Goal: Task Accomplishment & Management: Complete application form

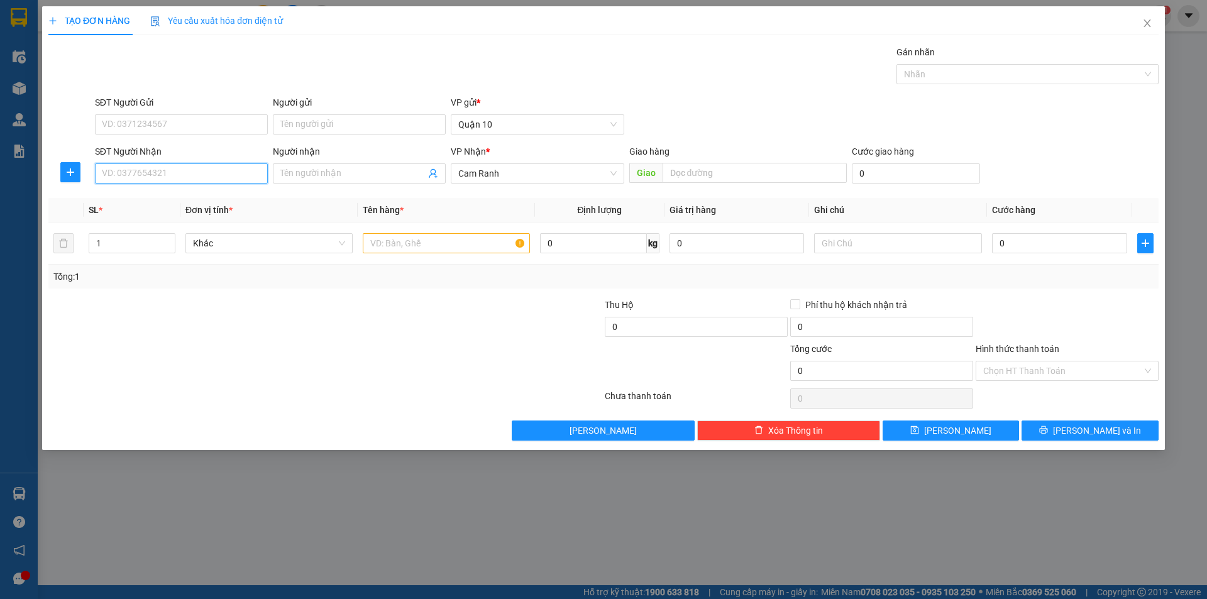
drag, startPoint x: 0, startPoint y: 0, endPoint x: 185, endPoint y: 175, distance: 255.3
click at [185, 175] on input "SĐT Người Nhận" at bounding box center [181, 173] width 173 height 20
click at [201, 199] on div "0963401139 - HUYỀN ĐL CAB" at bounding box center [181, 199] width 158 height 14
type input "0963401139"
type input "HUYỀN ĐL CAB"
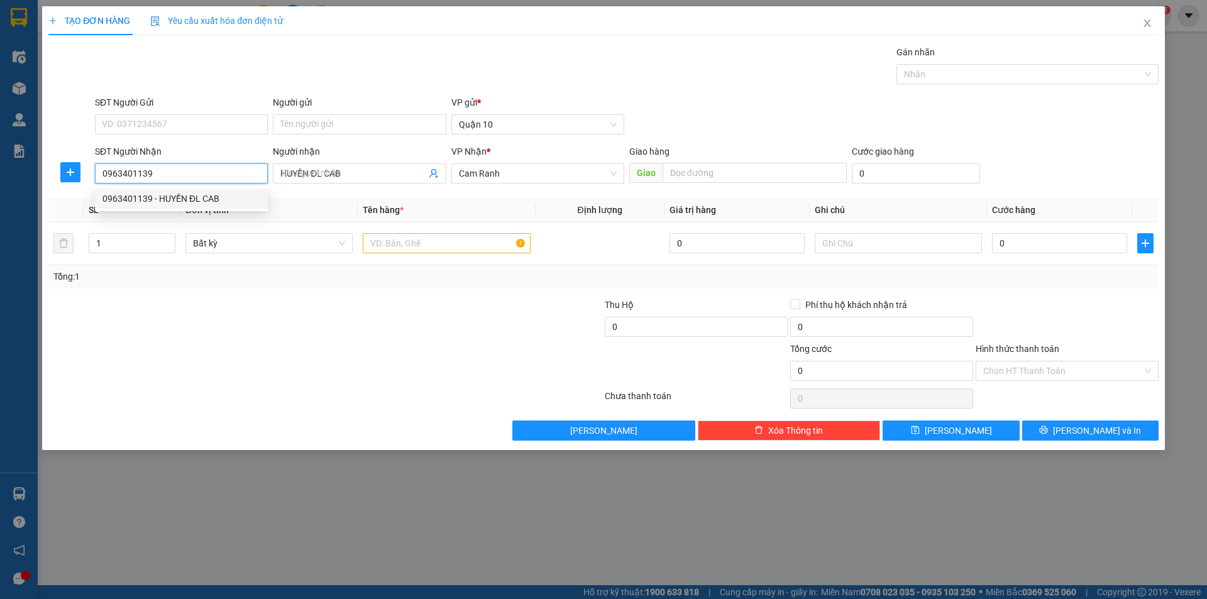
type input "50.000"
type input "0963401139"
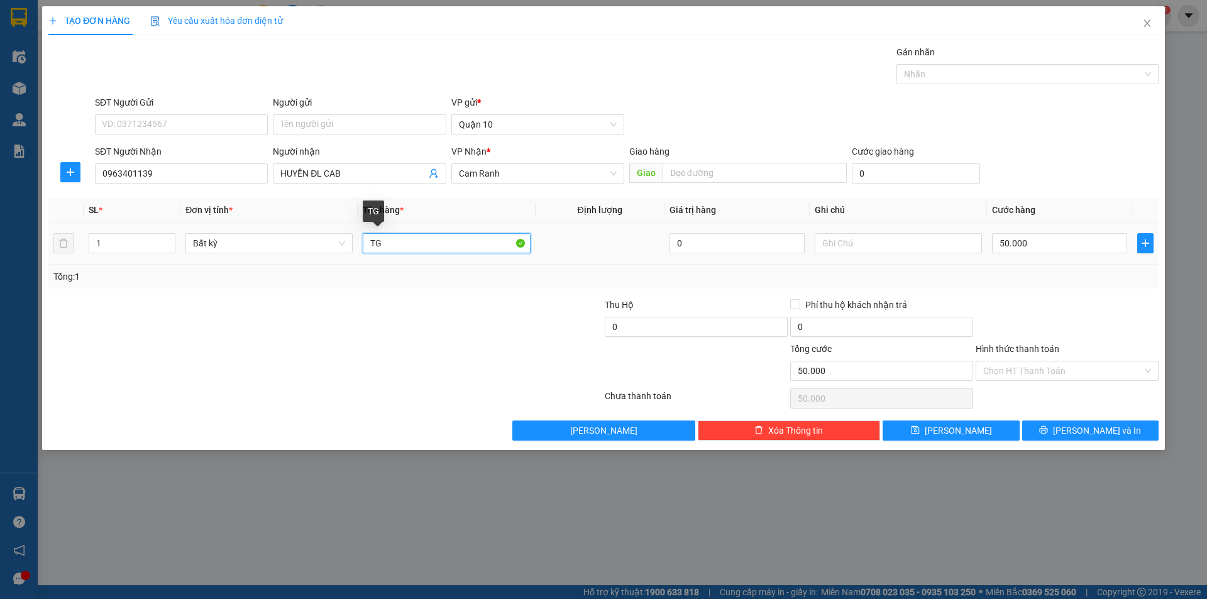
click at [405, 247] on input "TG" at bounding box center [446, 243] width 167 height 20
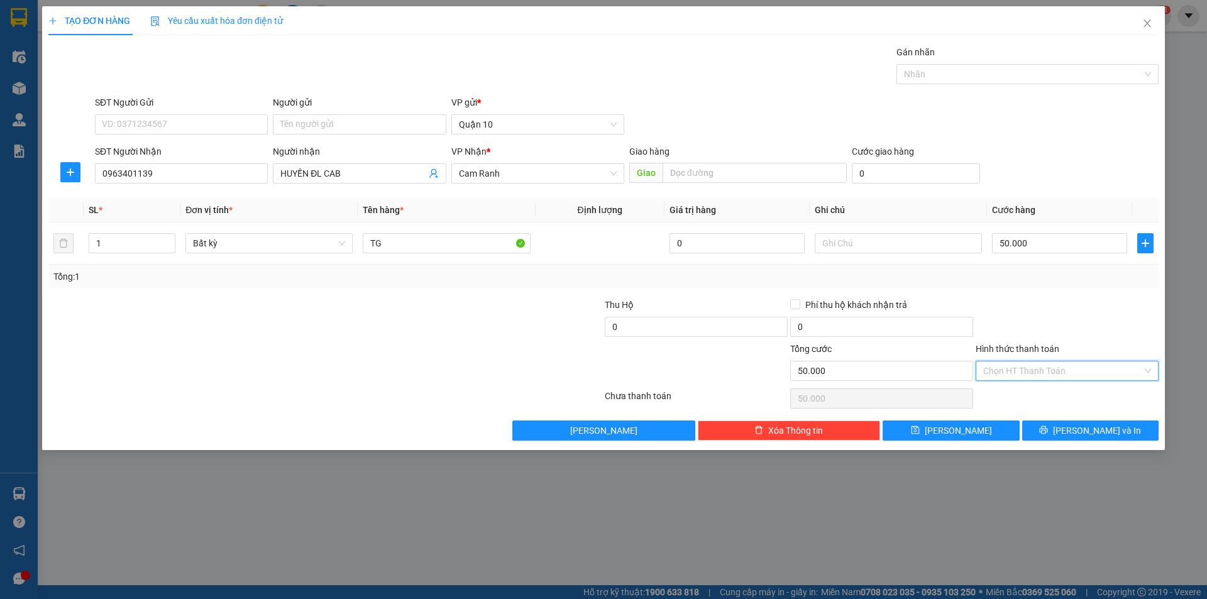
drag, startPoint x: 1023, startPoint y: 374, endPoint x: 1034, endPoint y: 394, distance: 21.9
click at [1024, 378] on input "Hình thức thanh toán" at bounding box center [1062, 370] width 159 height 19
drag, startPoint x: 1035, startPoint y: 394, endPoint x: 1071, endPoint y: 416, distance: 42.4
click at [1038, 395] on div "Tại văn phòng" at bounding box center [1067, 396] width 168 height 14
type input "0"
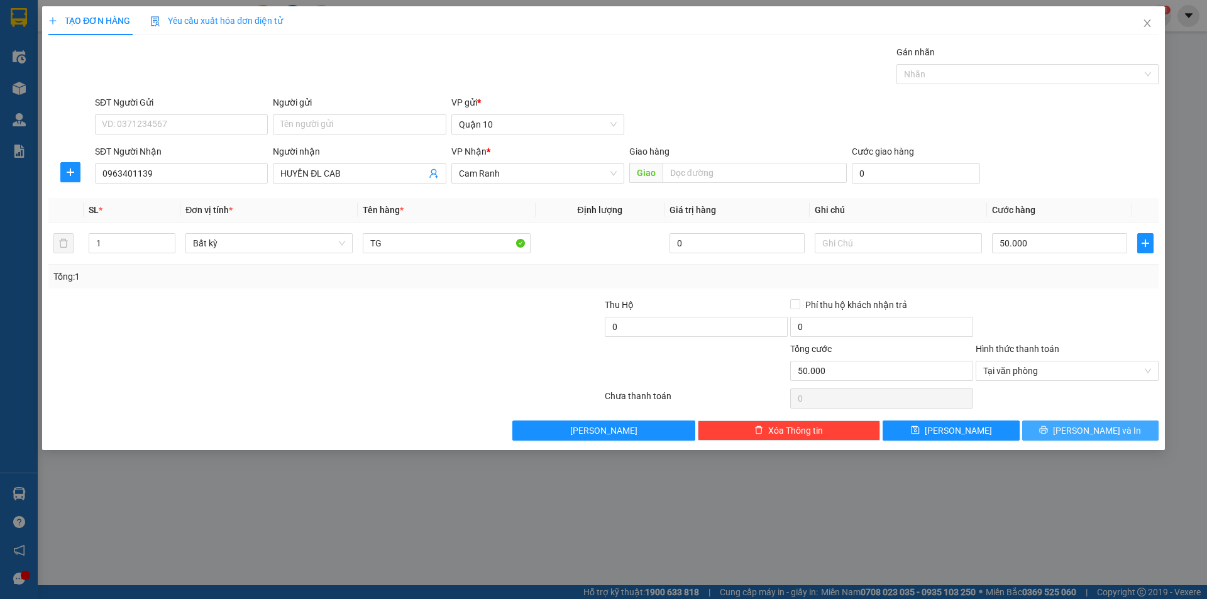
click at [1092, 427] on span "[PERSON_NAME] và In" at bounding box center [1097, 431] width 88 height 14
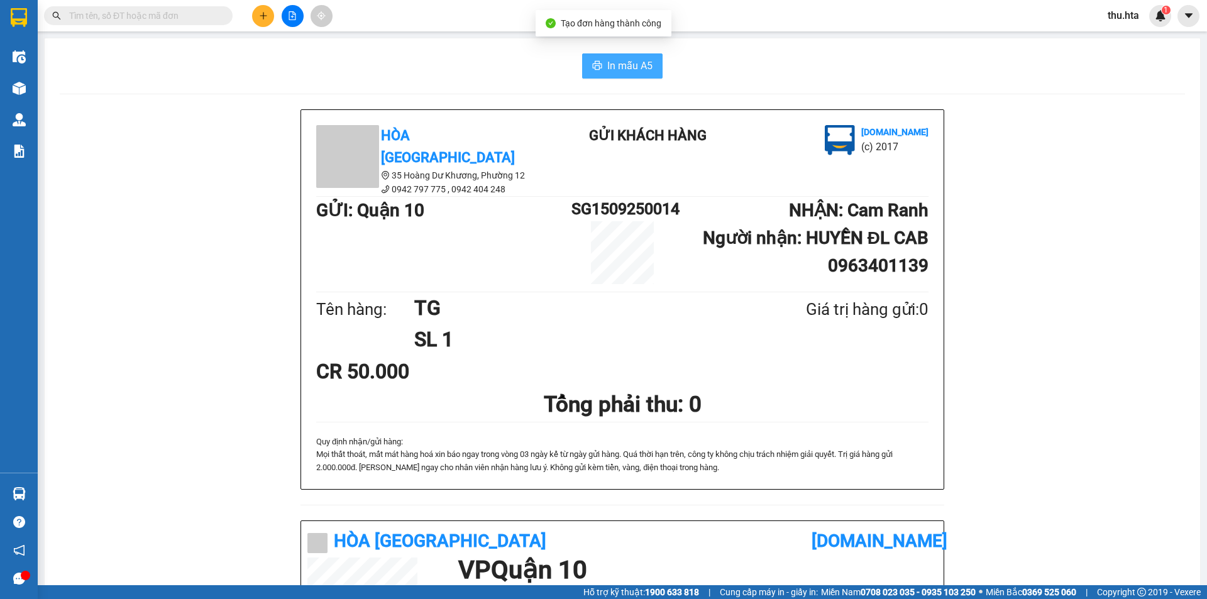
click at [639, 64] on span "In mẫu A5" at bounding box center [629, 66] width 45 height 16
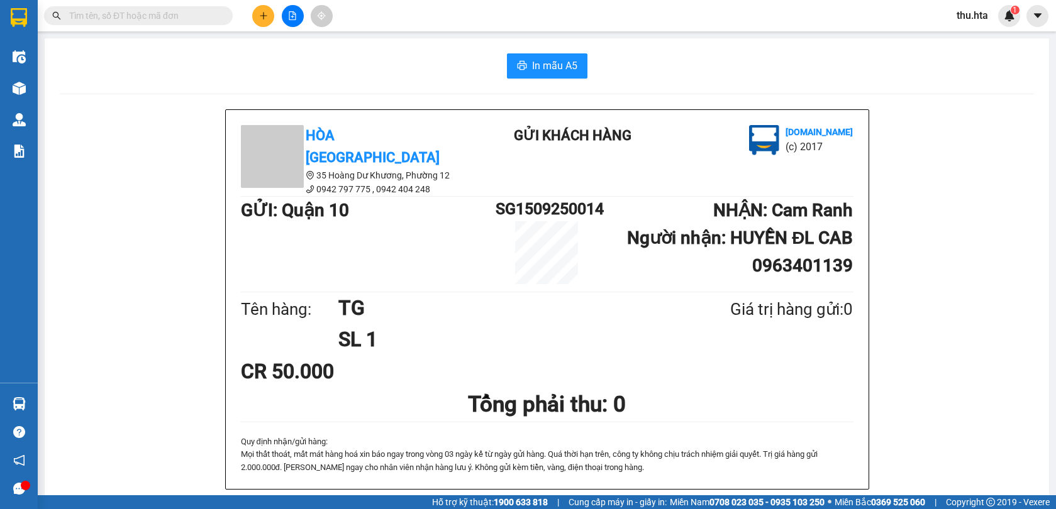
click at [238, 1] on div "Kết quả tìm kiếm ( 0 ) Bộ lọc No Data thu.hta 1" at bounding box center [528, 15] width 1056 height 31
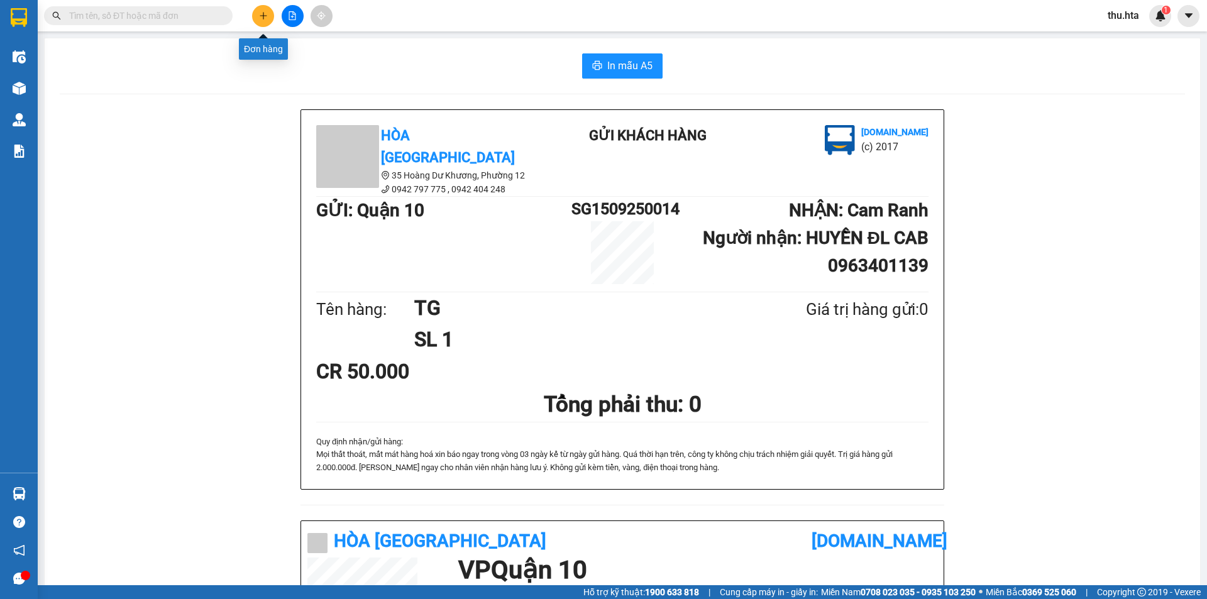
click at [258, 20] on button at bounding box center [263, 16] width 22 height 22
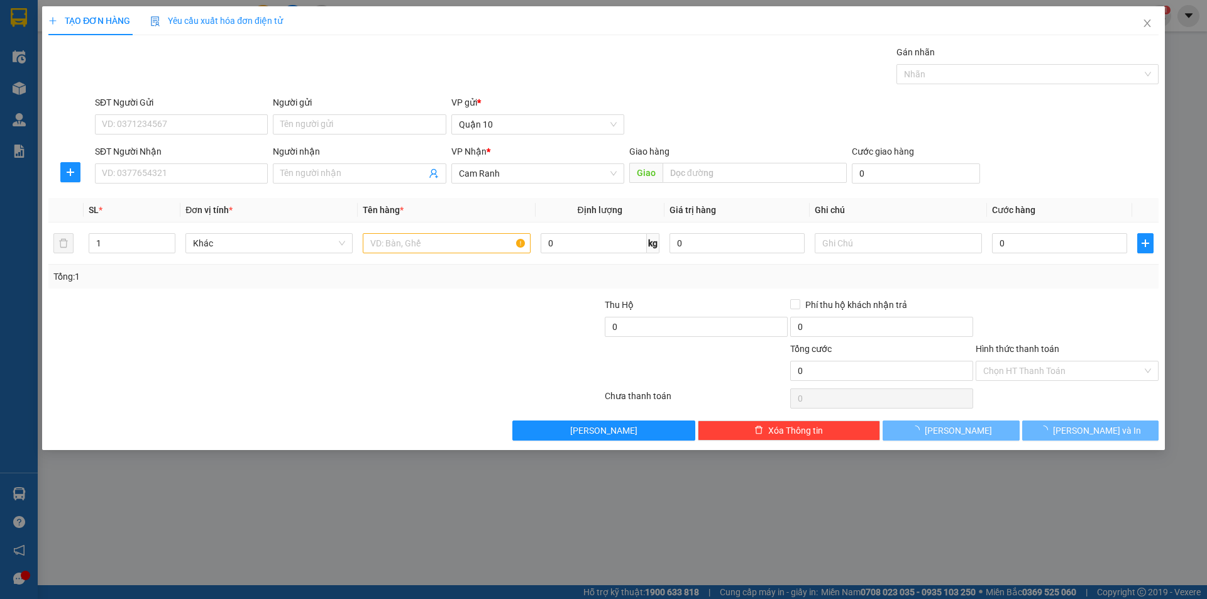
click at [297, 184] on div "Người nhận Tên người nhận" at bounding box center [359, 167] width 173 height 44
click at [300, 179] on input "Người nhận" at bounding box center [352, 174] width 145 height 14
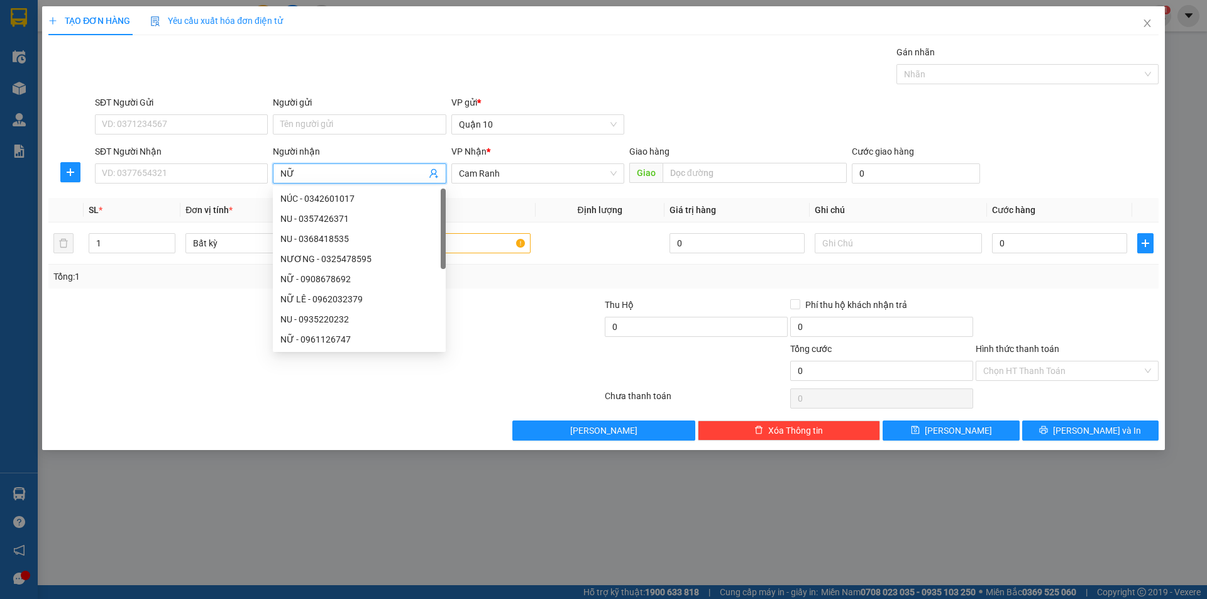
type input "NỮ S"
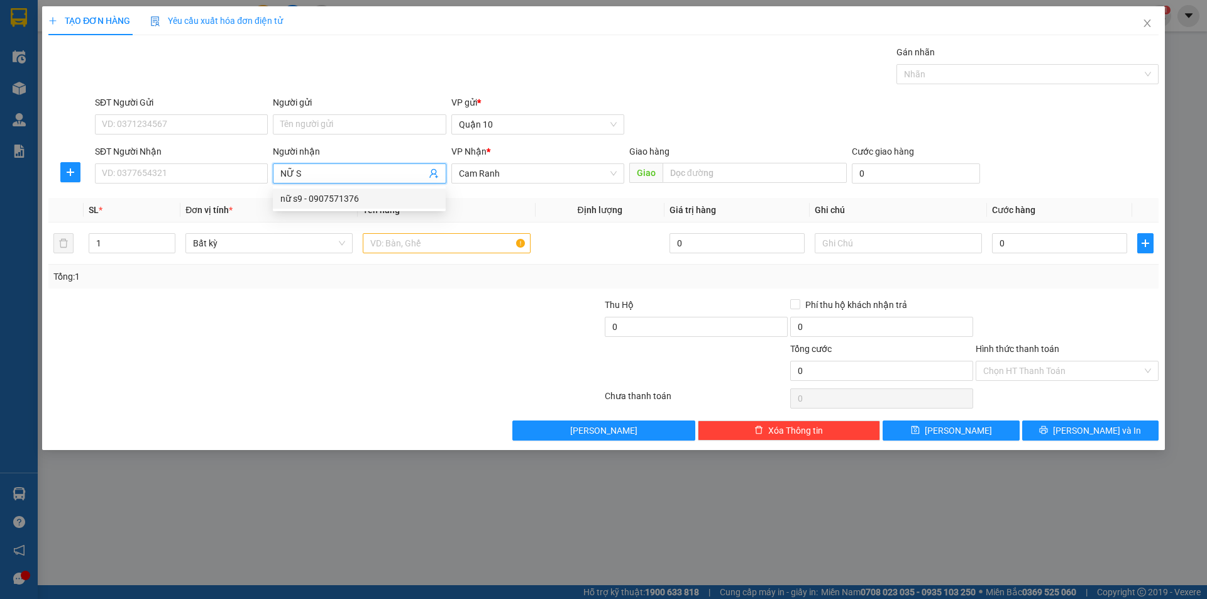
click at [314, 199] on div "nữ s9 - 0907571376" at bounding box center [359, 199] width 158 height 14
type input "0907571376"
type input "nữ s9"
click at [407, 248] on input "text" at bounding box center [446, 243] width 167 height 20
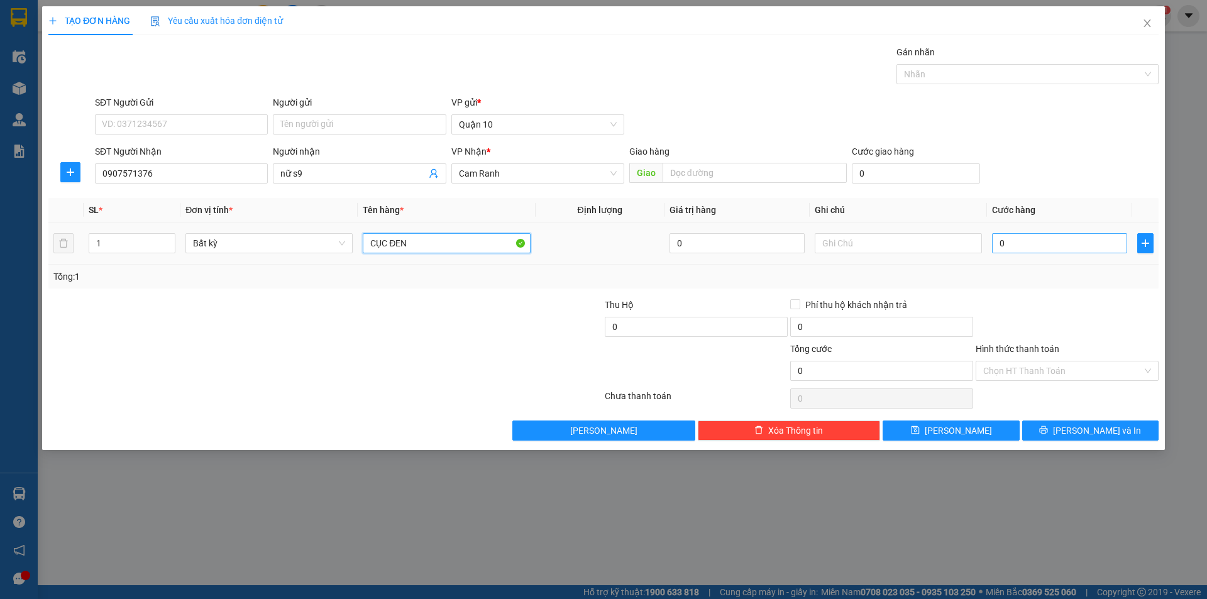
type input "CỤC ĐEN"
type input "3"
type input "30"
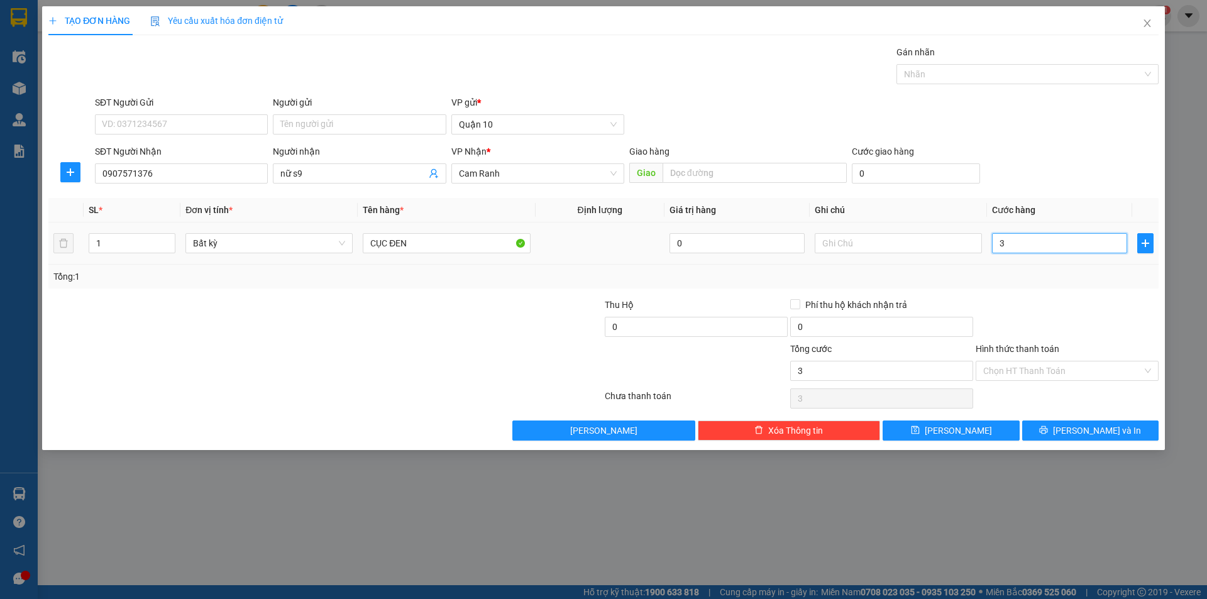
type input "30"
type input "30.000"
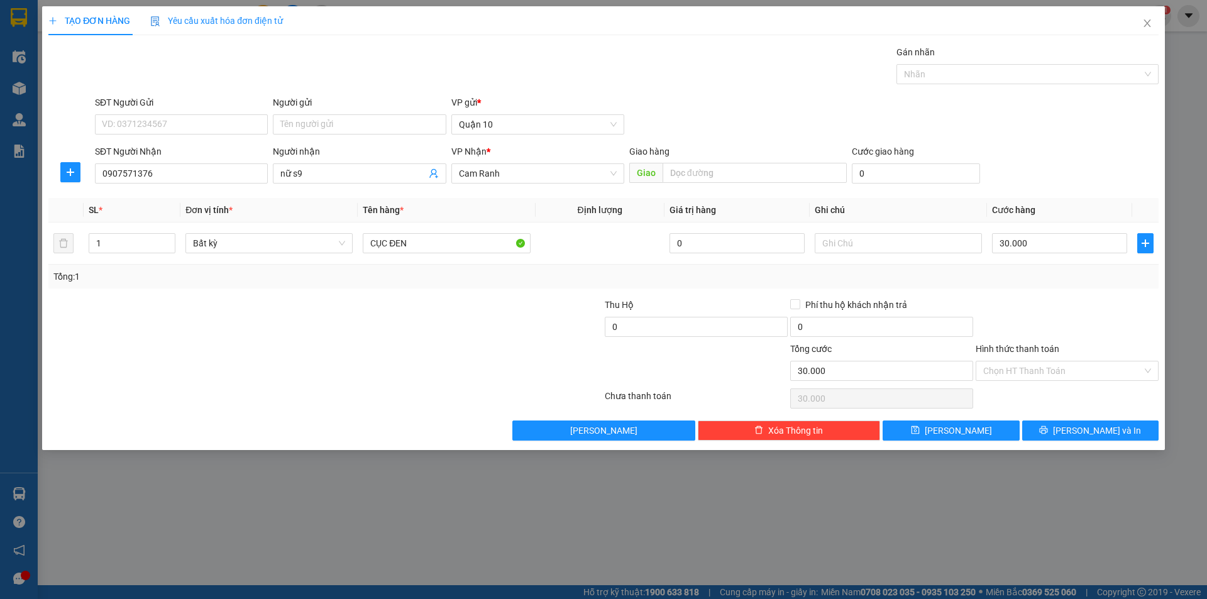
click at [1101, 313] on div at bounding box center [1066, 320] width 185 height 44
click at [1084, 444] on div "TẠO ĐƠN HÀNG Yêu cầu xuất hóa đơn điện tử Transit Pickup Surcharge Ids Transit …" at bounding box center [603, 228] width 1123 height 444
click at [1083, 439] on button "[PERSON_NAME] và In" at bounding box center [1090, 431] width 136 height 20
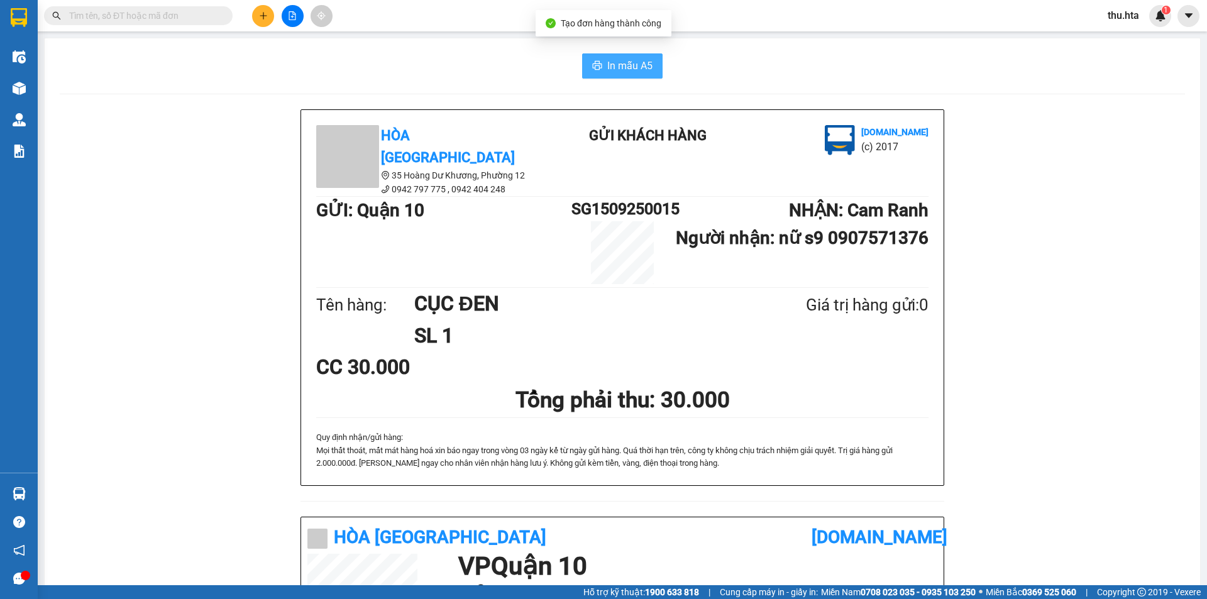
click at [624, 58] on span "In mẫu A5" at bounding box center [629, 66] width 45 height 16
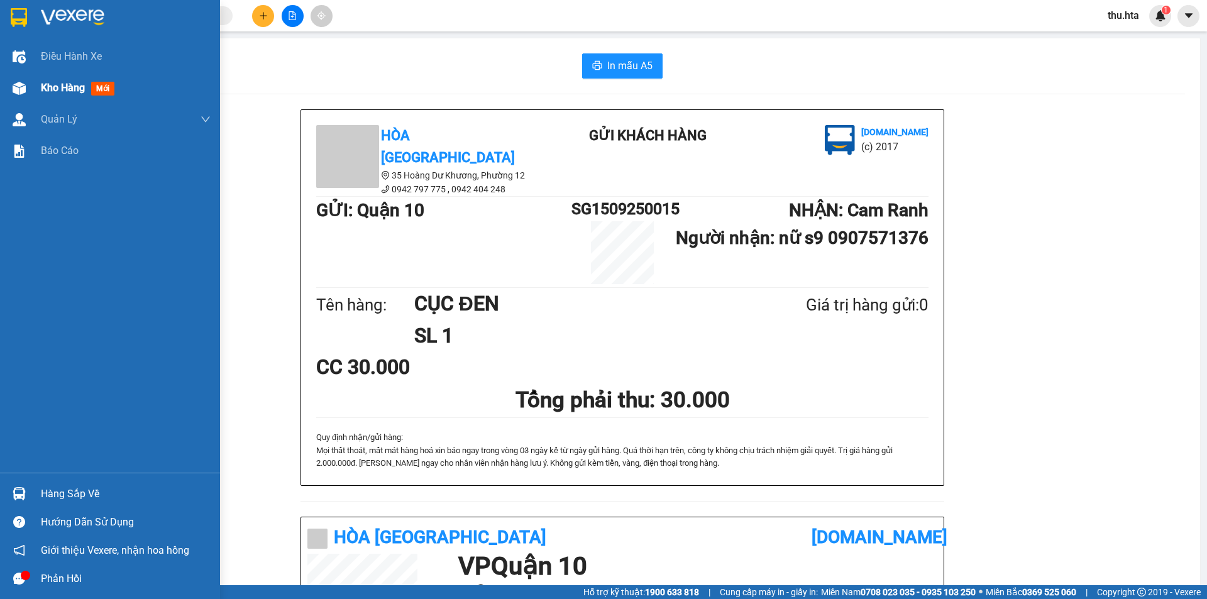
click at [82, 91] on span "Kho hàng" at bounding box center [63, 88] width 44 height 12
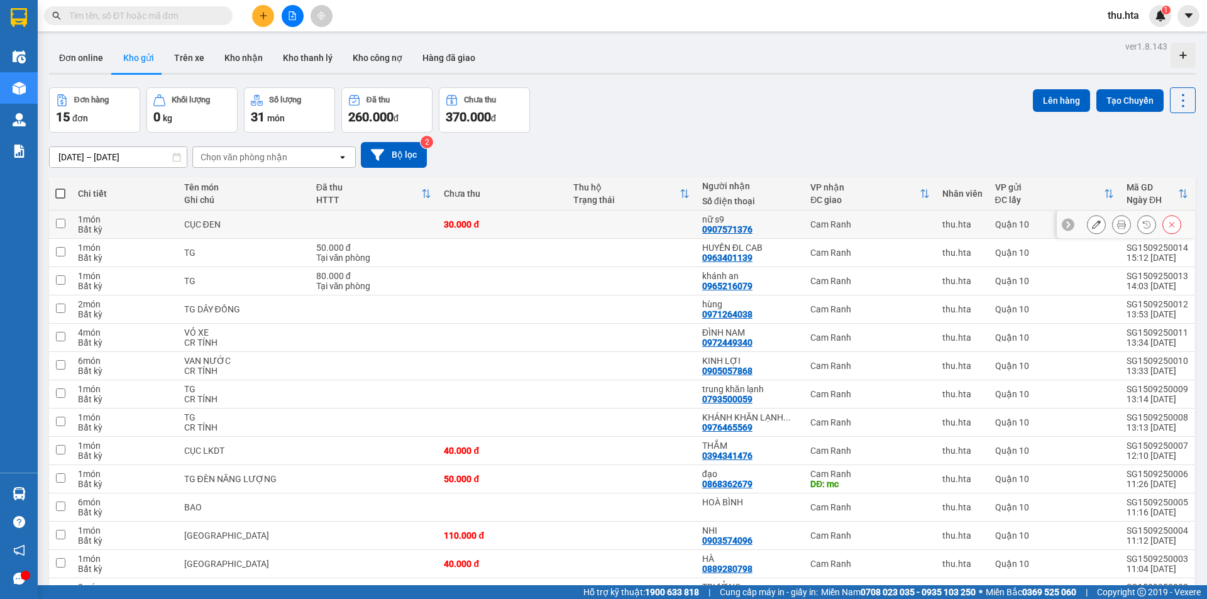
click at [1092, 226] on icon at bounding box center [1096, 224] width 9 height 9
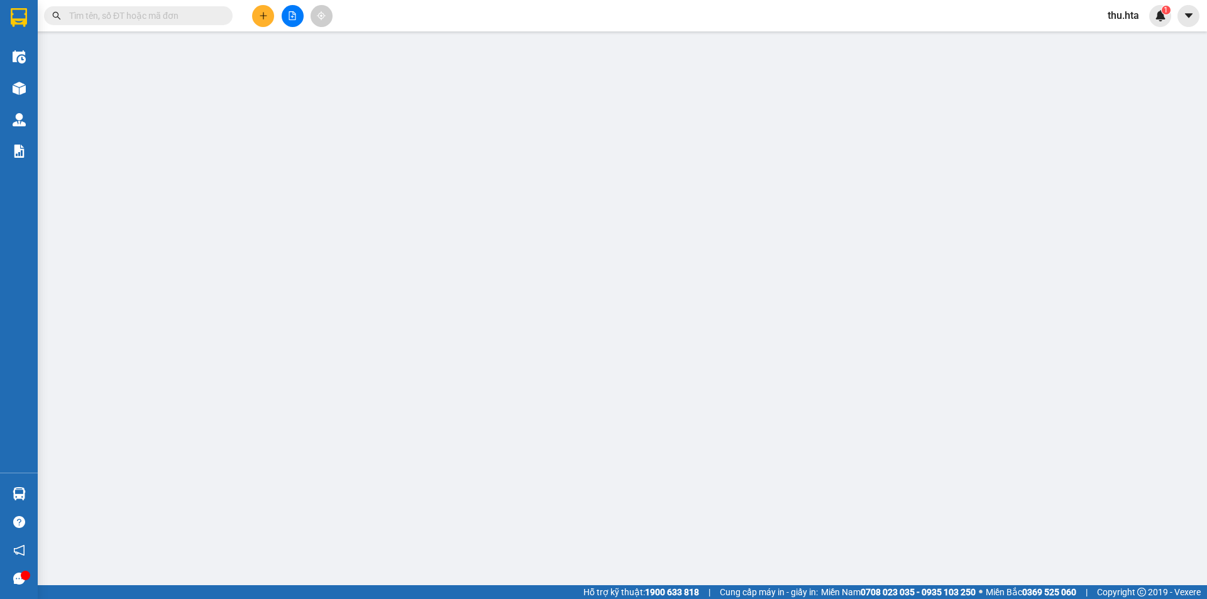
type input "0907571376"
type input "nữ s9"
type input "30.000"
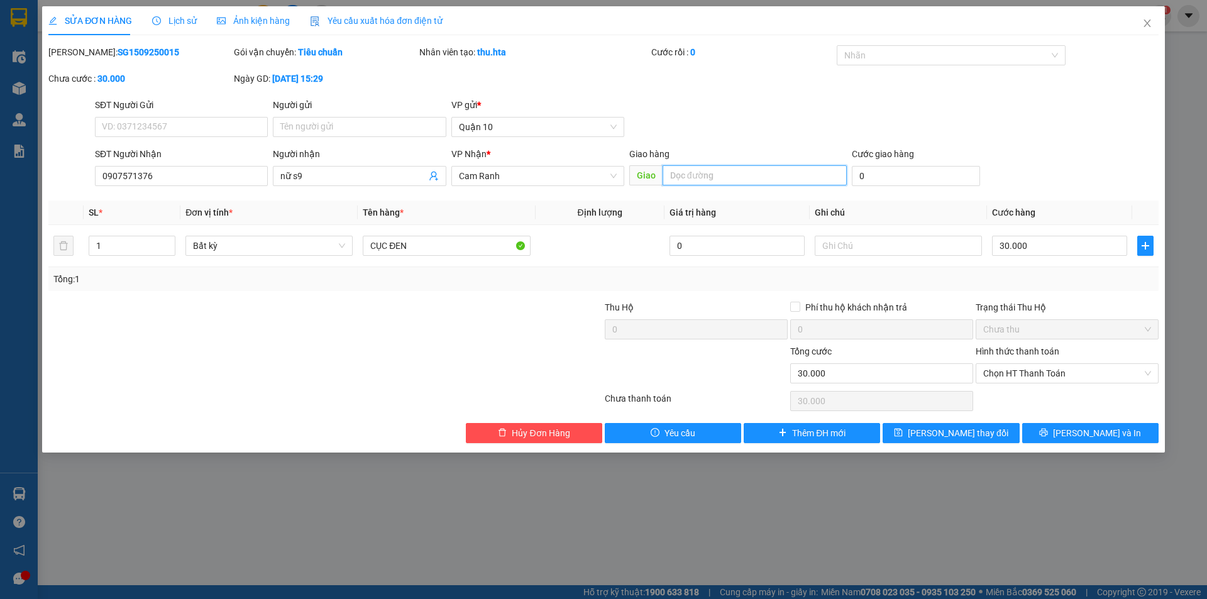
click at [709, 174] on input "text" at bounding box center [755, 175] width 184 height 20
type input "S9"
click at [969, 440] on button "[PERSON_NAME] thay đổi" at bounding box center [951, 433] width 136 height 20
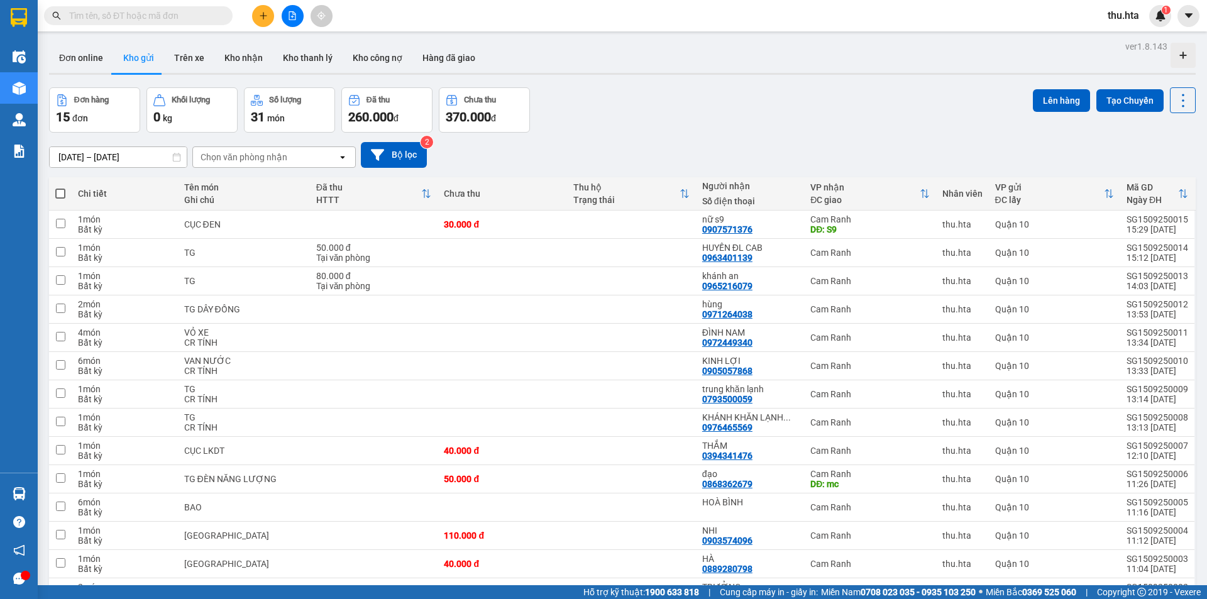
click at [264, 7] on button at bounding box center [263, 16] width 22 height 22
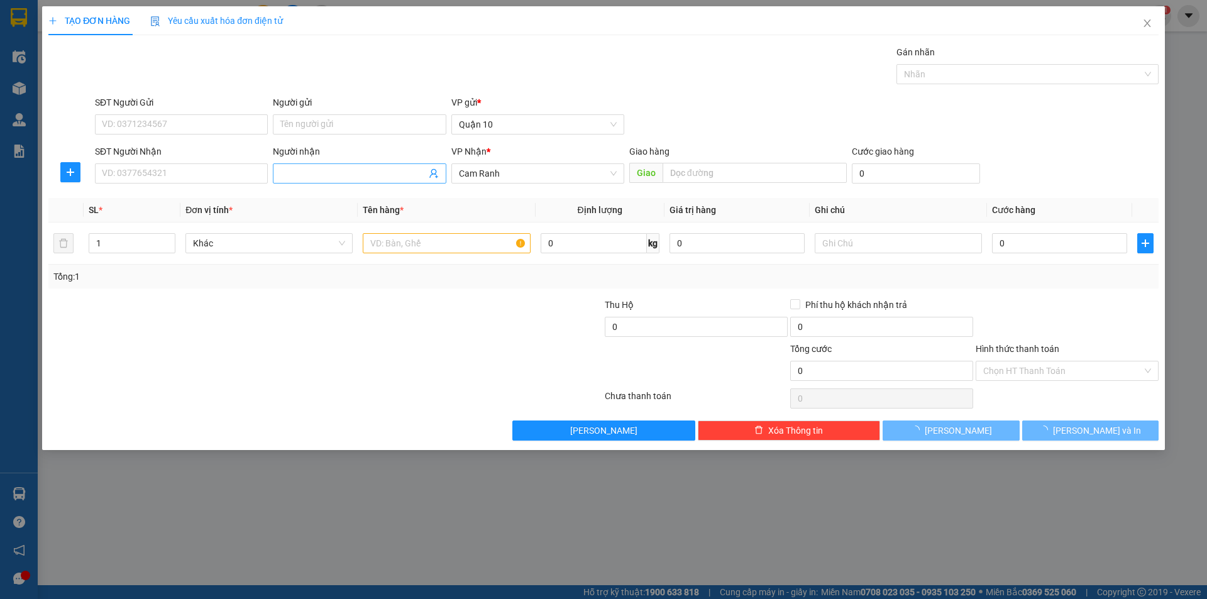
click at [301, 169] on input "Người nhận" at bounding box center [352, 174] width 145 height 14
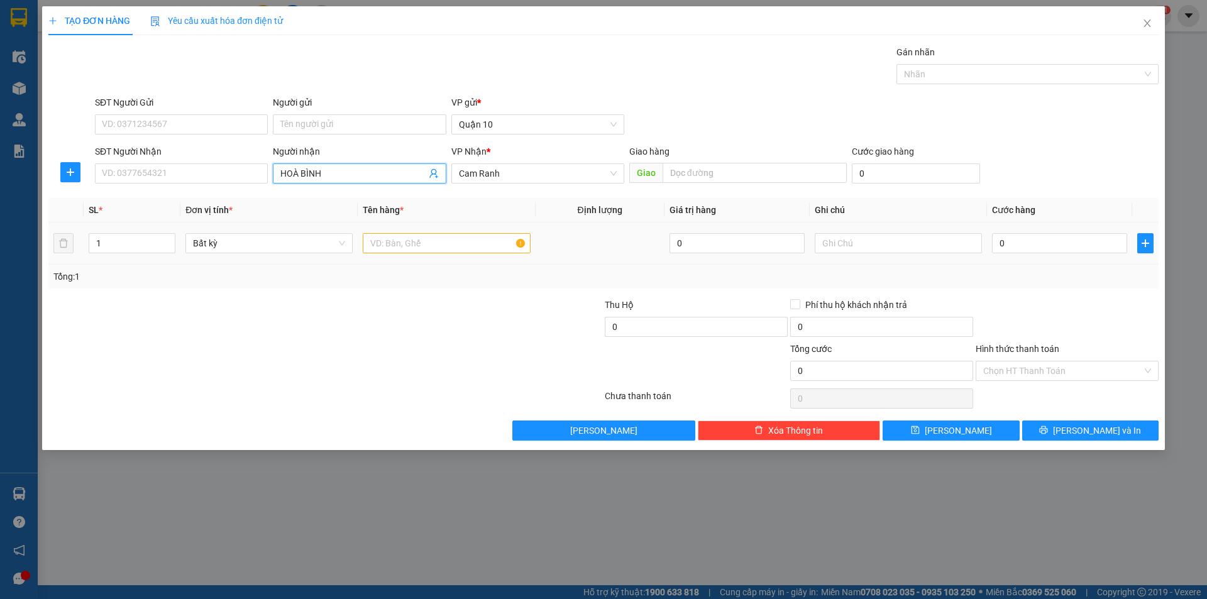
type input "HOÀ BÌNH"
click at [414, 251] on input "text" at bounding box center [446, 243] width 167 height 20
type input "BAO"
click at [175, 240] on span "Increase Value" at bounding box center [168, 239] width 14 height 11
click at [172, 240] on span "Increase Value" at bounding box center [168, 239] width 14 height 11
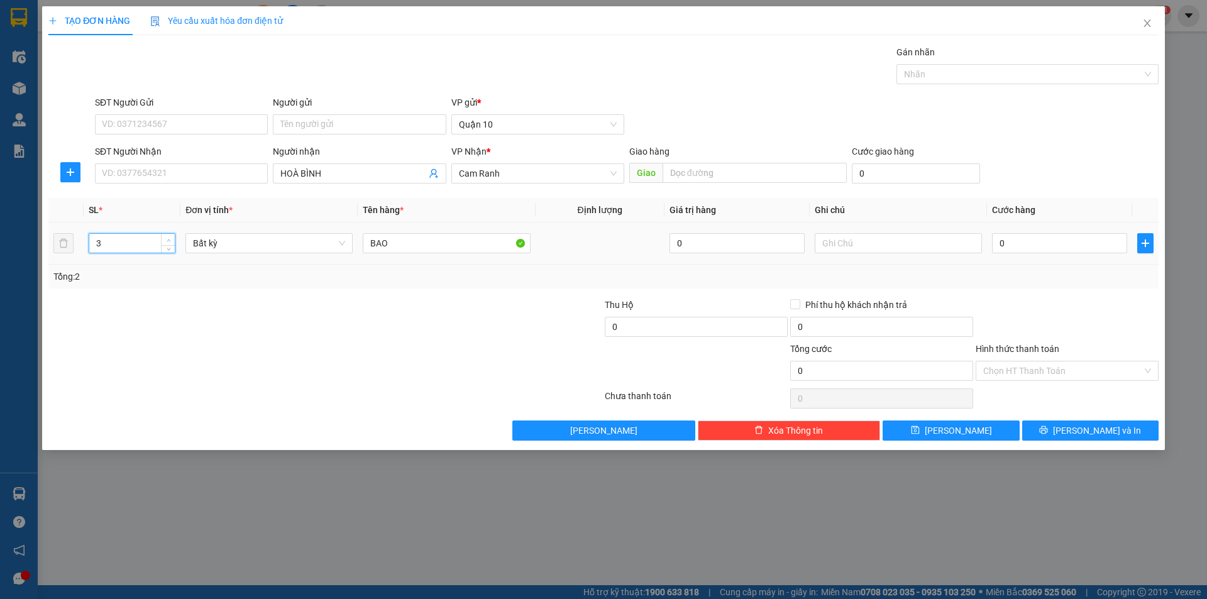
type input "4"
click at [170, 238] on icon "up" at bounding box center [169, 240] width 4 height 4
click at [1094, 421] on button "[PERSON_NAME] và In" at bounding box center [1090, 431] width 136 height 20
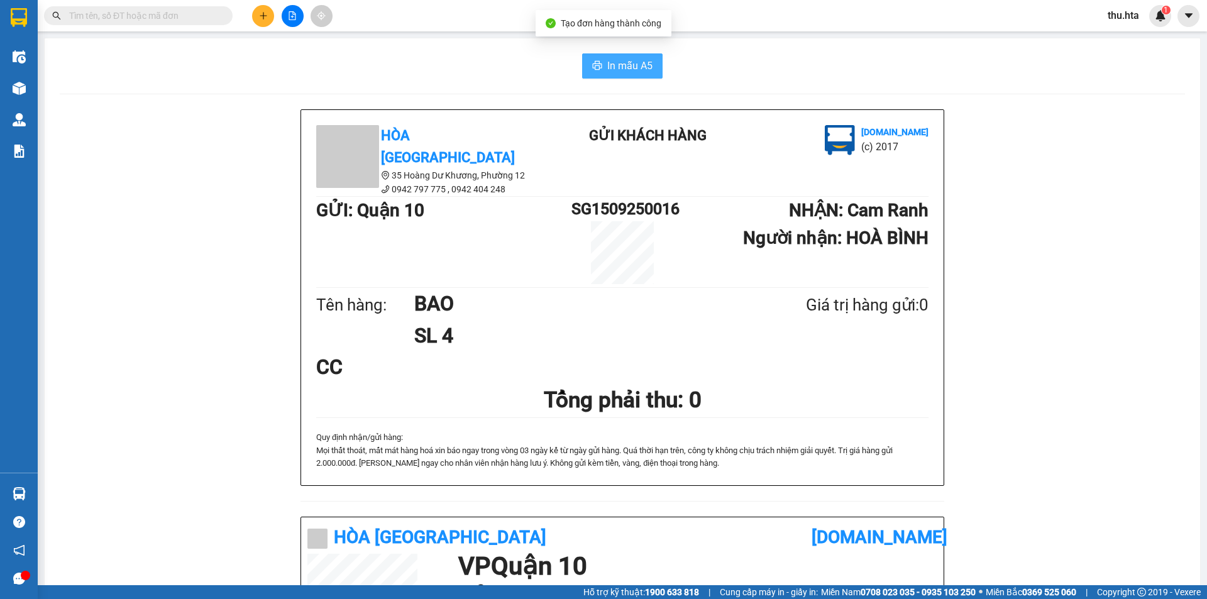
click at [614, 61] on span "In mẫu A5" at bounding box center [629, 66] width 45 height 16
click at [259, 16] on icon "plus" at bounding box center [263, 15] width 9 height 9
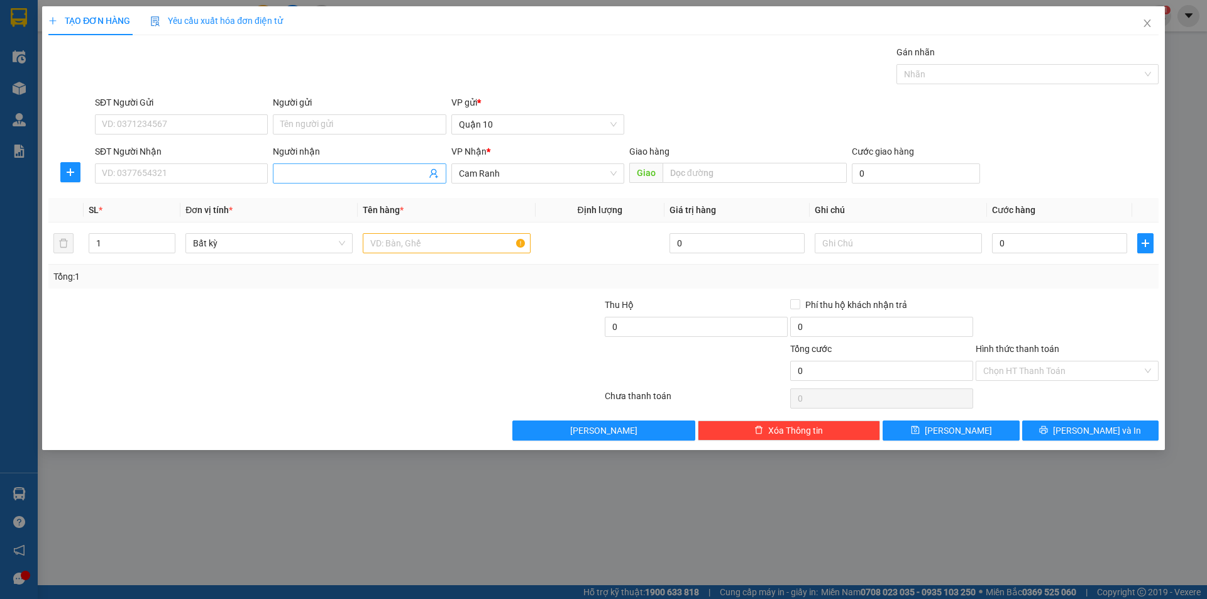
click at [306, 168] on input "Người nhận" at bounding box center [352, 174] width 145 height 14
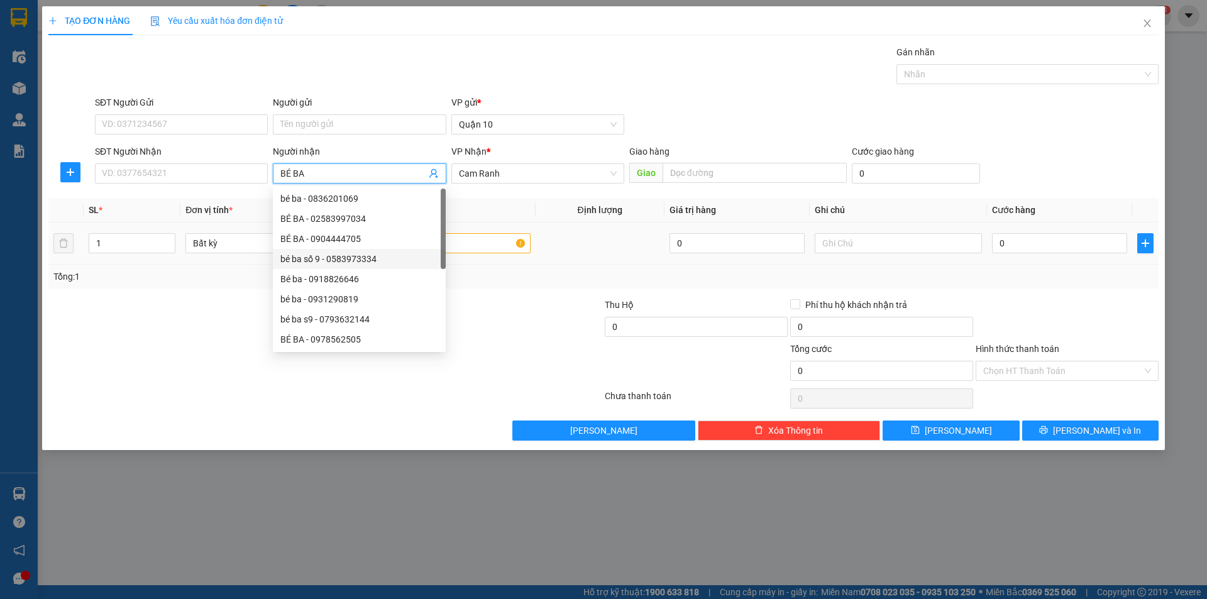
type input "BÉ BA"
click at [477, 243] on input "text" at bounding box center [446, 243] width 167 height 20
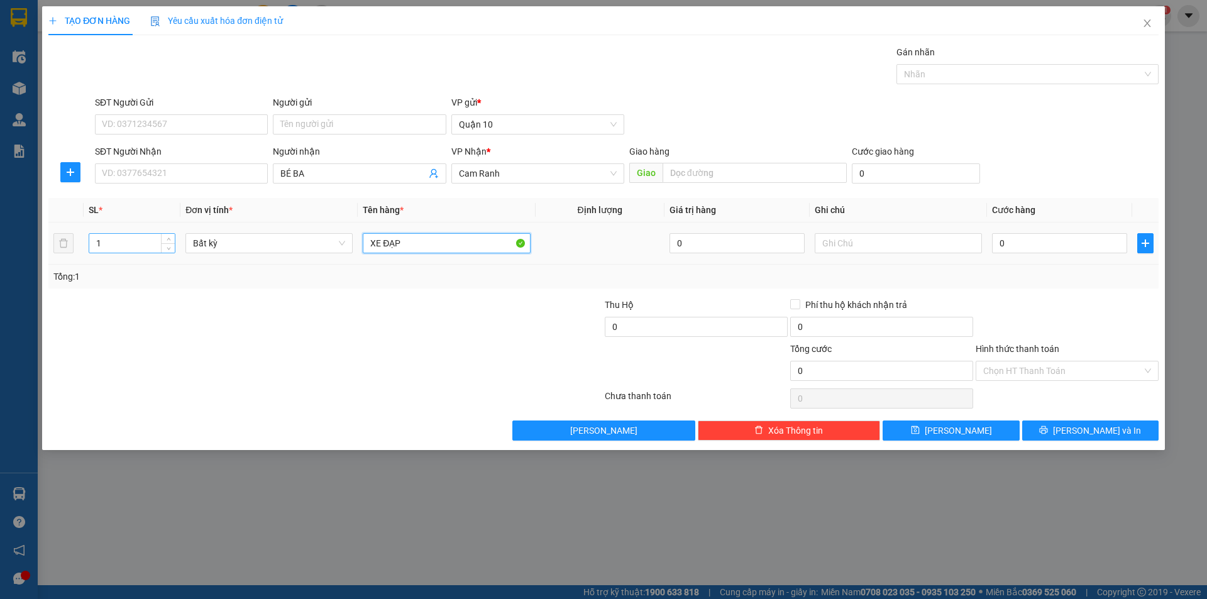
type input "XE ĐẠP"
click at [104, 240] on input "1" at bounding box center [131, 243] width 85 height 19
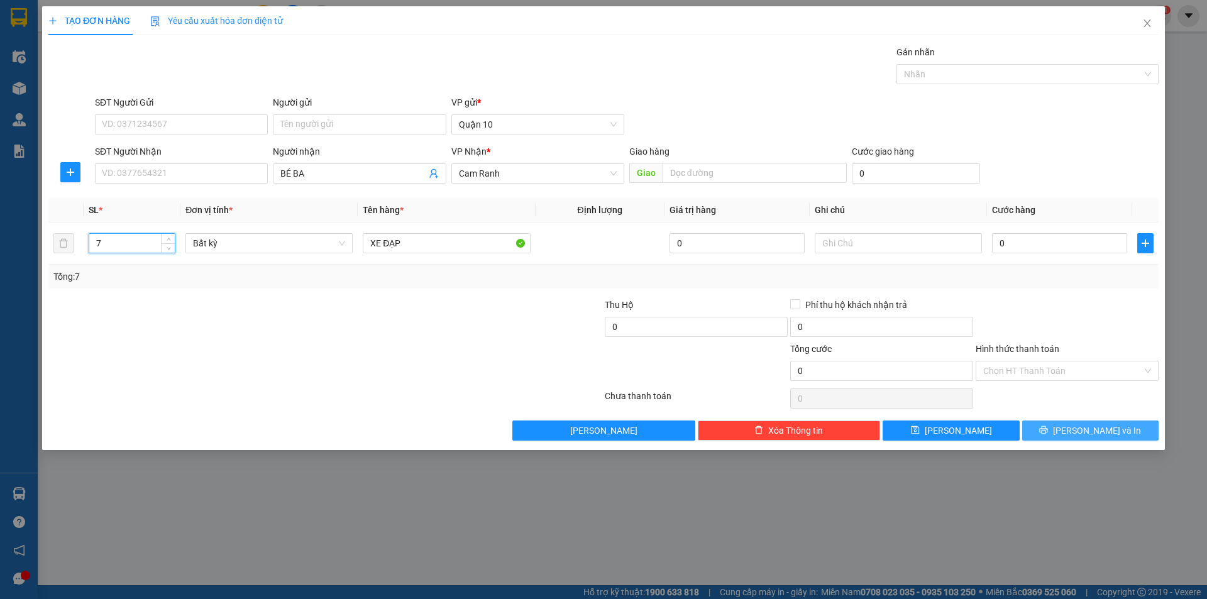
type input "7"
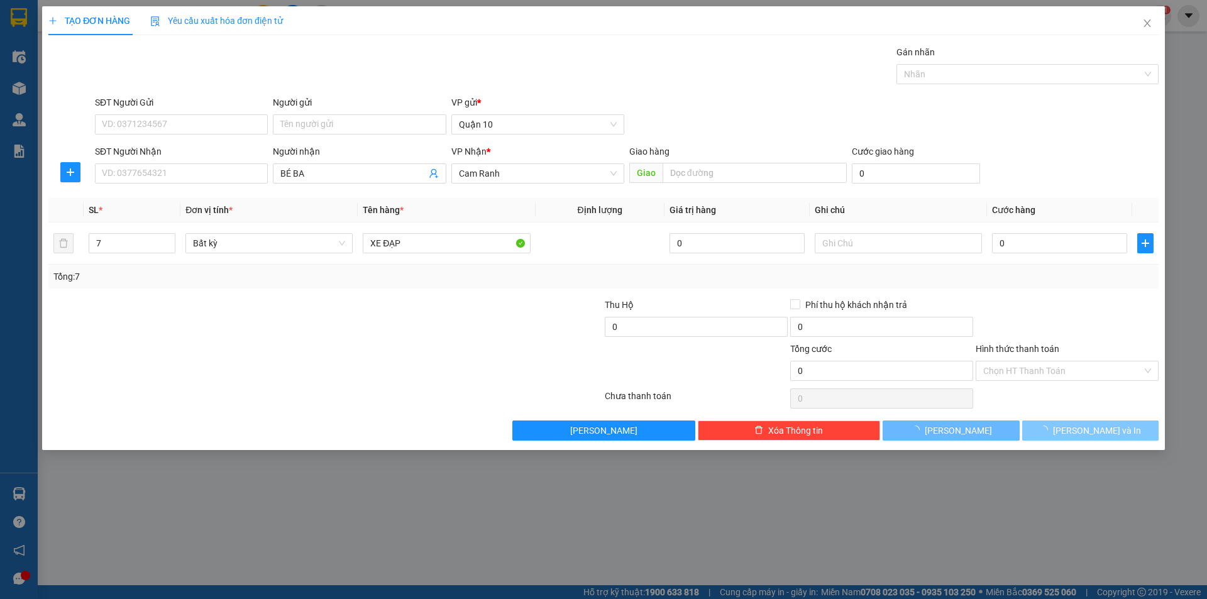
click at [1096, 422] on button "[PERSON_NAME] và In" at bounding box center [1090, 431] width 136 height 20
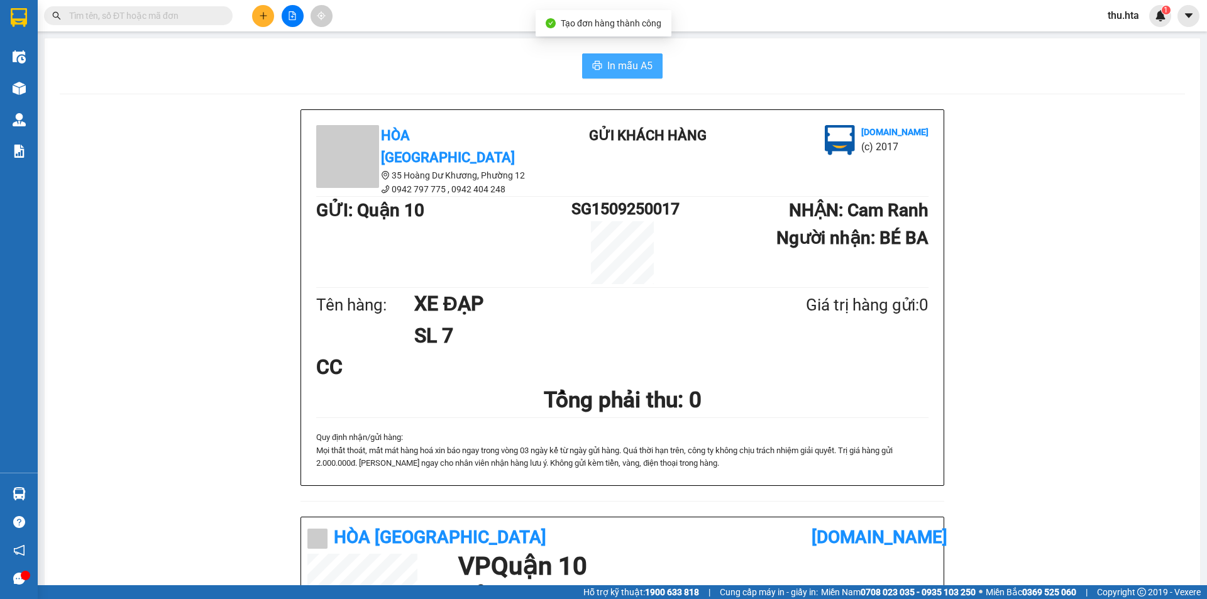
click at [635, 74] on button "In mẫu A5" at bounding box center [622, 65] width 80 height 25
click at [266, 19] on icon "plus" at bounding box center [263, 15] width 9 height 9
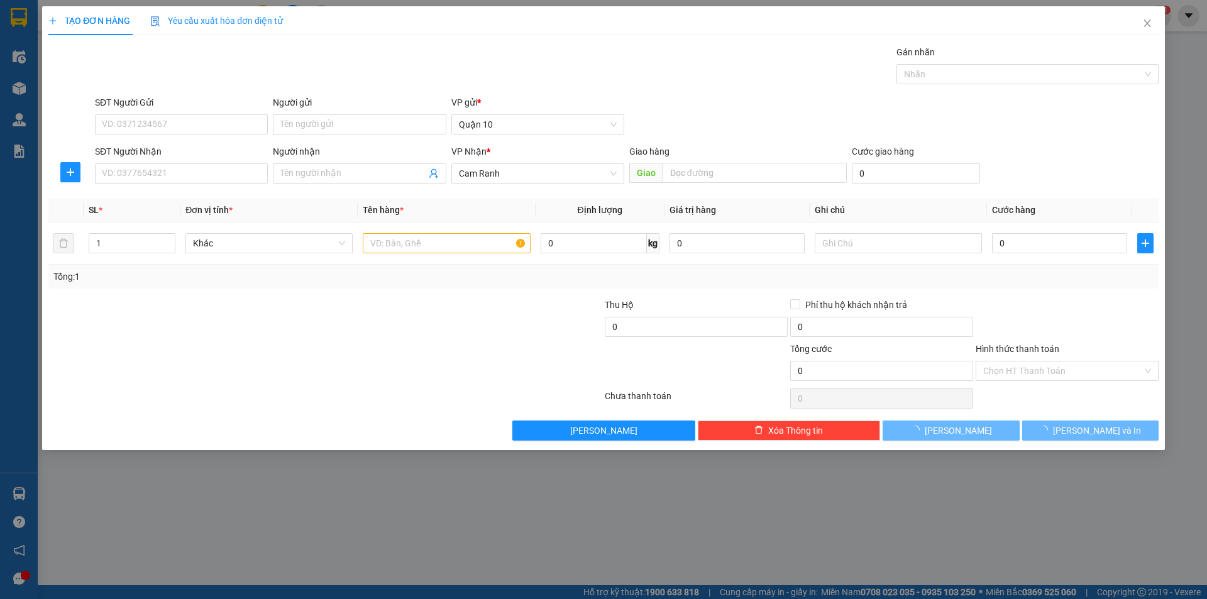
click at [363, 184] on div "Người nhận Tên người nhận" at bounding box center [359, 167] width 173 height 44
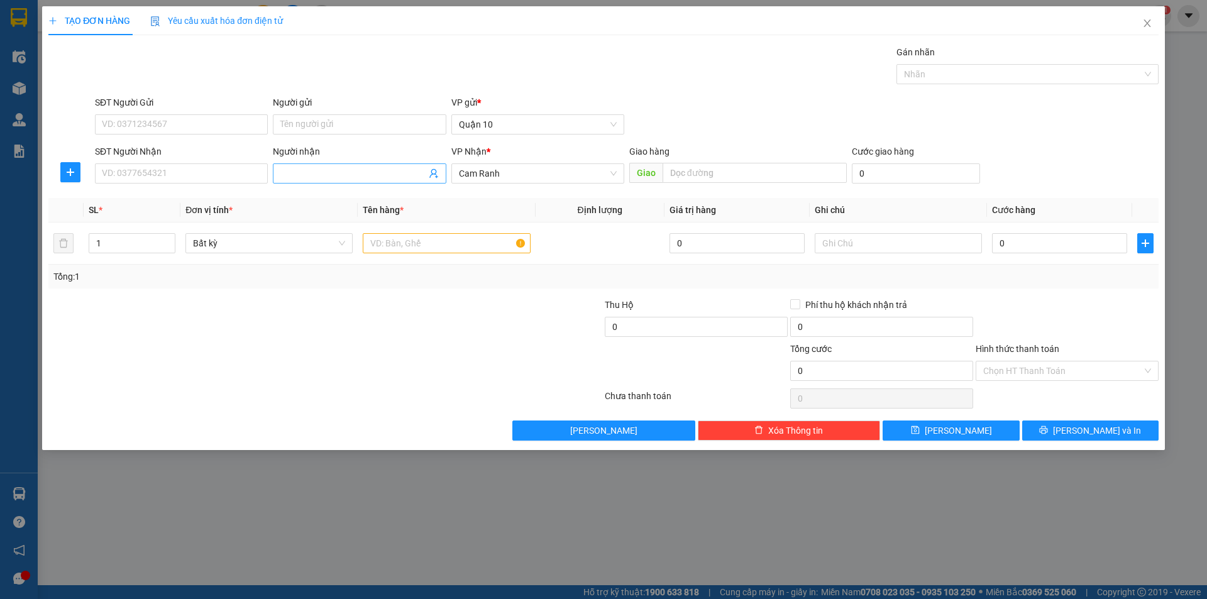
drag, startPoint x: 409, startPoint y: 185, endPoint x: 401, endPoint y: 178, distance: 10.7
click at [403, 179] on div "Người nhận Tên người nhận" at bounding box center [359, 167] width 173 height 44
click at [375, 178] on input "Người nhận" at bounding box center [352, 174] width 145 height 14
type input "HẠNH VÂN"
drag, startPoint x: 460, startPoint y: 243, endPoint x: 466, endPoint y: 239, distance: 6.8
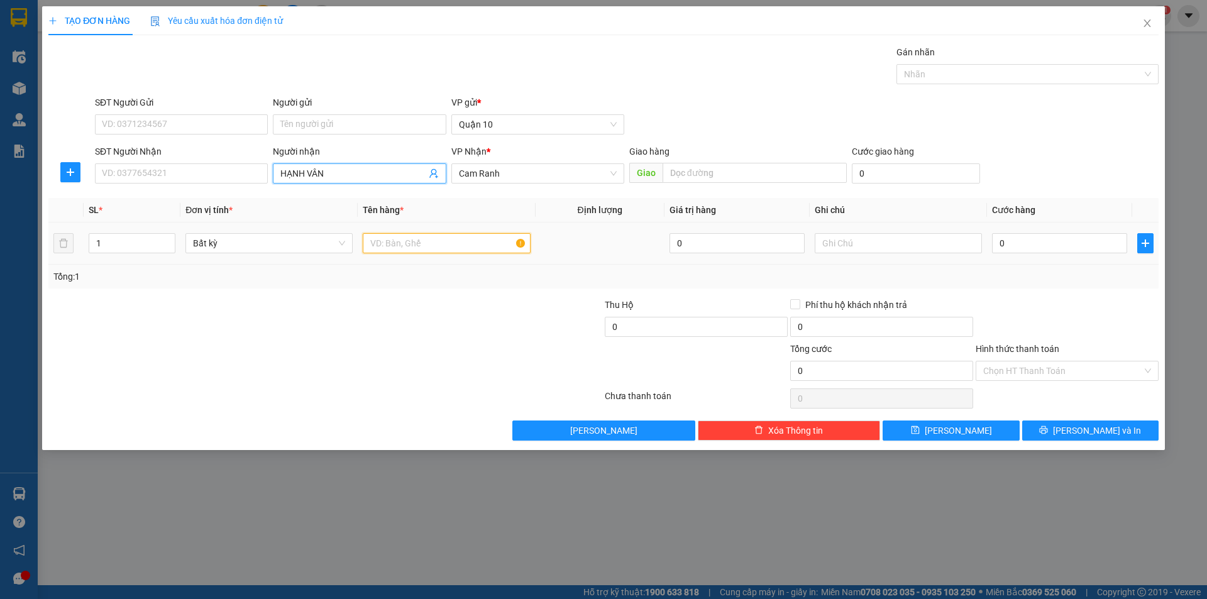
click at [466, 240] on input "text" at bounding box center [446, 243] width 167 height 20
type input "BAO"
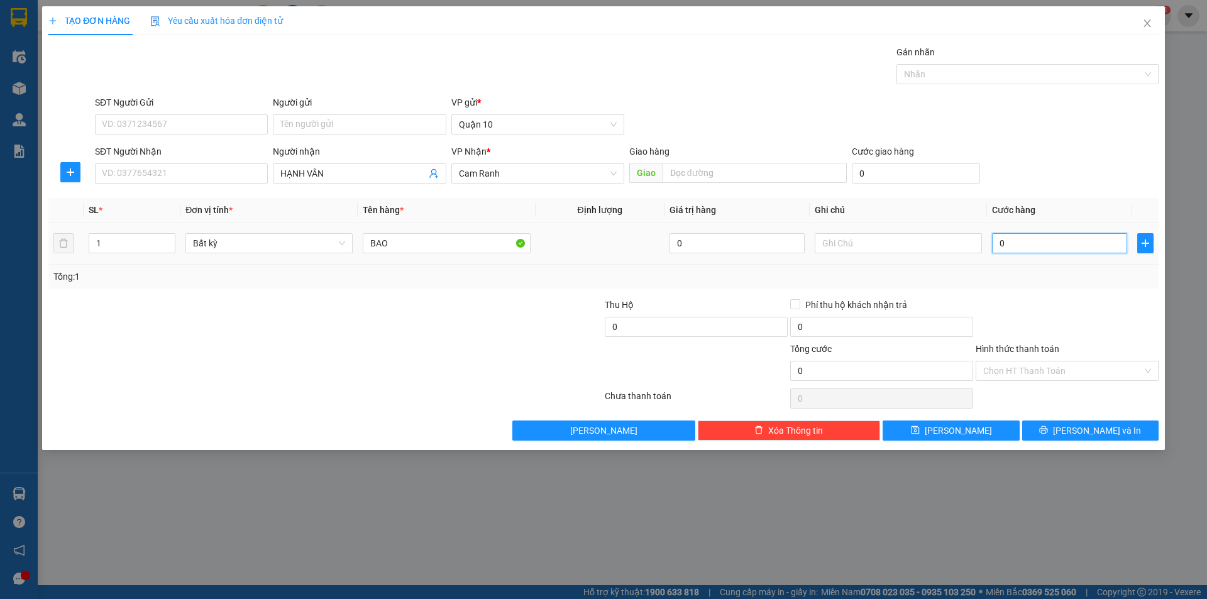
click at [1036, 250] on input "0" at bounding box center [1059, 243] width 135 height 20
type input "7"
type input "70"
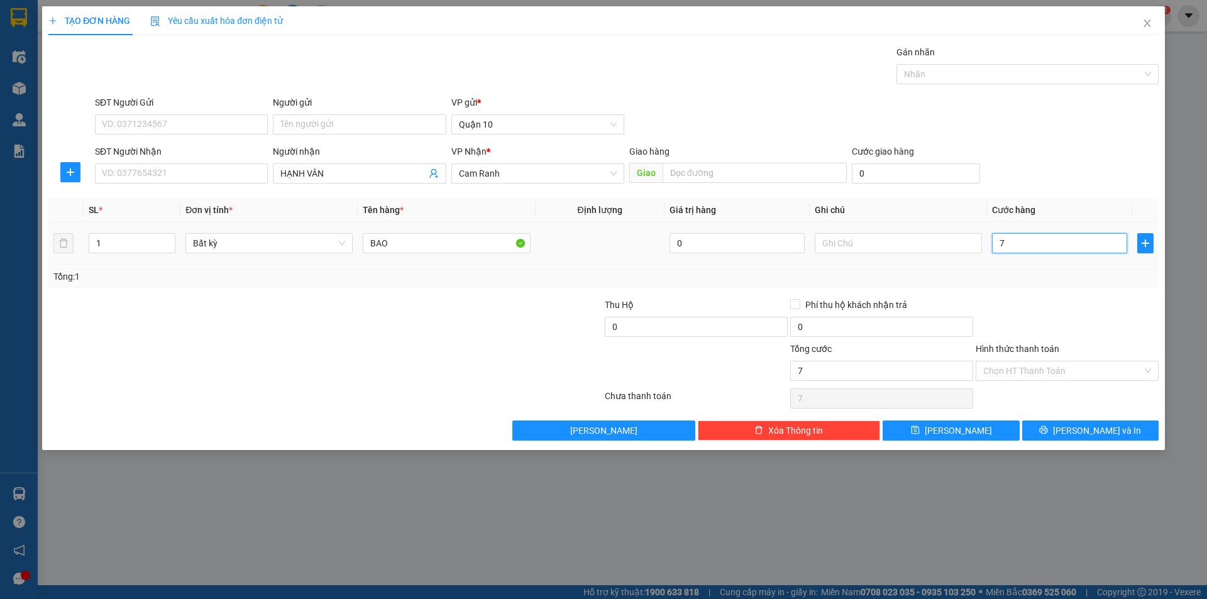
type input "70"
type input "70.000"
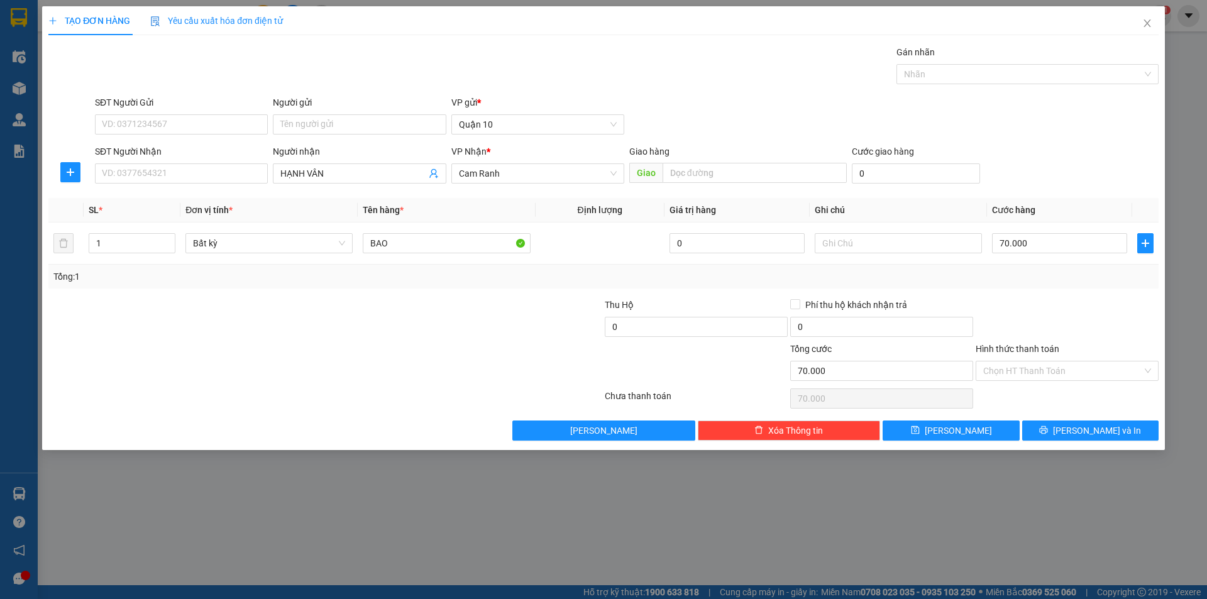
click at [1059, 268] on div "Tổng: 1" at bounding box center [603, 277] width 1110 height 24
click at [1084, 418] on div "Transit Pickup Surcharge Ids Transit Deliver Surcharge Ids Transit Deliver Surc…" at bounding box center [603, 242] width 1110 height 395
click at [1091, 449] on div "TẠO ĐƠN HÀNG Yêu cầu xuất hóa đơn điện tử Transit Pickup Surcharge Ids Transit …" at bounding box center [603, 228] width 1123 height 444
click at [1081, 311] on div at bounding box center [1066, 320] width 185 height 44
click at [1064, 438] on button "[PERSON_NAME] và In" at bounding box center [1090, 431] width 136 height 20
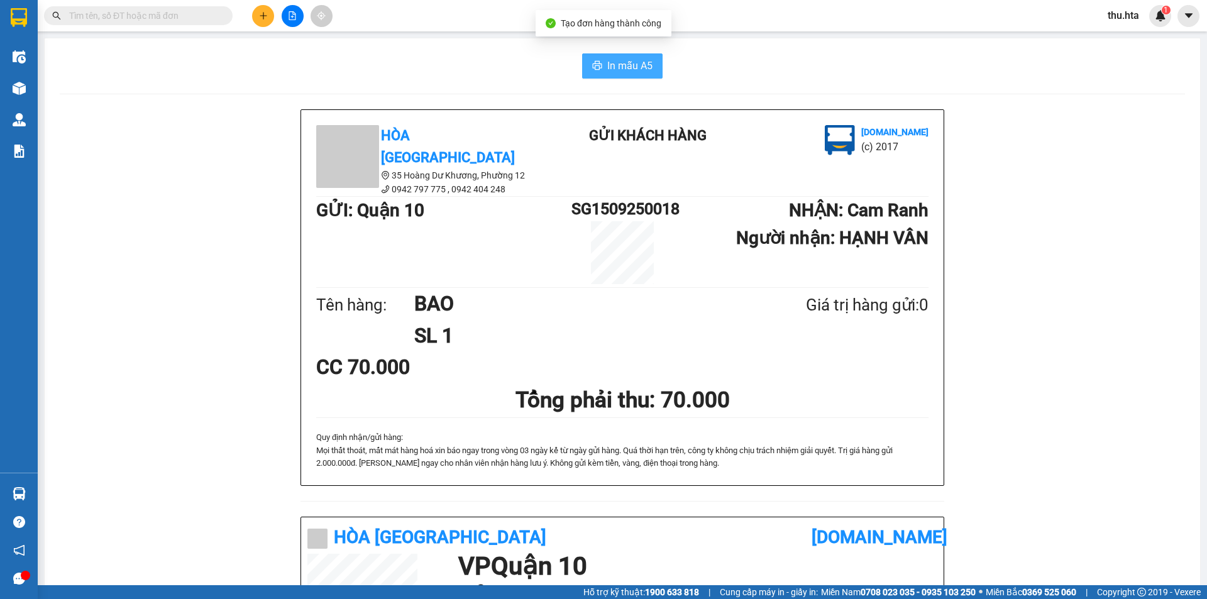
click at [634, 72] on span "In mẫu A5" at bounding box center [629, 66] width 45 height 16
click at [259, 15] on icon "plus" at bounding box center [263, 15] width 9 height 9
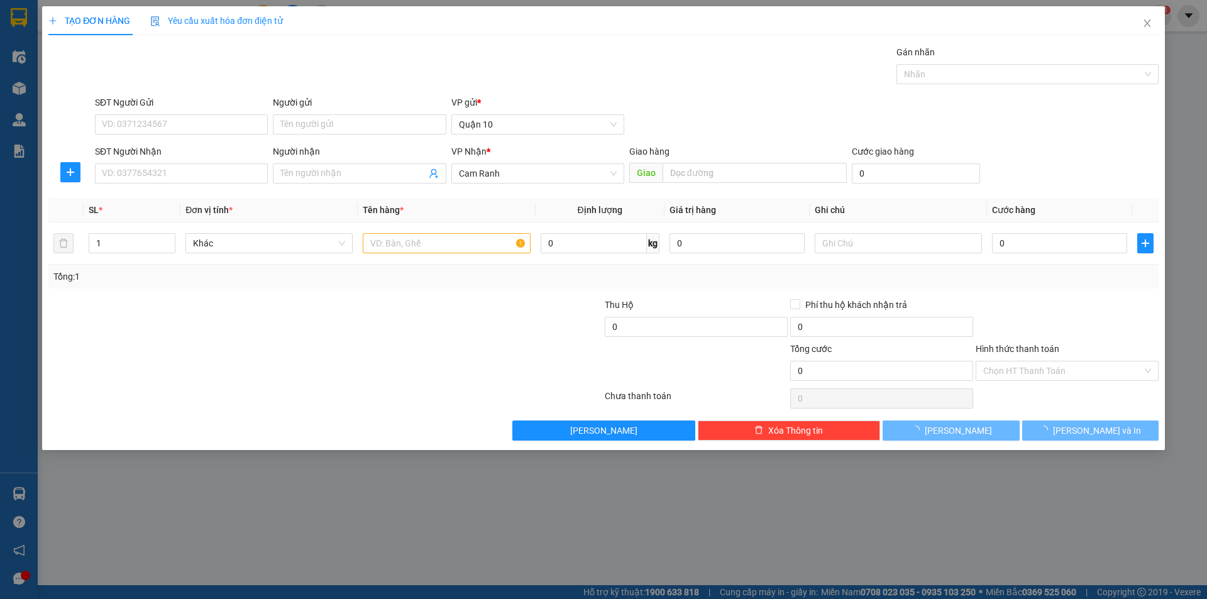
drag, startPoint x: 210, startPoint y: 193, endPoint x: 209, endPoint y: 185, distance: 8.2
click at [209, 187] on div "Transit Pickup Surcharge Ids Transit Deliver Surcharge Ids Transit Deliver Surc…" at bounding box center [603, 242] width 1110 height 395
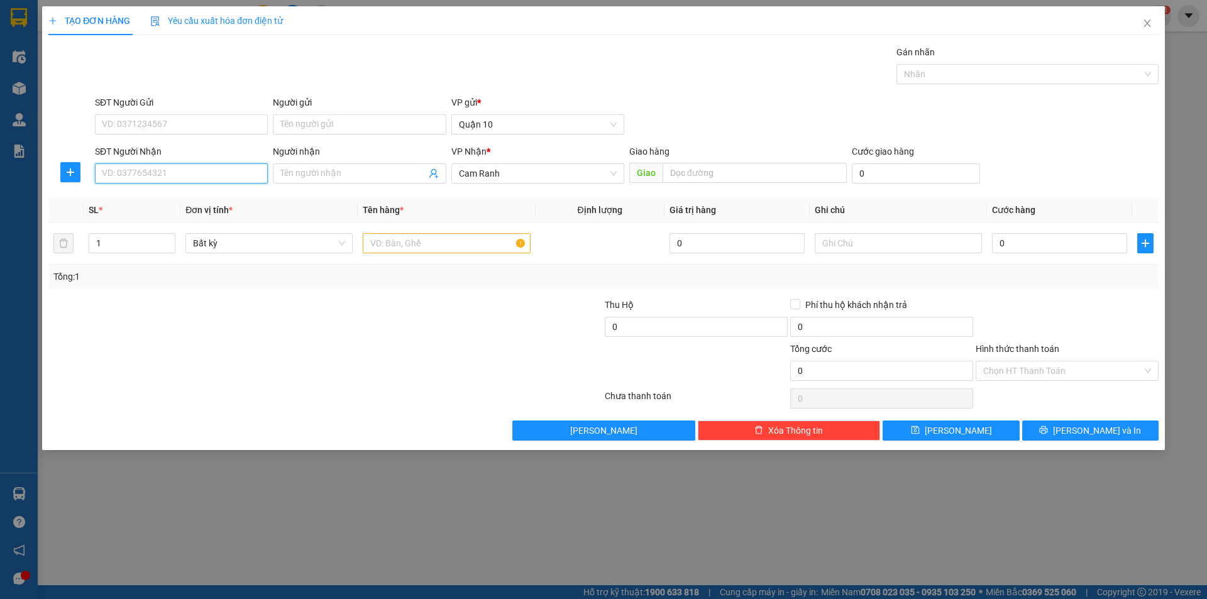
click at [213, 174] on input "SĐT Người Nhận" at bounding box center [181, 173] width 173 height 20
click at [162, 185] on div "SĐT Người Nhận 0945021" at bounding box center [181, 167] width 173 height 44
click at [179, 169] on input "0945021" at bounding box center [181, 173] width 173 height 20
click at [190, 191] on div "0945021629 - VỸ" at bounding box center [181, 199] width 173 height 20
type input "0945021629"
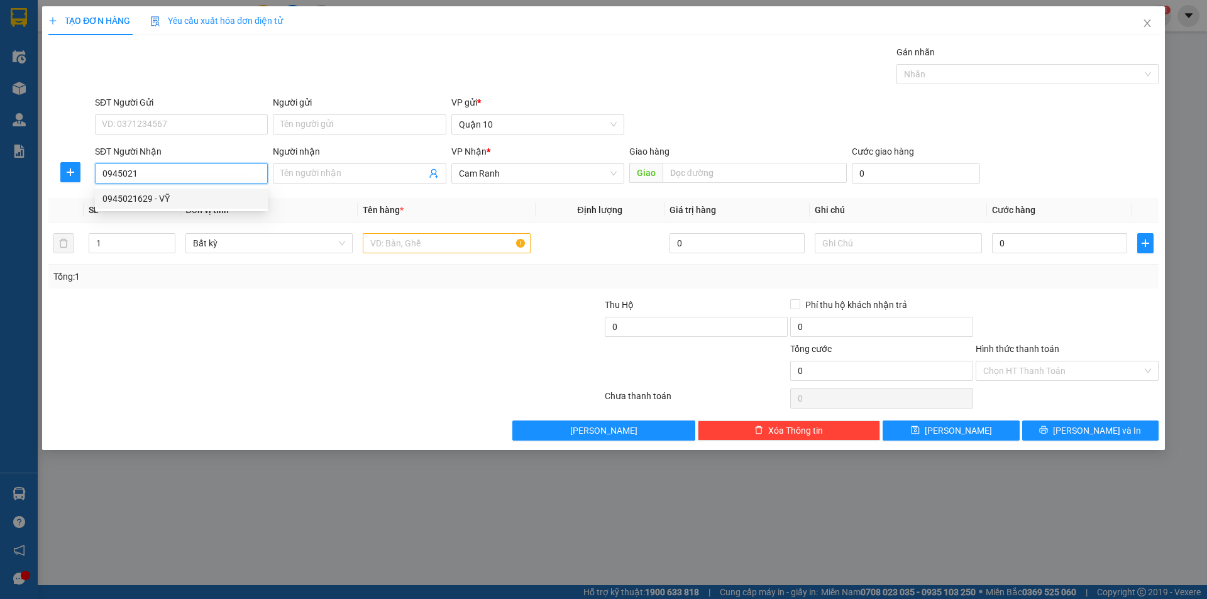
type input "VỸ"
type input "220.000"
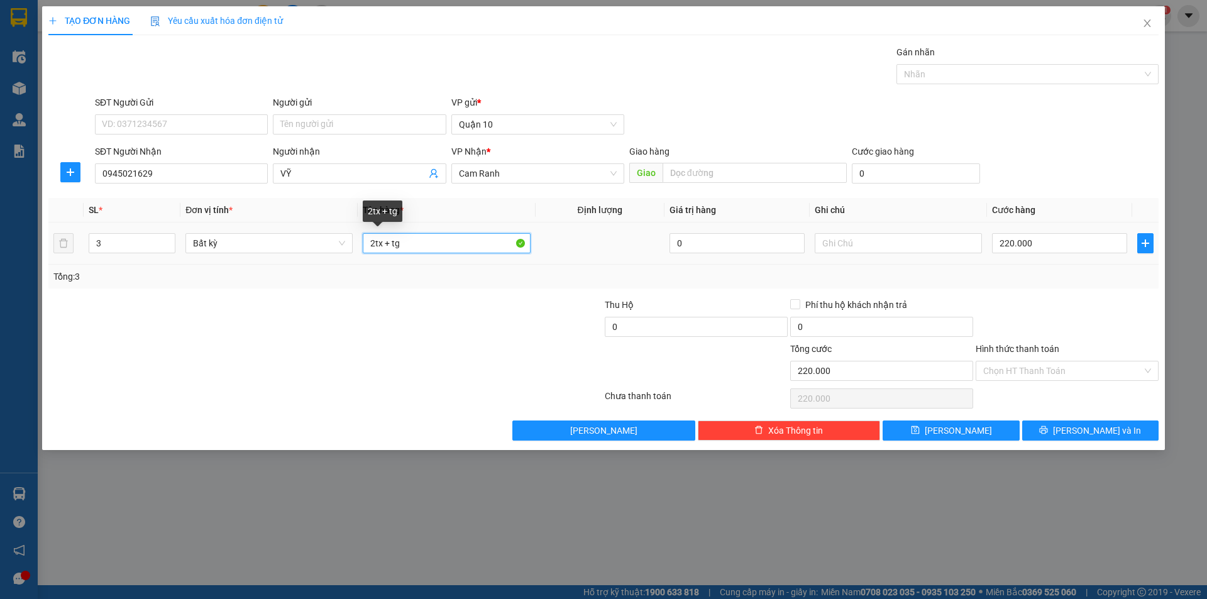
click at [419, 245] on input "2tx + tg" at bounding box center [446, 243] width 167 height 20
type input "2"
type input "[GEOGRAPHIC_DATA]"
click at [1038, 240] on input "220.000" at bounding box center [1059, 243] width 135 height 20
type input "0"
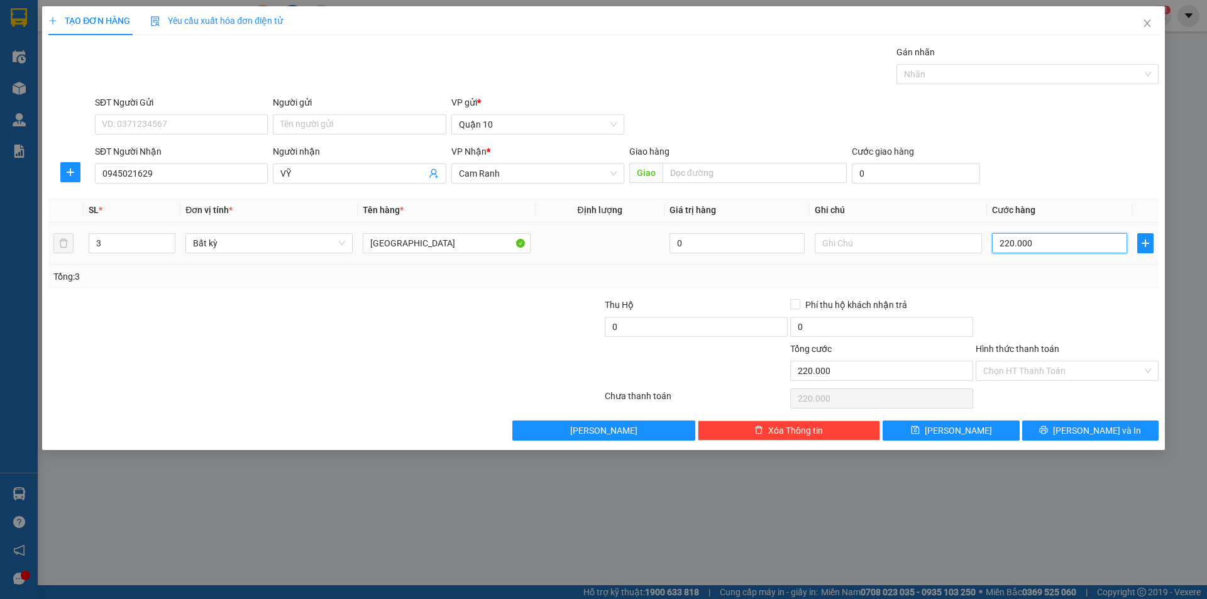
type input "0"
type input "2"
type input "02"
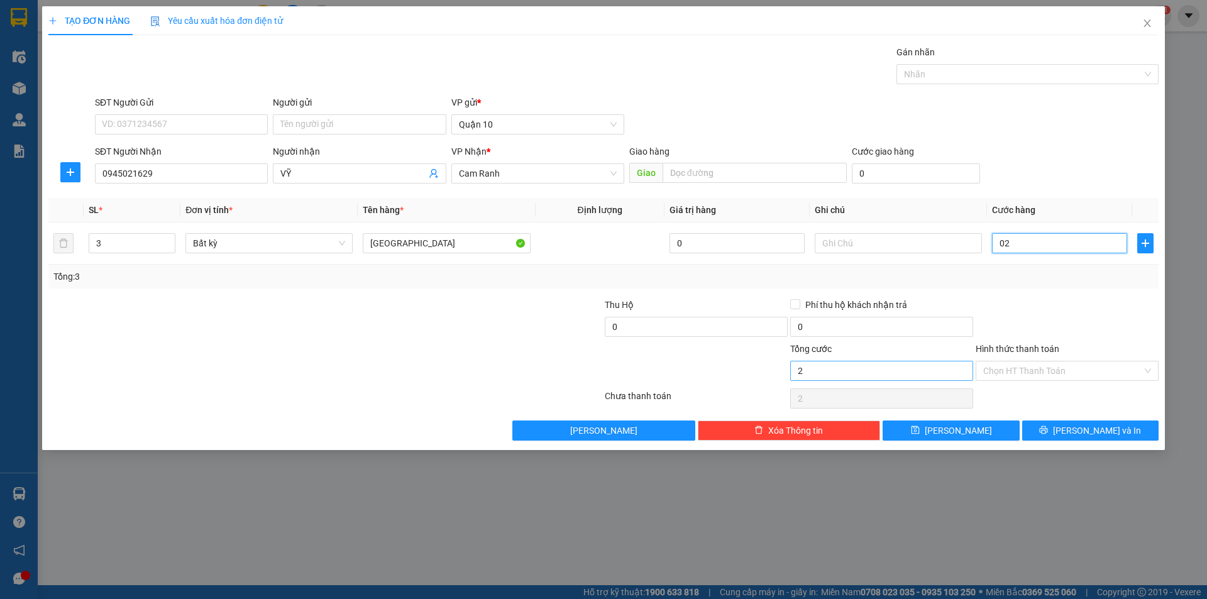
type input "21"
type input "021"
type input "210"
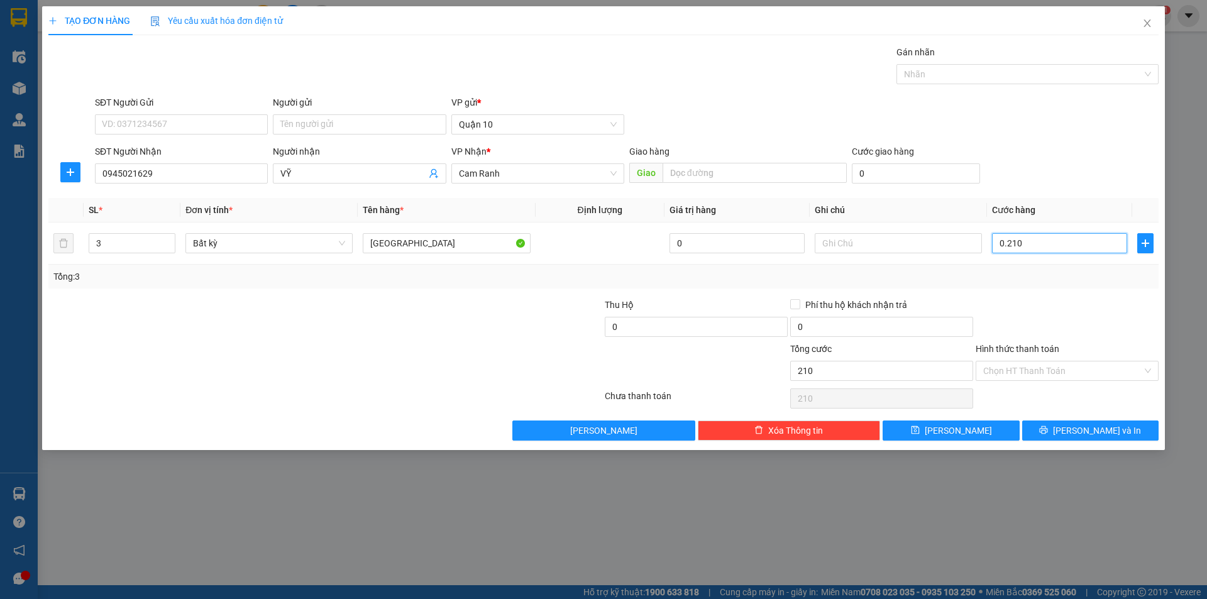
type input "0.210"
type input "210.000"
click at [1051, 309] on div at bounding box center [1066, 320] width 185 height 44
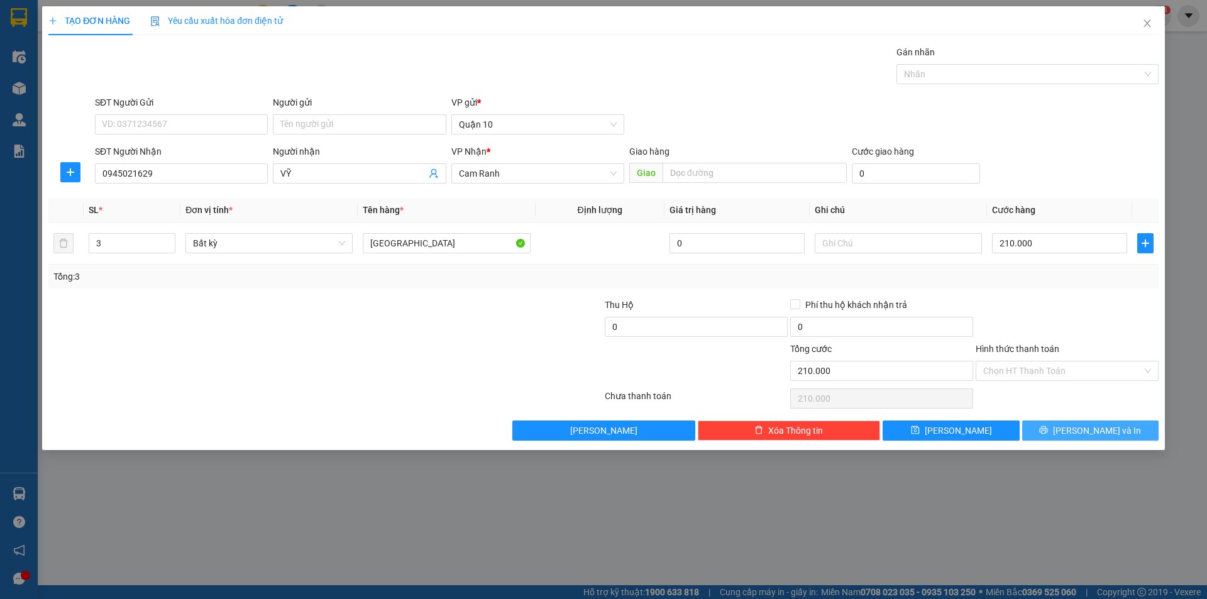
click at [1086, 439] on button "[PERSON_NAME] và In" at bounding box center [1090, 431] width 136 height 20
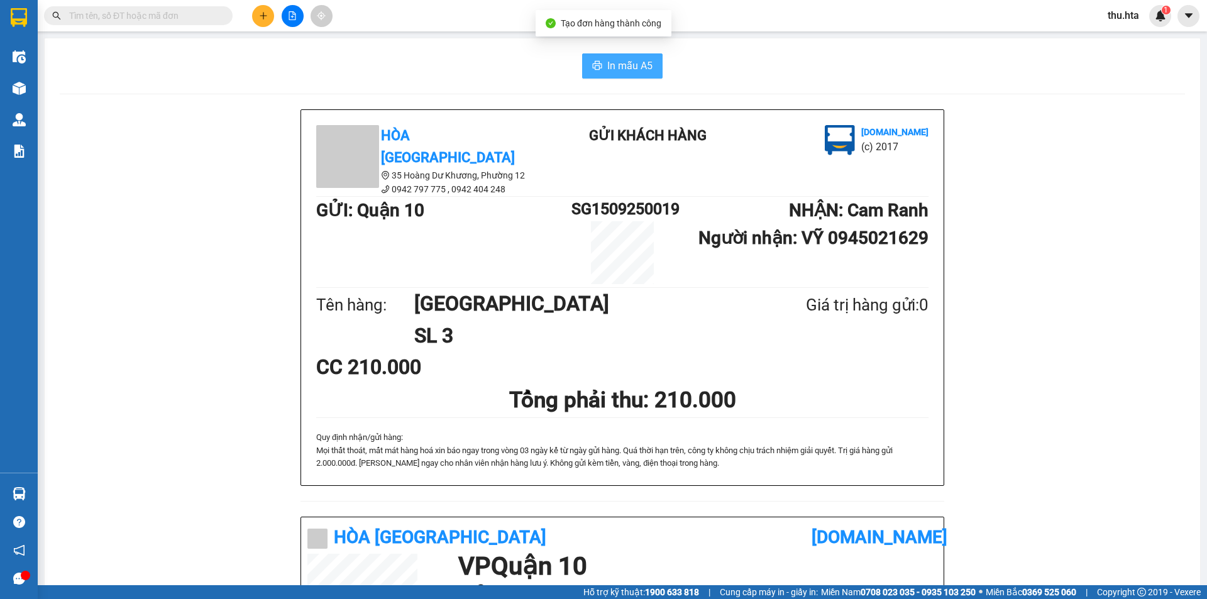
click at [644, 63] on span "In mẫu A5" at bounding box center [629, 66] width 45 height 16
click at [263, 21] on button at bounding box center [263, 16] width 22 height 22
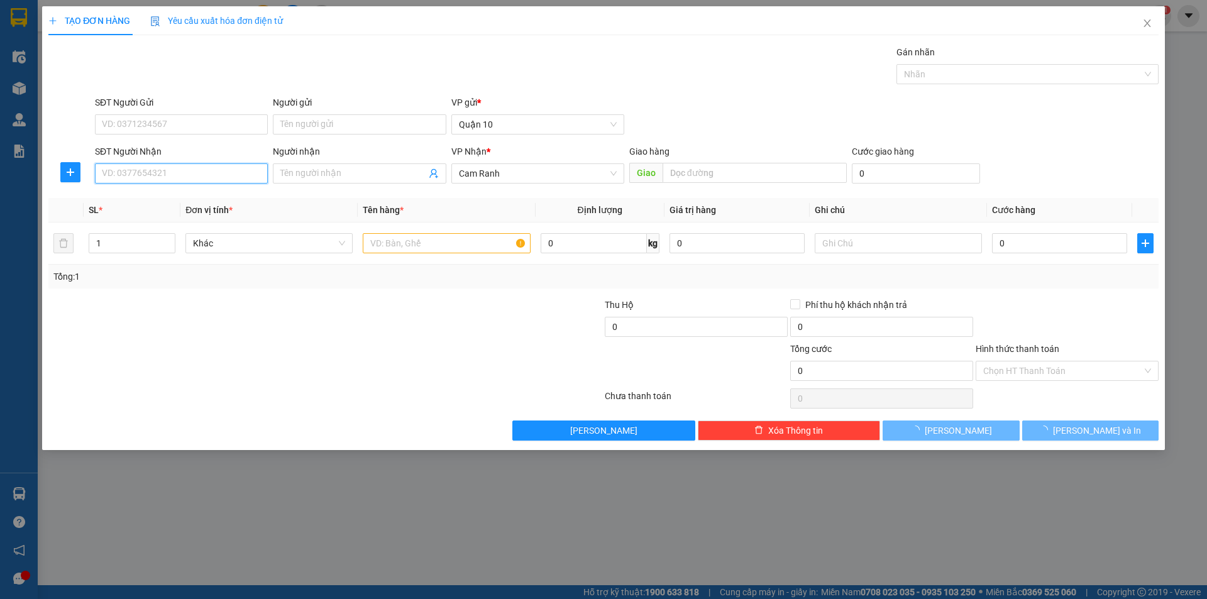
click at [219, 179] on input "SĐT Người Nhận" at bounding box center [181, 173] width 173 height 20
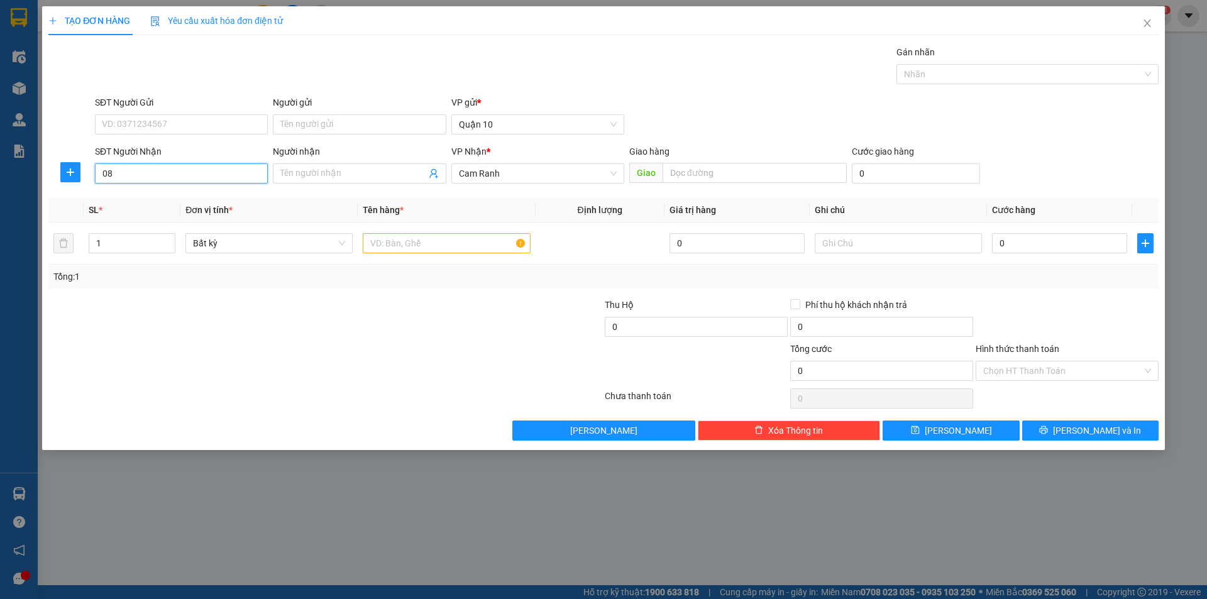
type input "0"
click at [250, 192] on div "0853514179 - LỊCH" at bounding box center [181, 199] width 158 height 14
type input "0853514179"
type input "LỊCH"
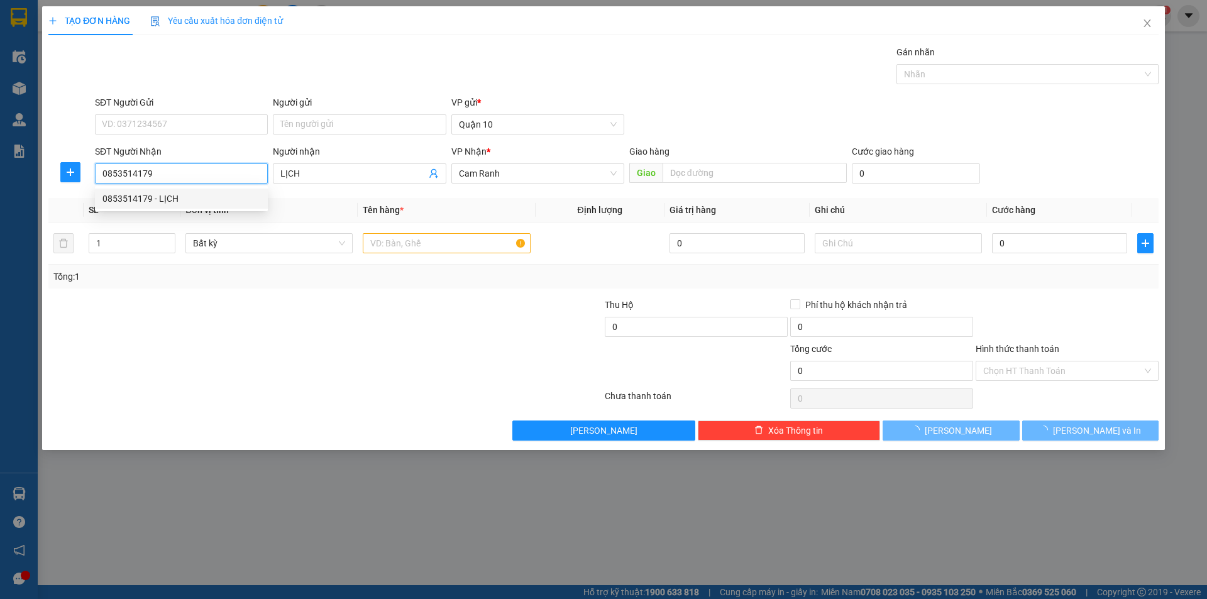
type input "30.000"
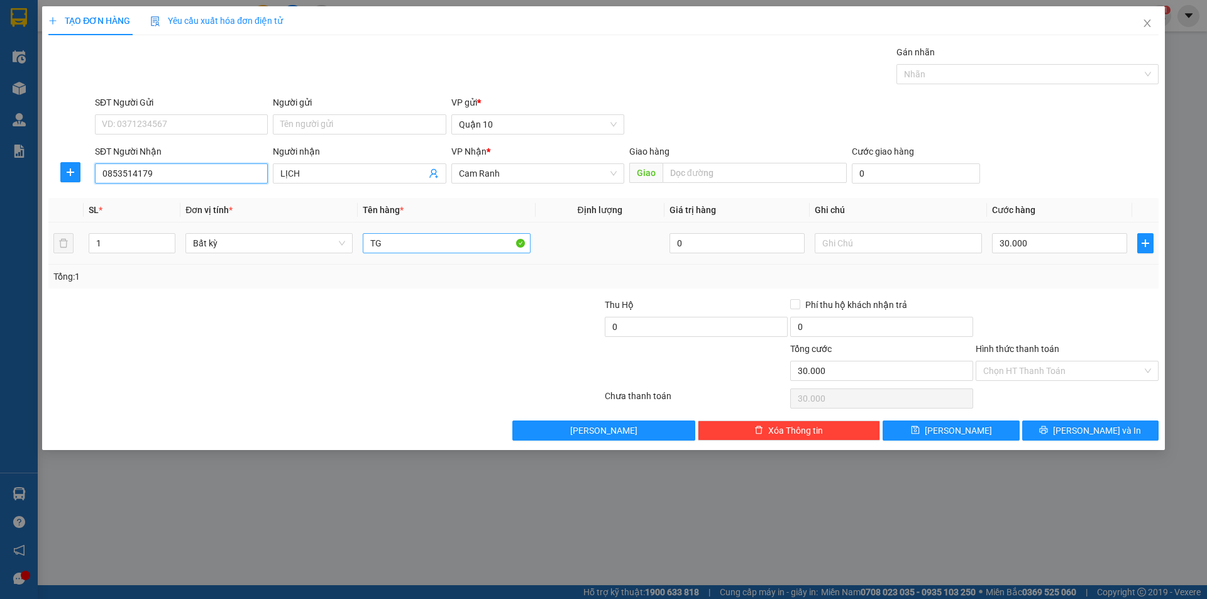
type input "0853514179"
click at [394, 245] on input "TG" at bounding box center [446, 243] width 167 height 20
type input "[GEOGRAPHIC_DATA]"
click at [1045, 250] on input "30.000" at bounding box center [1059, 243] width 135 height 20
drag, startPoint x: 1063, startPoint y: 286, endPoint x: 1023, endPoint y: 338, distance: 65.5
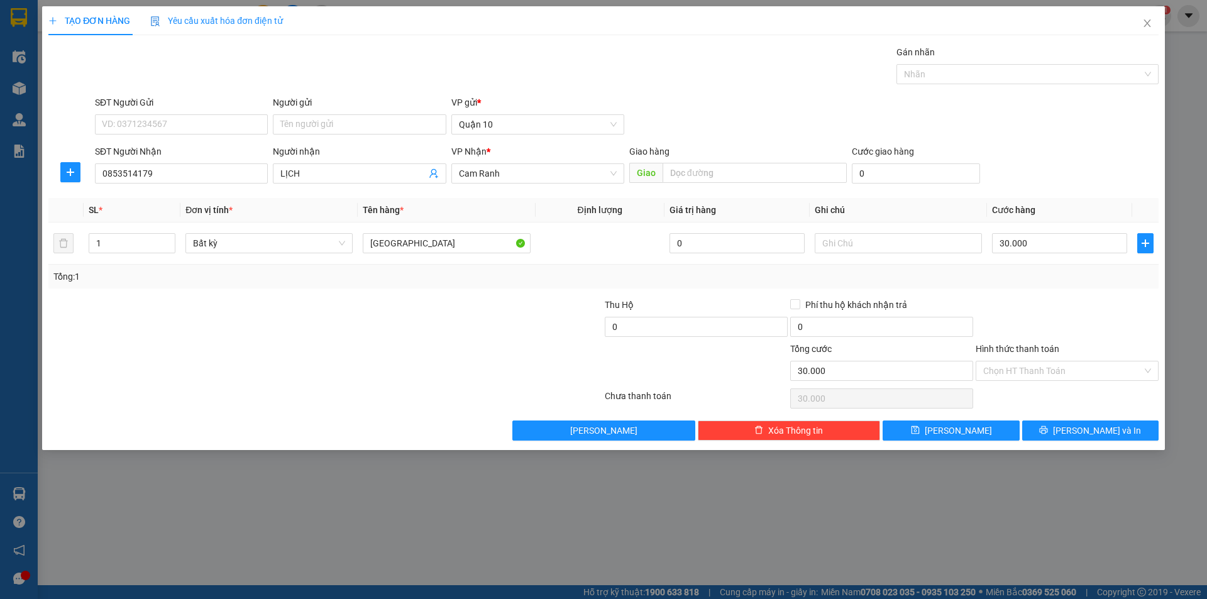
click at [1061, 286] on div "Tổng: 1" at bounding box center [603, 277] width 1110 height 24
drag, startPoint x: 1022, startPoint y: 370, endPoint x: 1016, endPoint y: 383, distance: 14.4
click at [1017, 376] on input "Hình thức thanh toán" at bounding box center [1062, 370] width 159 height 19
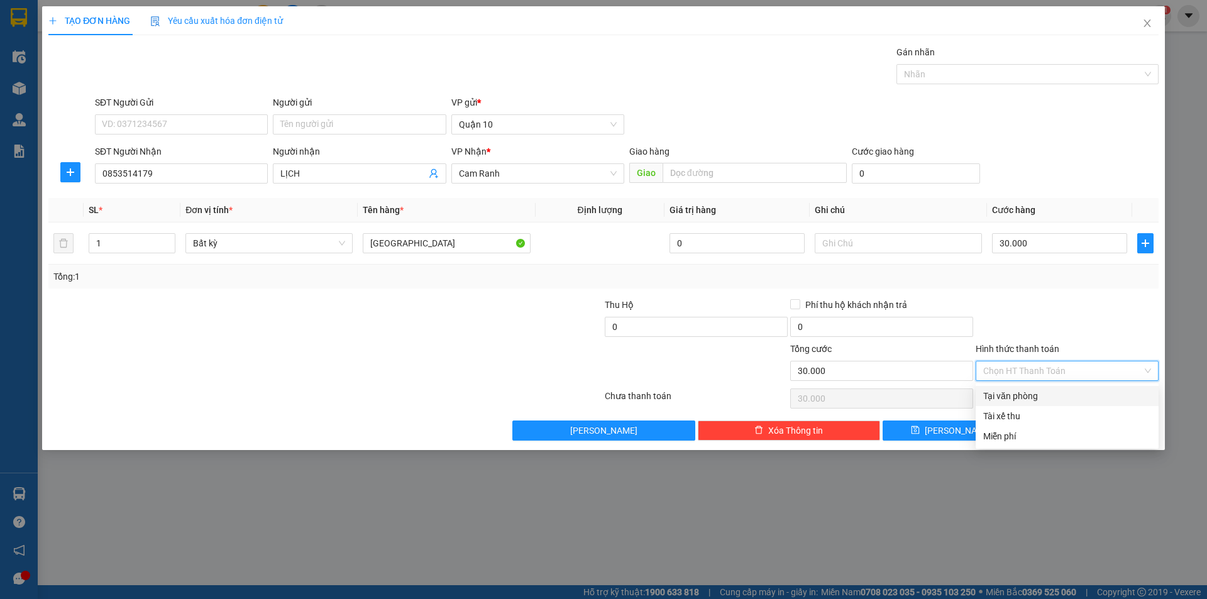
click at [1015, 397] on div "Tại văn phòng" at bounding box center [1067, 396] width 168 height 14
type input "0"
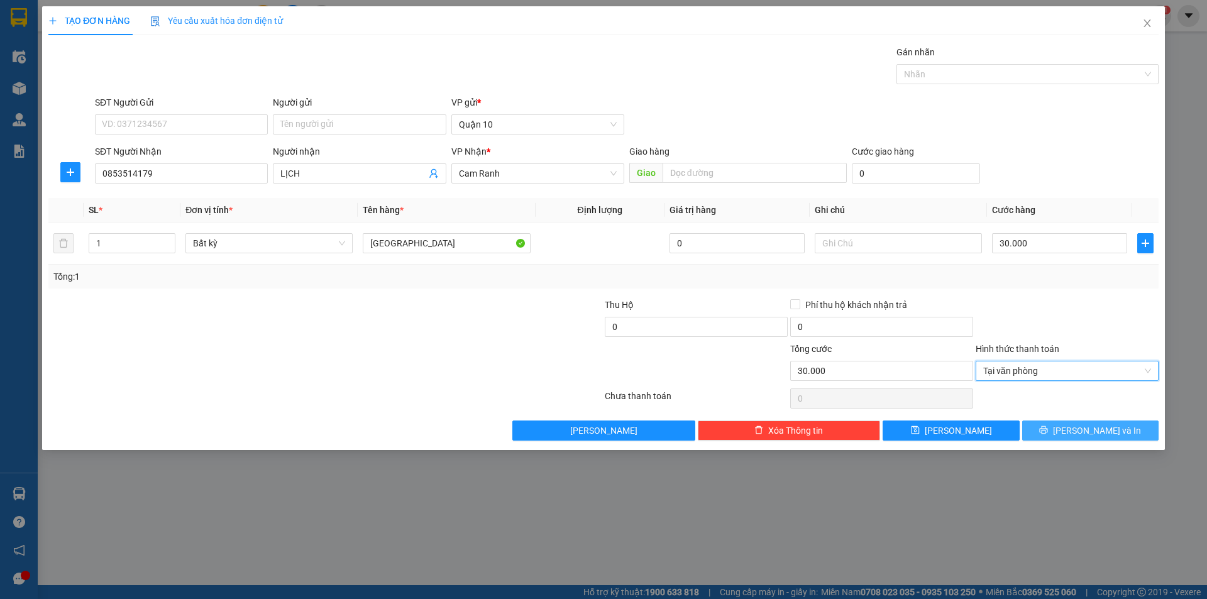
click at [1039, 423] on button "[PERSON_NAME] và In" at bounding box center [1090, 431] width 136 height 20
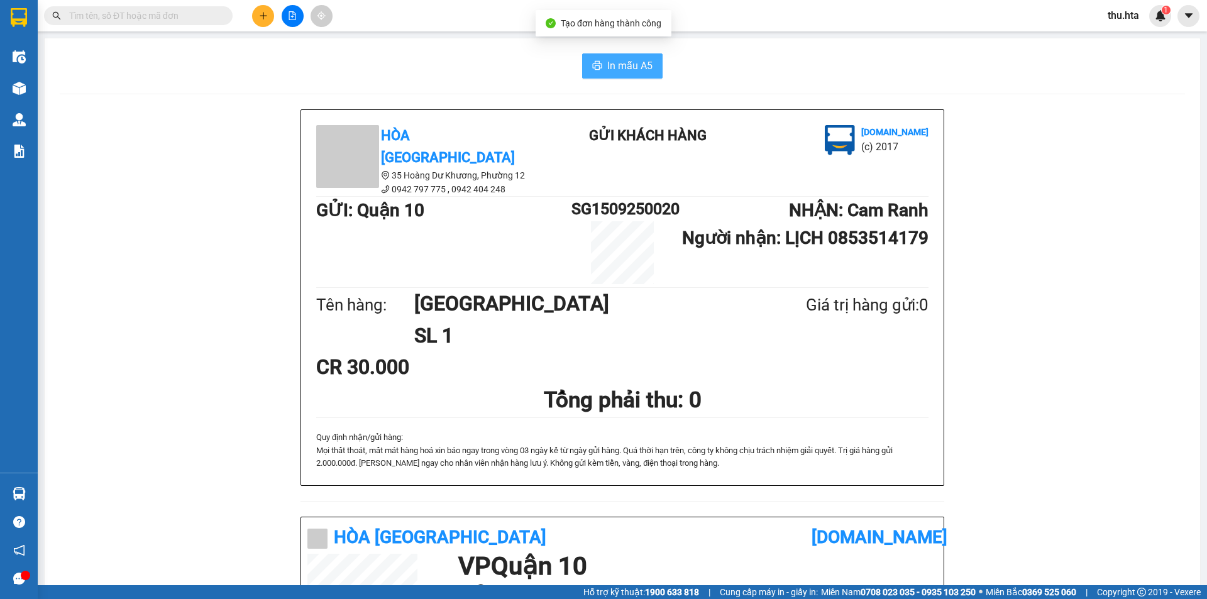
click at [622, 71] on span "In mẫu A5" at bounding box center [629, 66] width 45 height 16
click at [979, 498] on div "Hòa Thuận Anh 35 Hoàng Dư Khương, [GEOGRAPHIC_DATA] 12 0942 797 775 , 0942 404…" at bounding box center [622, 531] width 1125 height 844
click at [263, 20] on button at bounding box center [263, 16] width 22 height 22
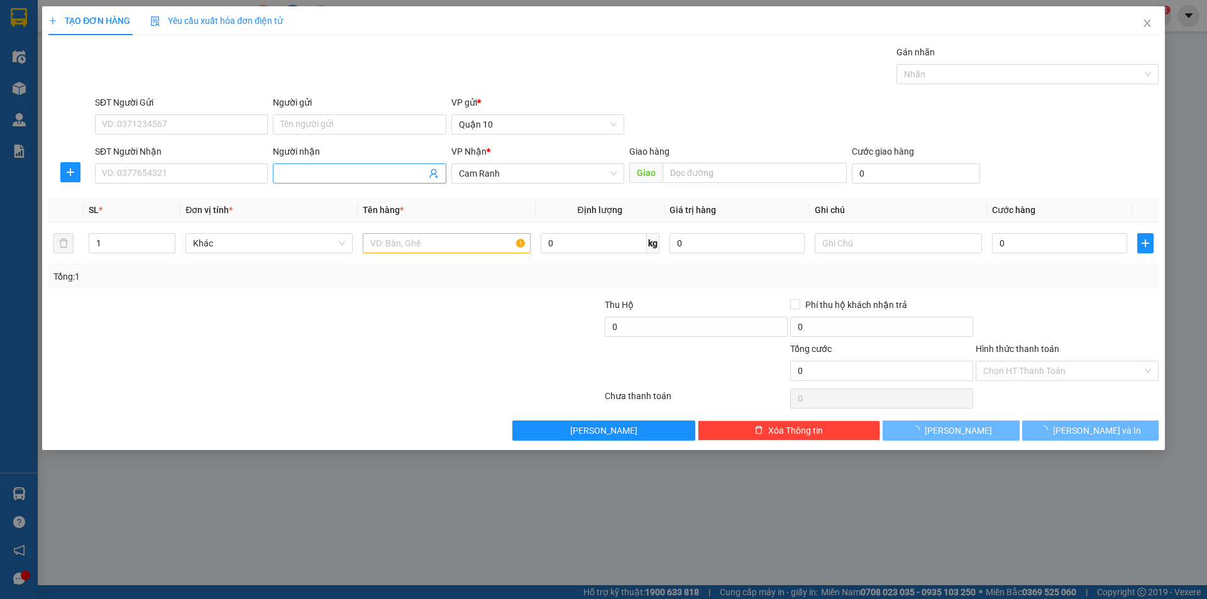
click at [316, 172] on input "Người nhận" at bounding box center [352, 174] width 145 height 14
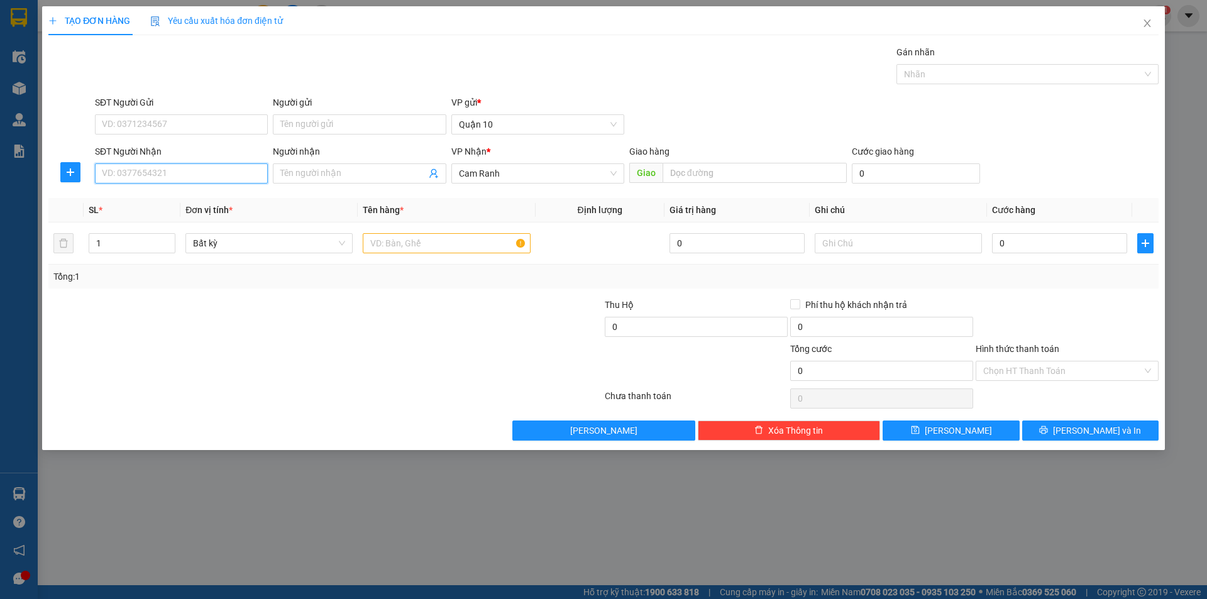
click at [206, 180] on input "SĐT Người Nhận" at bounding box center [181, 173] width 173 height 20
click at [291, 177] on input "Người nhận" at bounding box center [352, 174] width 145 height 14
type input "Q"
type input "A"
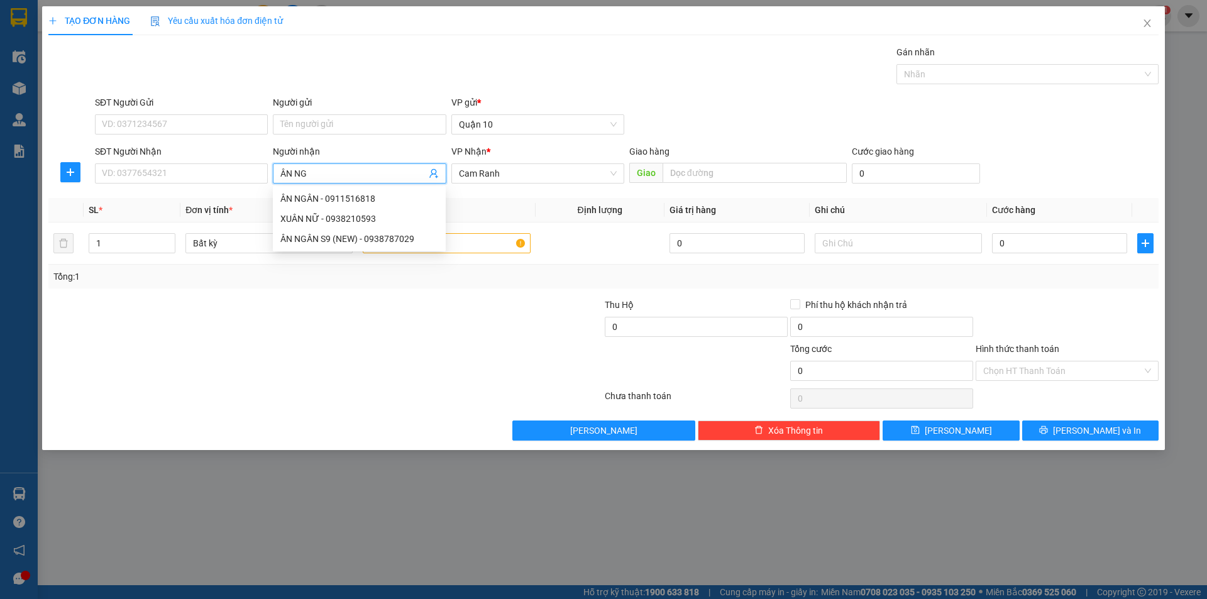
type input "ÂN NGÂ"
click at [336, 215] on div "ÂN NGÂN S9 (NEW) - 0938787029" at bounding box center [359, 219] width 158 height 14
type input "0938787029"
type input "ÂN NGÂN S9 (NEW)"
type input "2"
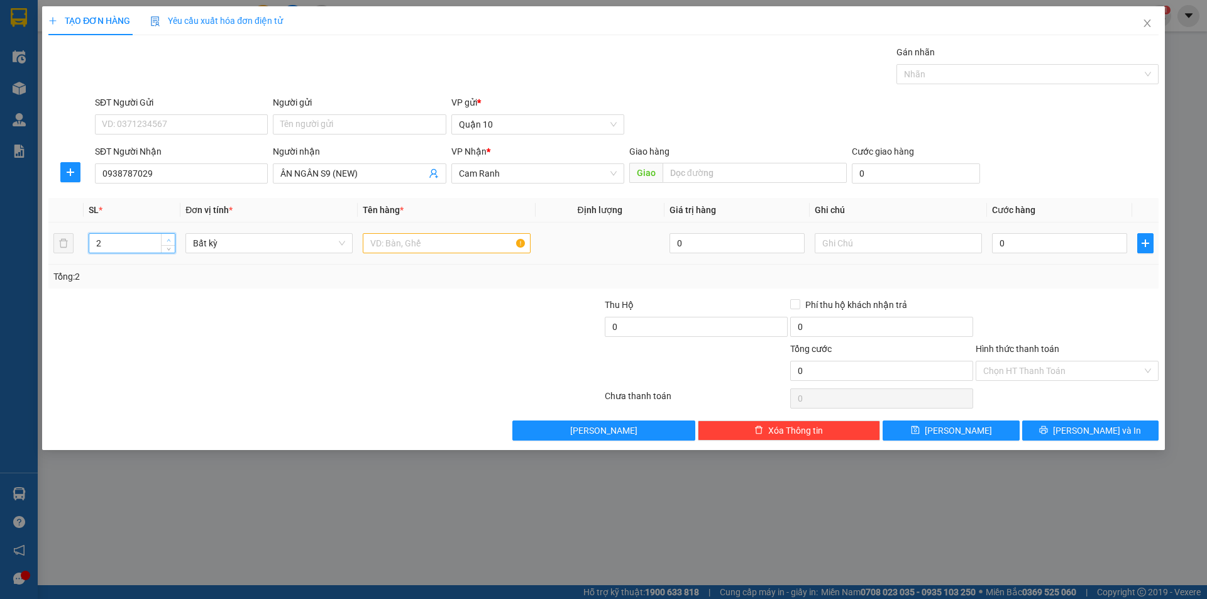
click at [171, 239] on span "up" at bounding box center [169, 240] width 8 height 8
click at [382, 248] on input "text" at bounding box center [446, 243] width 167 height 20
type input "CỤC ĐEN"
click at [1064, 243] on input "0" at bounding box center [1059, 243] width 135 height 20
type input "1"
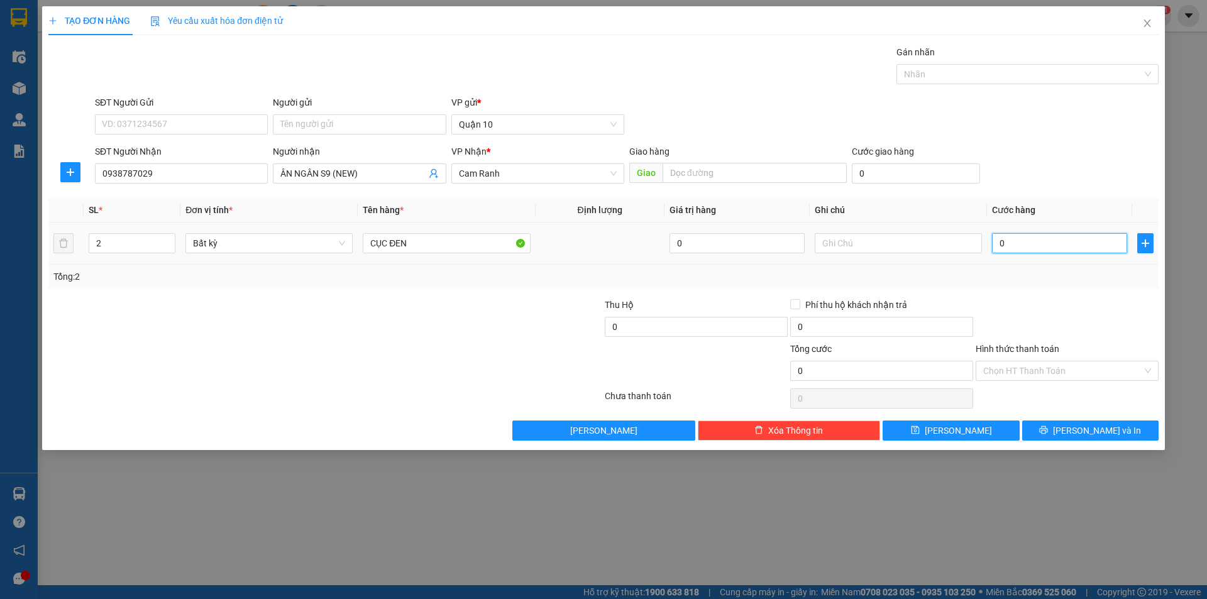
type input "1"
type input "13"
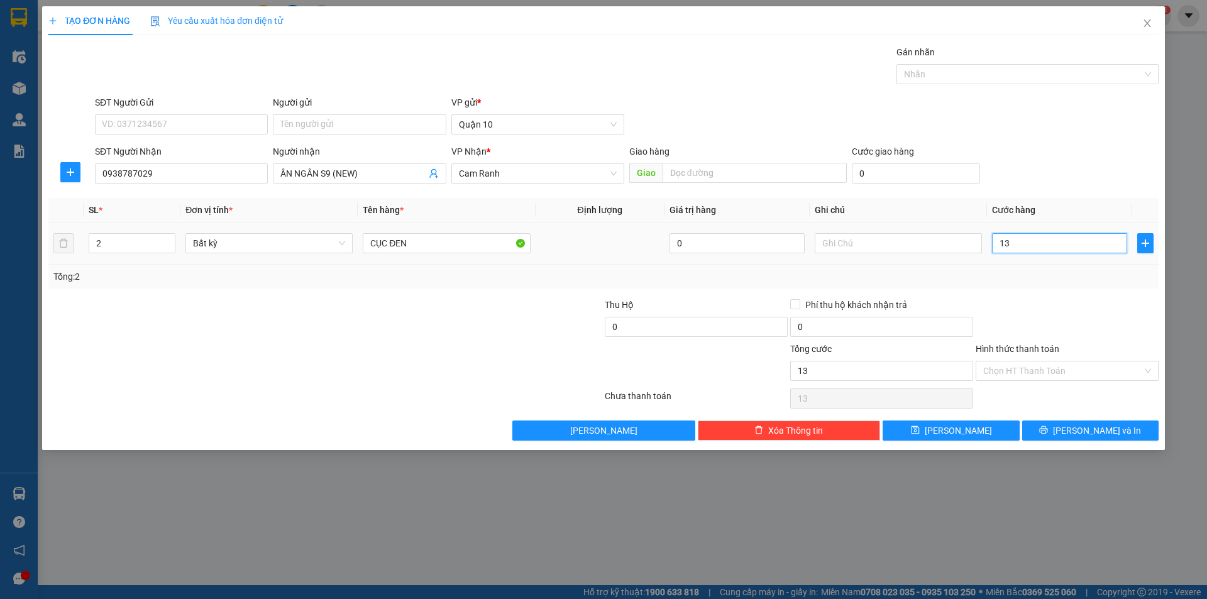
type input "130"
type input "130.000"
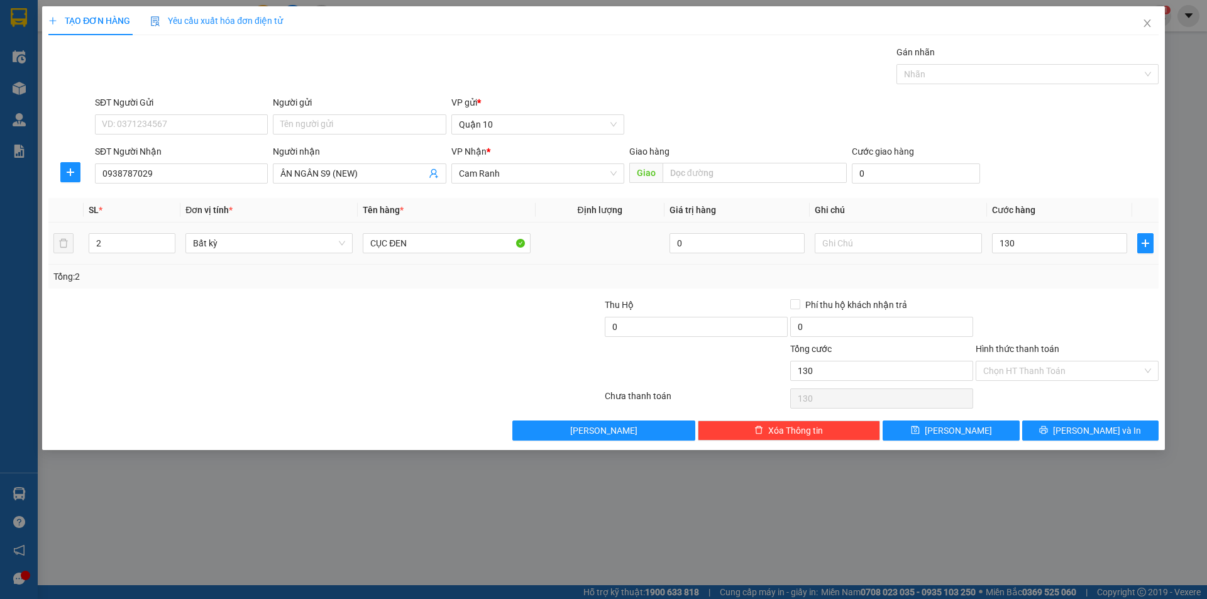
type input "130.000"
click at [1052, 292] on div "Transit Pickup Surcharge Ids Transit Deliver Surcharge Ids Transit Deliver Surc…" at bounding box center [603, 242] width 1110 height 395
drag, startPoint x: 1055, startPoint y: 424, endPoint x: 1059, endPoint y: 417, distance: 7.9
click at [1057, 418] on div "Transit Pickup Surcharge Ids Transit Deliver Surcharge Ids Transit Deliver Surc…" at bounding box center [603, 242] width 1110 height 395
click at [1053, 430] on button "[PERSON_NAME] và In" at bounding box center [1090, 431] width 136 height 20
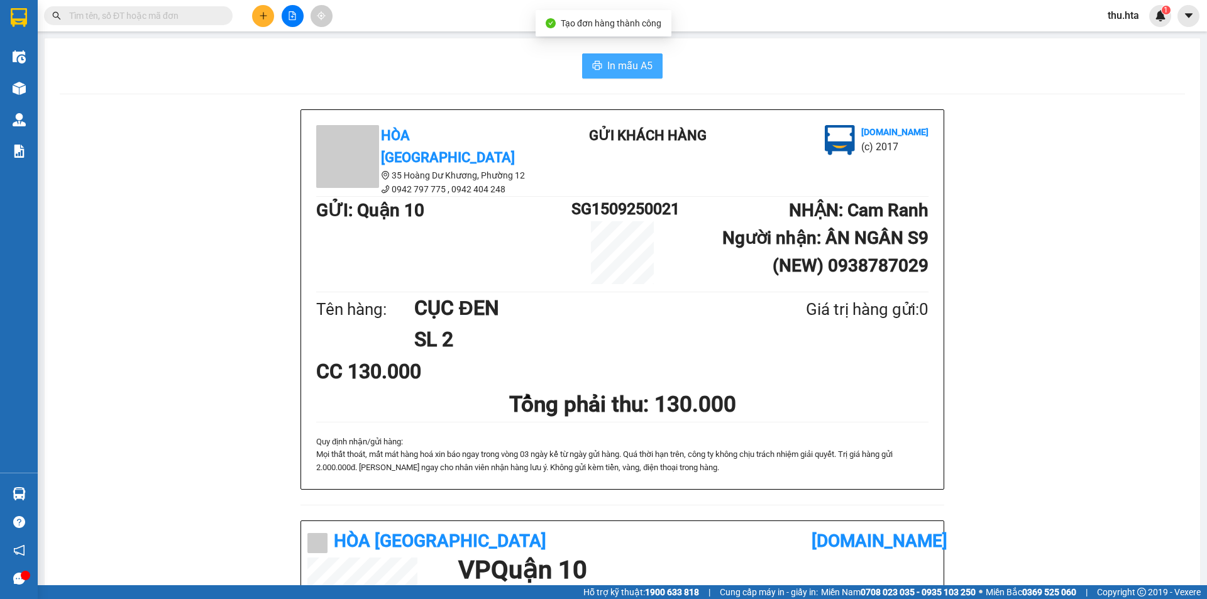
click at [621, 58] on span "In mẫu A5" at bounding box center [629, 66] width 45 height 16
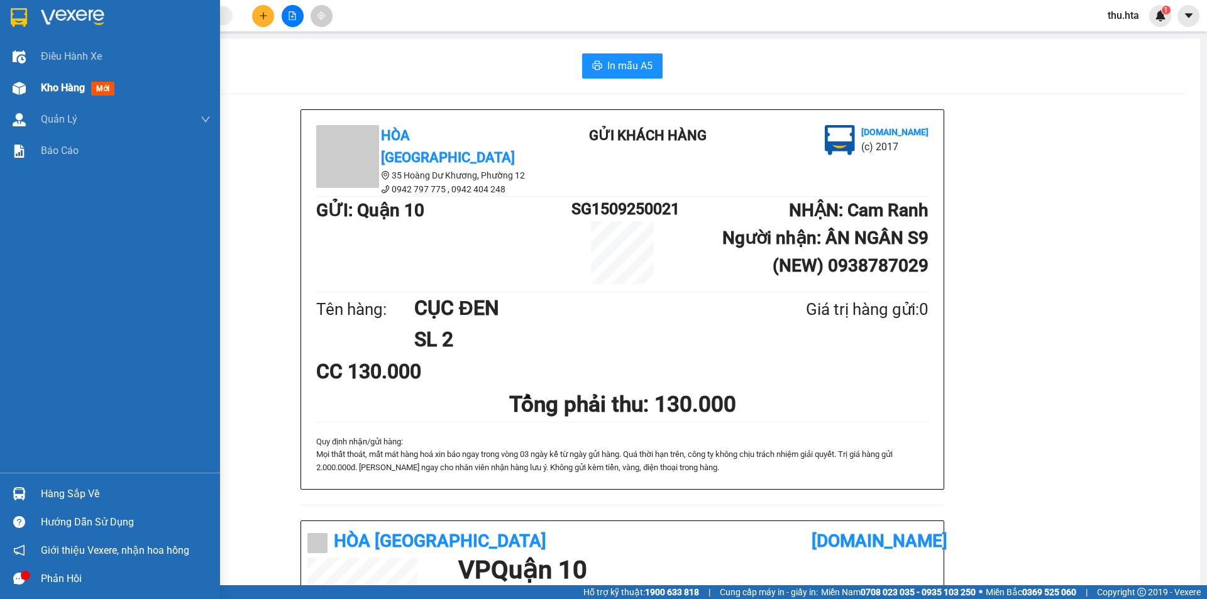
click at [75, 84] on span "Kho hàng" at bounding box center [63, 88] width 44 height 12
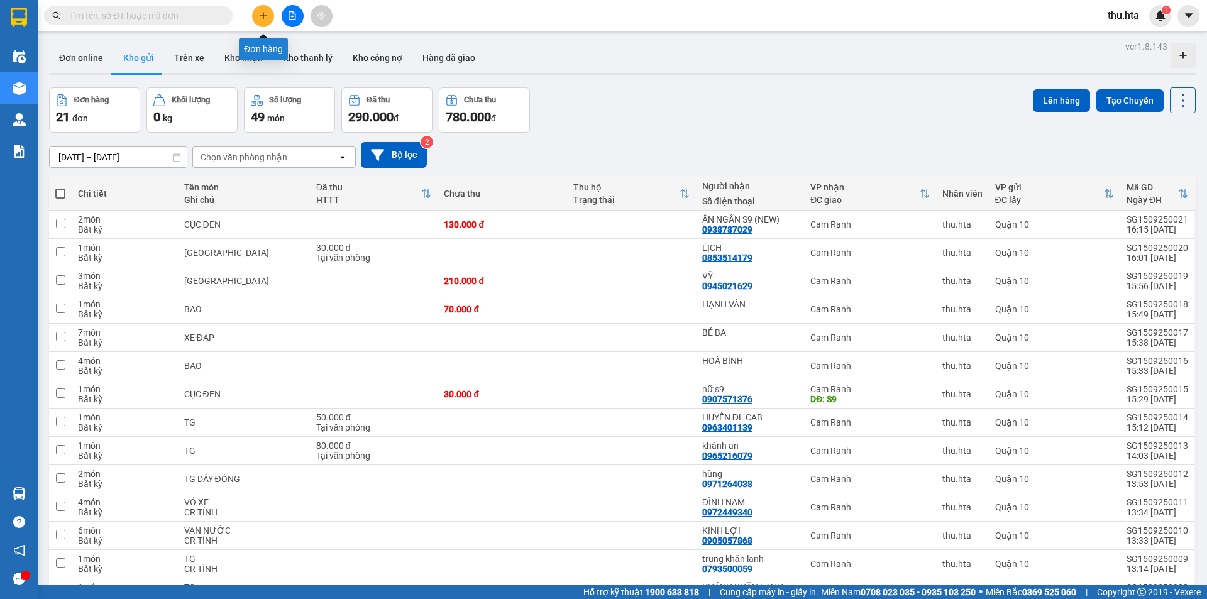
click at [262, 11] on button at bounding box center [263, 16] width 22 height 22
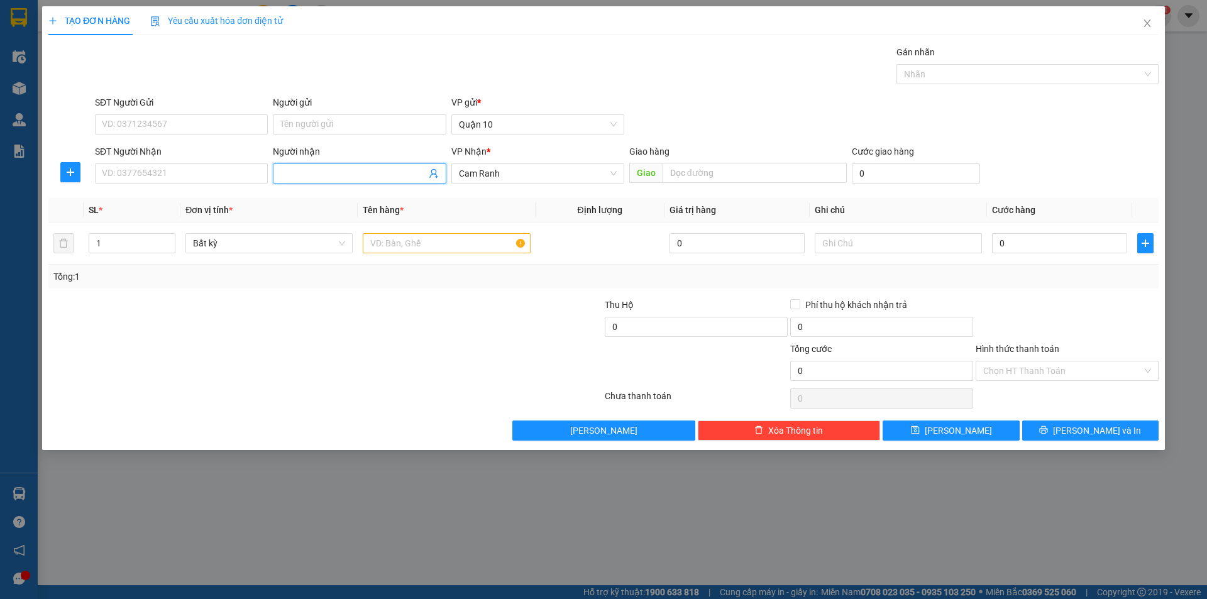
click at [319, 179] on input "Người nhận" at bounding box center [352, 174] width 145 height 14
type input "THUẬN PHÁT"
click at [312, 216] on div "THUẬN PHÁT - 0388357515" at bounding box center [359, 219] width 158 height 14
type input "0388357515"
type input "THUẬN PHÁT"
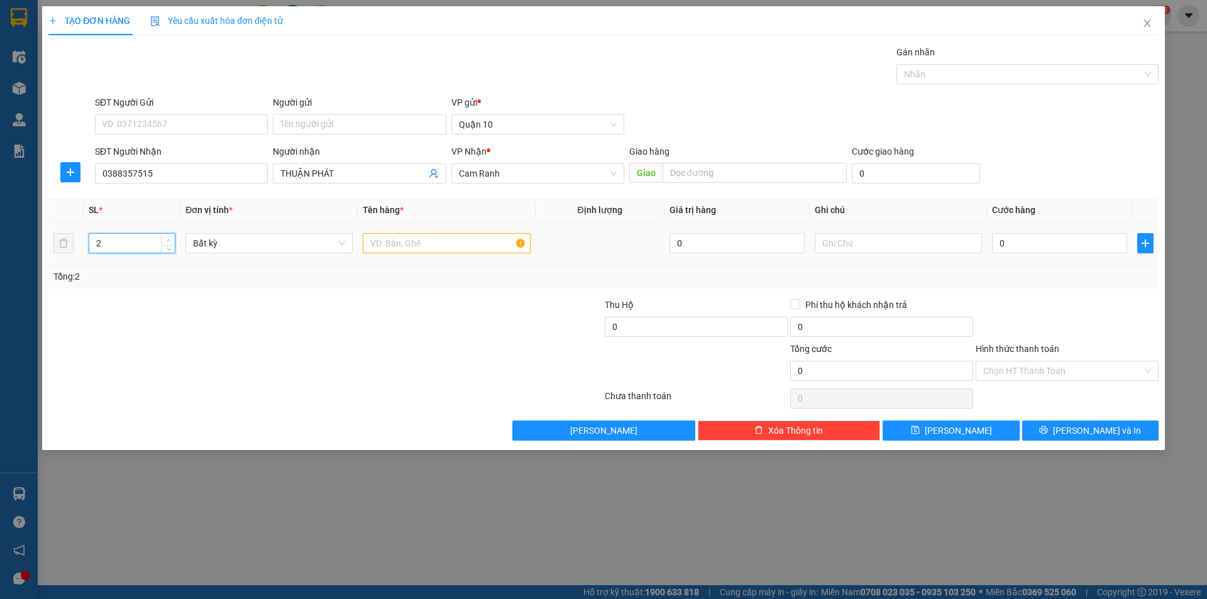
click at [168, 237] on span "up" at bounding box center [169, 240] width 8 height 8
type input "3"
click at [168, 236] on span "up" at bounding box center [169, 240] width 8 height 8
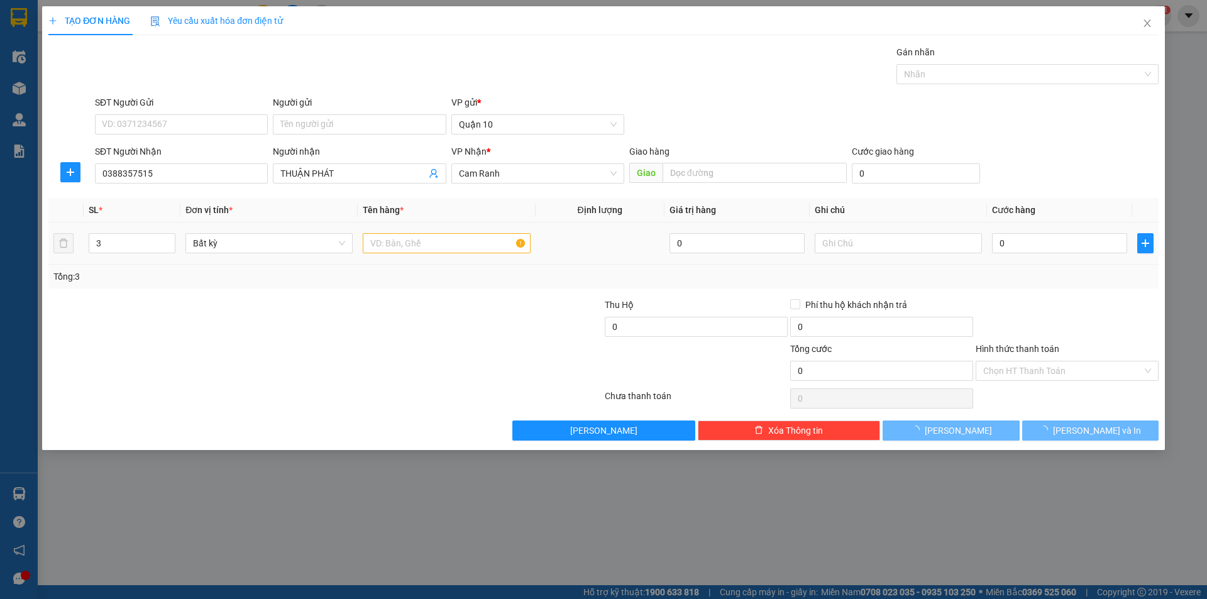
click at [382, 253] on div at bounding box center [446, 243] width 167 height 25
click at [382, 252] on input "text" at bounding box center [446, 243] width 167 height 20
click at [396, 243] on input "text" at bounding box center [446, 243] width 167 height 20
click at [388, 248] on input "text" at bounding box center [446, 243] width 167 height 20
click at [388, 246] on input "text" at bounding box center [446, 243] width 167 height 20
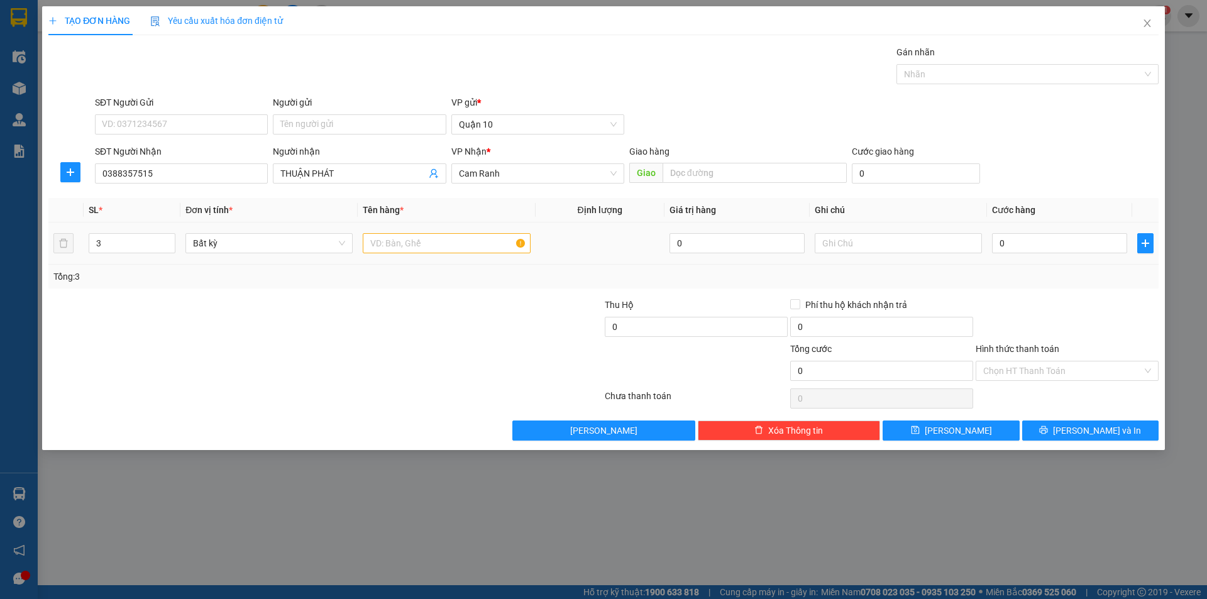
click at [391, 240] on input "text" at bounding box center [446, 243] width 167 height 20
type input "TG"
click at [1034, 249] on input "0" at bounding box center [1059, 243] width 135 height 20
click at [1048, 429] on icon "printer" at bounding box center [1044, 430] width 8 height 8
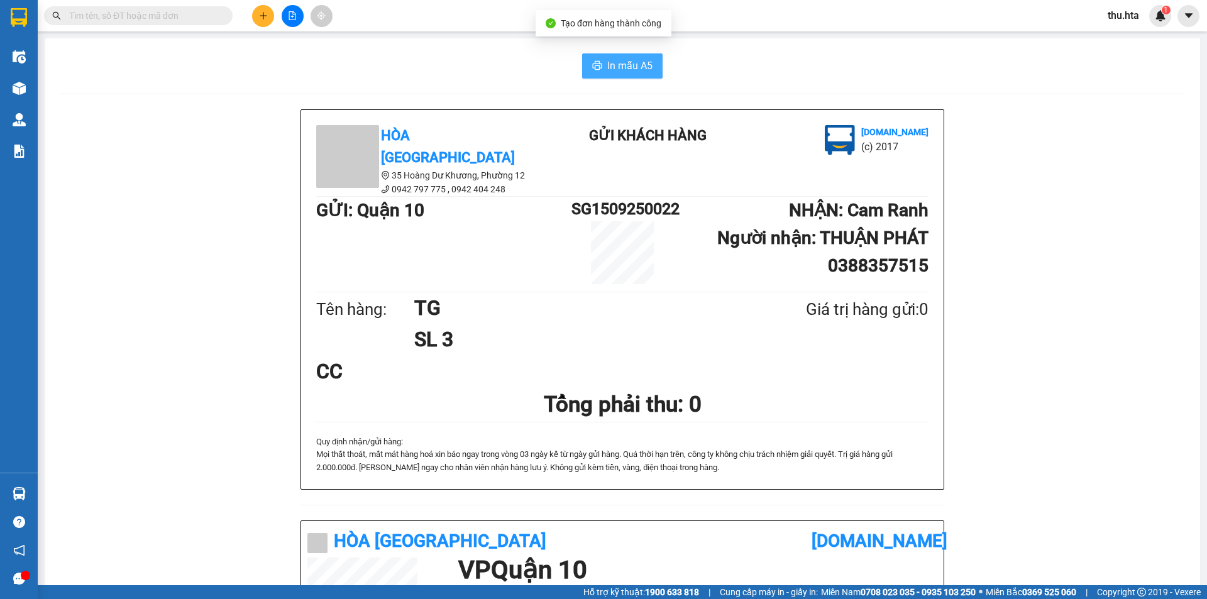
click at [594, 75] on button "In mẫu A5" at bounding box center [622, 65] width 80 height 25
drag, startPoint x: 280, startPoint y: 22, endPoint x: 202, endPoint y: 42, distance: 79.9
click at [275, 26] on div at bounding box center [292, 16] width 94 height 22
click at [263, 16] on icon "plus" at bounding box center [263, 15] width 7 height 1
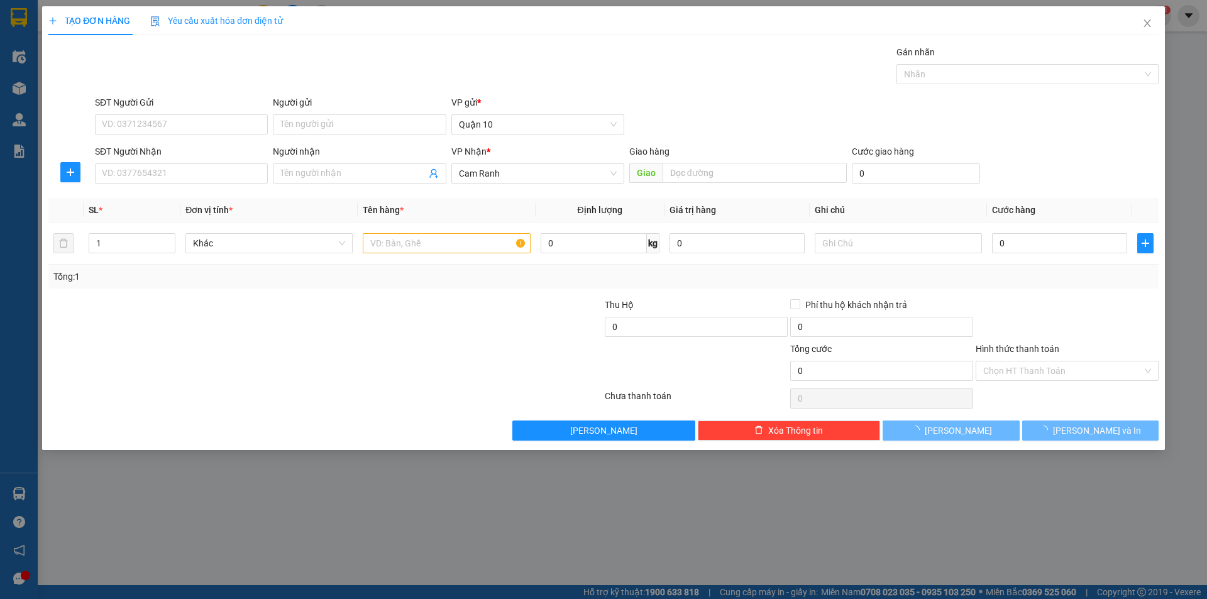
click at [212, 184] on div "SĐT Người Nhận VD: 0377654321" at bounding box center [181, 167] width 173 height 44
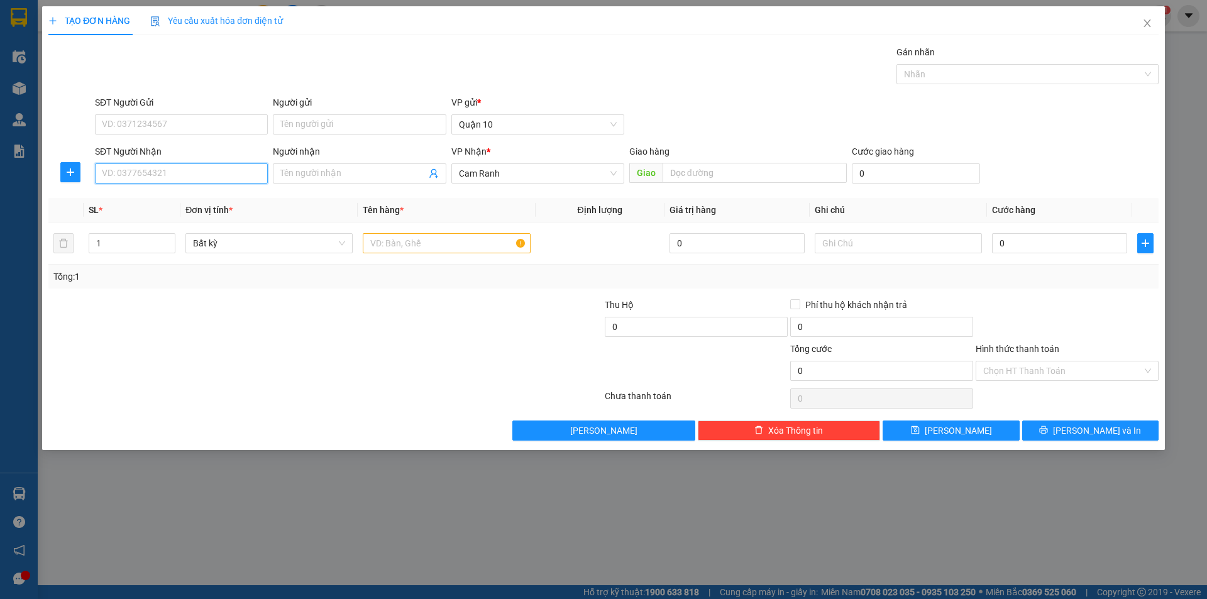
click at [210, 174] on input "SĐT Người Nhận" at bounding box center [181, 173] width 173 height 20
click at [216, 194] on div "0967858234 - [PERSON_NAME]" at bounding box center [181, 199] width 158 height 14
type input "0967858234"
type input "[PERSON_NAME]"
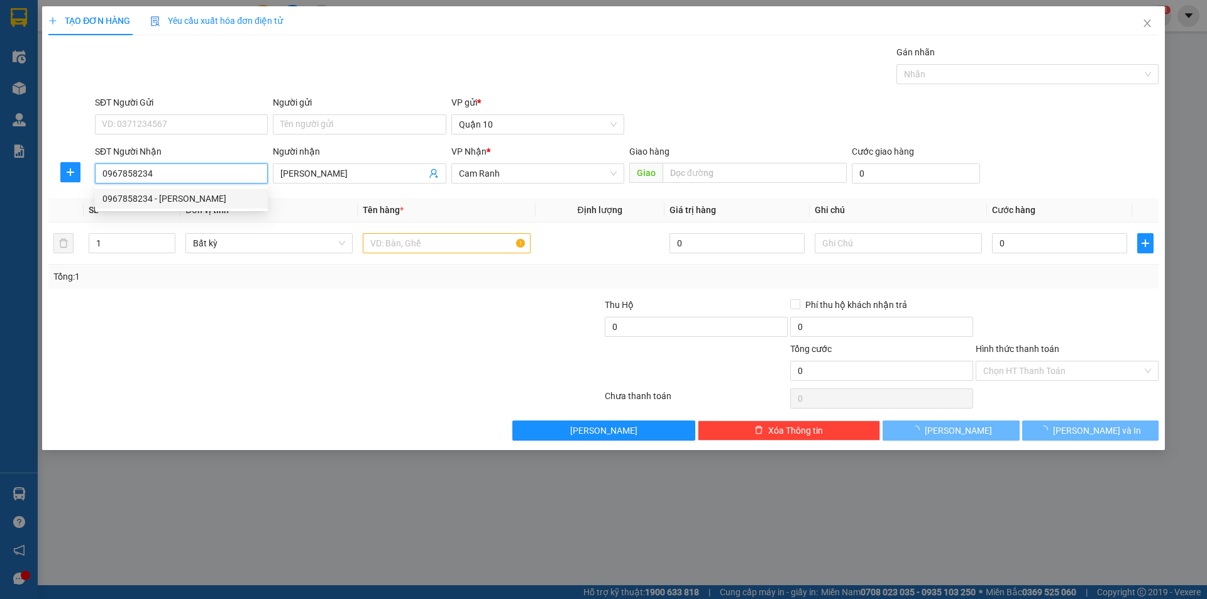
type input "100.000"
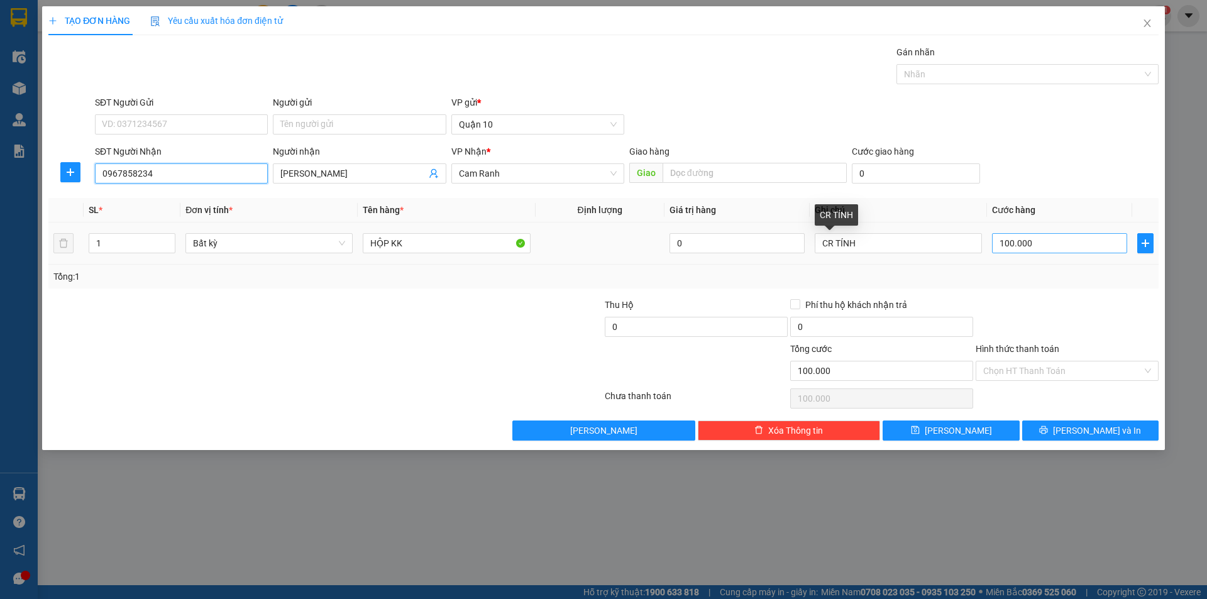
type input "0967858234"
click at [1030, 242] on input "100.000" at bounding box center [1059, 243] width 135 height 20
type input "0"
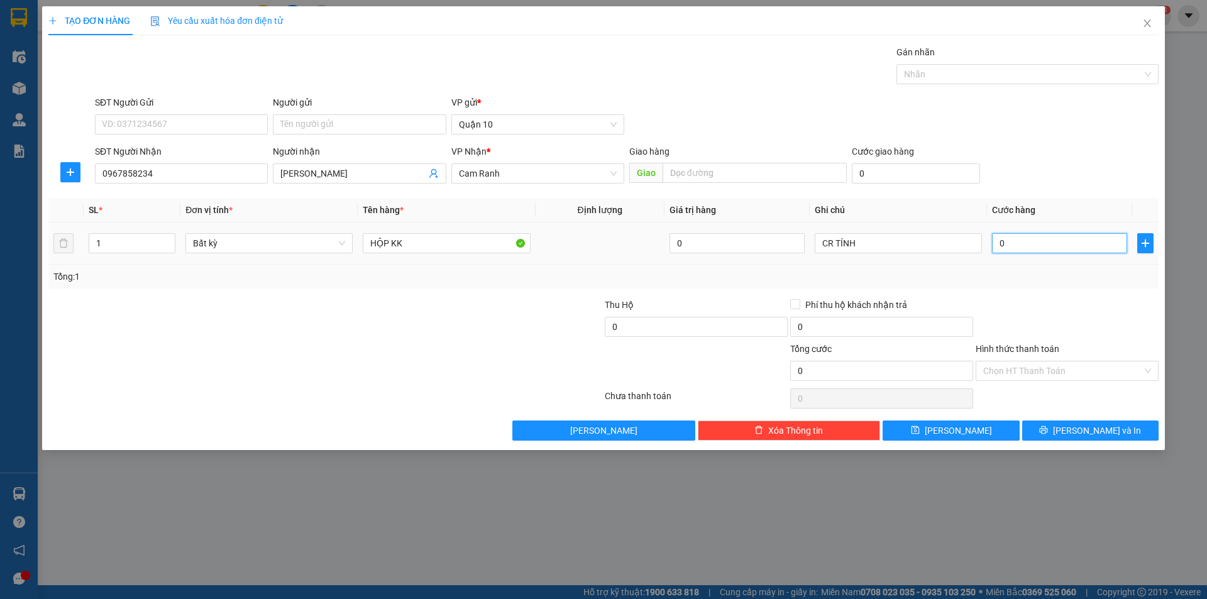
type input "1"
type input "01"
type input "15"
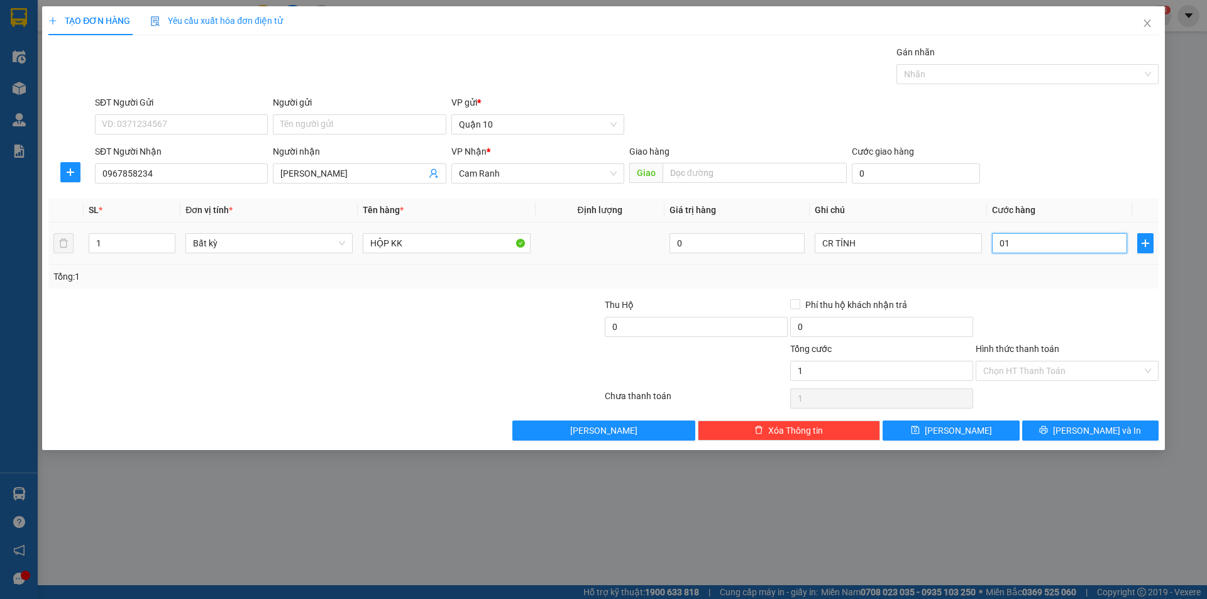
type input "015"
type input "150"
type input "0.150"
type input "150.000"
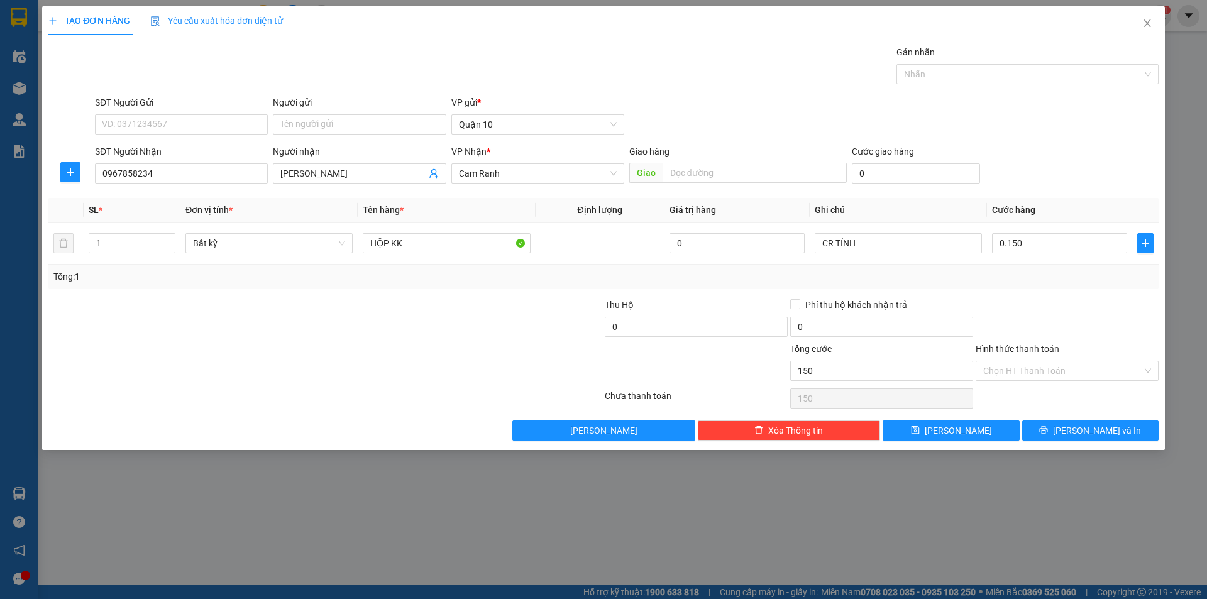
type input "150.000"
click at [1096, 417] on div "Transit Pickup Surcharge Ids Transit Deliver Surcharge Ids Transit Deliver Surc…" at bounding box center [603, 242] width 1110 height 395
click at [891, 244] on input "CR TÍNH" at bounding box center [898, 243] width 167 height 20
type input "C"
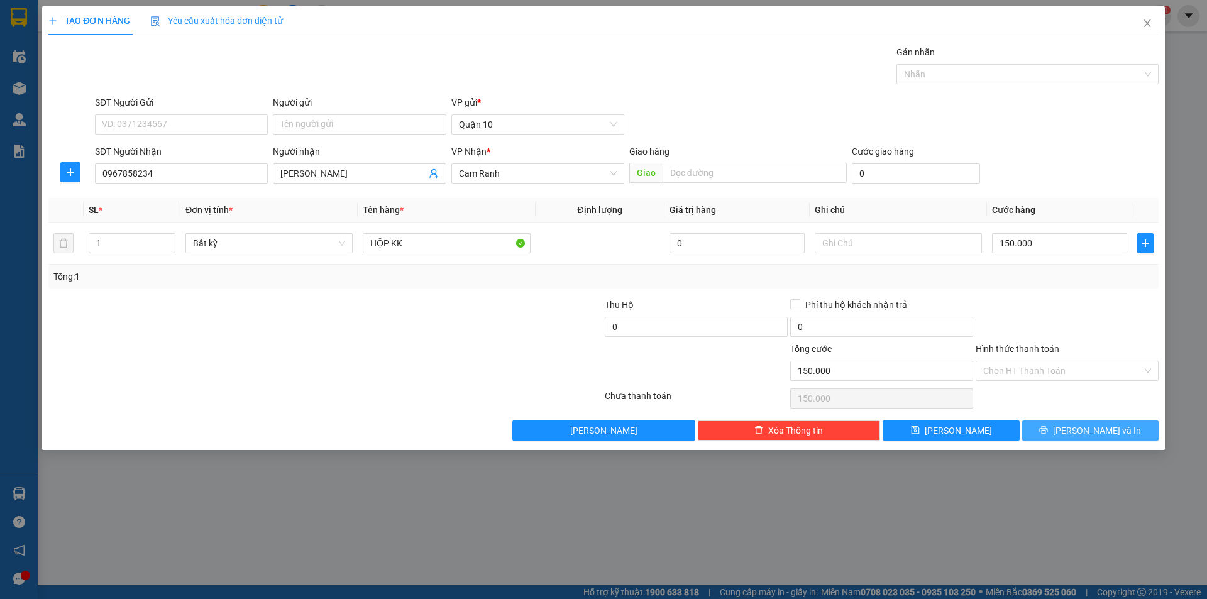
click at [1057, 426] on button "[PERSON_NAME] và In" at bounding box center [1090, 431] width 136 height 20
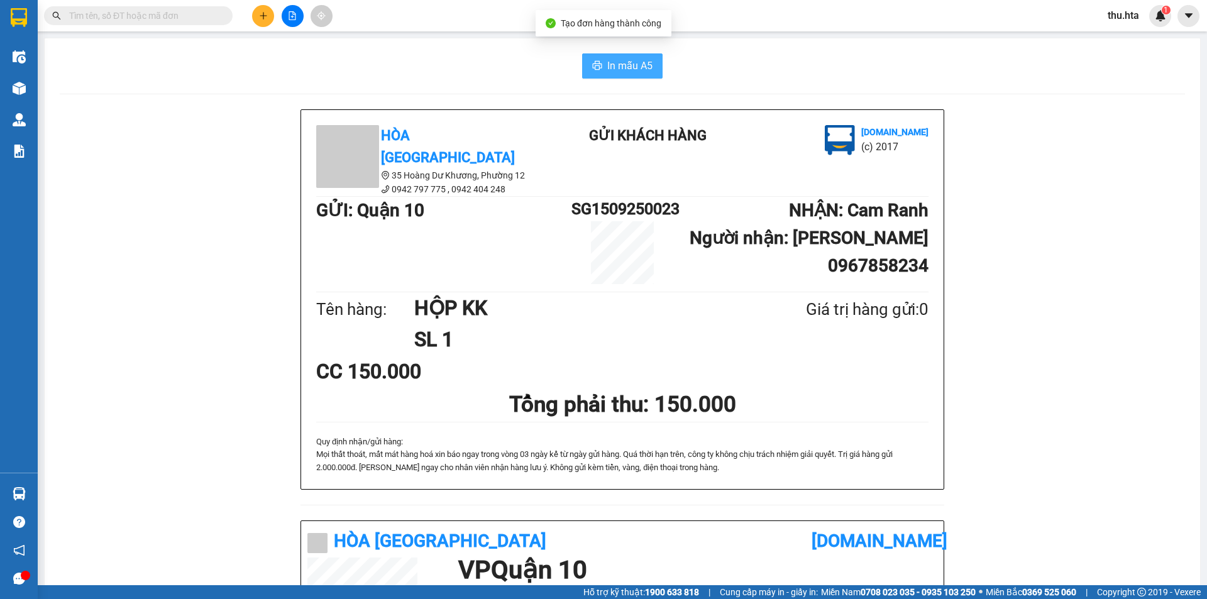
click at [615, 60] on span "In mẫu A5" at bounding box center [629, 66] width 45 height 16
click at [254, 15] on button at bounding box center [263, 16] width 22 height 22
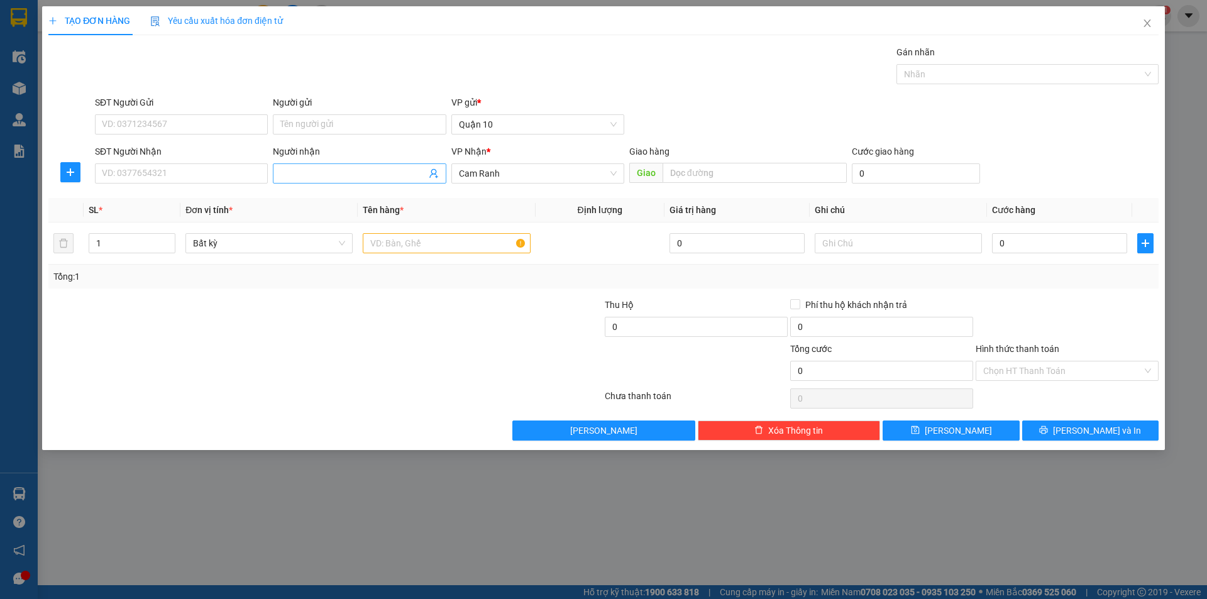
click at [304, 175] on input "Người nhận" at bounding box center [352, 174] width 145 height 14
type input "G"
type input "HOÀ BÌNH"
type input "2"
click at [167, 238] on icon "up" at bounding box center [169, 240] width 4 height 4
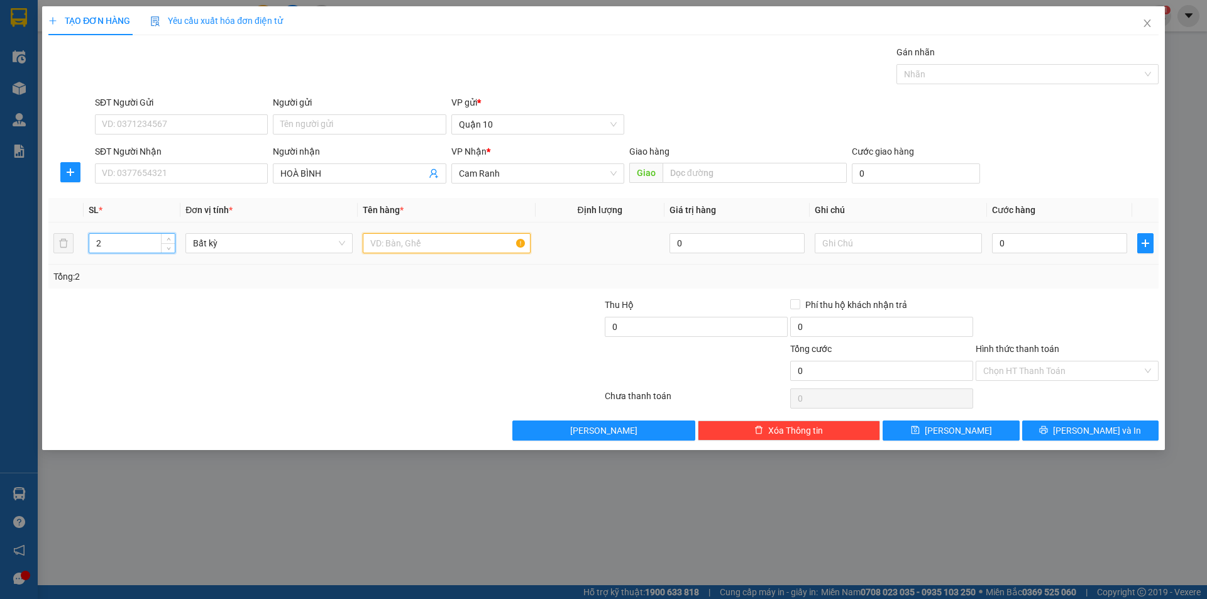
click at [405, 242] on input "text" at bounding box center [446, 243] width 167 height 20
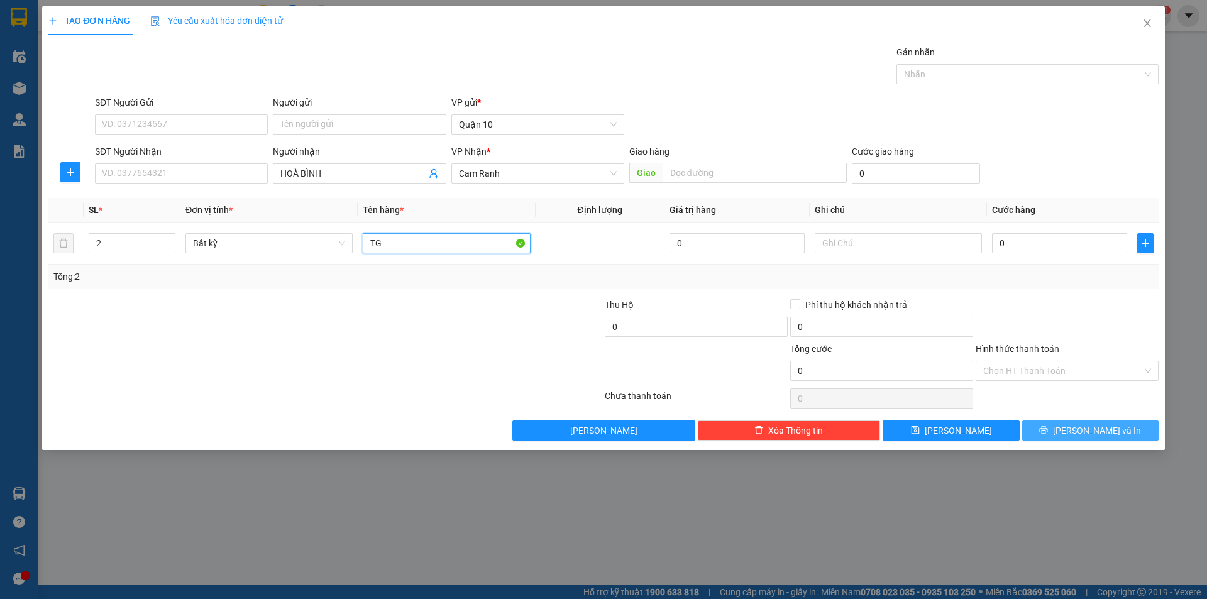
type input "TG"
click at [1047, 426] on button "[PERSON_NAME] và In" at bounding box center [1090, 431] width 136 height 20
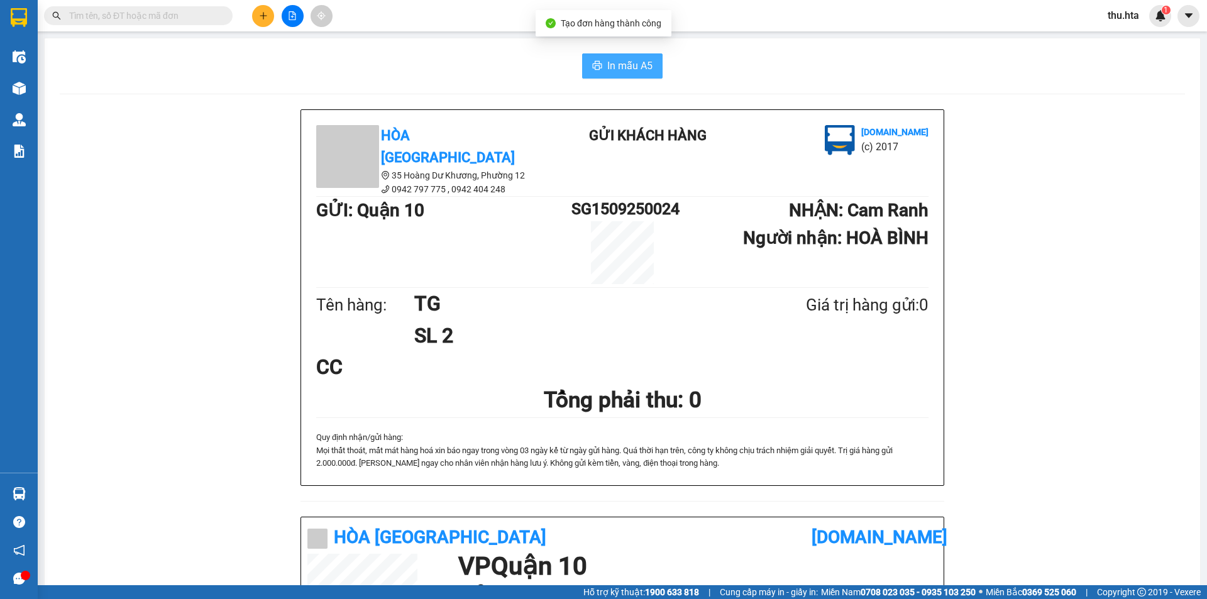
click at [602, 55] on button "In mẫu A5" at bounding box center [622, 65] width 80 height 25
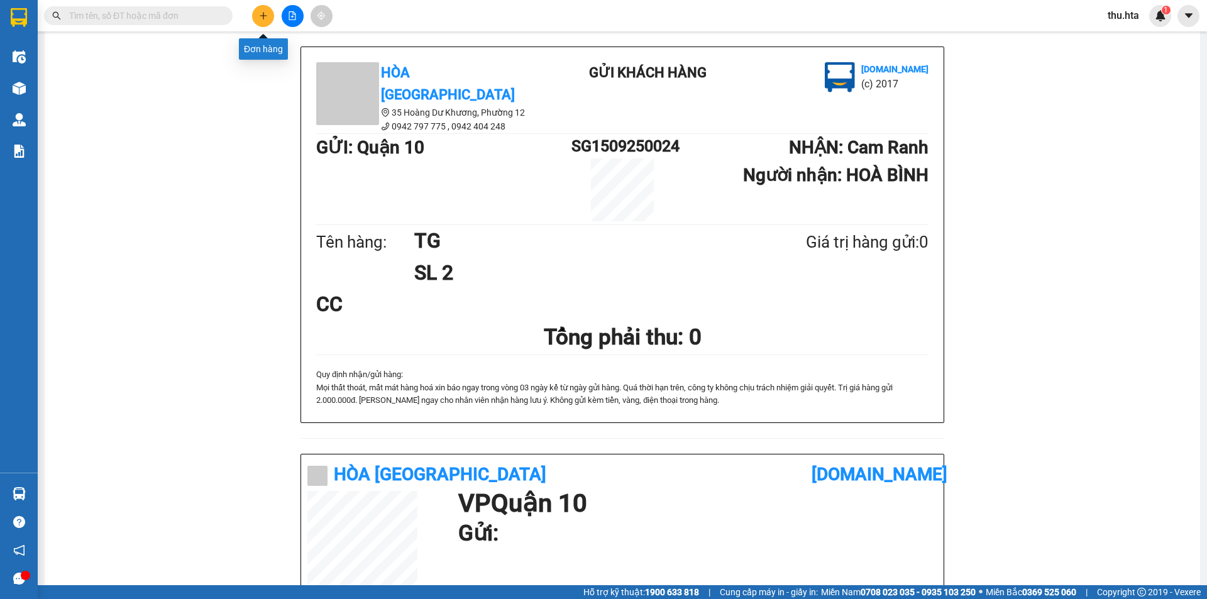
click at [268, 19] on button at bounding box center [263, 16] width 22 height 22
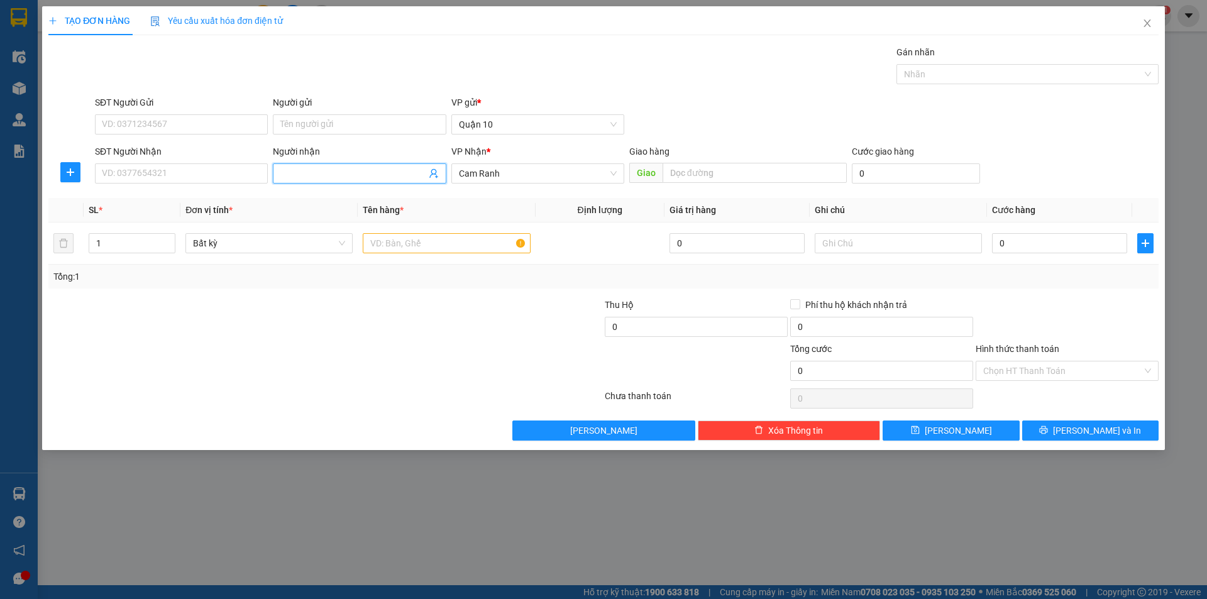
click at [312, 170] on input "Người nhận" at bounding box center [352, 174] width 145 height 14
type input "A"
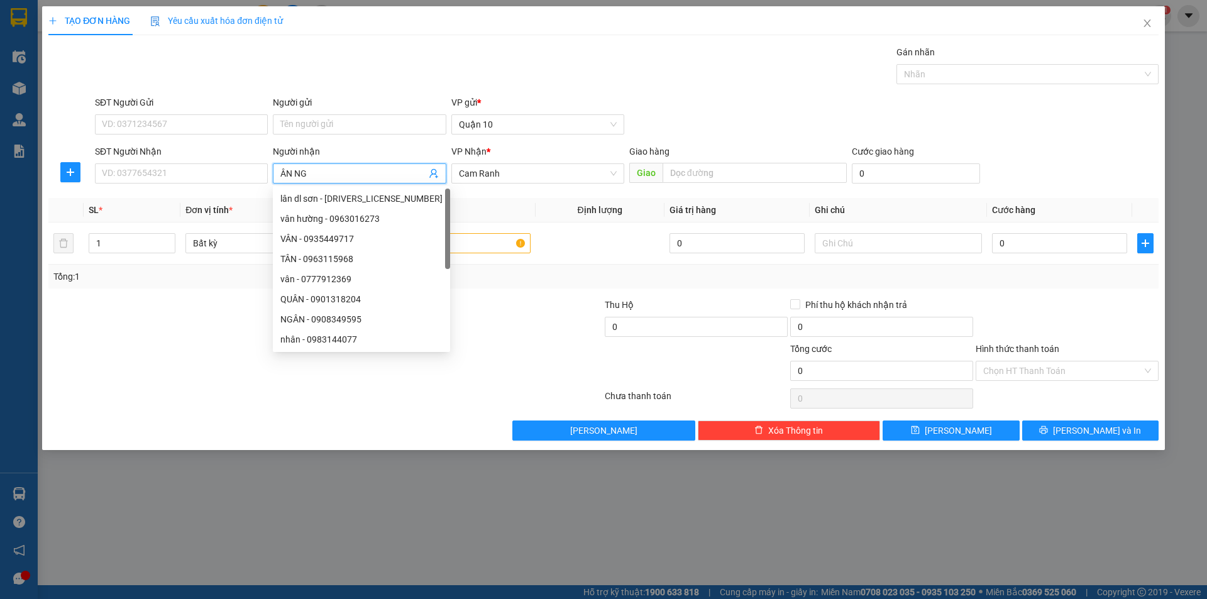
type input "ÂN NGÂ"
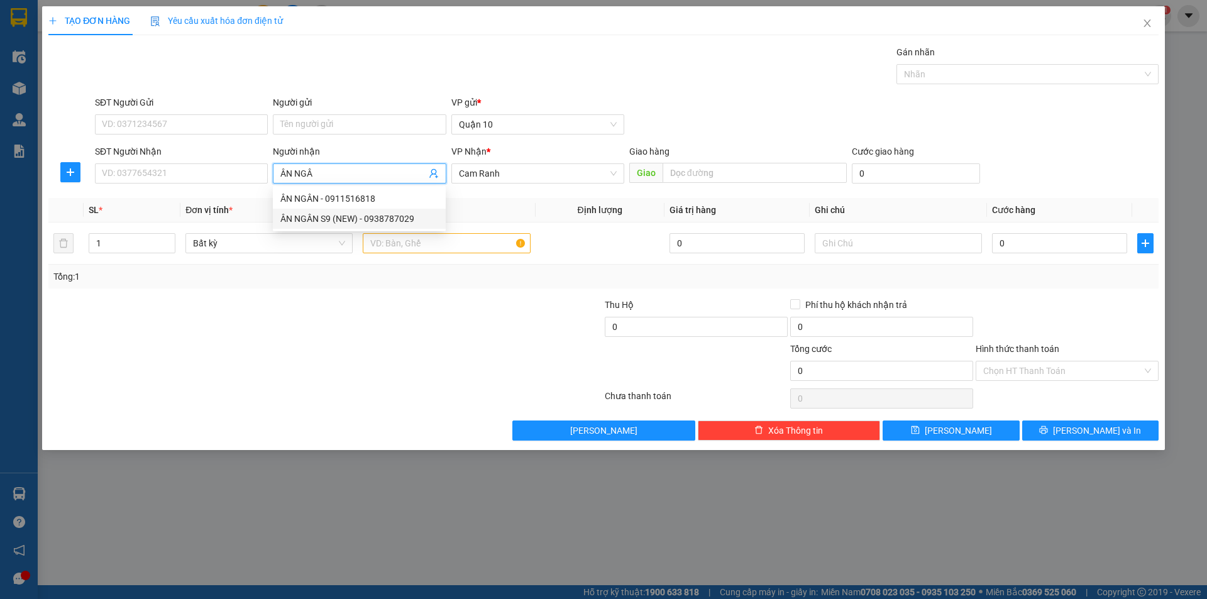
drag, startPoint x: 372, startPoint y: 216, endPoint x: 395, endPoint y: 233, distance: 29.3
click at [372, 215] on div "ÂN NGÂN S9 (NEW) - 0938787029" at bounding box center [359, 219] width 158 height 14
type input "0938787029"
type input "ÂN NGÂN S9 (NEW)"
click at [402, 251] on input "text" at bounding box center [446, 243] width 167 height 20
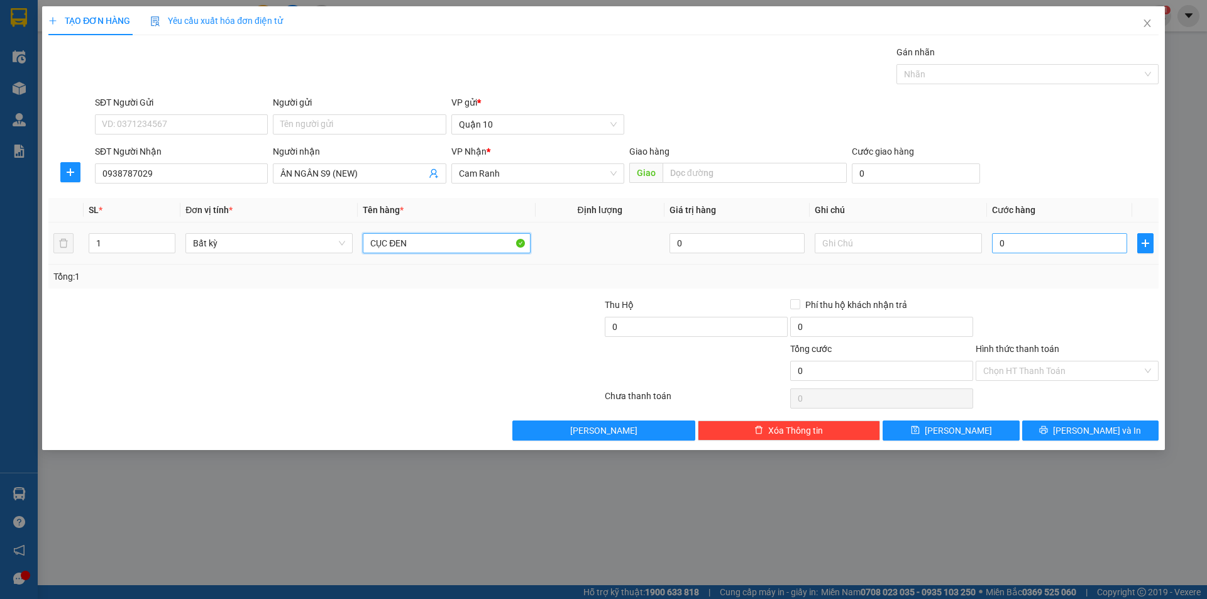
type input "CỤC ĐEN"
click at [1019, 248] on input "0" at bounding box center [1059, 243] width 135 height 20
type input "7"
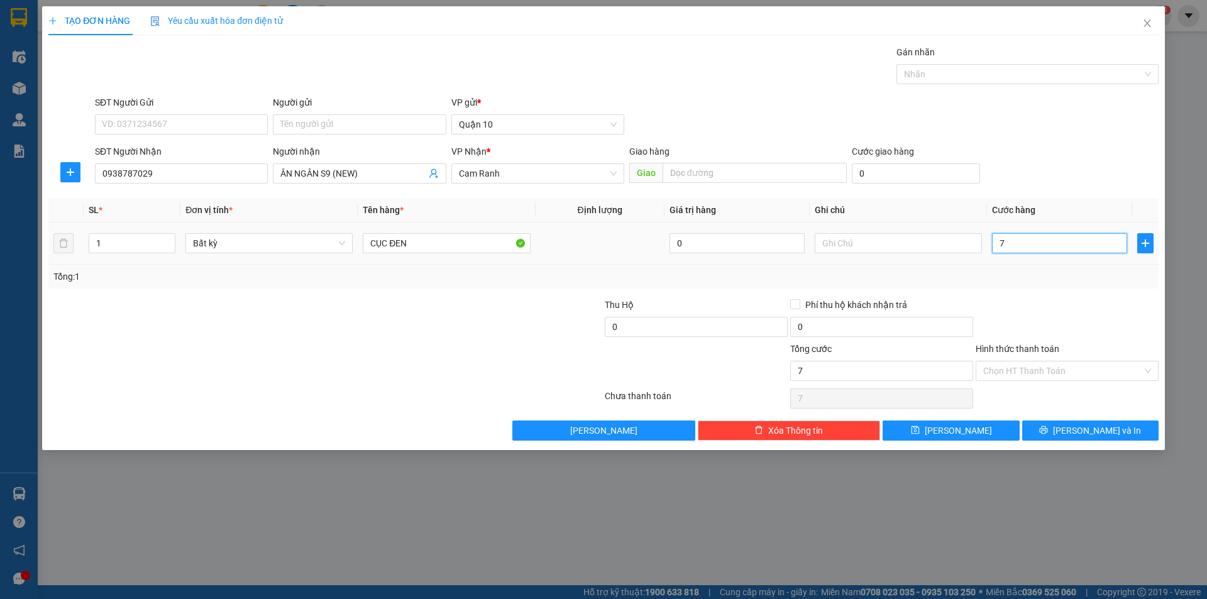
type input "70"
type input "70.000"
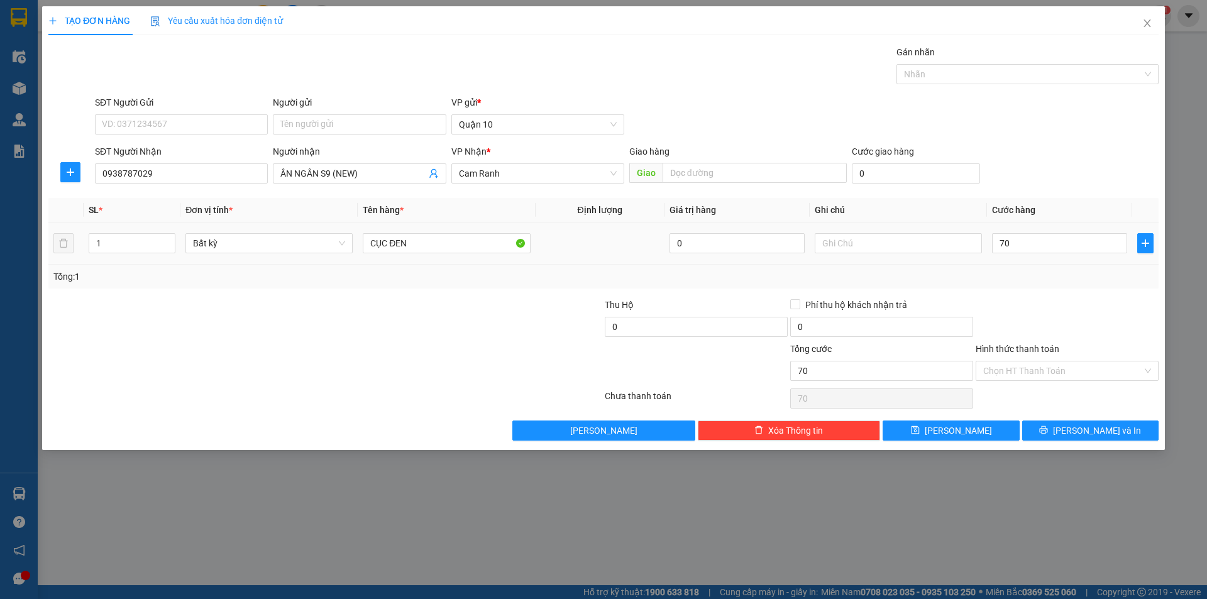
type input "70.000"
drag, startPoint x: 1026, startPoint y: 263, endPoint x: 1060, endPoint y: 334, distance: 78.7
click at [1026, 265] on div "SL * Đơn vị tính * Tên hàng * Định lượng Giá trị hàng Ghi chú Cước hàng 1 Bất k…" at bounding box center [603, 243] width 1110 height 91
click at [1073, 422] on button "[PERSON_NAME] và In" at bounding box center [1090, 431] width 136 height 20
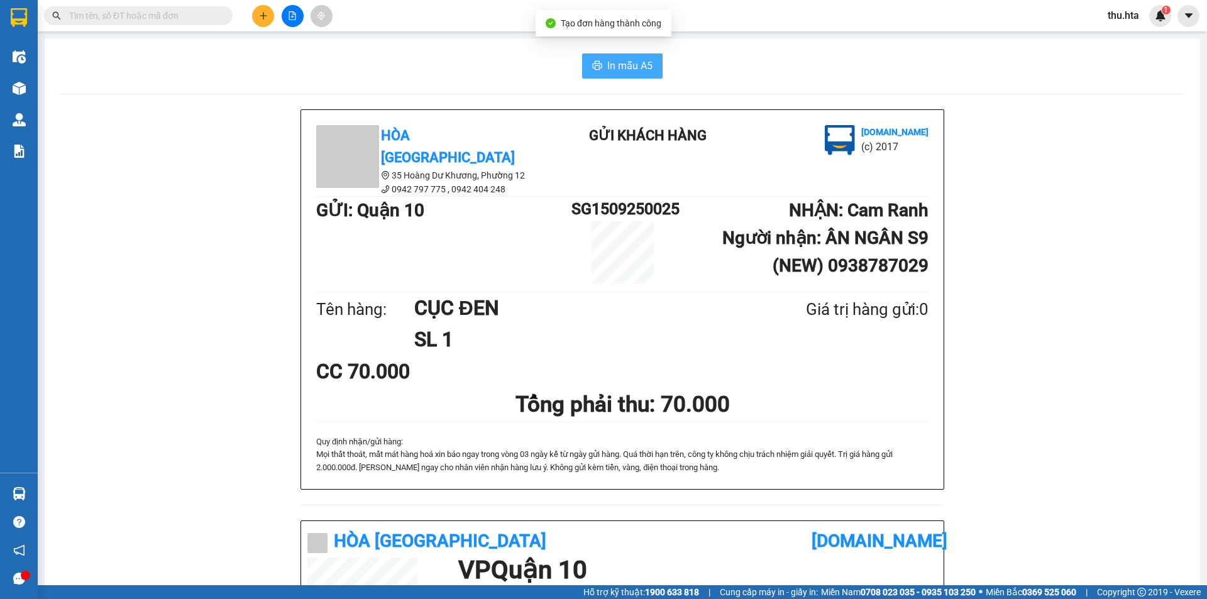
click at [642, 57] on button "In mẫu A5" at bounding box center [622, 65] width 80 height 25
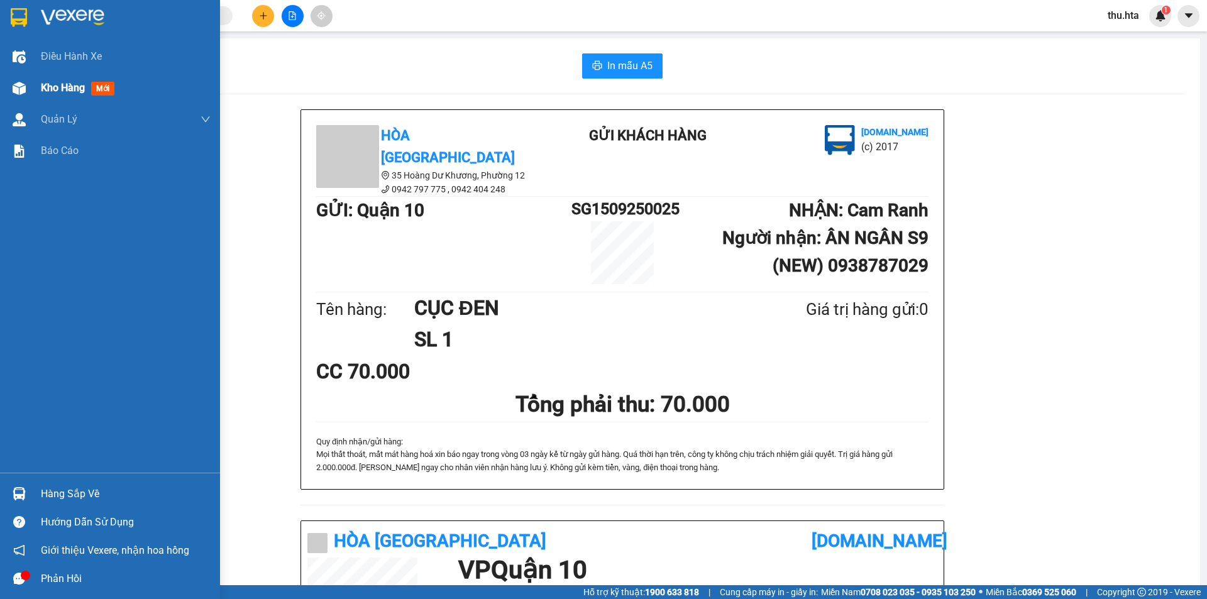
click at [37, 91] on div "Kho hàng mới" at bounding box center [110, 87] width 220 height 31
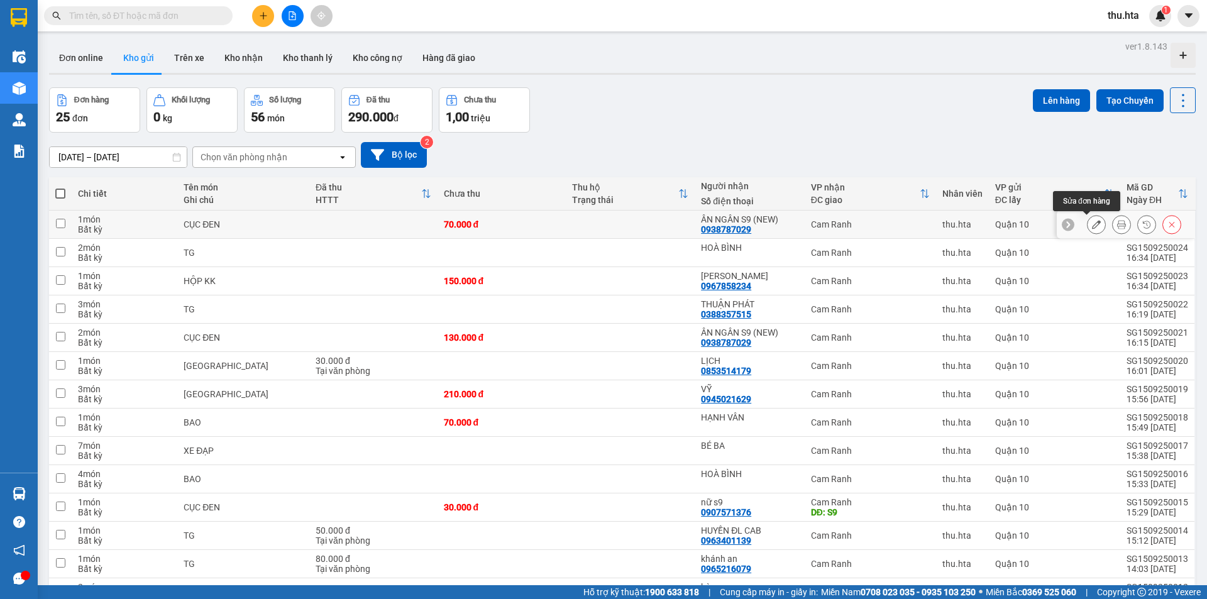
click at [1088, 227] on button at bounding box center [1097, 225] width 18 height 22
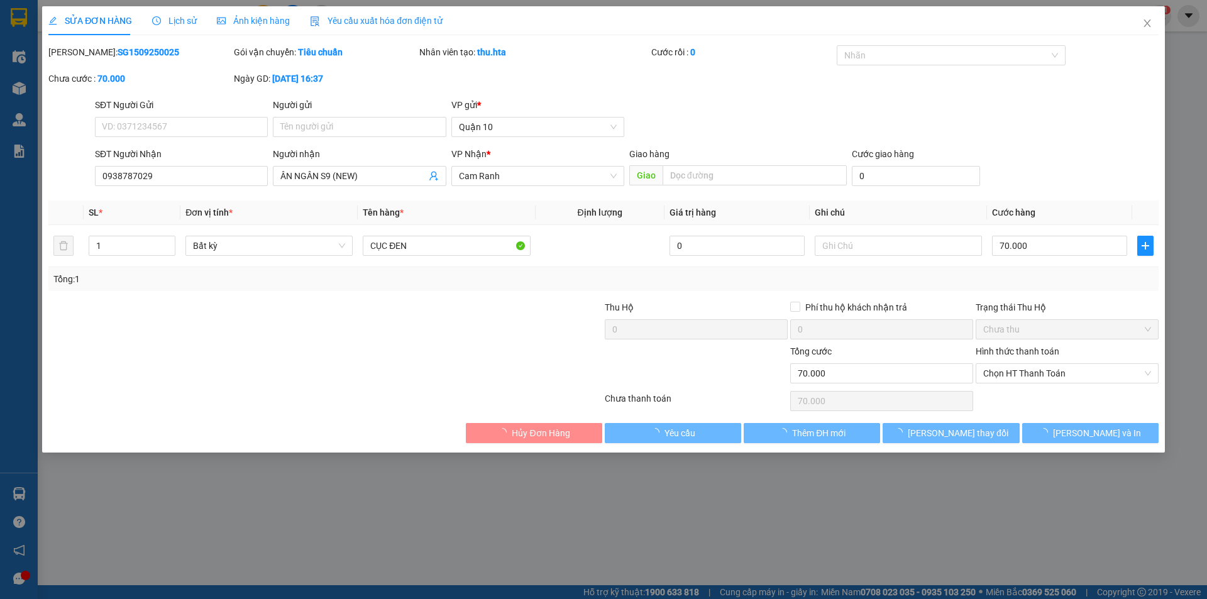
type input "0938787029"
type input "ÂN NGÂN S9 (NEW)"
type input "70.000"
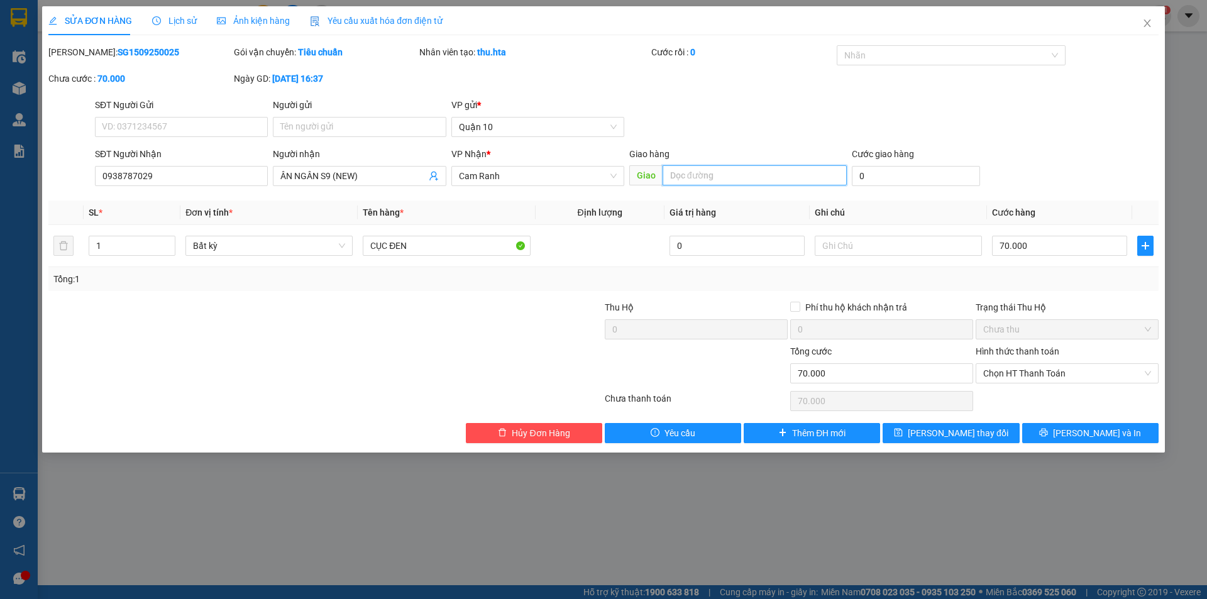
click at [750, 177] on input "text" at bounding box center [755, 175] width 184 height 20
type input "S9"
click at [941, 421] on div "Total Paid Fee 0 Total UnPaid Fee 70.000 Cash Collection Total Fee Mã ĐH: SG150…" at bounding box center [603, 244] width 1110 height 398
click at [940, 429] on span "[PERSON_NAME] thay đổi" at bounding box center [958, 433] width 101 height 14
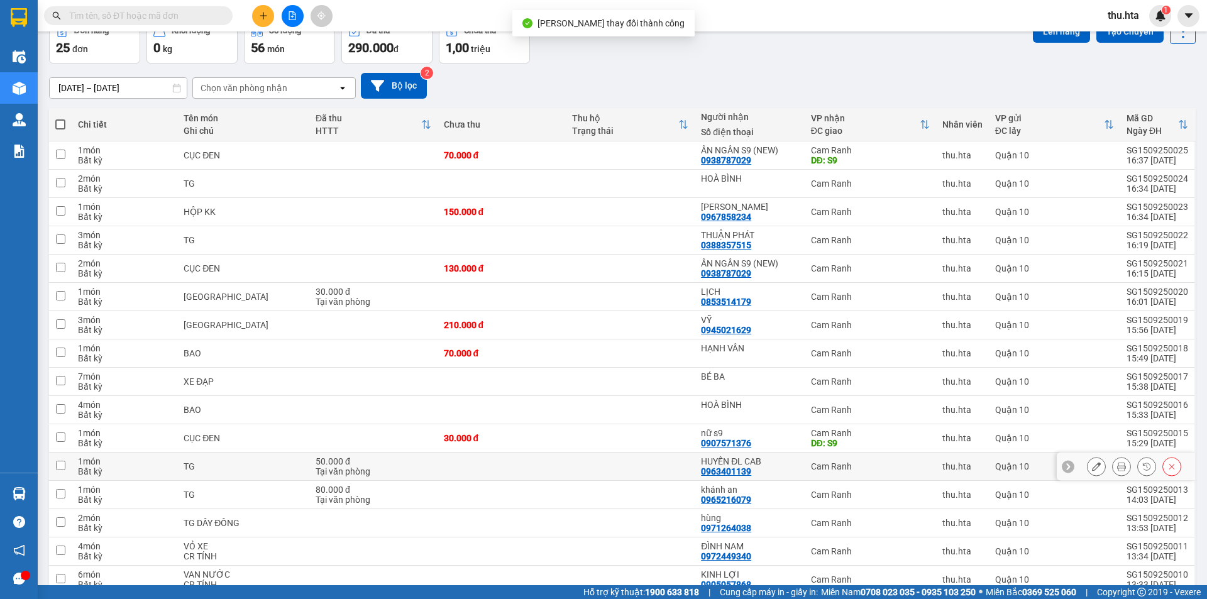
scroll to position [189, 0]
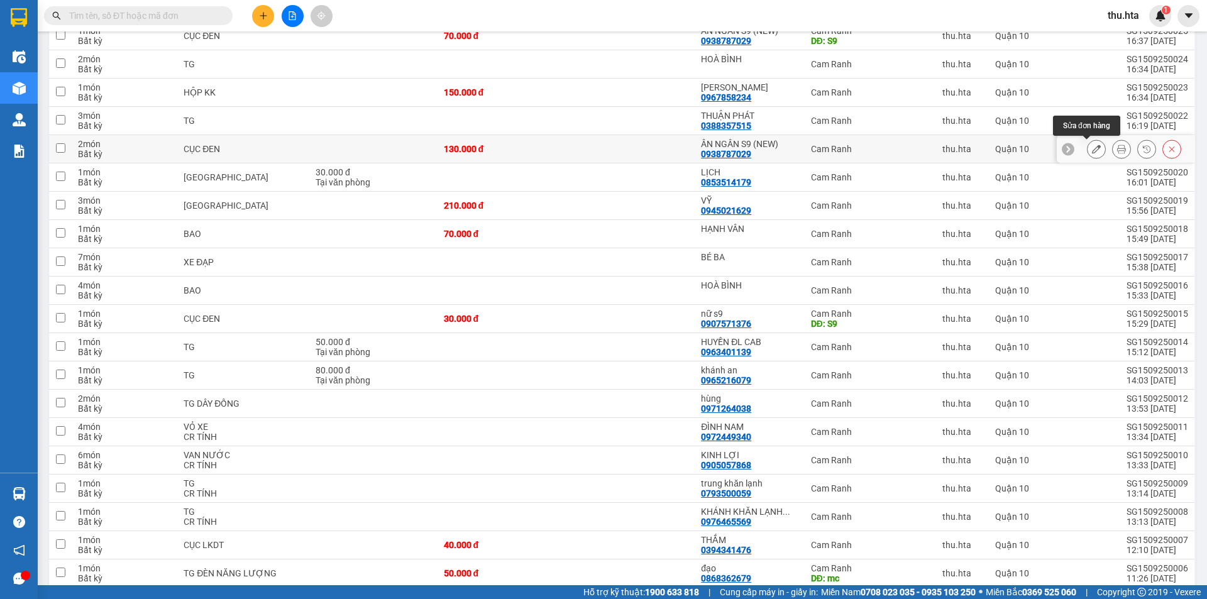
click at [1088, 143] on button at bounding box center [1097, 149] width 18 height 22
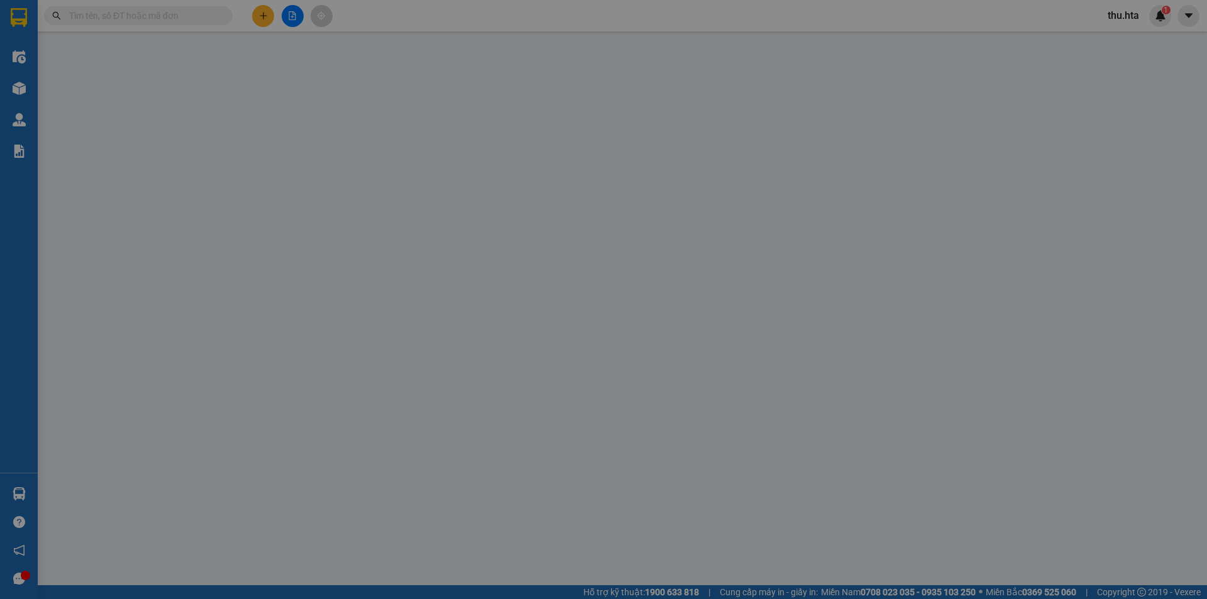
type input "0938787029"
type input "ÂN NGÂN S9 (NEW)"
type input "130.000"
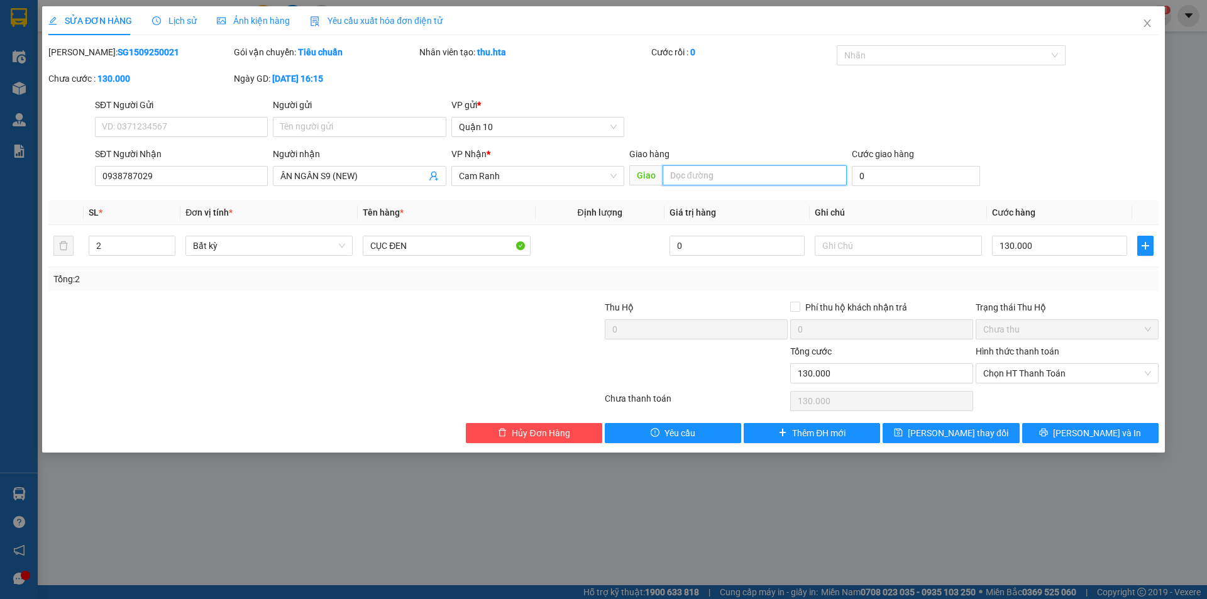
click at [725, 177] on input "text" at bounding box center [755, 175] width 184 height 20
type input "S9"
click at [985, 441] on div "SỬA ĐƠN HÀNG Lịch sử Ảnh kiện hàng Yêu cầu xuất hóa đơn điện tử Total Paid Fee …" at bounding box center [603, 229] width 1123 height 446
click at [974, 427] on span "[PERSON_NAME] thay đổi" at bounding box center [958, 433] width 101 height 14
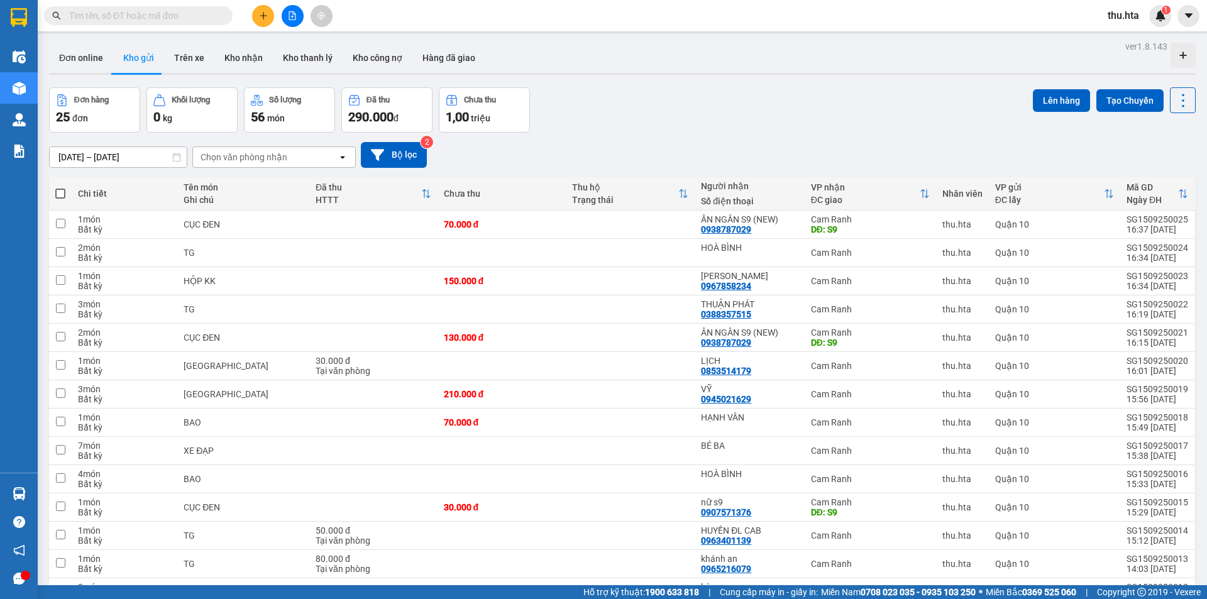
click at [260, 14] on icon "plus" at bounding box center [263, 15] width 9 height 9
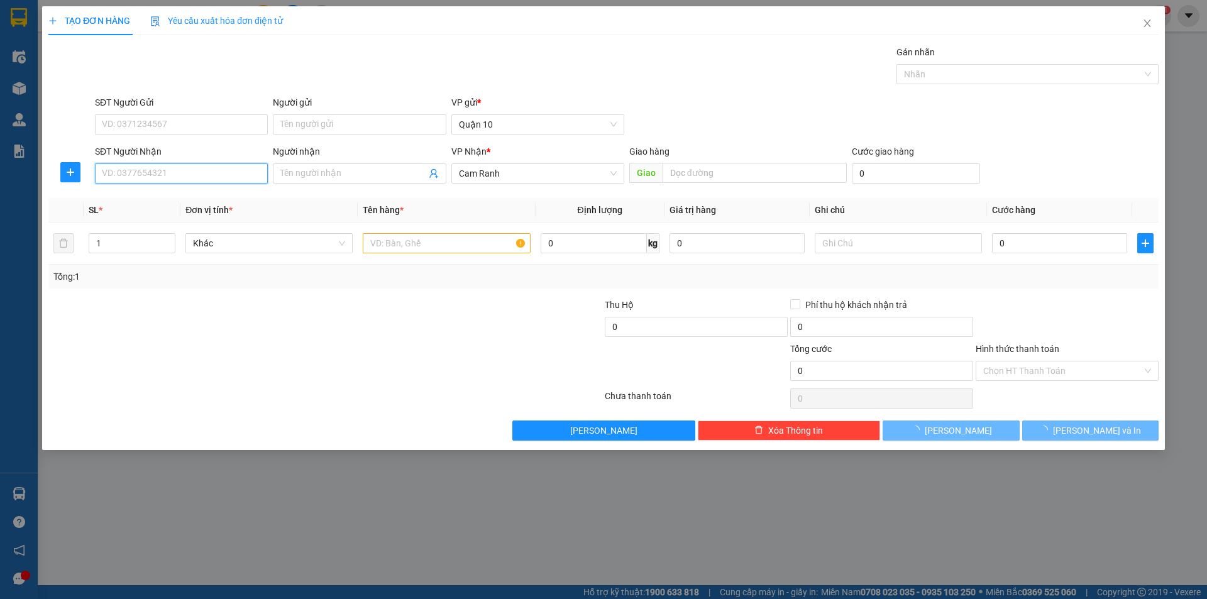
click at [186, 174] on input "SĐT Người Nhận" at bounding box center [181, 173] width 173 height 20
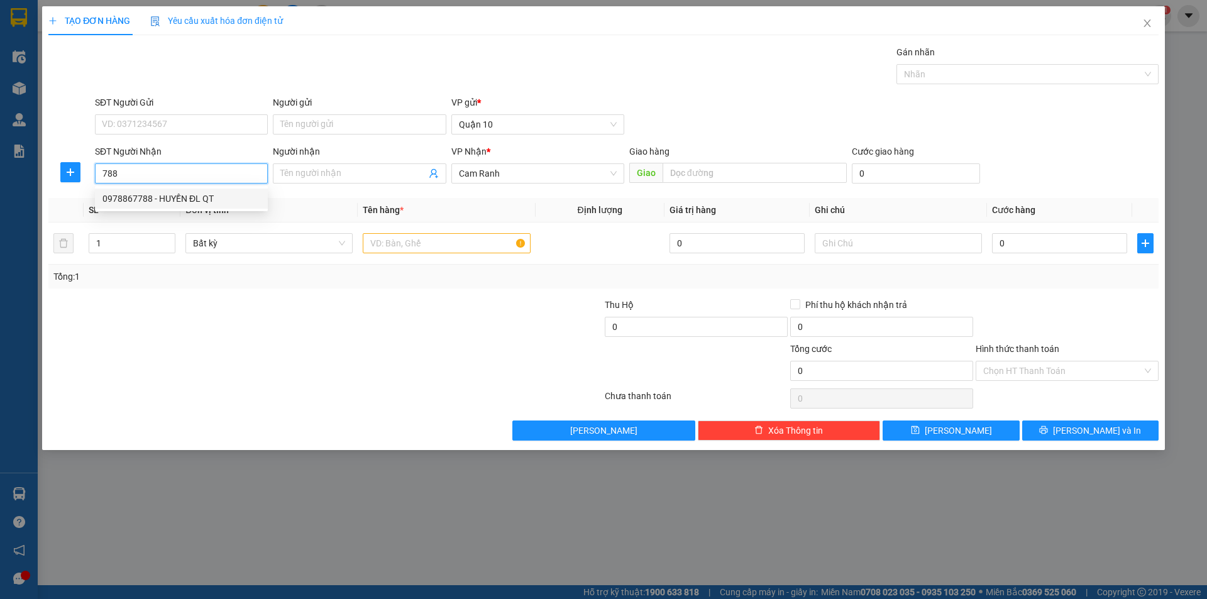
click at [187, 199] on div "0978867788 - HUYỀN ĐL QT" at bounding box center [181, 199] width 158 height 14
type input "0978867788"
type input "HUYỀN ĐL QT"
type input "50.000"
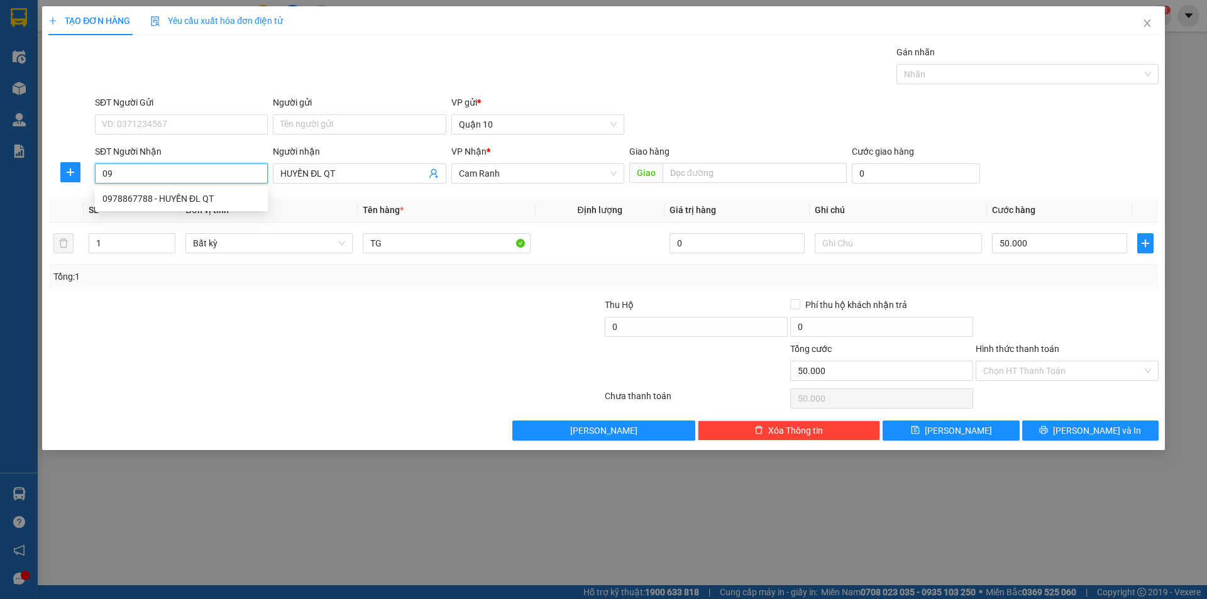
type input "0"
click at [143, 197] on div "0384797988 - PHƯƠNG" at bounding box center [181, 199] width 158 height 14
type input "0384797988"
type input "PHƯƠNG"
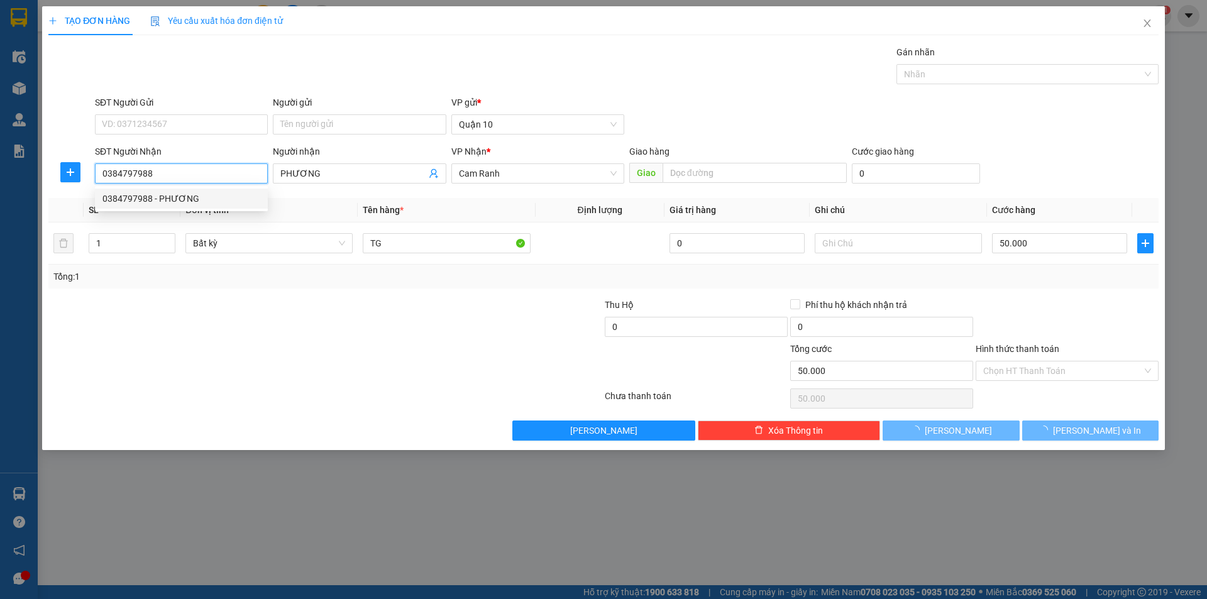
type input "40.000"
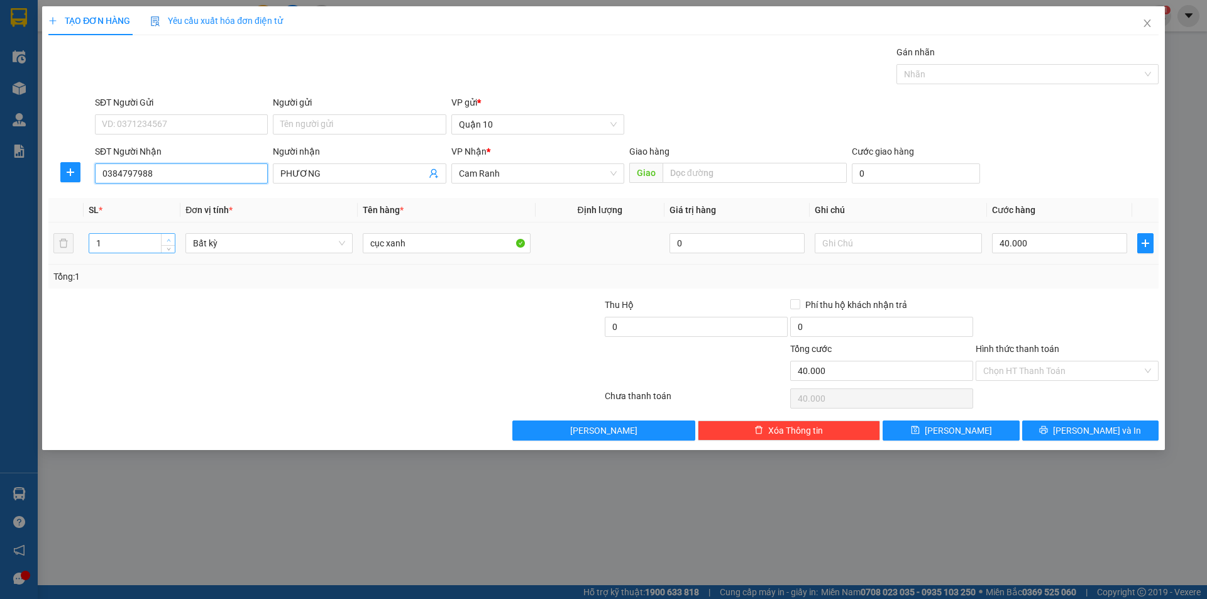
type input "0384797988"
type input "2"
click at [163, 238] on span "Increase Value" at bounding box center [168, 239] width 14 height 11
click at [404, 247] on input "cục xanh" at bounding box center [446, 243] width 167 height 20
type input "0"
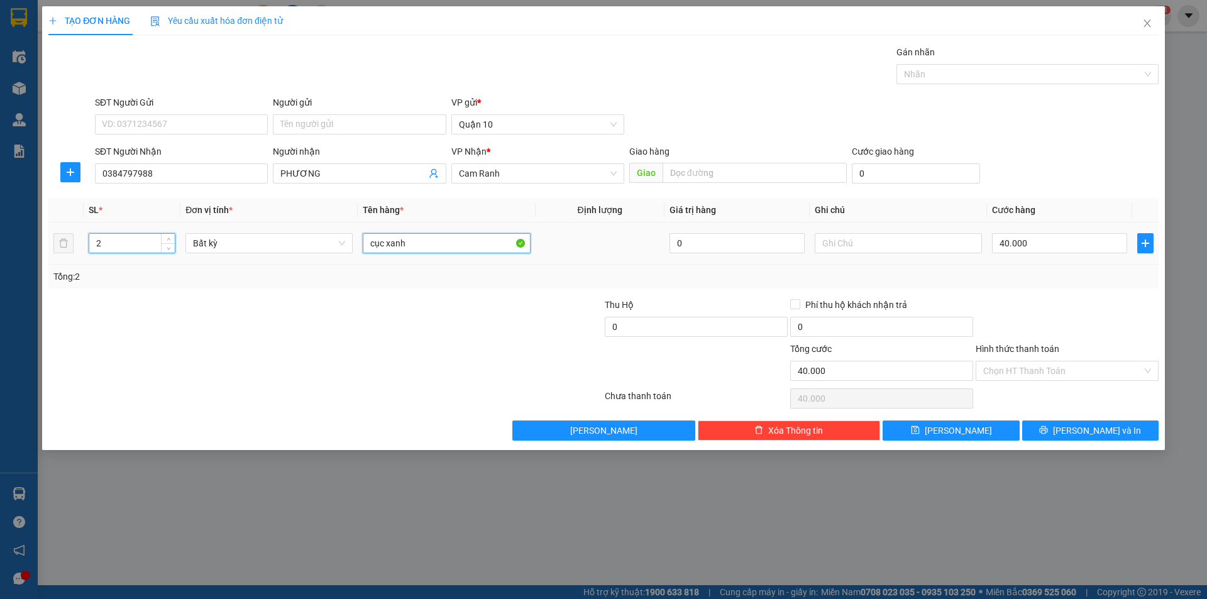
type input "0"
type input "c"
type input "TG + KIỆN TG"
click at [1037, 240] on input "0" at bounding box center [1059, 243] width 135 height 20
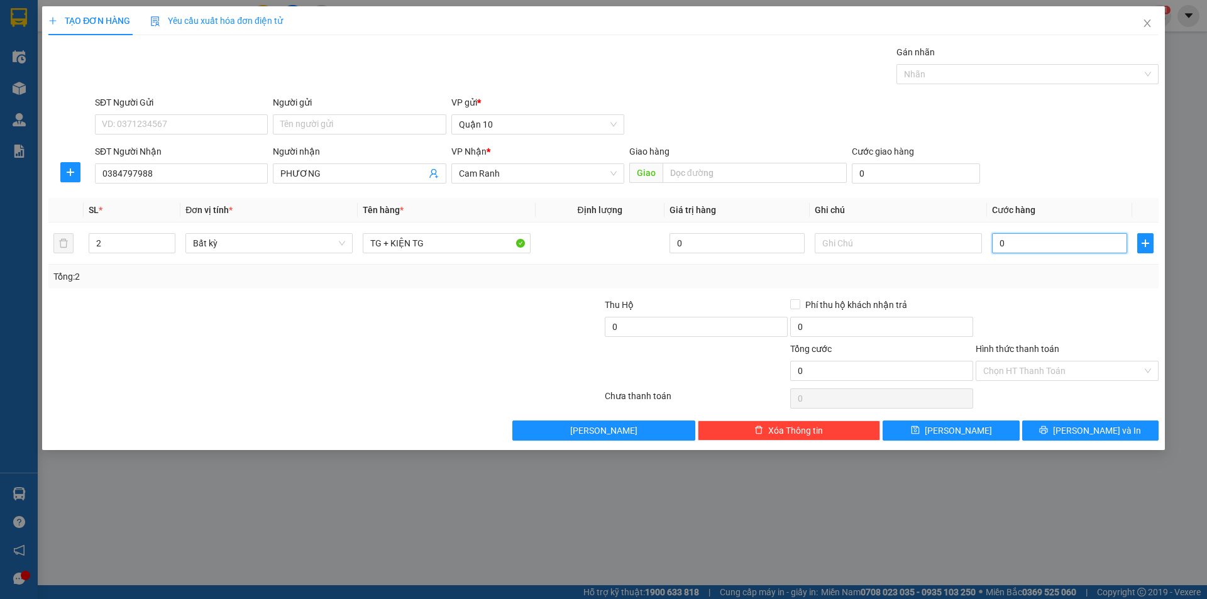
type input "8"
type input "80"
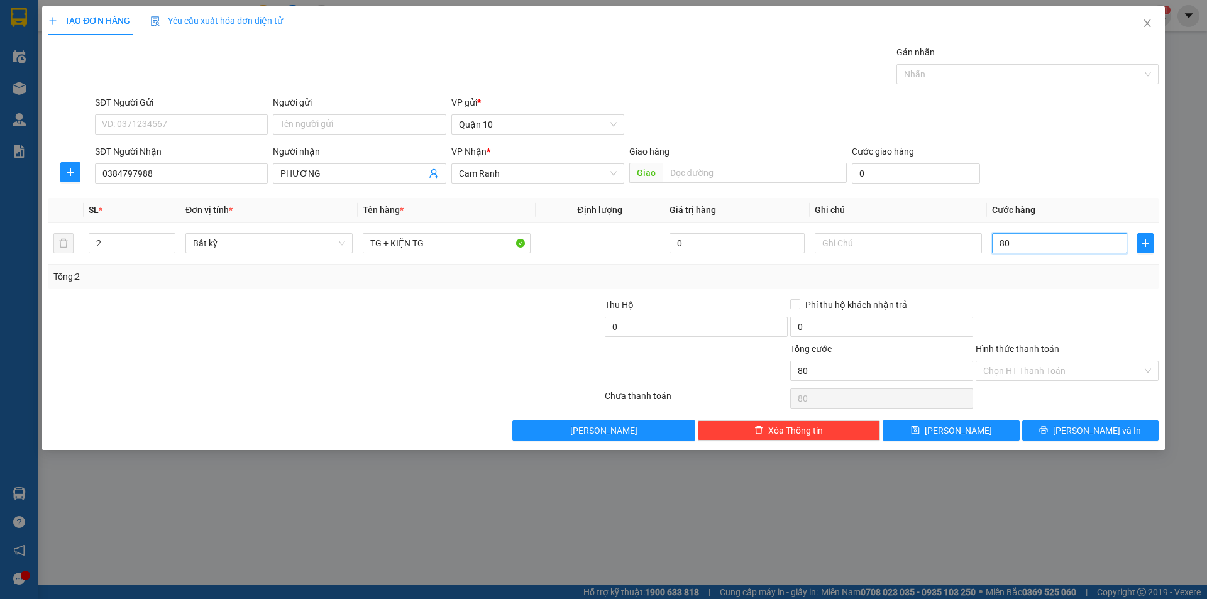
type input "80"
type input "80.000"
click at [1052, 298] on div at bounding box center [1066, 320] width 185 height 44
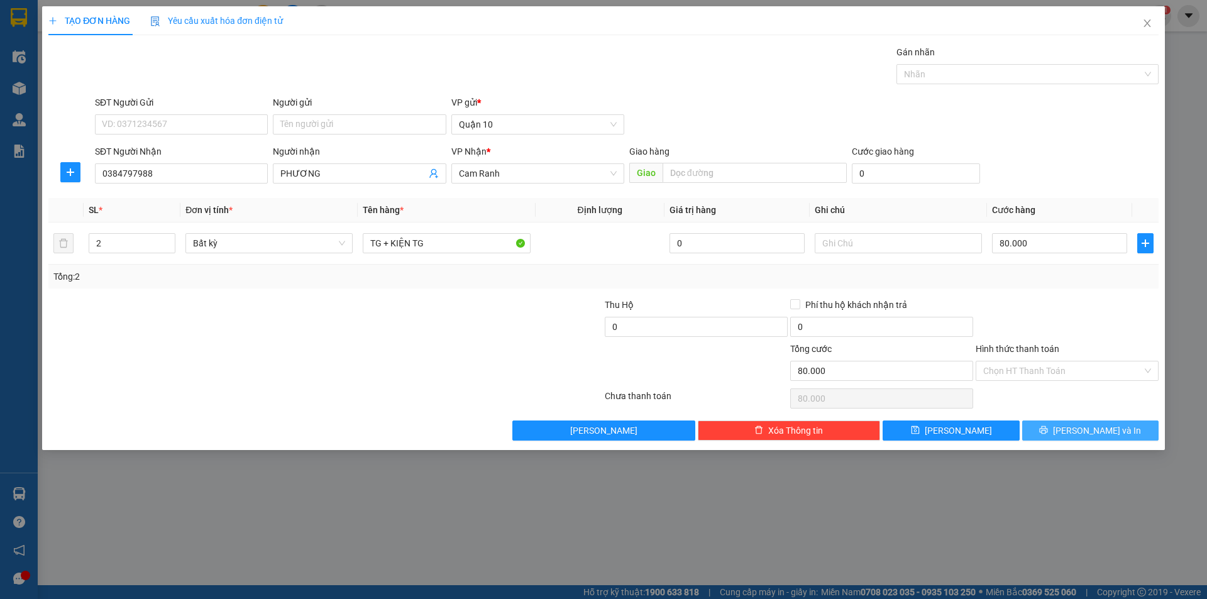
click at [1048, 431] on icon "printer" at bounding box center [1043, 430] width 9 height 9
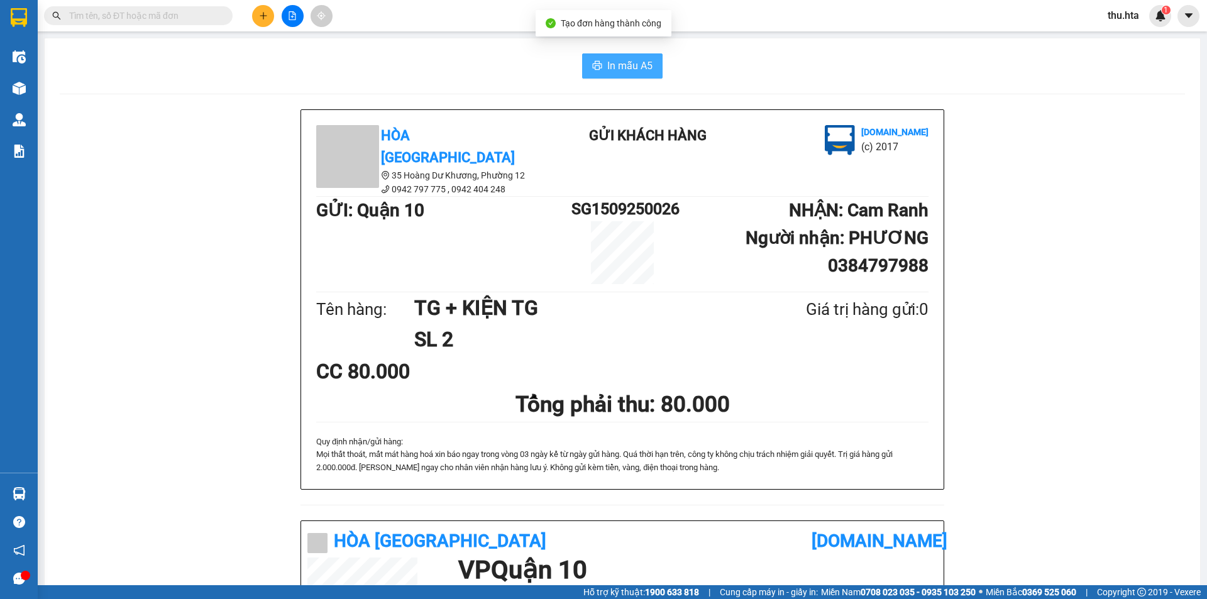
click at [640, 73] on button "In mẫu A5" at bounding box center [622, 65] width 80 height 25
click at [256, 14] on button at bounding box center [263, 16] width 22 height 22
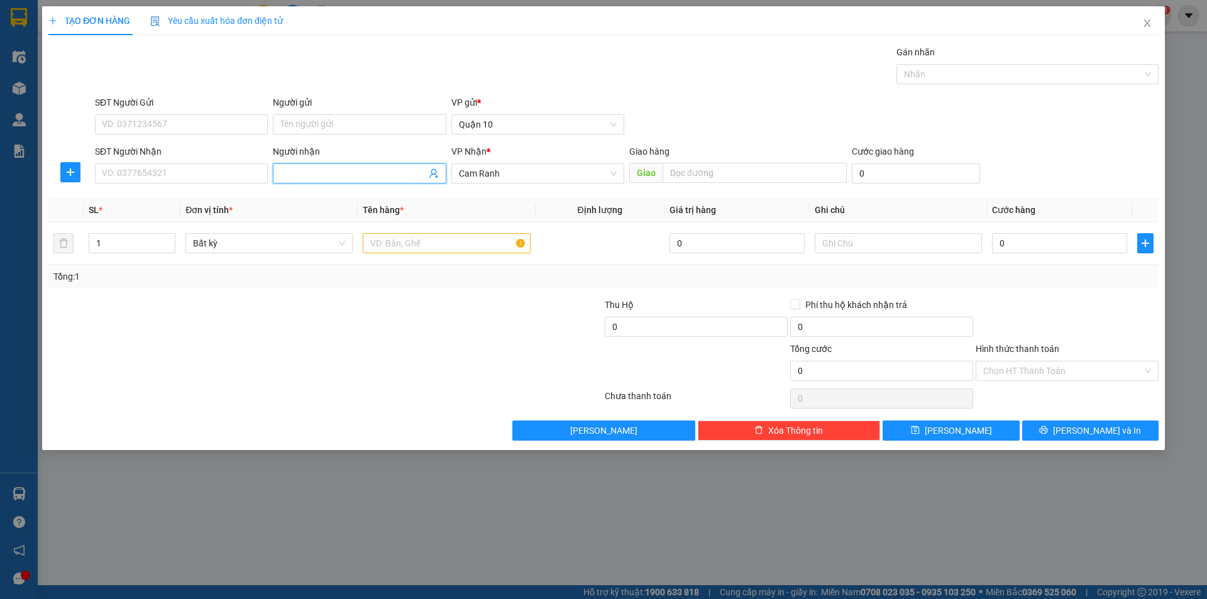
click at [316, 179] on input "Người nhận" at bounding box center [352, 174] width 145 height 14
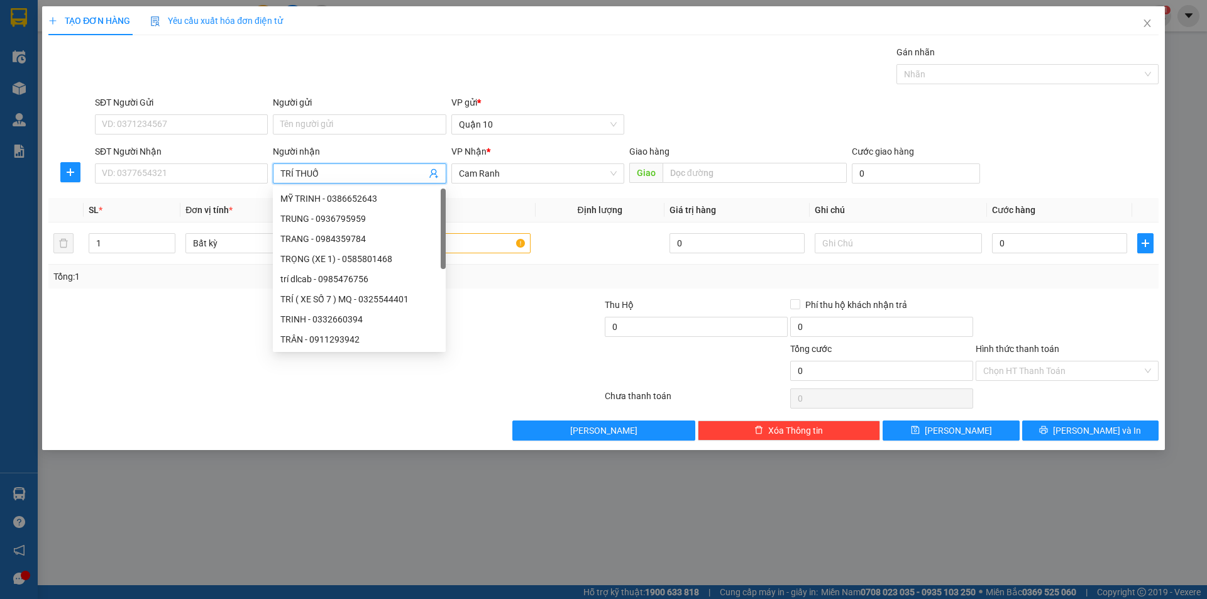
type input "TRÍ THUỐC"
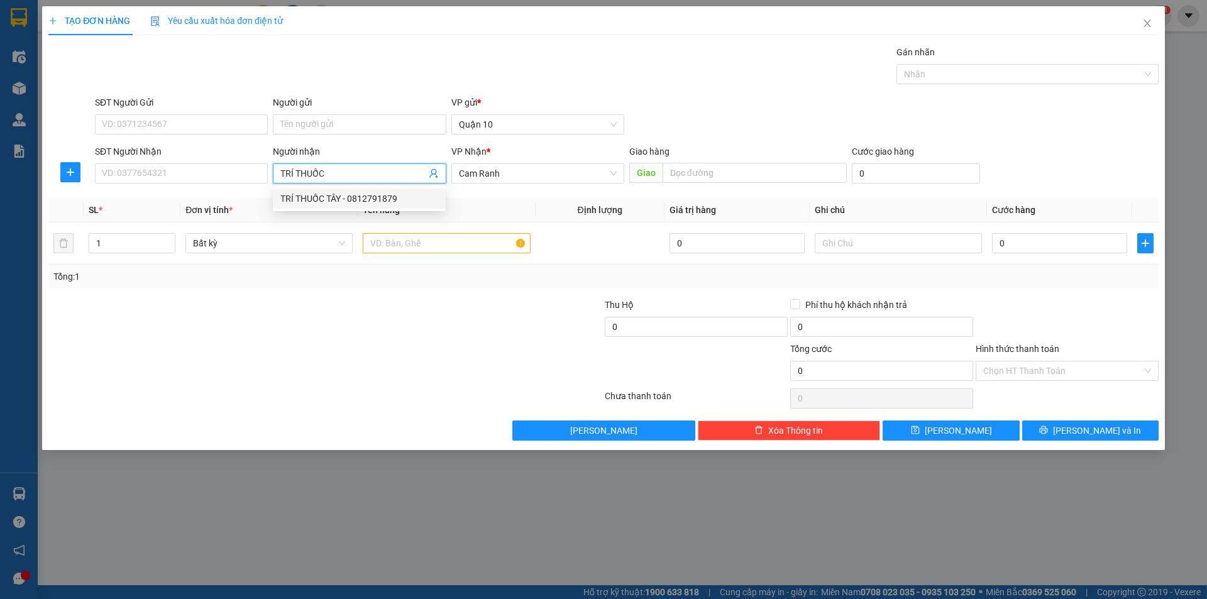
click at [299, 198] on div "TRÍ THUỐC TÂY - 0812791879" at bounding box center [359, 199] width 158 height 14
type input "0812791879"
type input "TRÍ THUỐC TÂY"
click at [451, 246] on input "text" at bounding box center [446, 243] width 167 height 20
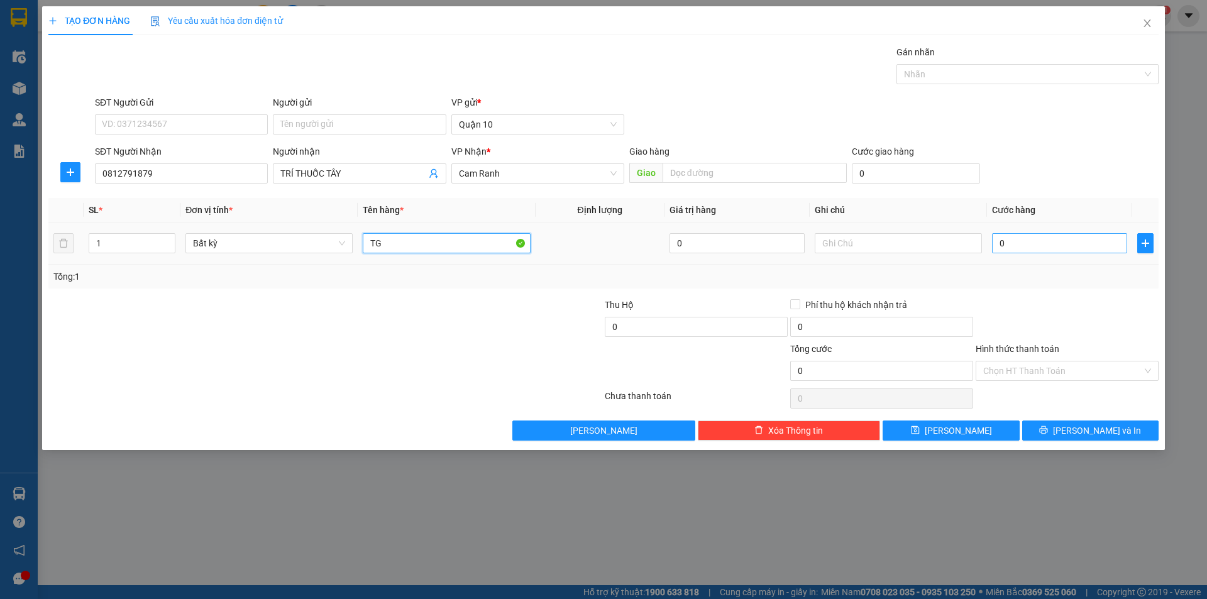
type input "TG"
type input "7"
type input "70"
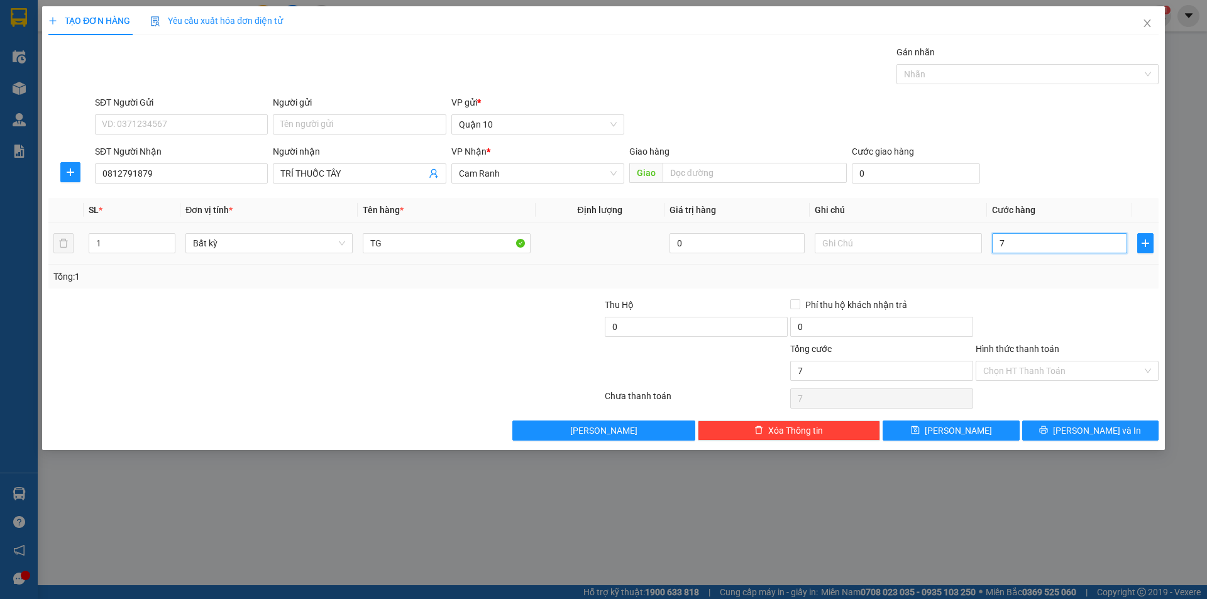
type input "70"
type input "70.000"
drag, startPoint x: 1029, startPoint y: 282, endPoint x: 1030, endPoint y: 292, distance: 9.5
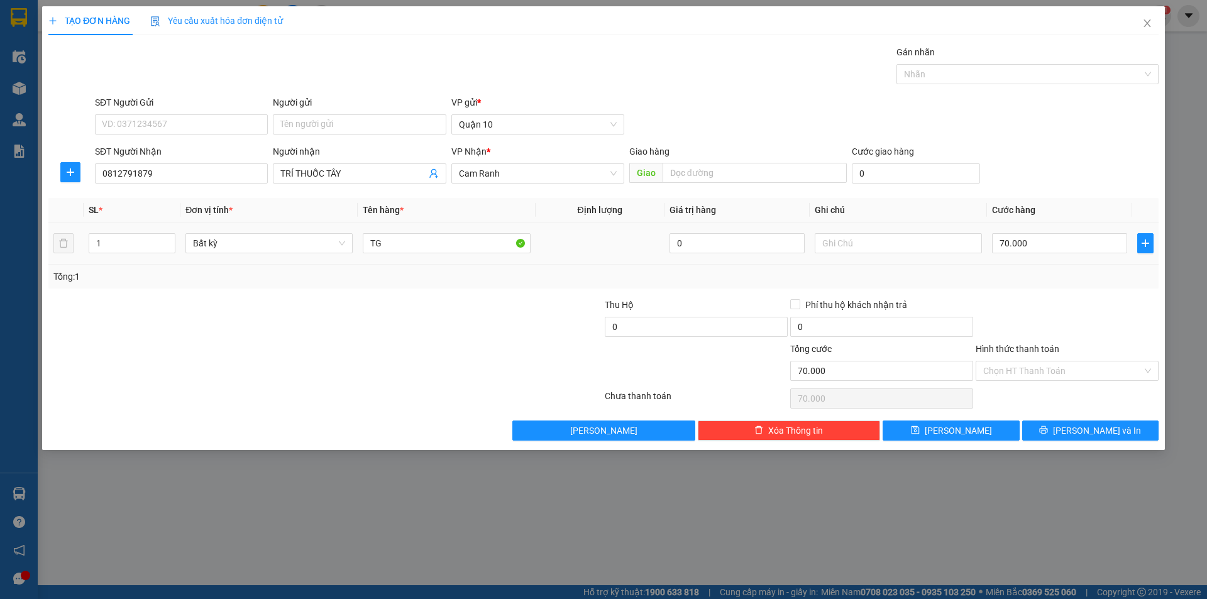
click at [1029, 286] on div "Tổng: 1" at bounding box center [603, 277] width 1110 height 24
drag, startPoint x: 1039, startPoint y: 367, endPoint x: 1035, endPoint y: 375, distance: 9.3
click at [1035, 375] on input "Hình thức thanh toán" at bounding box center [1062, 370] width 159 height 19
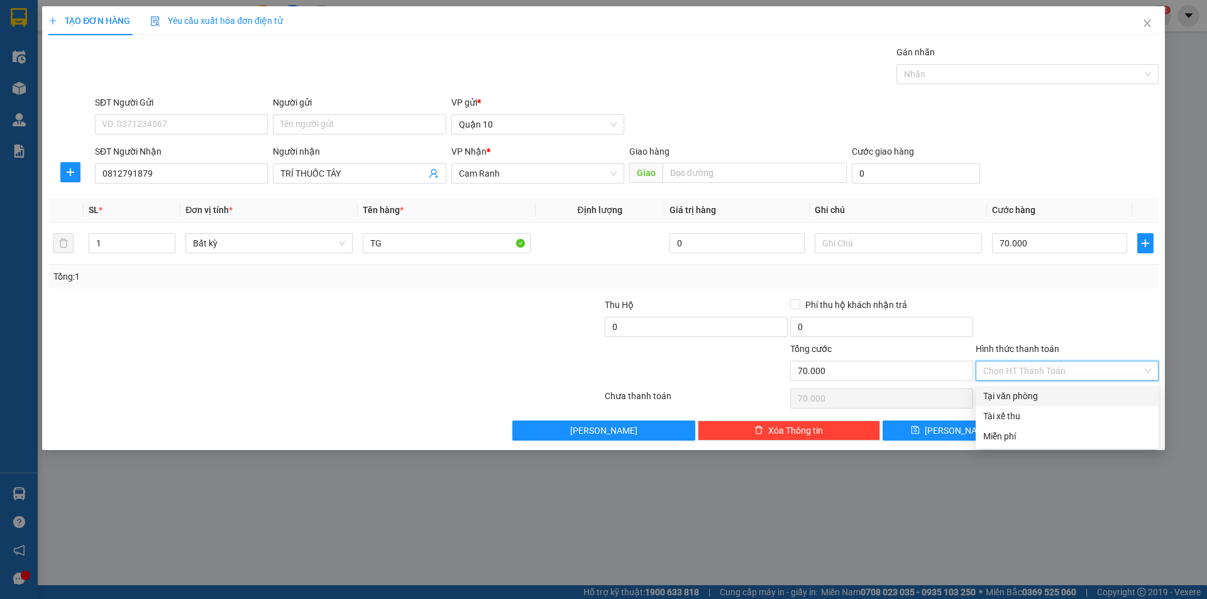
drag, startPoint x: 1022, startPoint y: 395, endPoint x: 1062, endPoint y: 421, distance: 48.1
click at [1021, 398] on div "Tại văn phòng" at bounding box center [1067, 396] width 168 height 14
type input "0"
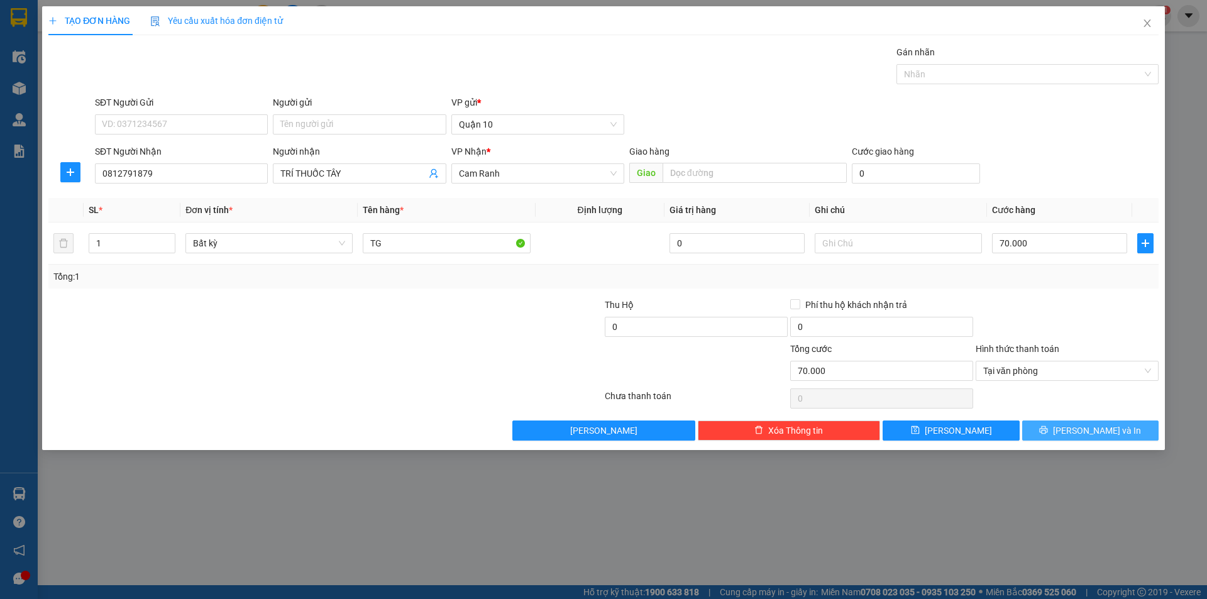
click at [1085, 434] on span "[PERSON_NAME] và In" at bounding box center [1097, 431] width 88 height 14
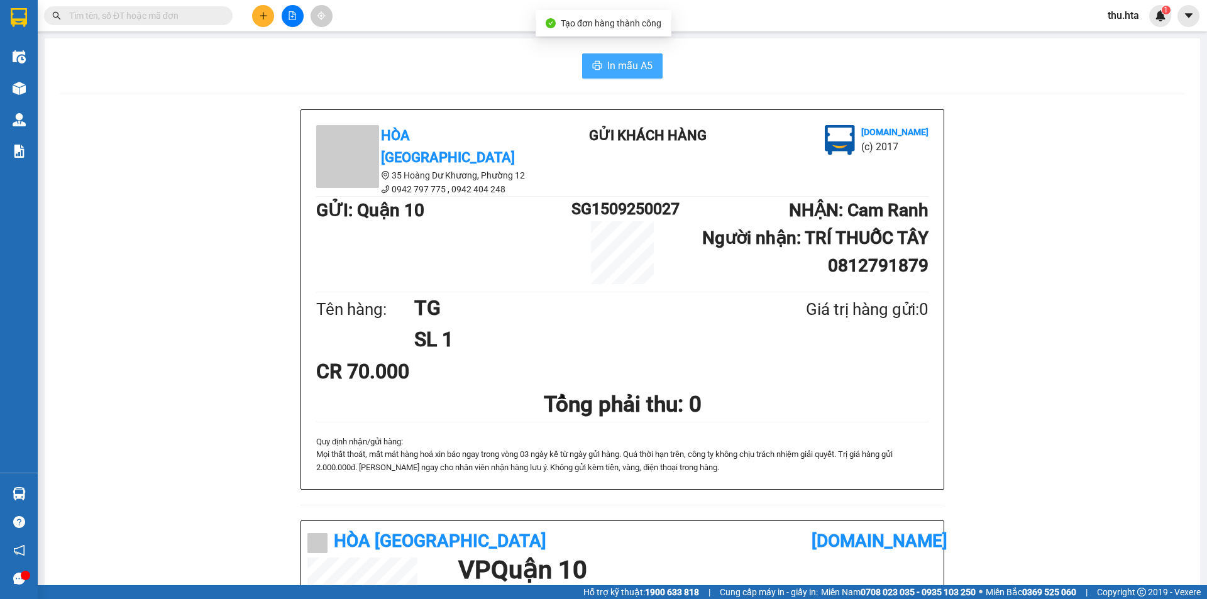
click at [639, 67] on span "In mẫu A5" at bounding box center [629, 66] width 45 height 16
click at [265, 6] on button at bounding box center [263, 16] width 22 height 22
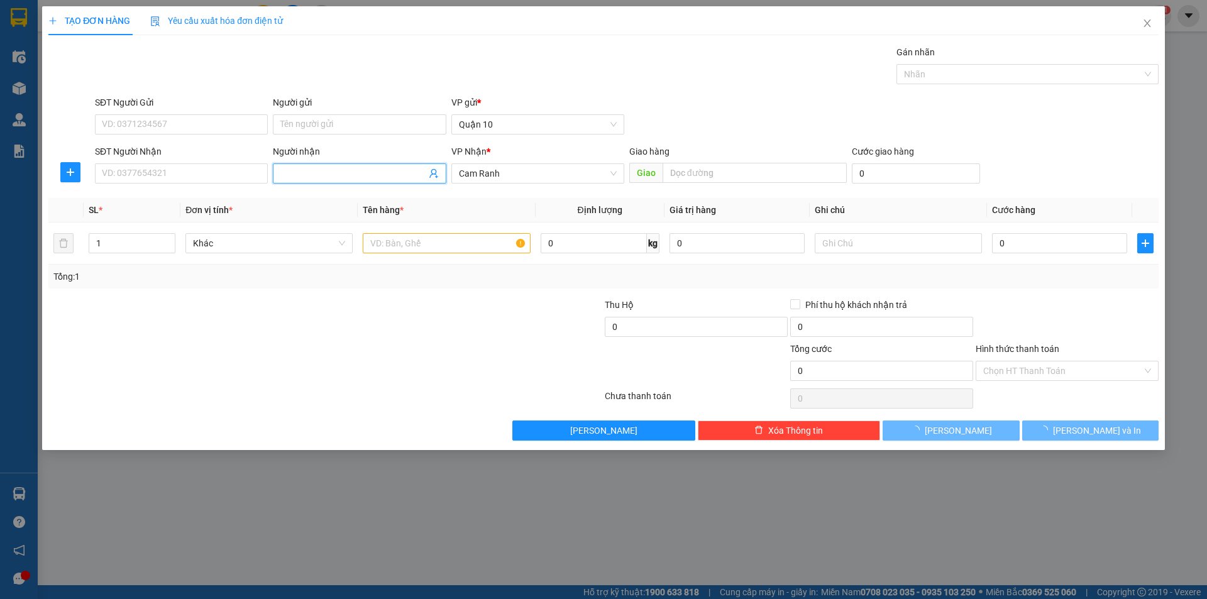
click at [304, 169] on input "Người nhận" at bounding box center [352, 174] width 145 height 14
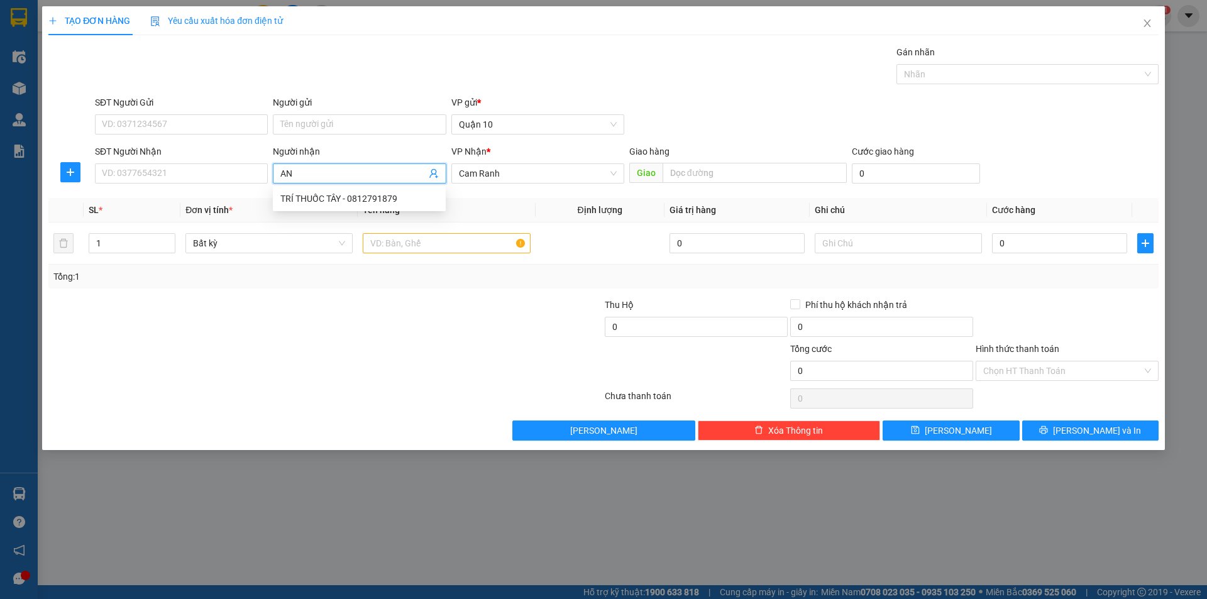
type input "A"
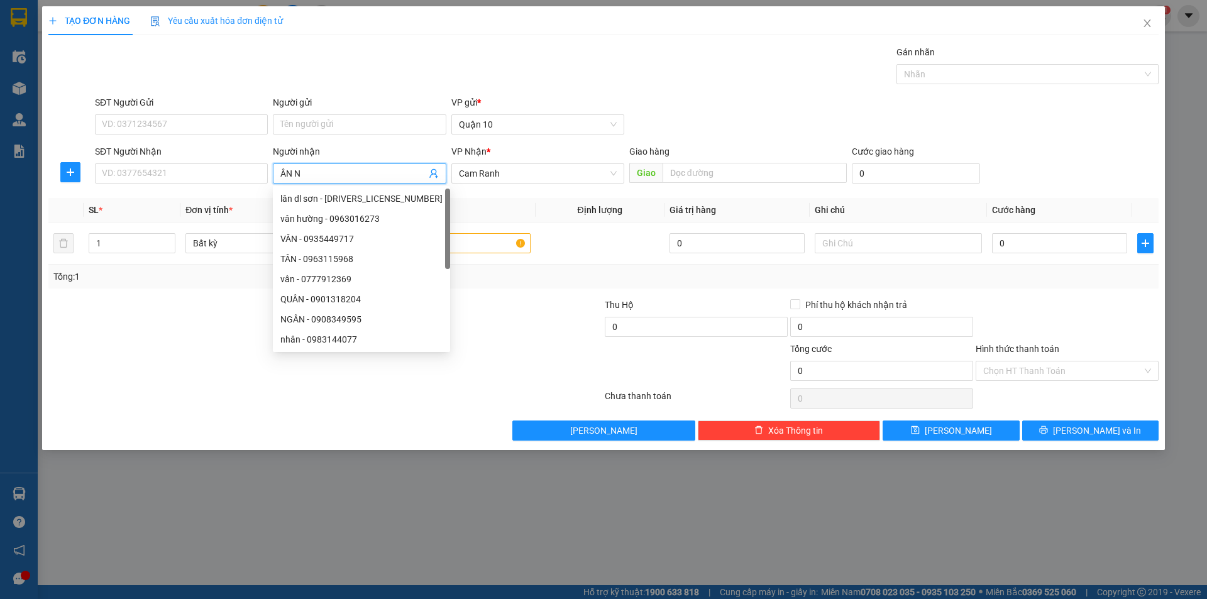
type input "ÂN NG"
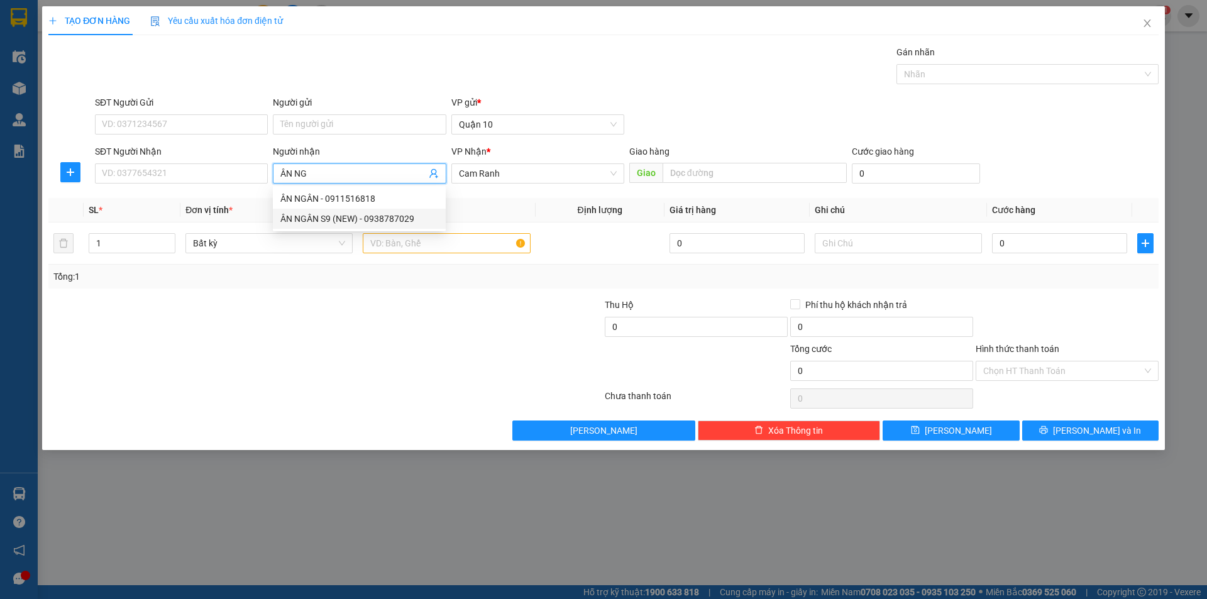
drag, startPoint x: 330, startPoint y: 218, endPoint x: 358, endPoint y: 213, distance: 28.1
click at [330, 219] on div "ÂN NGÂN S9 (NEW) - 0938787029" at bounding box center [359, 219] width 158 height 14
type input "0938787029"
type input "ÂN NGÂN S9 (NEW)"
drag, startPoint x: 444, startPoint y: 247, endPoint x: 449, endPoint y: 230, distance: 17.7
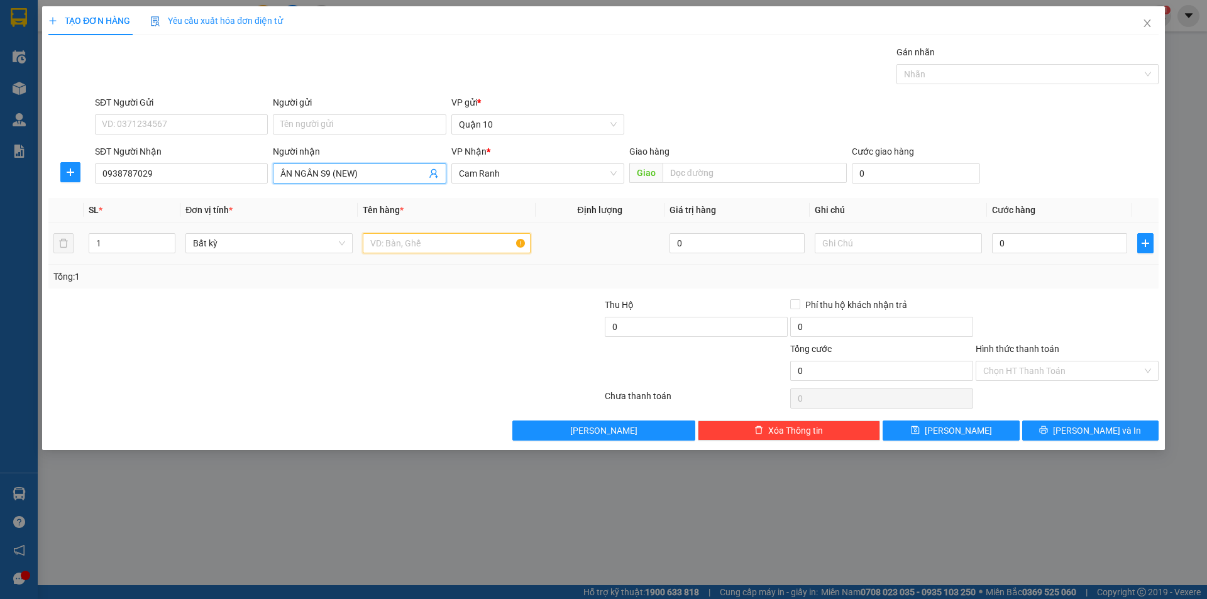
click at [446, 245] on input "text" at bounding box center [446, 243] width 167 height 20
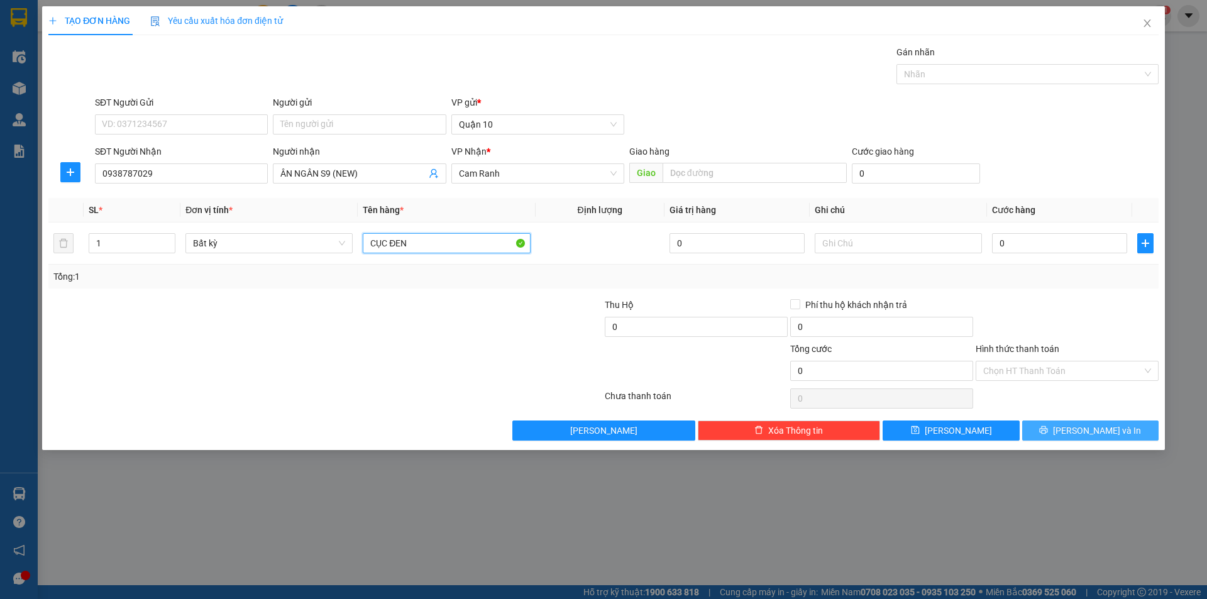
type input "CỤC ĐEN"
drag, startPoint x: 1054, startPoint y: 430, endPoint x: 1060, endPoint y: 412, distance: 19.3
click at [1054, 422] on button "[PERSON_NAME] và In" at bounding box center [1090, 431] width 136 height 20
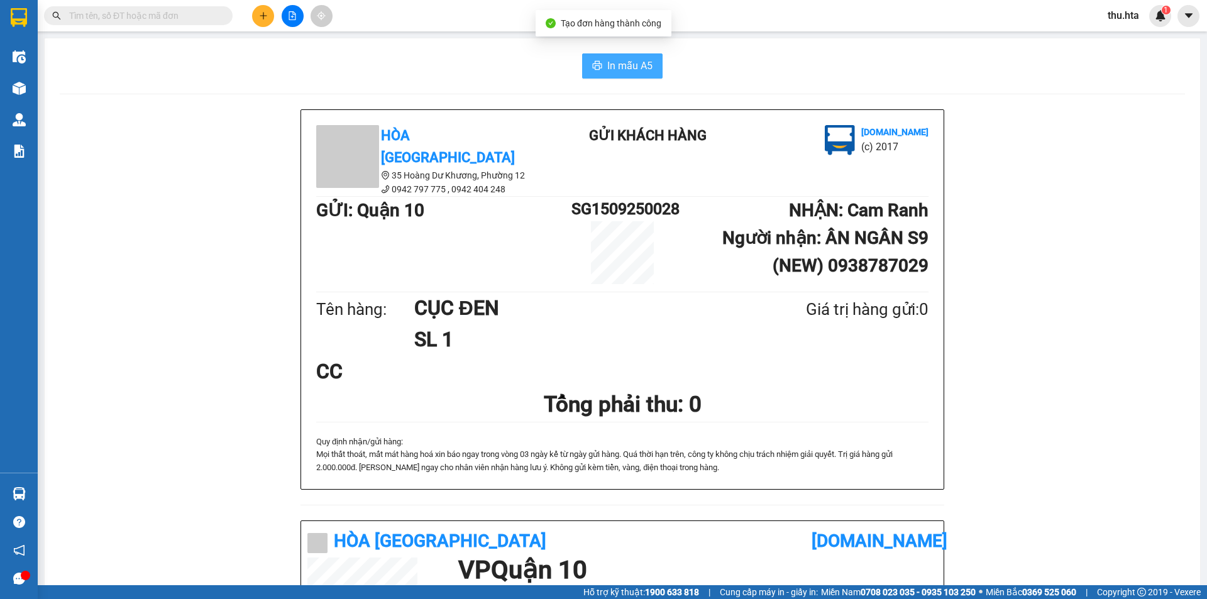
click at [617, 63] on span "In mẫu A5" at bounding box center [629, 66] width 45 height 16
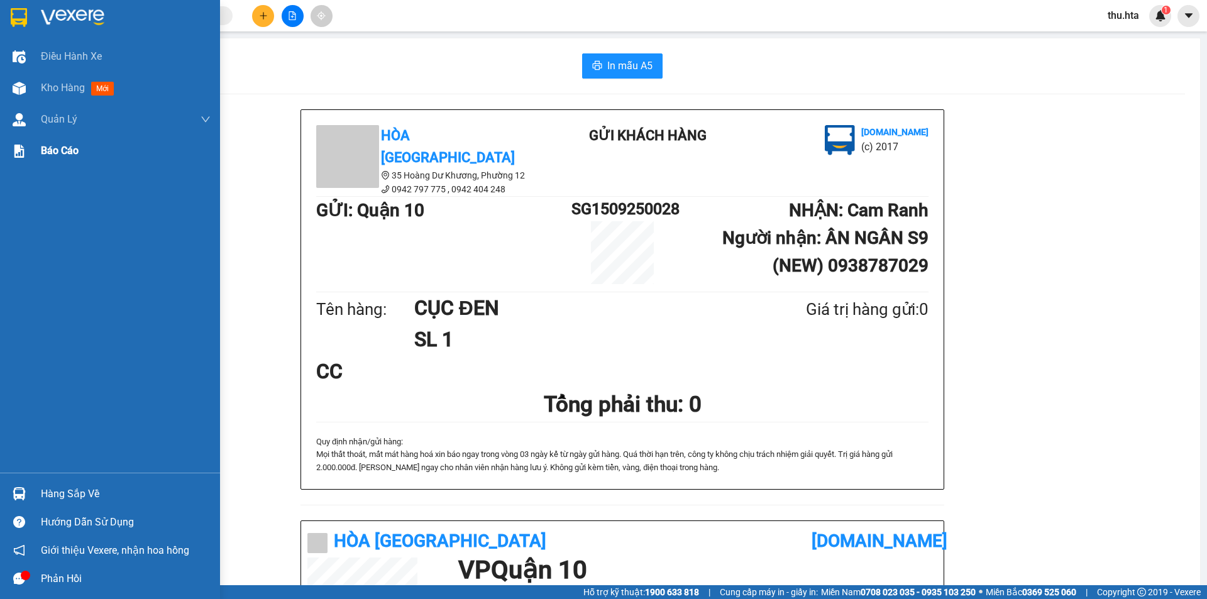
drag, startPoint x: 62, startPoint y: 82, endPoint x: 160, endPoint y: 157, distance: 122.8
click at [61, 83] on span "Kho hàng" at bounding box center [63, 88] width 44 height 12
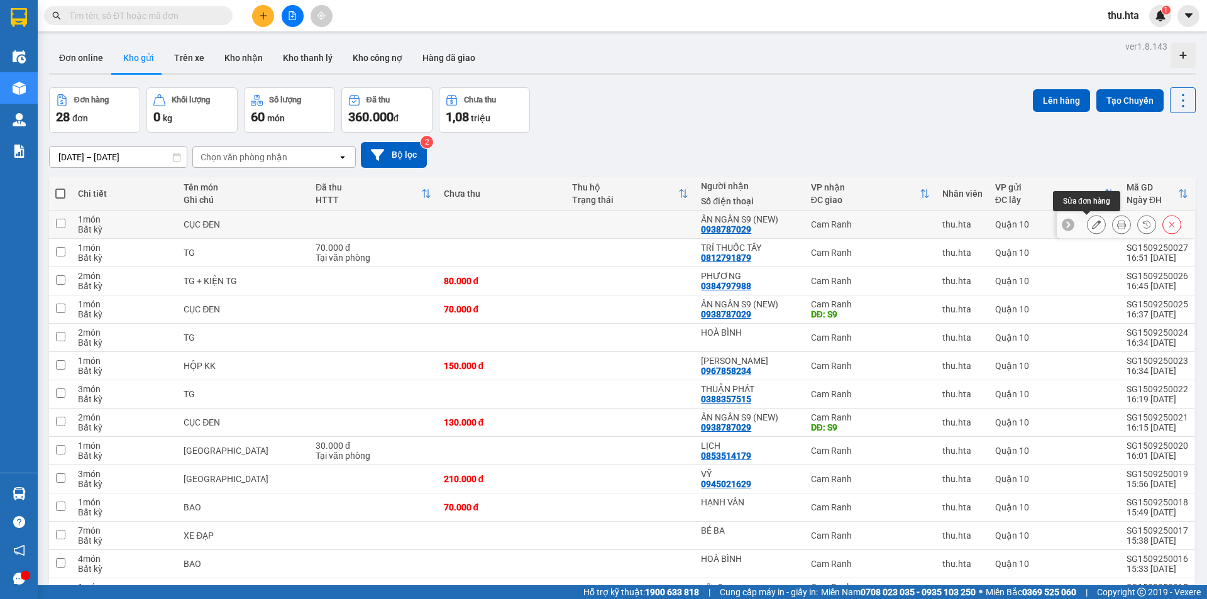
click at [1088, 224] on button at bounding box center [1097, 225] width 18 height 22
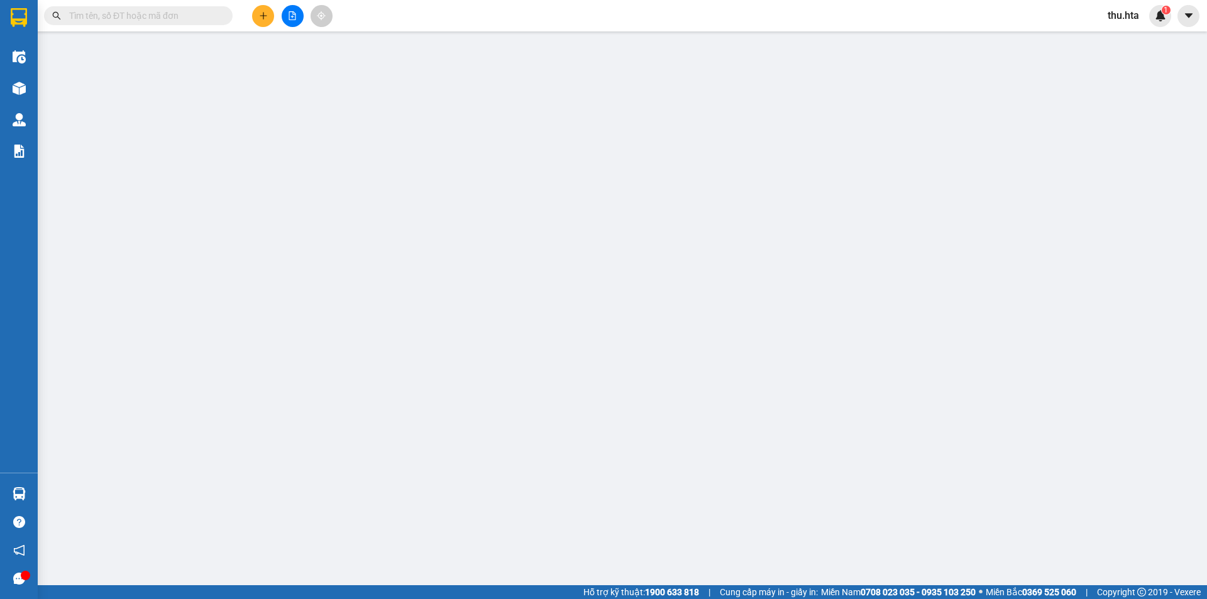
type input "0938787029"
type input "ÂN NGÂN S9 (NEW)"
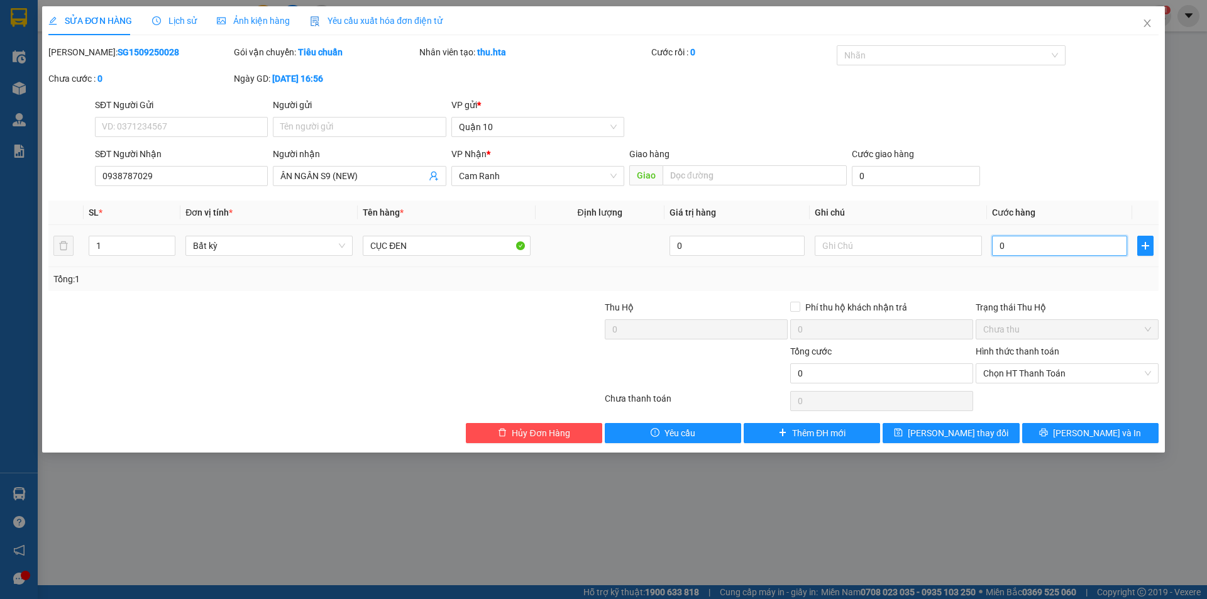
click at [1033, 248] on input "0" at bounding box center [1059, 246] width 135 height 20
type input "8"
type input "80"
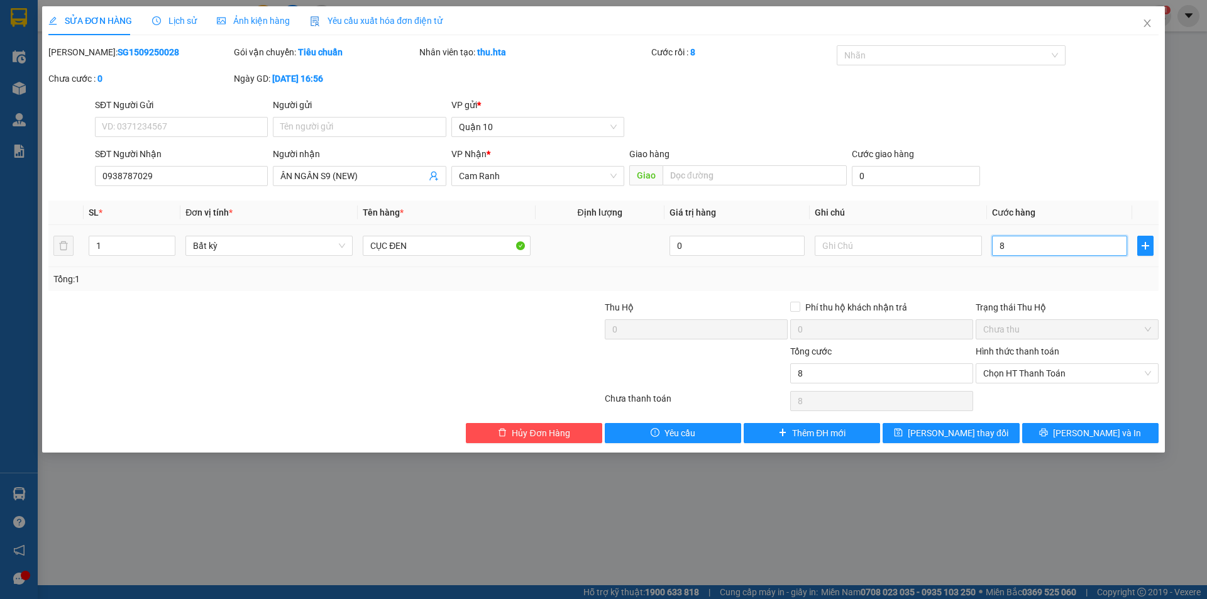
type input "80"
type input "80.000"
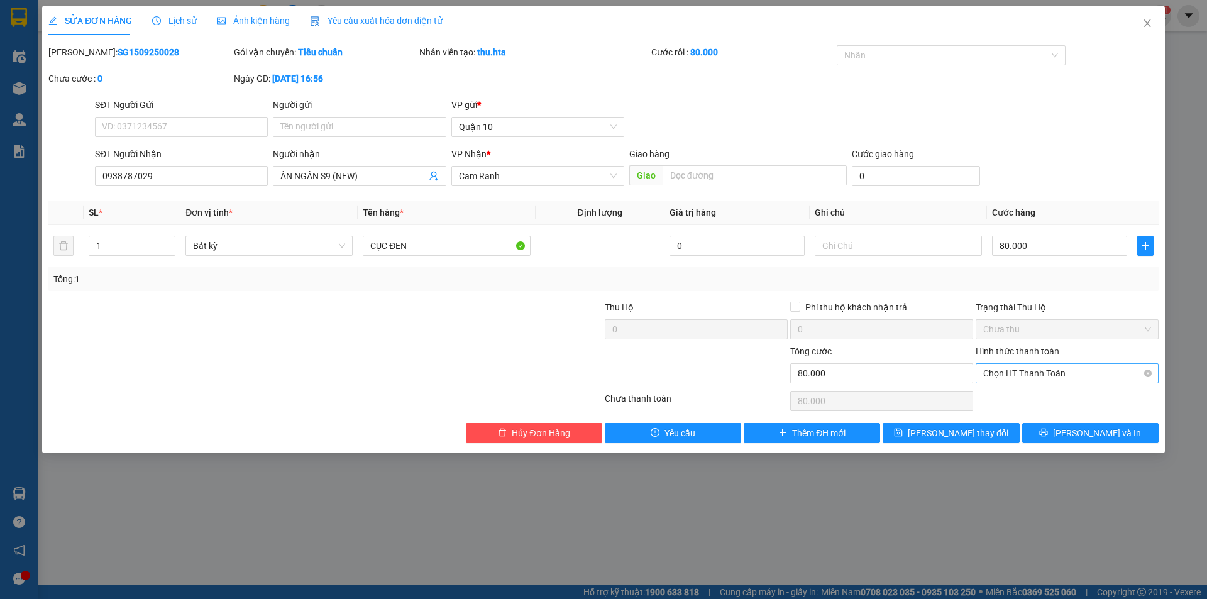
drag, startPoint x: 1033, startPoint y: 285, endPoint x: 976, endPoint y: 378, distance: 109.2
click at [1034, 285] on div "Tổng: 1" at bounding box center [603, 279] width 1100 height 14
click at [947, 434] on span "[PERSON_NAME] thay đổi" at bounding box center [958, 433] width 101 height 14
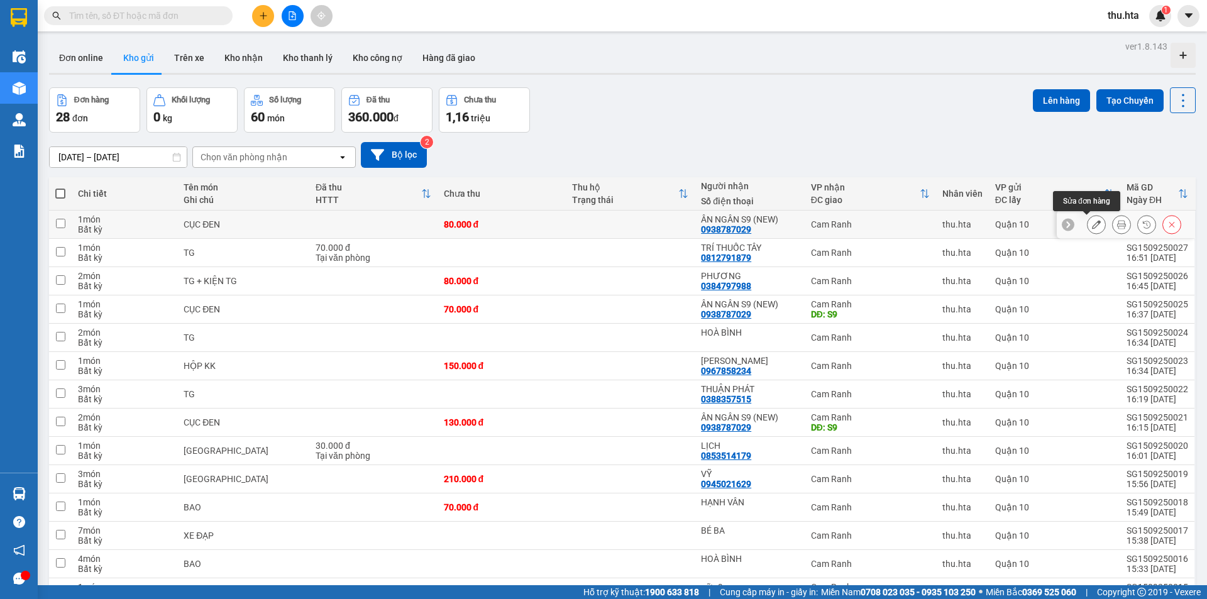
click at [1092, 221] on icon at bounding box center [1096, 224] width 9 height 9
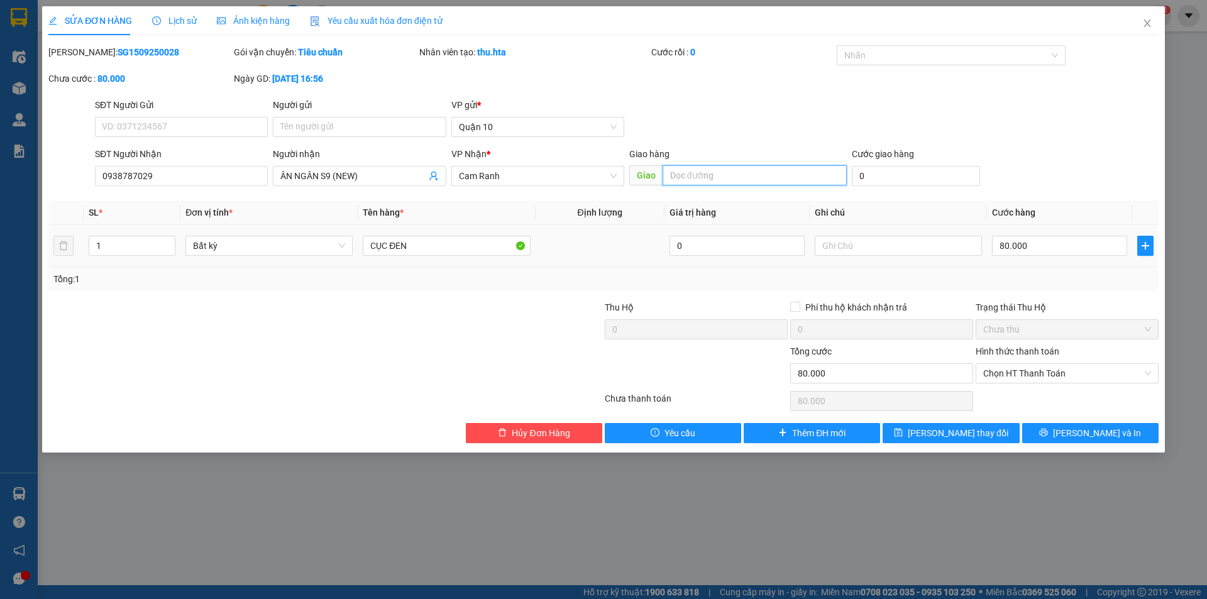
drag, startPoint x: 675, startPoint y: 175, endPoint x: 670, endPoint y: 165, distance: 11.2
click at [676, 175] on input "text" at bounding box center [755, 175] width 184 height 20
type input "S9"
click at [984, 439] on button "[PERSON_NAME] thay đổi" at bounding box center [951, 433] width 136 height 20
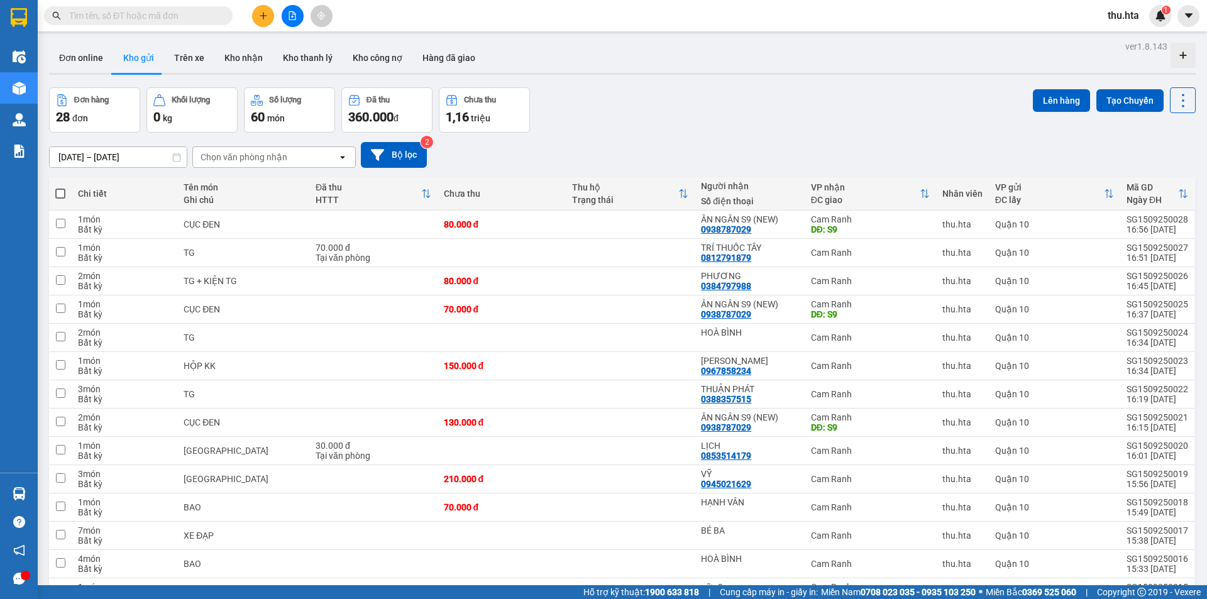
click at [261, 21] on button at bounding box center [263, 16] width 22 height 22
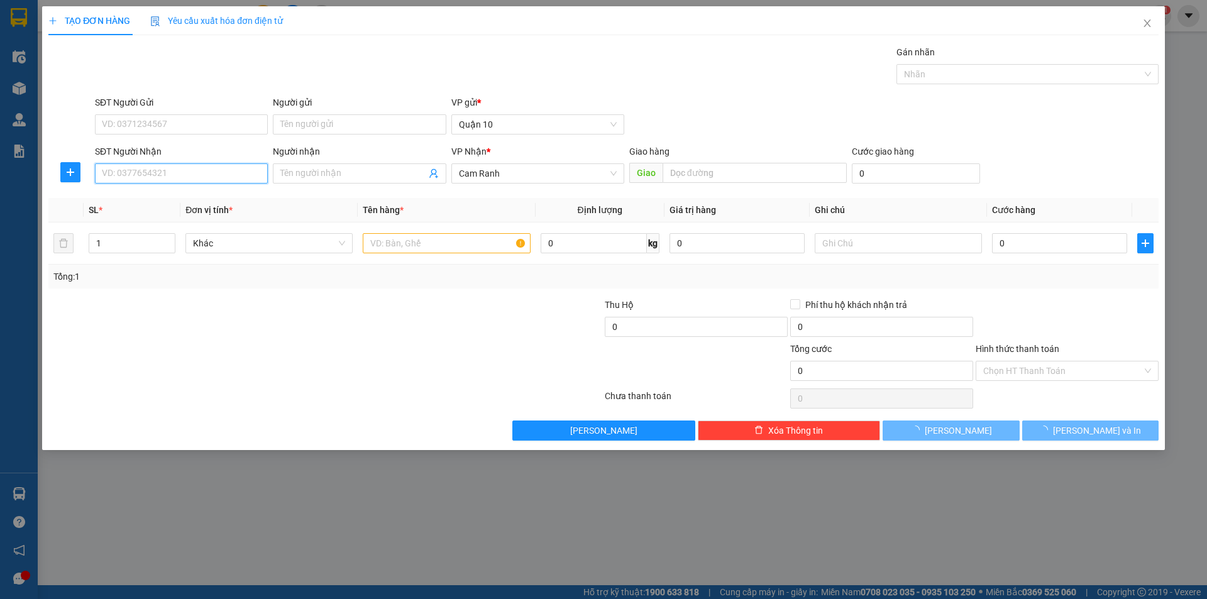
click at [200, 178] on input "SĐT Người Nhận" at bounding box center [181, 173] width 173 height 20
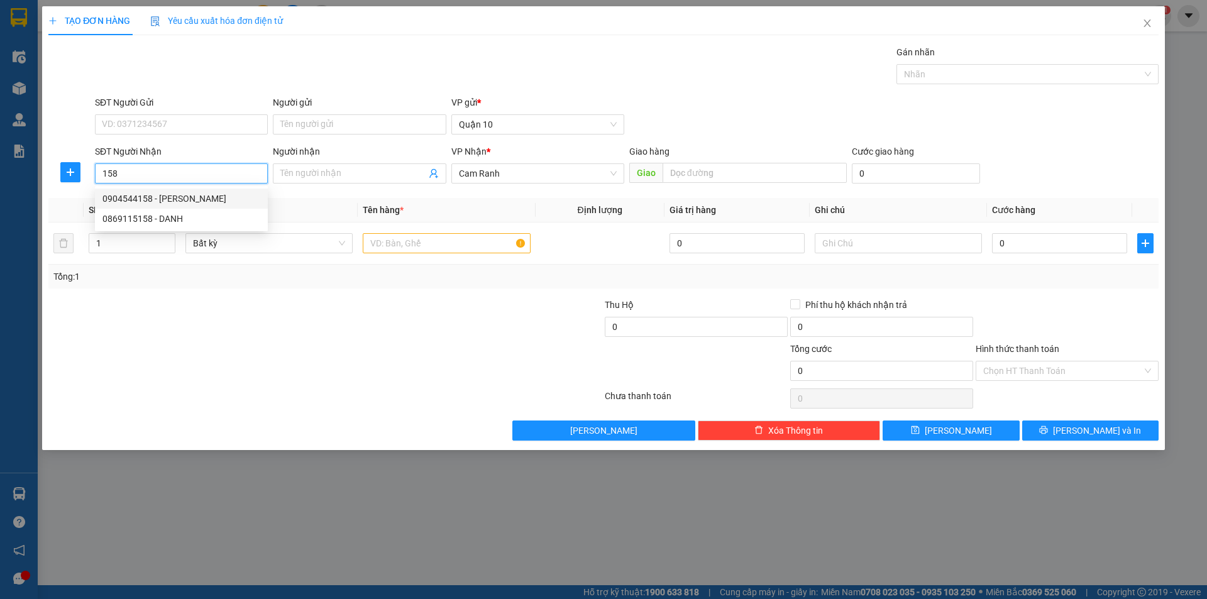
drag, startPoint x: 187, startPoint y: 195, endPoint x: 216, endPoint y: 166, distance: 40.5
click at [189, 195] on div "0904544158 - [PERSON_NAME]" at bounding box center [181, 199] width 158 height 14
type input "0904544158"
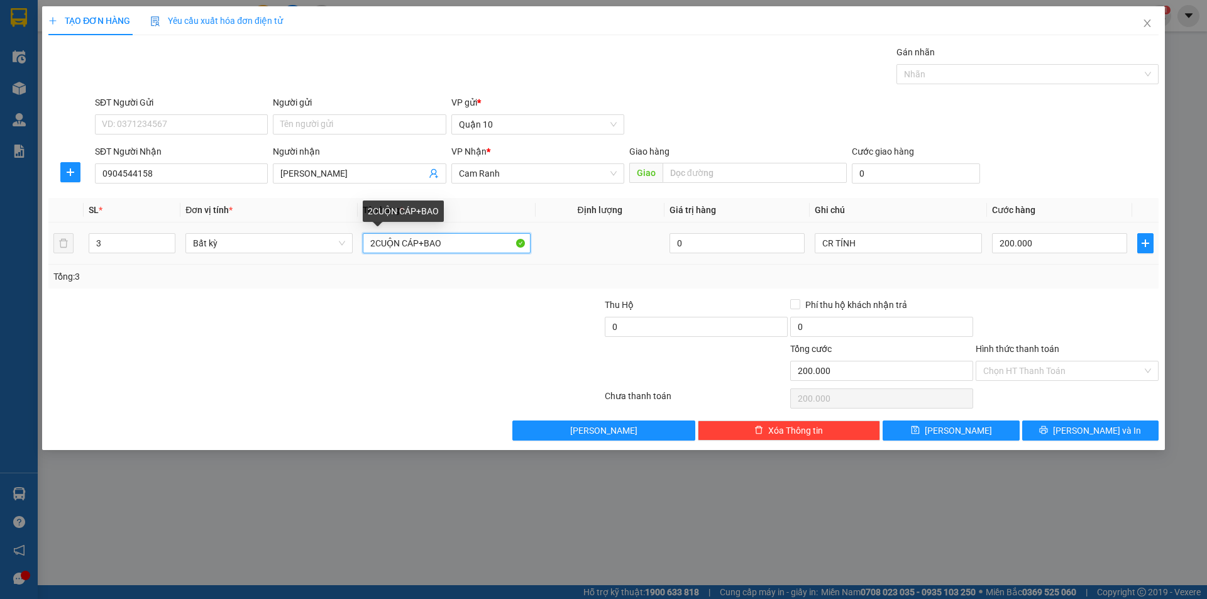
click at [458, 246] on input "2CUỘN CÁP+BAO" at bounding box center [446, 243] width 167 height 20
click at [166, 244] on span "down" at bounding box center [169, 248] width 8 height 8
click at [165, 250] on span "down" at bounding box center [169, 248] width 8 height 8
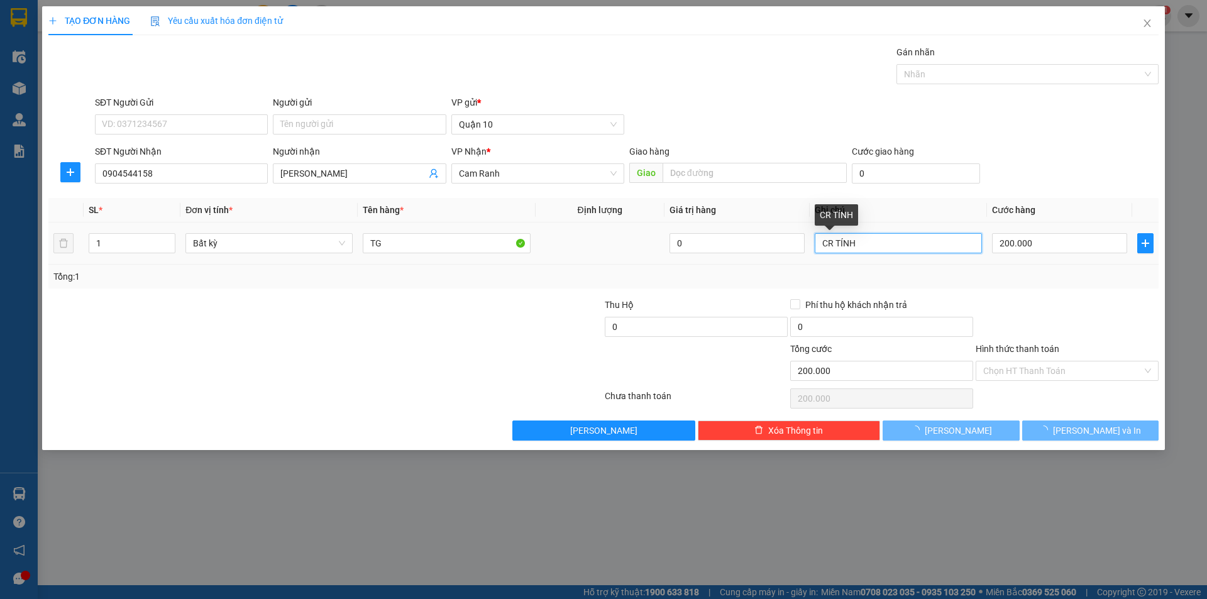
click at [903, 240] on input "CR TÍNH" at bounding box center [898, 243] width 167 height 20
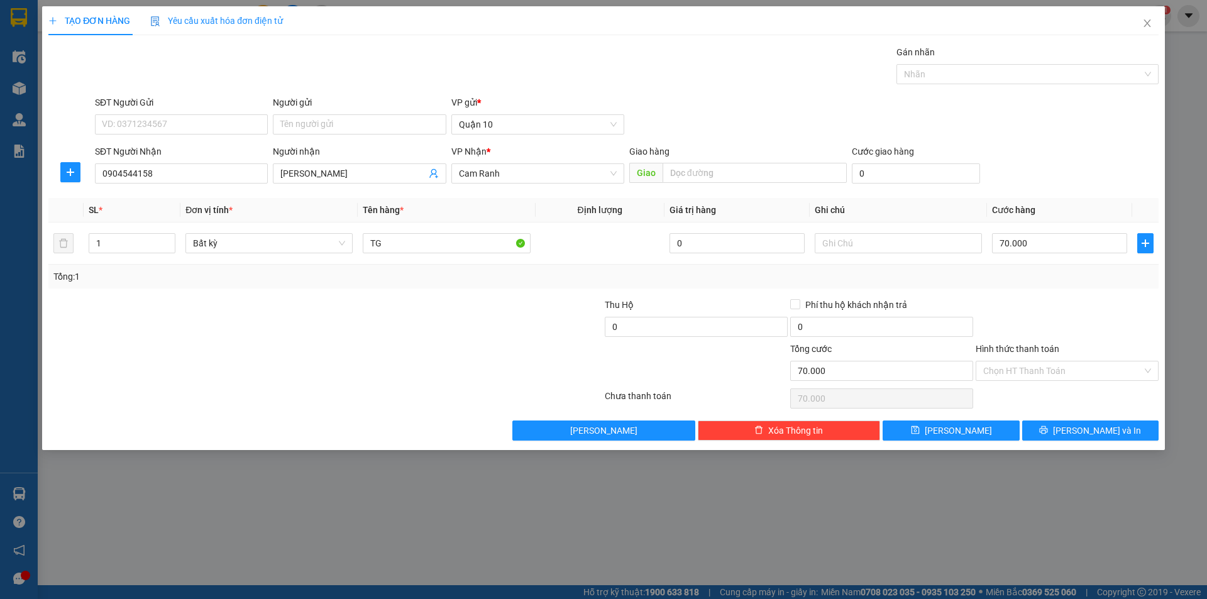
drag, startPoint x: 1074, startPoint y: 297, endPoint x: 1058, endPoint y: 406, distance: 110.0
click at [1073, 298] on div "Transit Pickup Surcharge Ids Transit Deliver Surcharge Ids Transit Deliver Surc…" at bounding box center [603, 242] width 1110 height 395
click at [1081, 427] on span "[PERSON_NAME] và In" at bounding box center [1097, 431] width 88 height 14
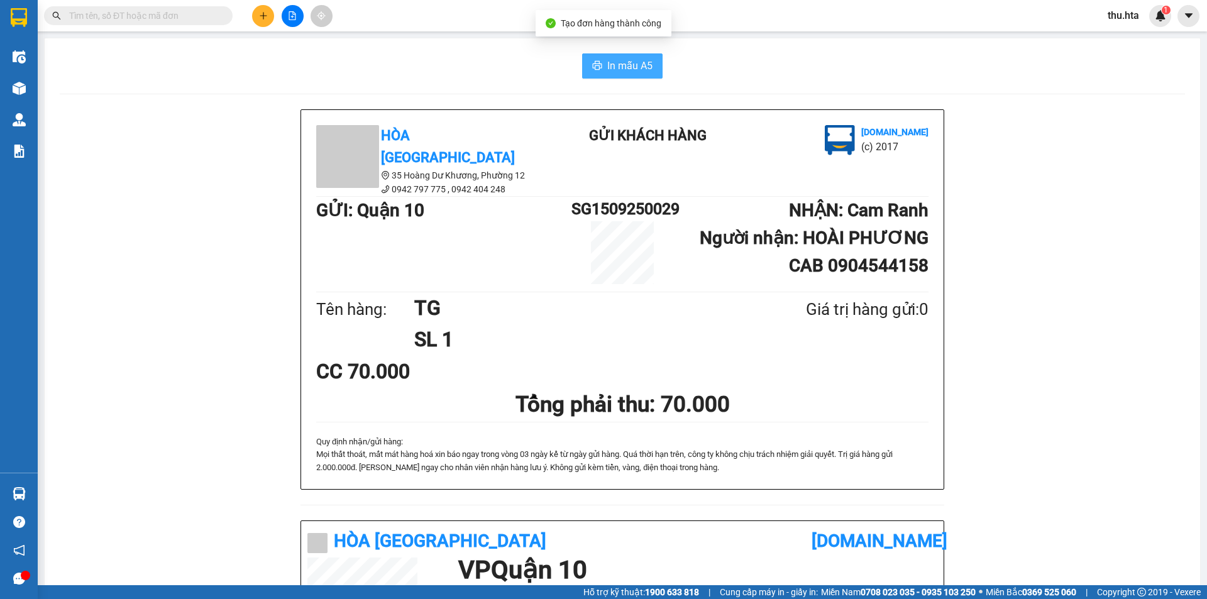
click at [607, 61] on span "In mẫu A5" at bounding box center [629, 66] width 45 height 16
click at [265, 18] on button at bounding box center [263, 16] width 22 height 22
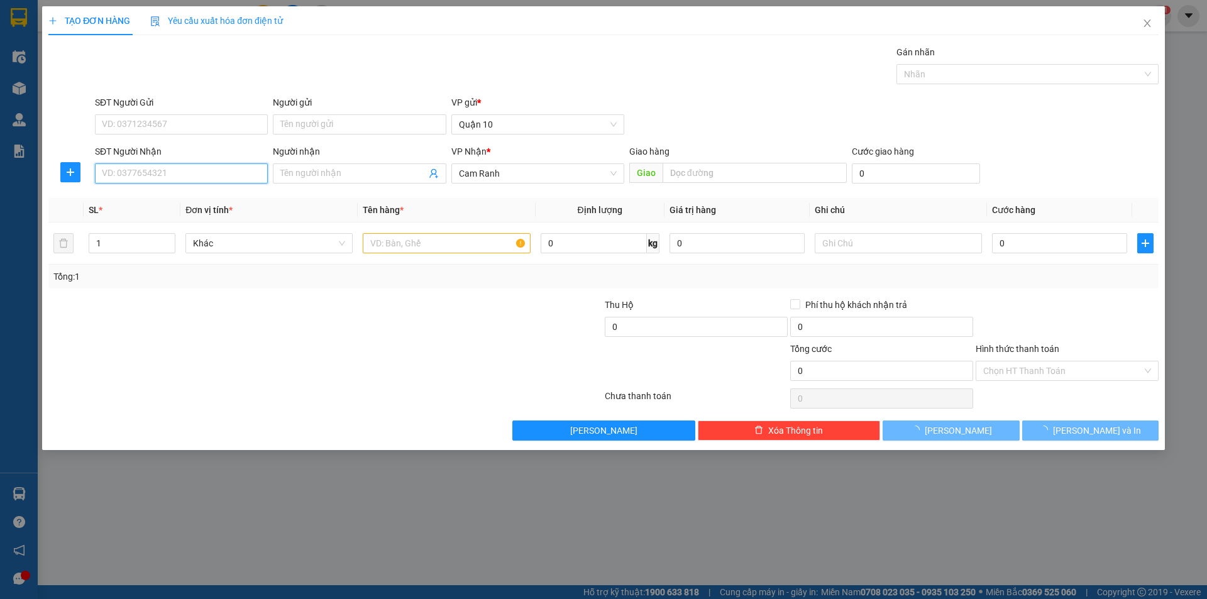
click at [186, 179] on input "SĐT Người Nhận" at bounding box center [181, 173] width 173 height 20
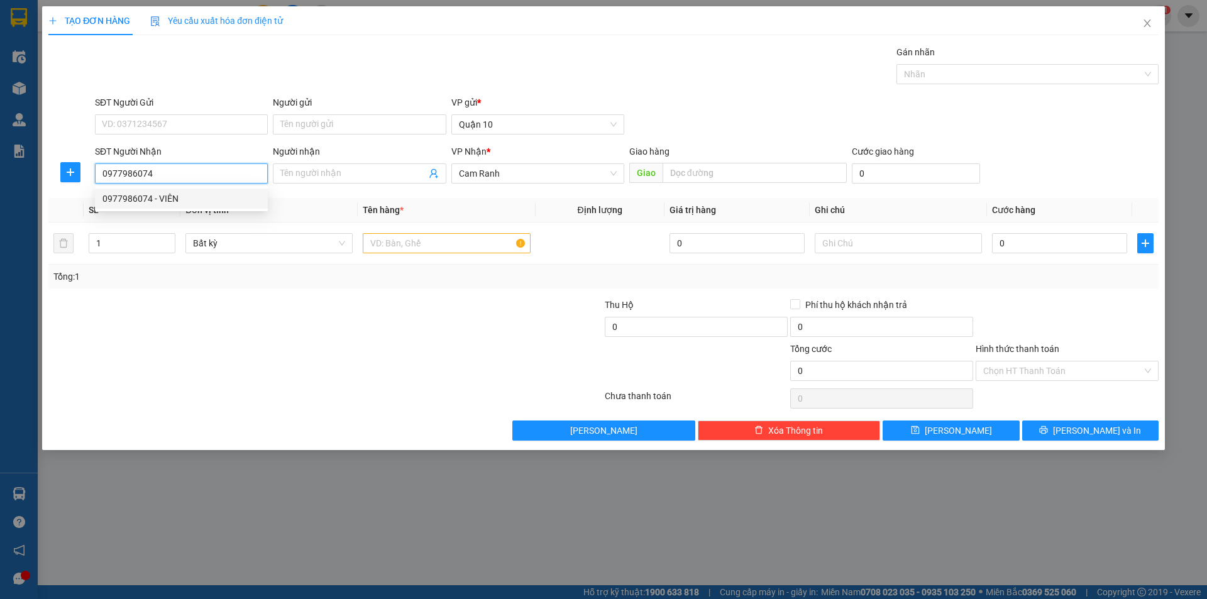
drag, startPoint x: 196, startPoint y: 198, endPoint x: 223, endPoint y: 197, distance: 27.0
click at [197, 196] on div "0977986074 - VIÊN" at bounding box center [181, 199] width 158 height 14
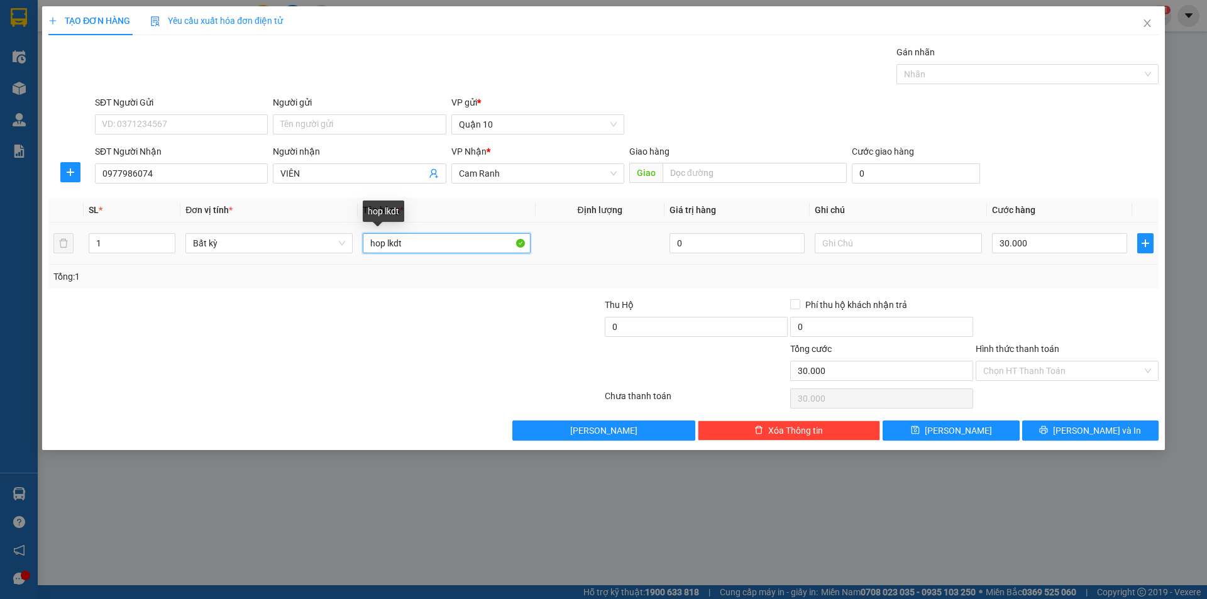
click at [406, 240] on input "hop lkdt" at bounding box center [446, 243] width 167 height 20
click at [422, 242] on input "hop lkdt" at bounding box center [446, 243] width 167 height 20
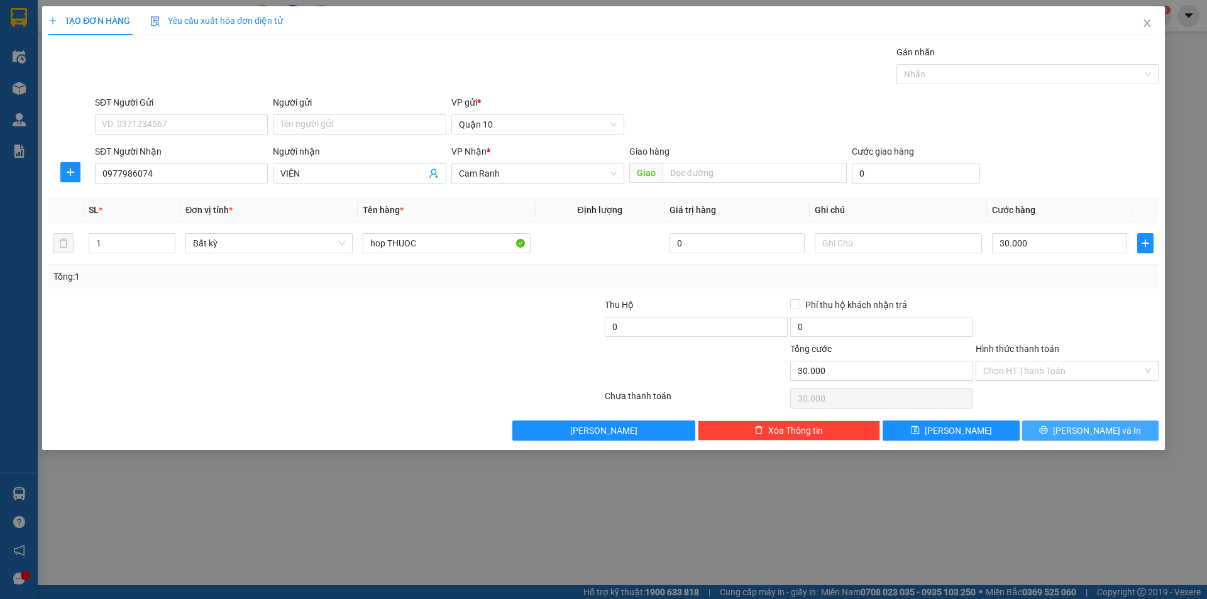
drag, startPoint x: 1049, startPoint y: 424, endPoint x: 1056, endPoint y: 413, distance: 13.3
click at [1050, 424] on button "[PERSON_NAME] và In" at bounding box center [1090, 431] width 136 height 20
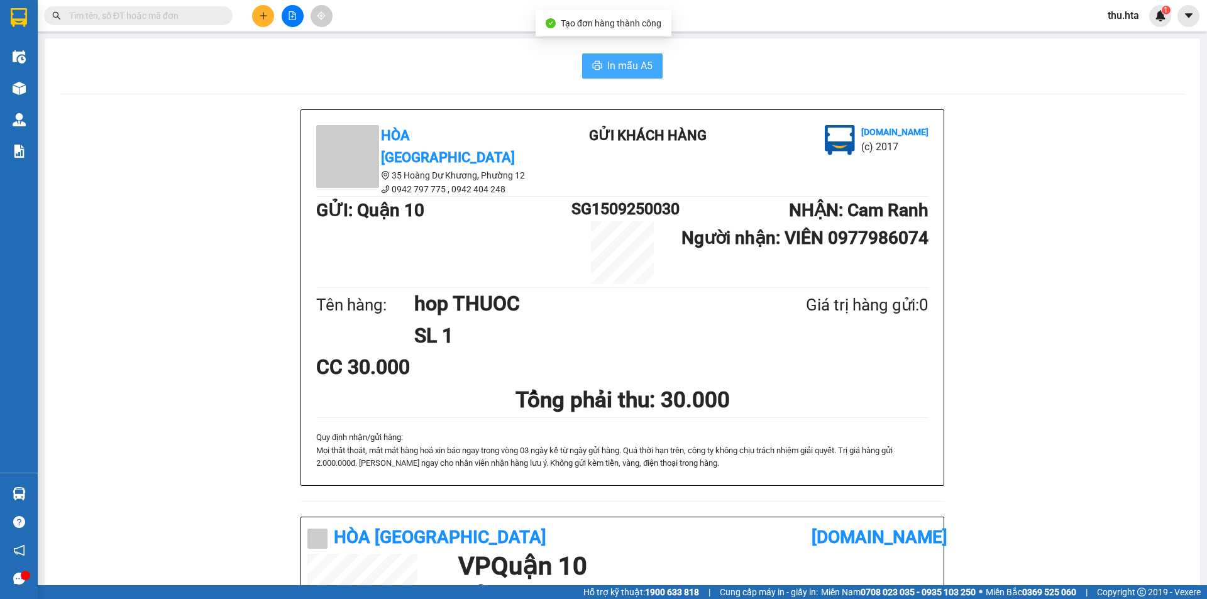
click at [620, 64] on span "In mẫu A5" at bounding box center [629, 66] width 45 height 16
drag, startPoint x: 271, startPoint y: 14, endPoint x: 265, endPoint y: 18, distance: 7.0
click at [265, 18] on button at bounding box center [263, 16] width 22 height 22
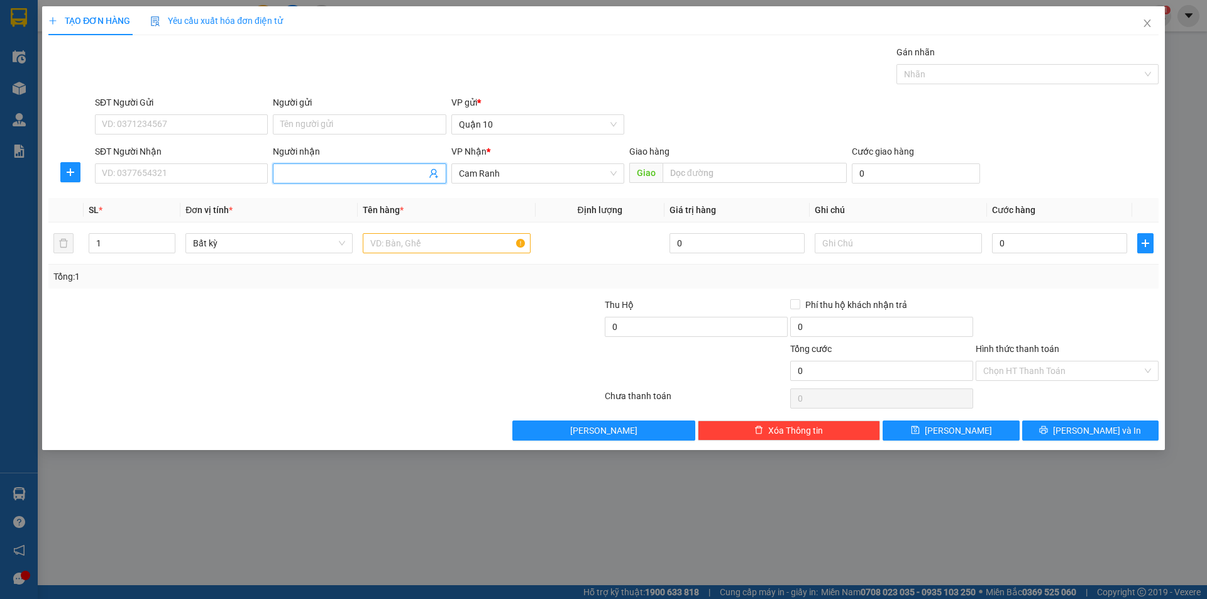
click at [296, 172] on input "Người nhận" at bounding box center [352, 174] width 145 height 14
click at [226, 172] on input "SĐT Người Nhận" at bounding box center [181, 173] width 173 height 20
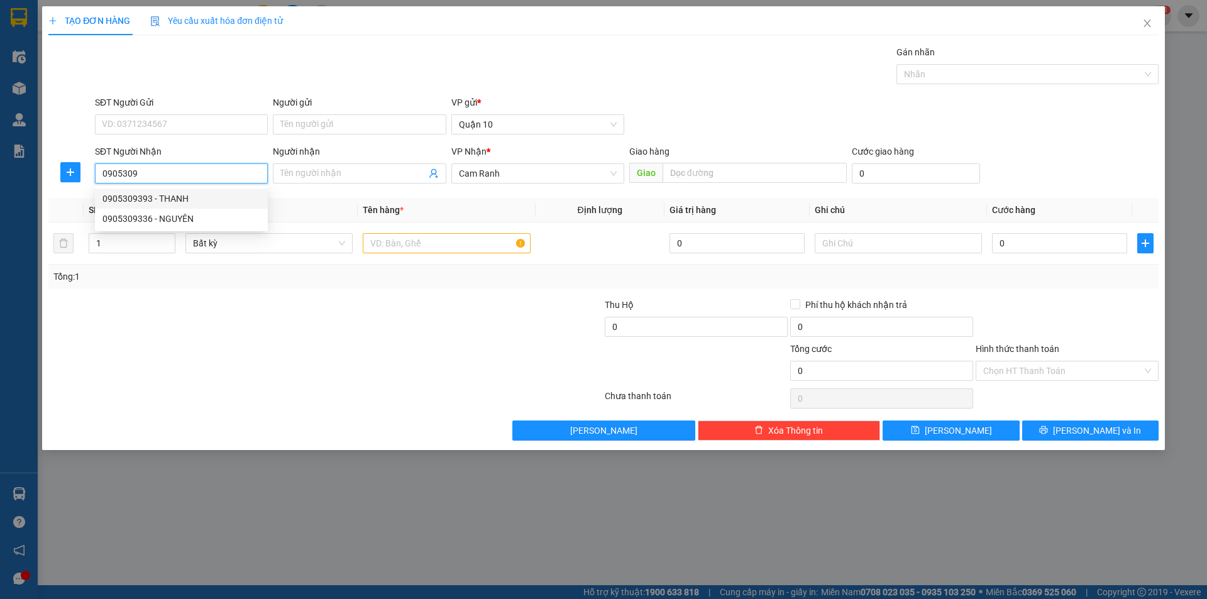
click at [221, 197] on div "0905309393 - THANH" at bounding box center [181, 199] width 158 height 14
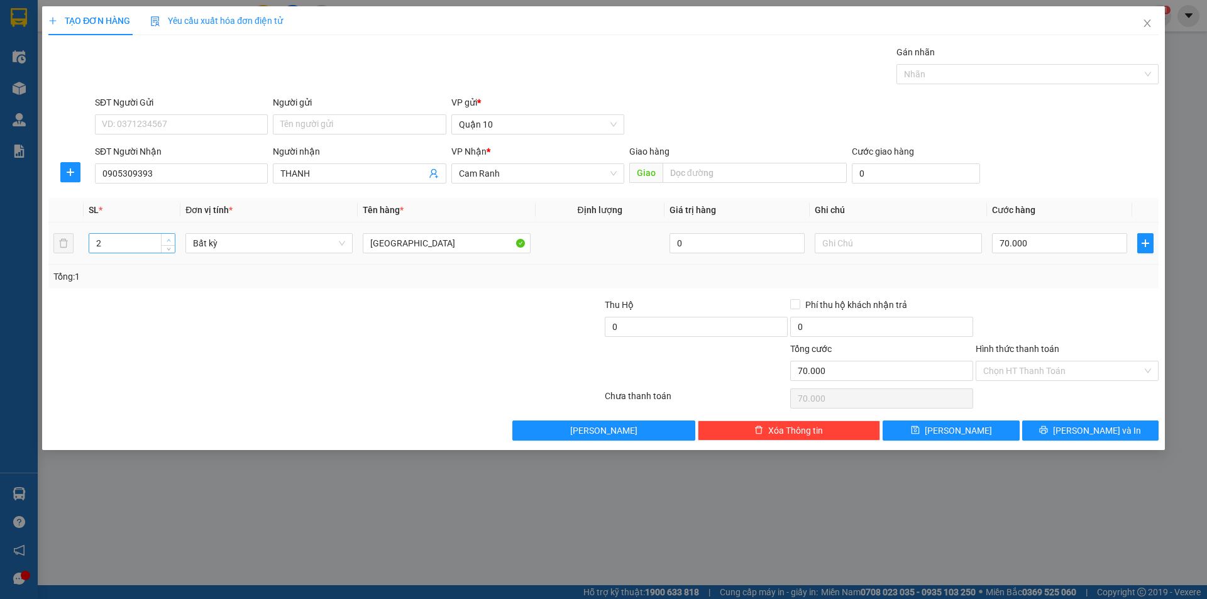
click at [165, 241] on span "up" at bounding box center [169, 240] width 8 height 8
click at [404, 235] on input "[GEOGRAPHIC_DATA]" at bounding box center [446, 243] width 167 height 20
click at [1017, 246] on input "0" at bounding box center [1059, 243] width 135 height 20
click at [1050, 282] on div "Tổng: 2" at bounding box center [603, 277] width 1100 height 14
click at [1063, 424] on button "[PERSON_NAME] và In" at bounding box center [1090, 431] width 136 height 20
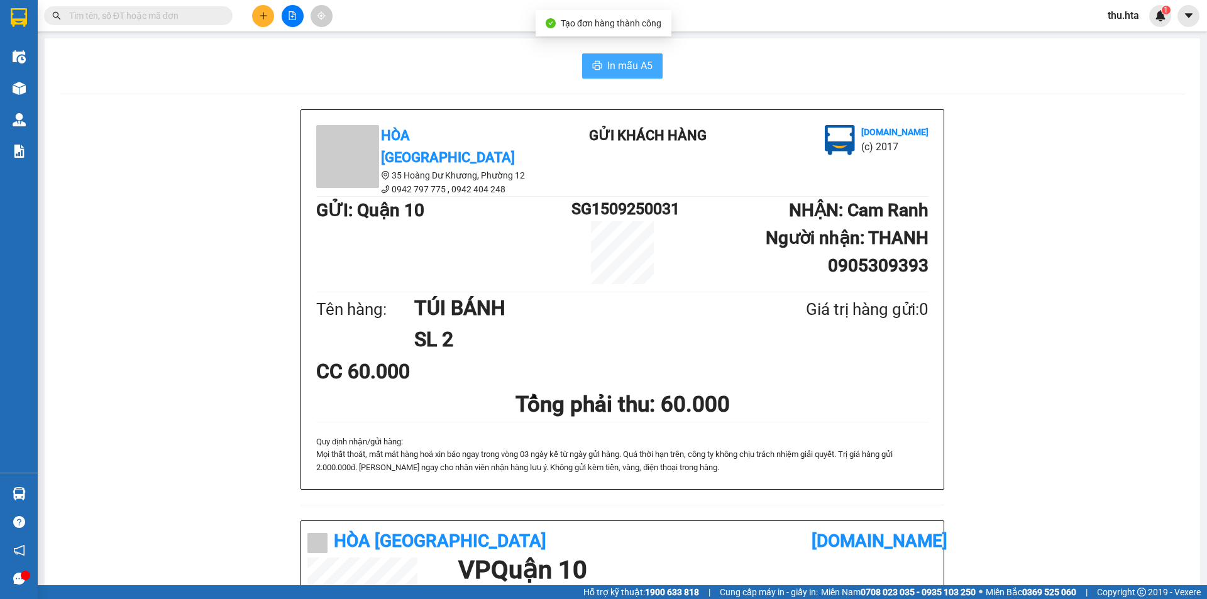
click at [632, 72] on span "In mẫu A5" at bounding box center [629, 66] width 45 height 16
drag, startPoint x: 266, startPoint y: 18, endPoint x: 262, endPoint y: 23, distance: 6.8
click at [262, 23] on button at bounding box center [263, 16] width 22 height 22
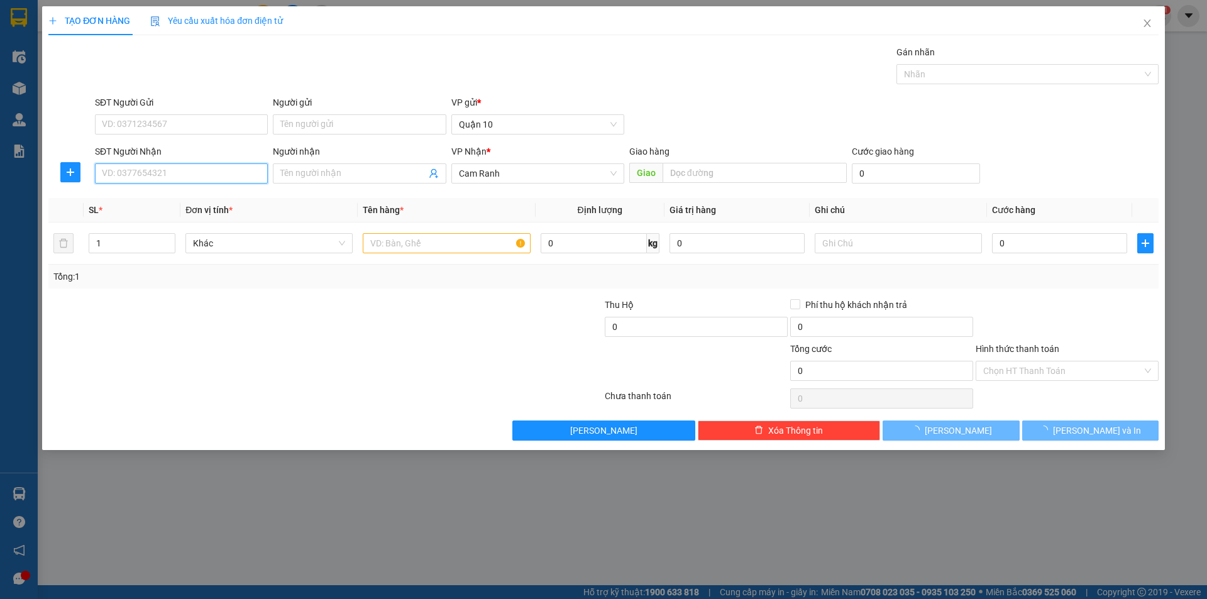
click at [209, 178] on input "SĐT Người Nhận" at bounding box center [181, 173] width 173 height 20
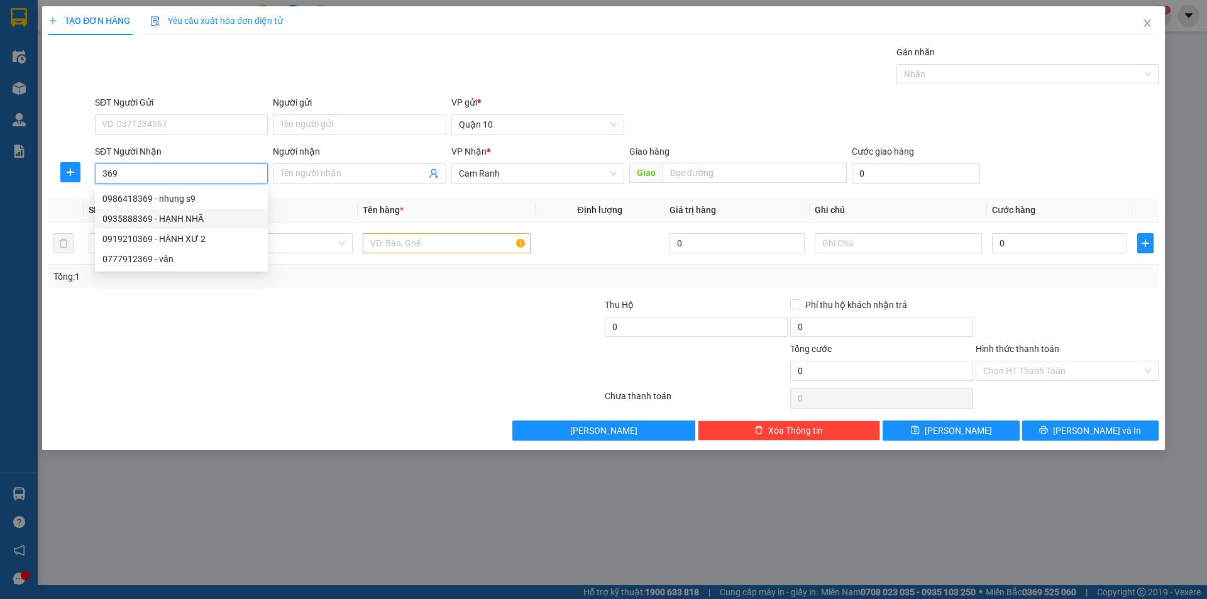
click at [201, 216] on div "0935888369 - HẠNH NHÃ" at bounding box center [181, 219] width 158 height 14
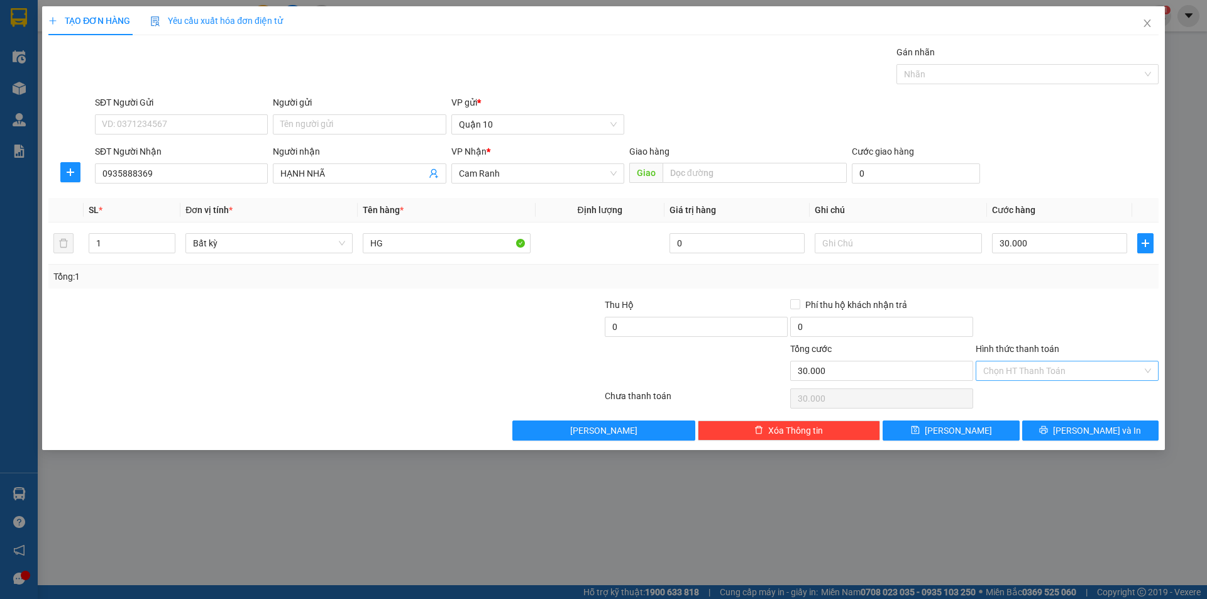
click at [1020, 370] on input "Hình thức thanh toán" at bounding box center [1062, 370] width 159 height 19
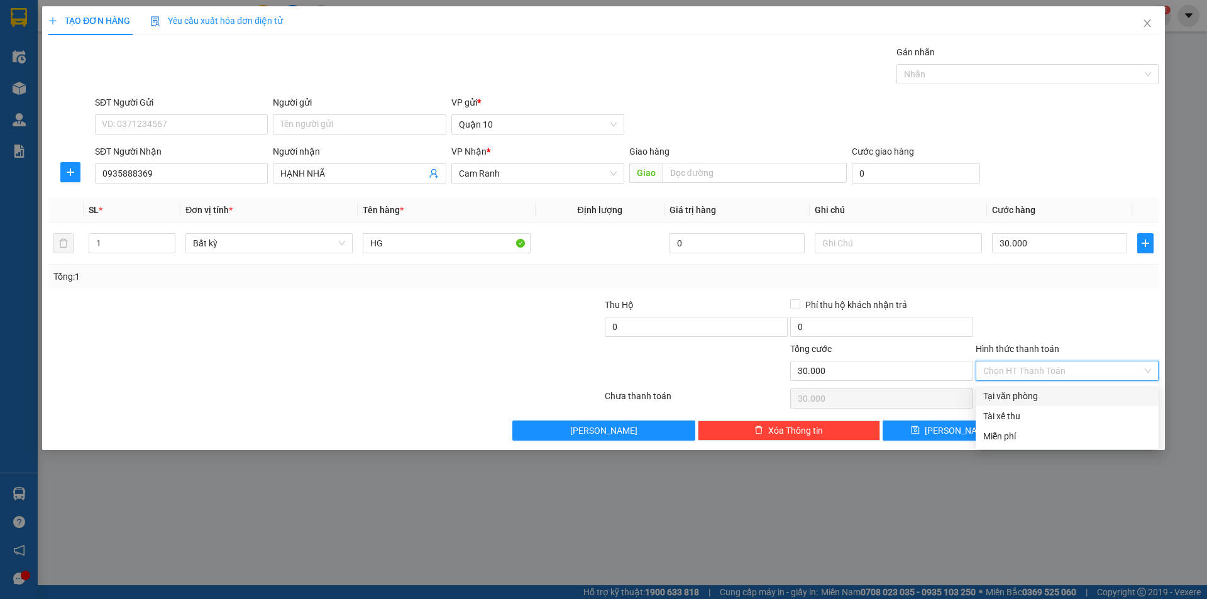
drag, startPoint x: 1023, startPoint y: 392, endPoint x: 1029, endPoint y: 411, distance: 19.7
click at [1022, 394] on div "Tại văn phòng" at bounding box center [1067, 396] width 168 height 14
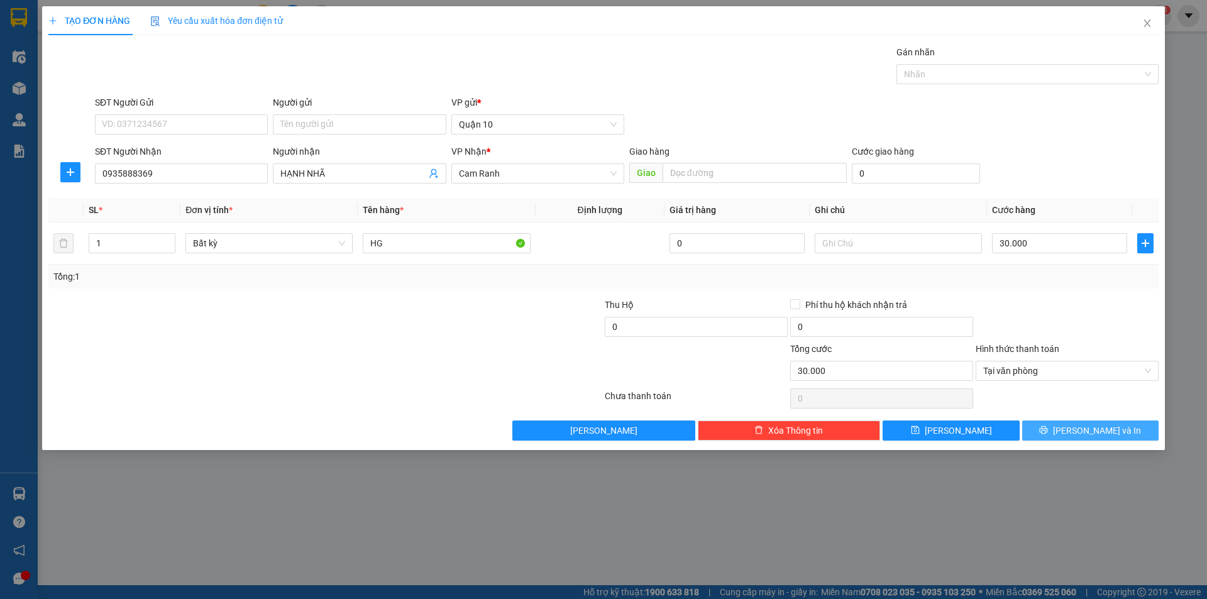
click at [1065, 426] on button "[PERSON_NAME] và In" at bounding box center [1090, 431] width 136 height 20
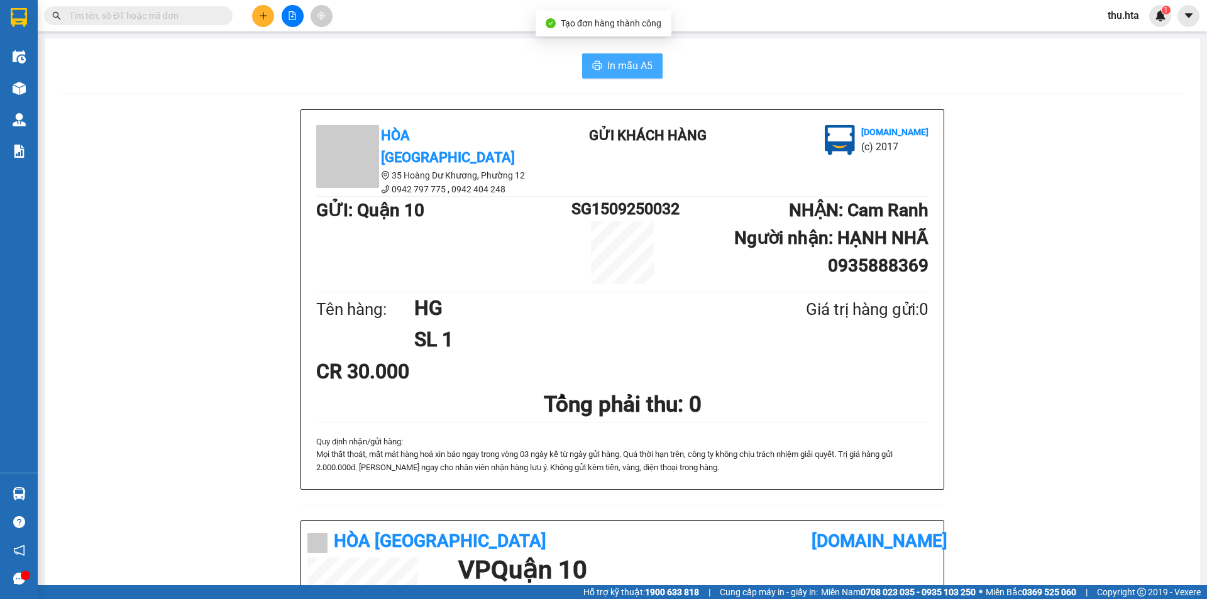
click at [616, 60] on span "In mẫu A5" at bounding box center [629, 66] width 45 height 16
click at [260, 17] on icon "plus" at bounding box center [263, 15] width 9 height 9
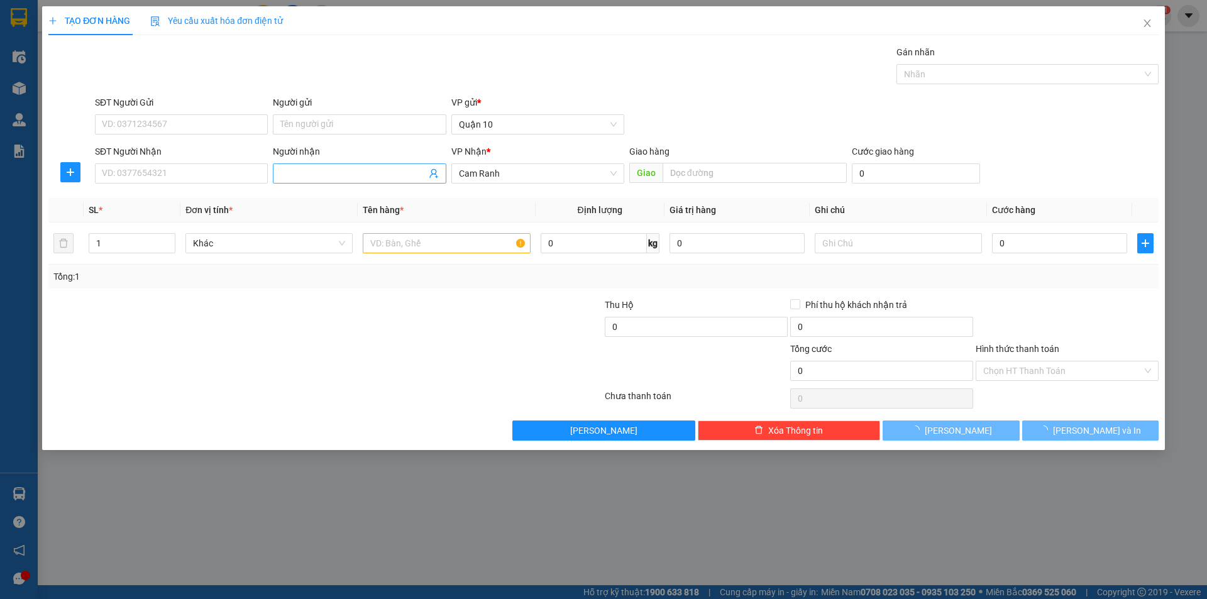
click at [332, 174] on input "Người nhận" at bounding box center [352, 174] width 145 height 14
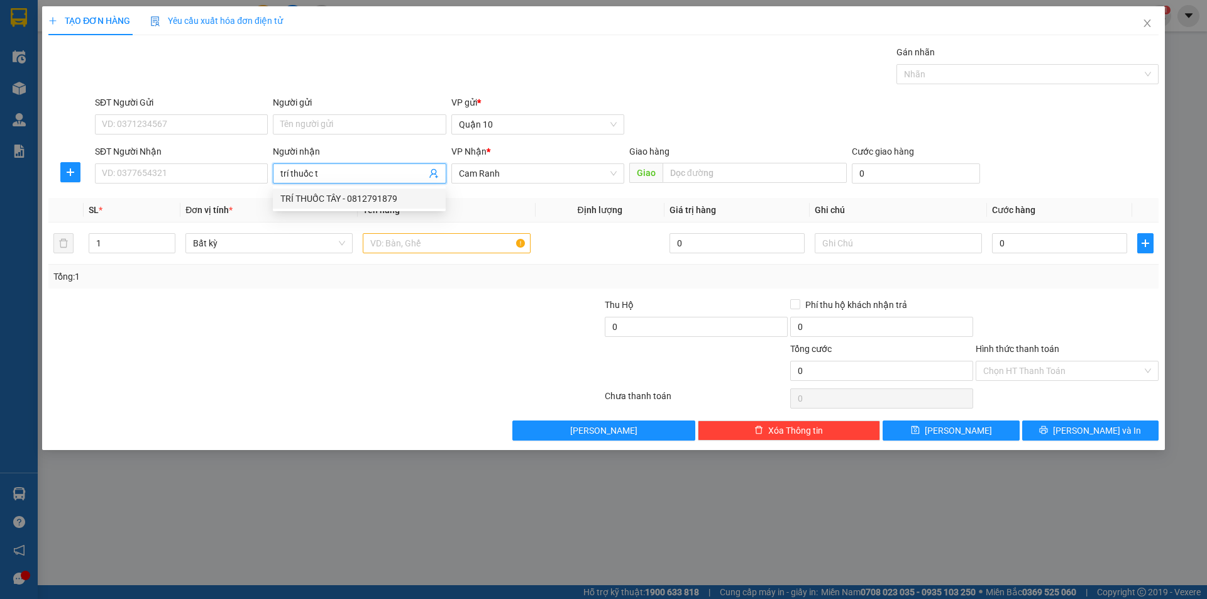
click at [333, 196] on div "TRÍ THUỐC TÂY - 0812791879" at bounding box center [359, 199] width 158 height 14
click at [419, 248] on input "text" at bounding box center [446, 243] width 167 height 20
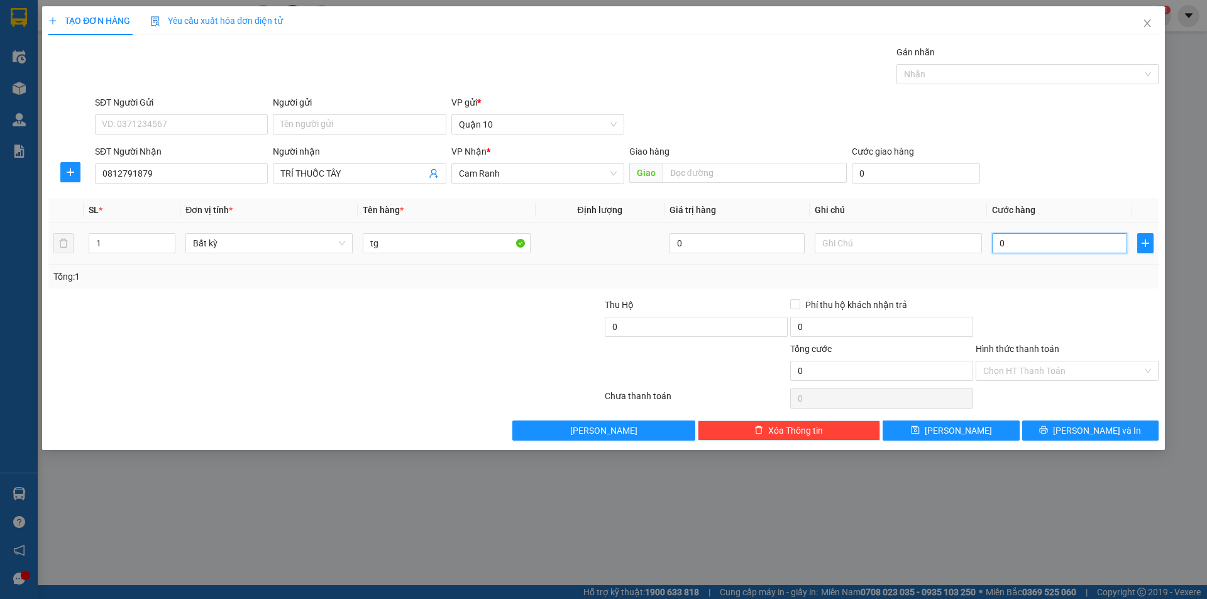
click at [1015, 246] on input "0" at bounding box center [1059, 243] width 135 height 20
click at [1148, 302] on div at bounding box center [1066, 320] width 185 height 44
drag, startPoint x: 1066, startPoint y: 360, endPoint x: 1064, endPoint y: 375, distance: 15.2
click at [1064, 370] on div "Hình thức thanh toán Chọn HT Thanh Toán" at bounding box center [1067, 364] width 183 height 44
drag, startPoint x: 1054, startPoint y: 373, endPoint x: 1054, endPoint y: 382, distance: 8.8
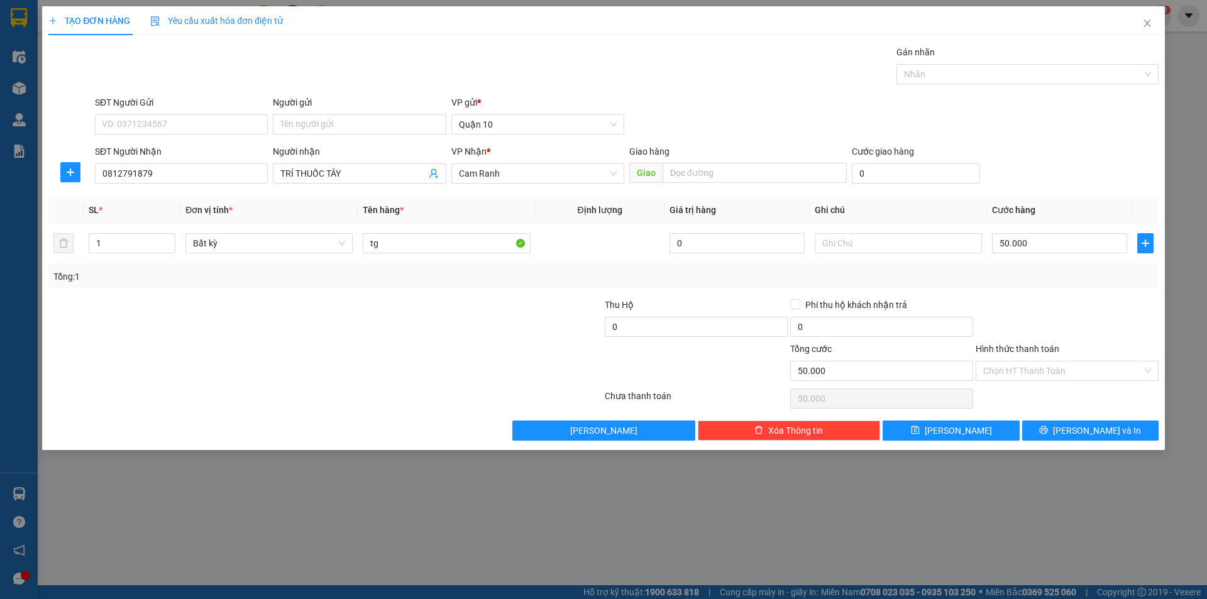
click at [1054, 380] on div "Chọn HT Thanh Toán" at bounding box center [1067, 371] width 183 height 20
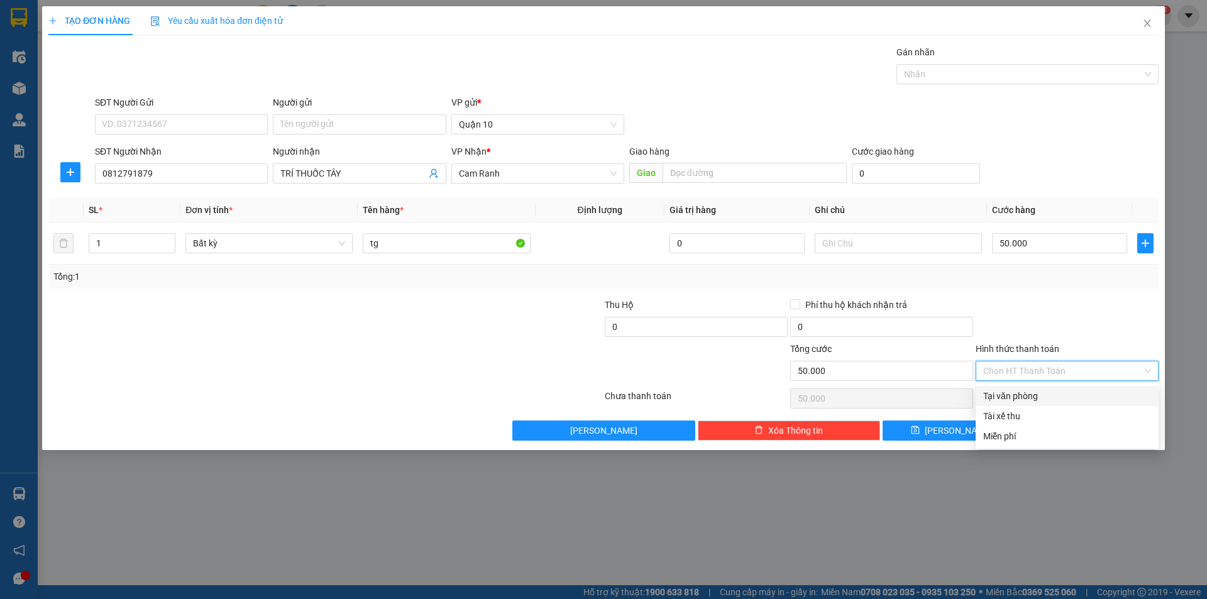
drag, startPoint x: 1053, startPoint y: 389, endPoint x: 1075, endPoint y: 409, distance: 29.8
click at [1053, 390] on div "Tại văn phòng" at bounding box center [1067, 396] width 183 height 20
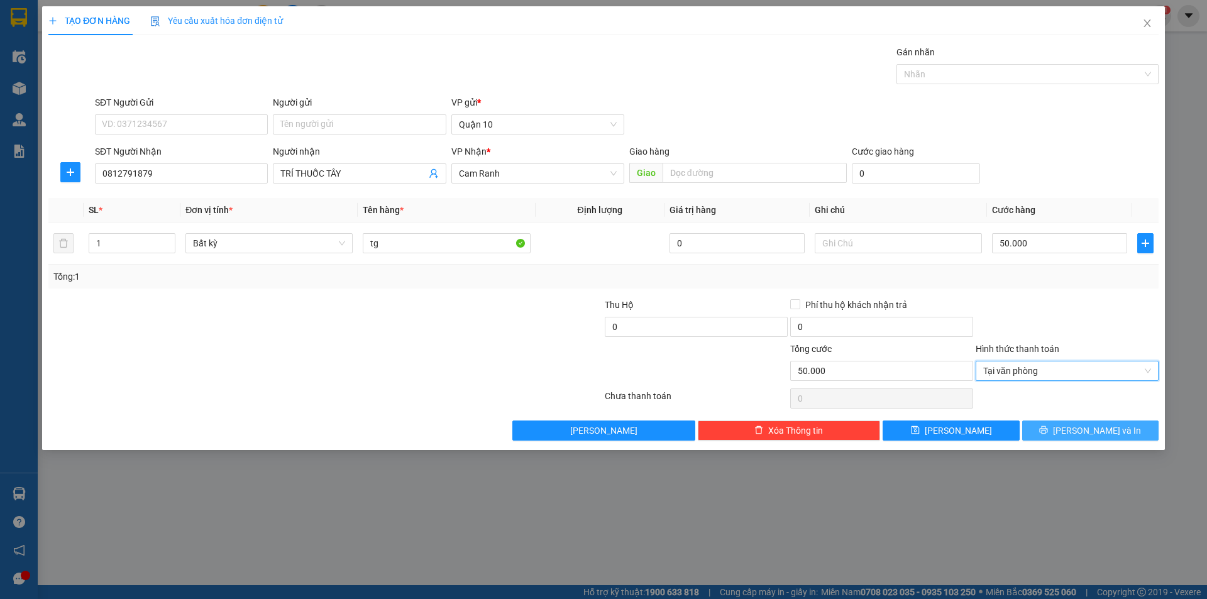
click at [1092, 435] on span "[PERSON_NAME] và In" at bounding box center [1097, 431] width 88 height 14
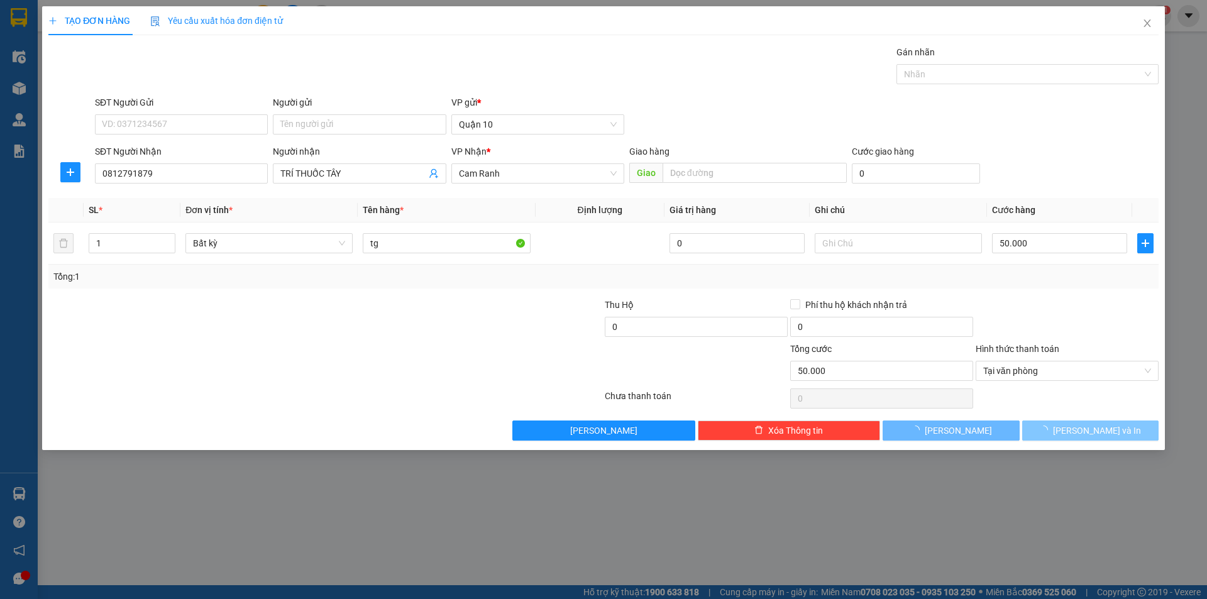
click at [1088, 436] on span "[PERSON_NAME] và In" at bounding box center [1097, 431] width 88 height 14
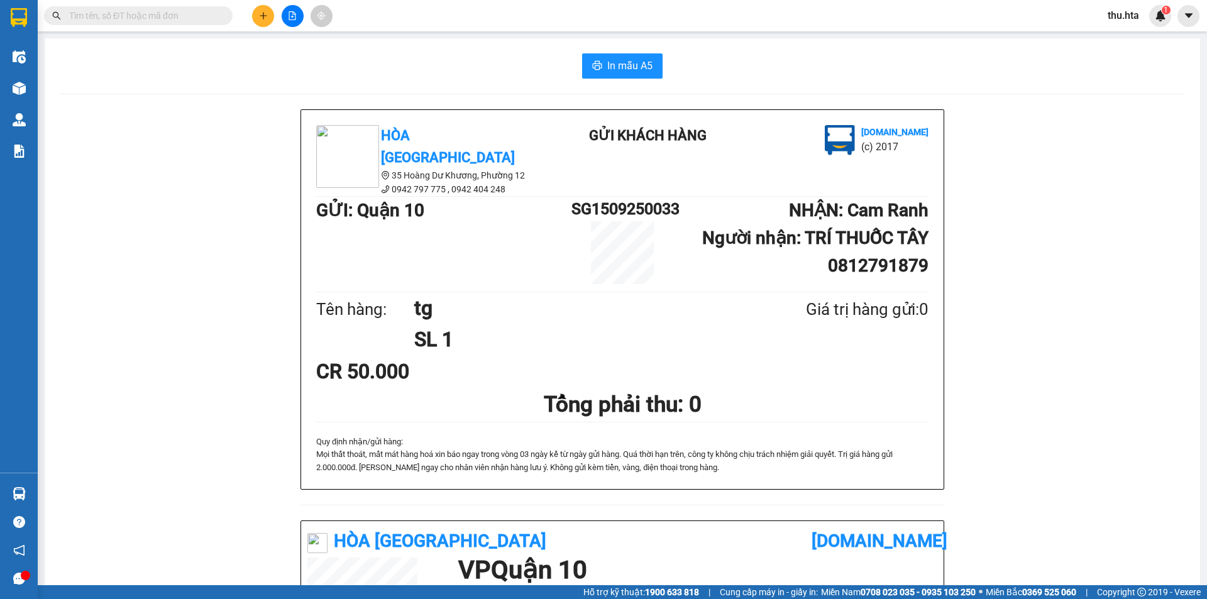
click at [1074, 429] on div "Hòa Thuận Anh 35 Hoàng Dư Khương, [GEOGRAPHIC_DATA] 12 0942 797 775 , 0942 404…" at bounding box center [622, 532] width 1125 height 847
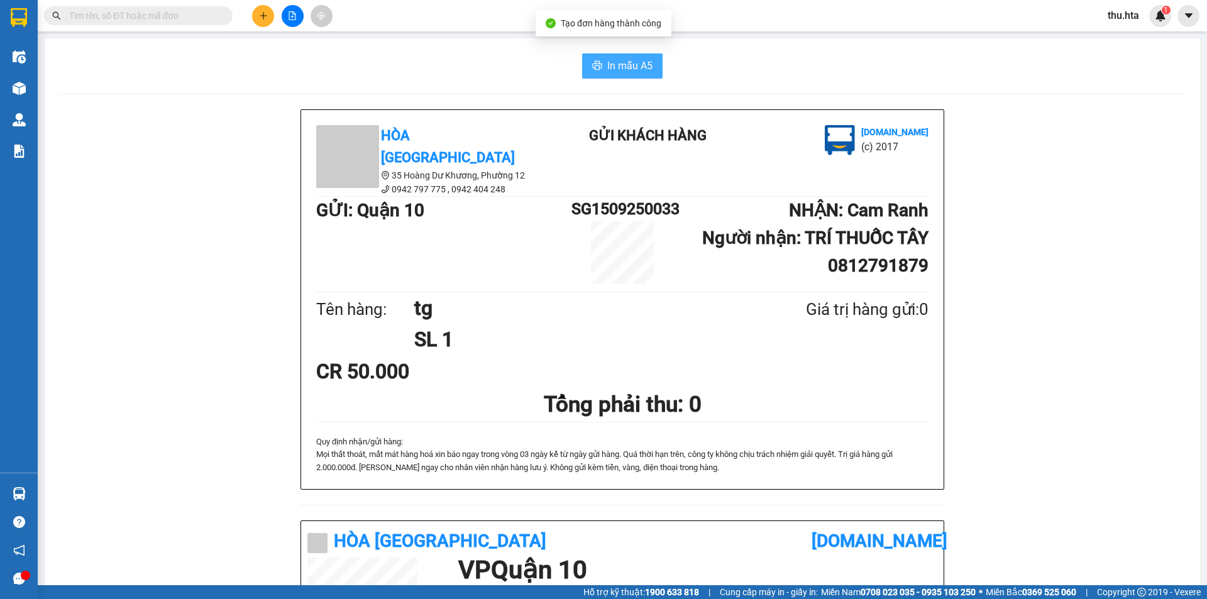
click at [632, 62] on span "In mẫu A5" at bounding box center [629, 66] width 45 height 16
click at [263, 13] on icon "plus" at bounding box center [263, 15] width 9 height 9
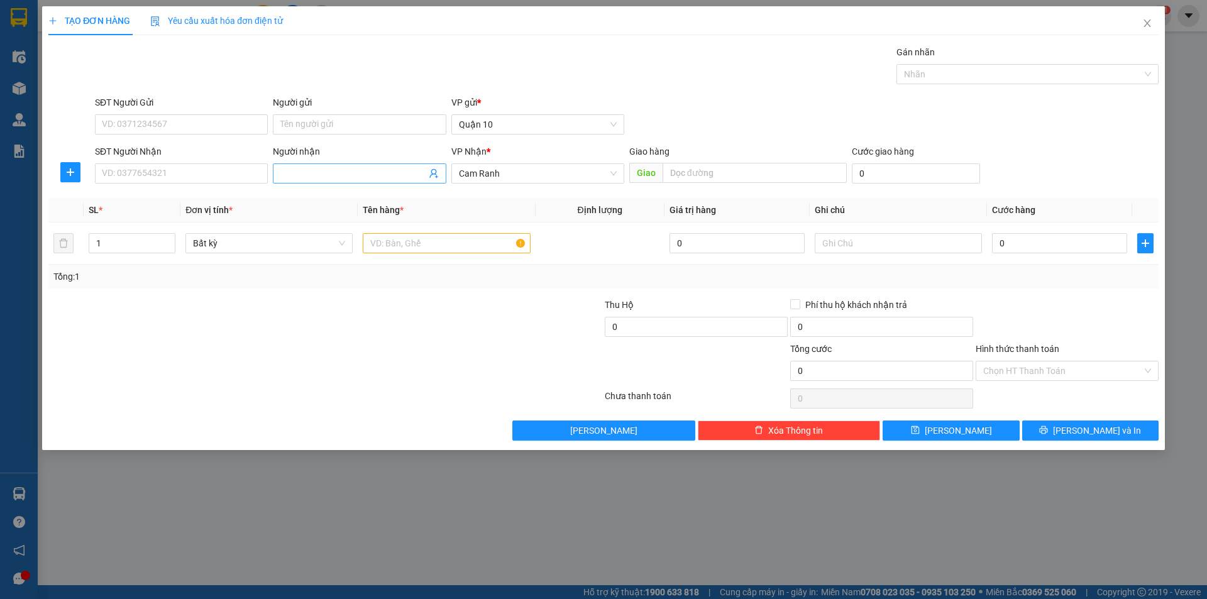
click at [328, 175] on input "Người nhận" at bounding box center [352, 174] width 145 height 14
click at [348, 225] on div "ÂN NGÂN S9 (NEW) - 0938787029" at bounding box center [359, 219] width 173 height 20
click at [375, 244] on input "text" at bounding box center [446, 243] width 167 height 20
click at [1006, 292] on div "Transit Pickup Surcharge Ids Transit Deliver Surcharge Ids Transit Deliver Surc…" at bounding box center [603, 242] width 1110 height 395
click at [1066, 419] on div "Transit Pickup Surcharge Ids Transit Deliver Surcharge Ids Transit Deliver Surc…" at bounding box center [603, 242] width 1110 height 395
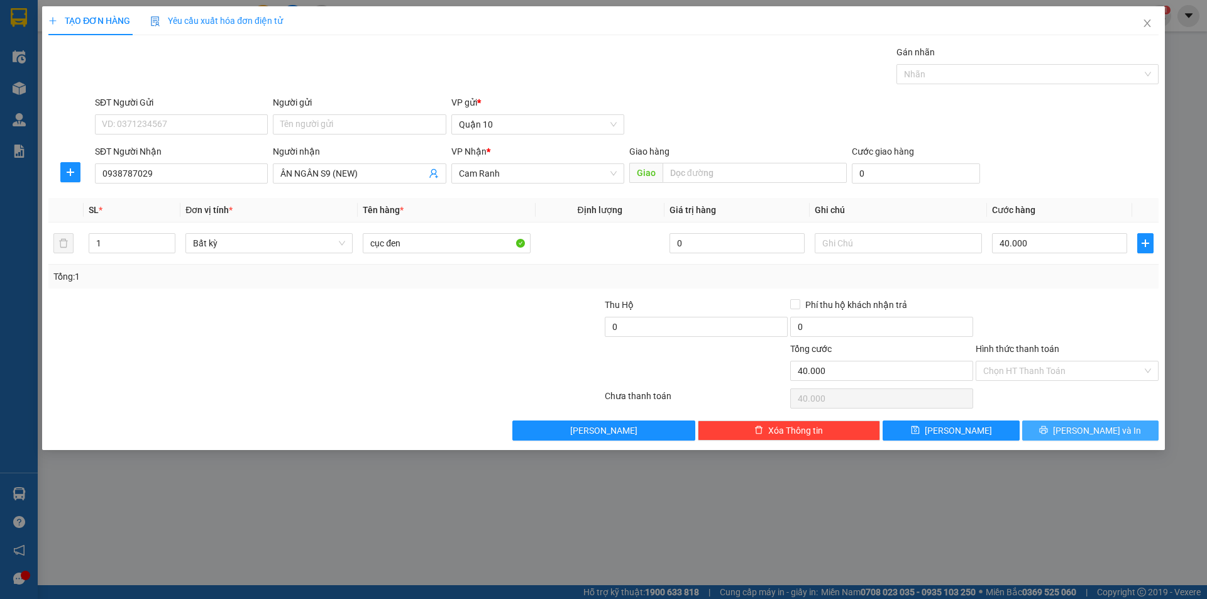
click at [1048, 430] on icon "printer" at bounding box center [1043, 430] width 9 height 9
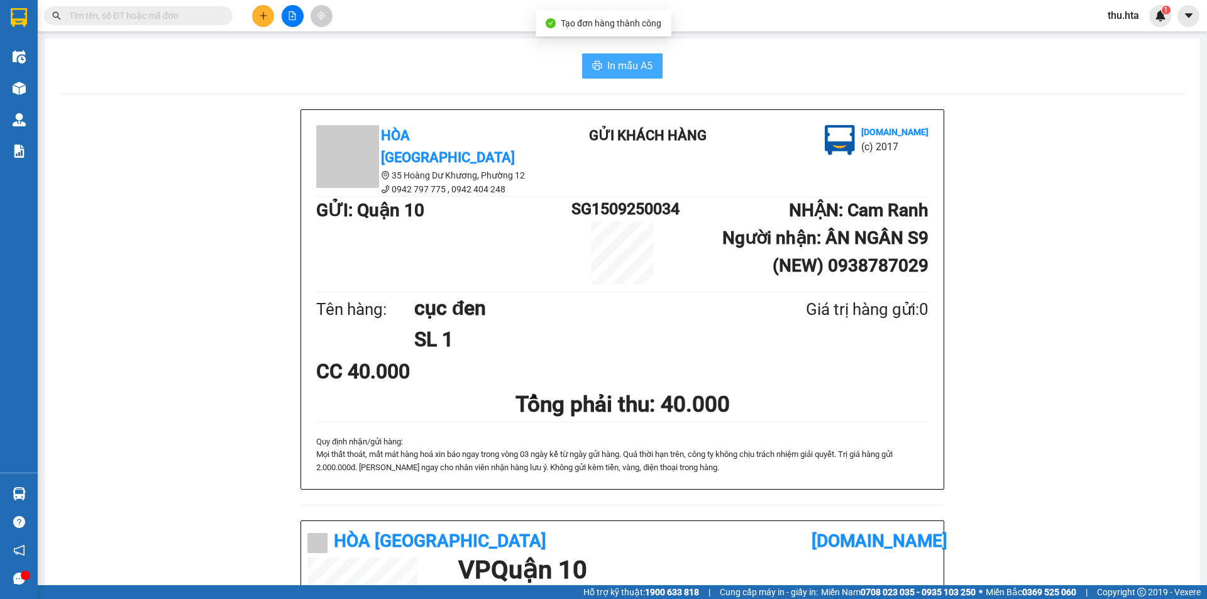
click at [650, 75] on button "In mẫu A5" at bounding box center [622, 65] width 80 height 25
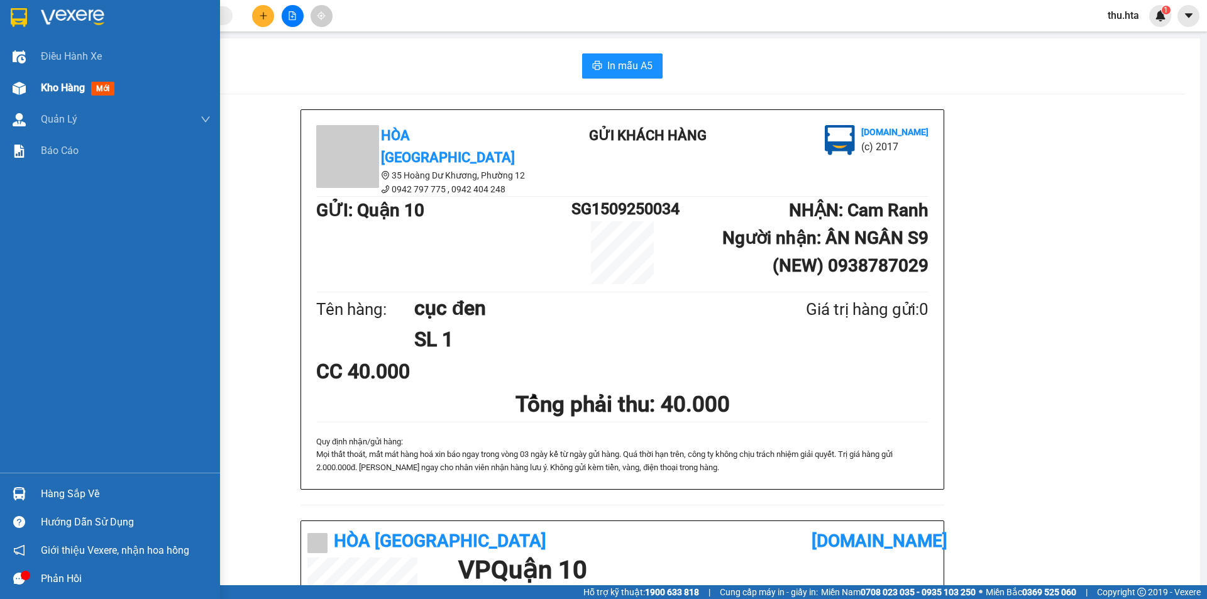
click at [52, 82] on span "Kho hàng" at bounding box center [63, 88] width 44 height 12
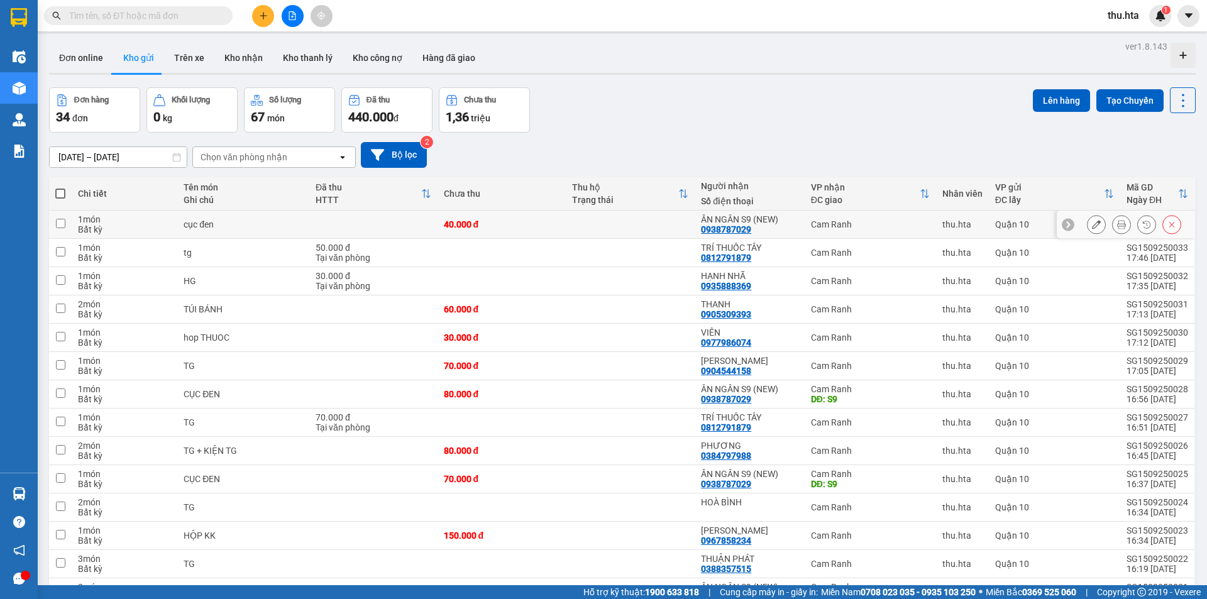
click at [1073, 223] on div at bounding box center [1126, 225] width 138 height 28
click at [1088, 226] on button at bounding box center [1097, 225] width 18 height 22
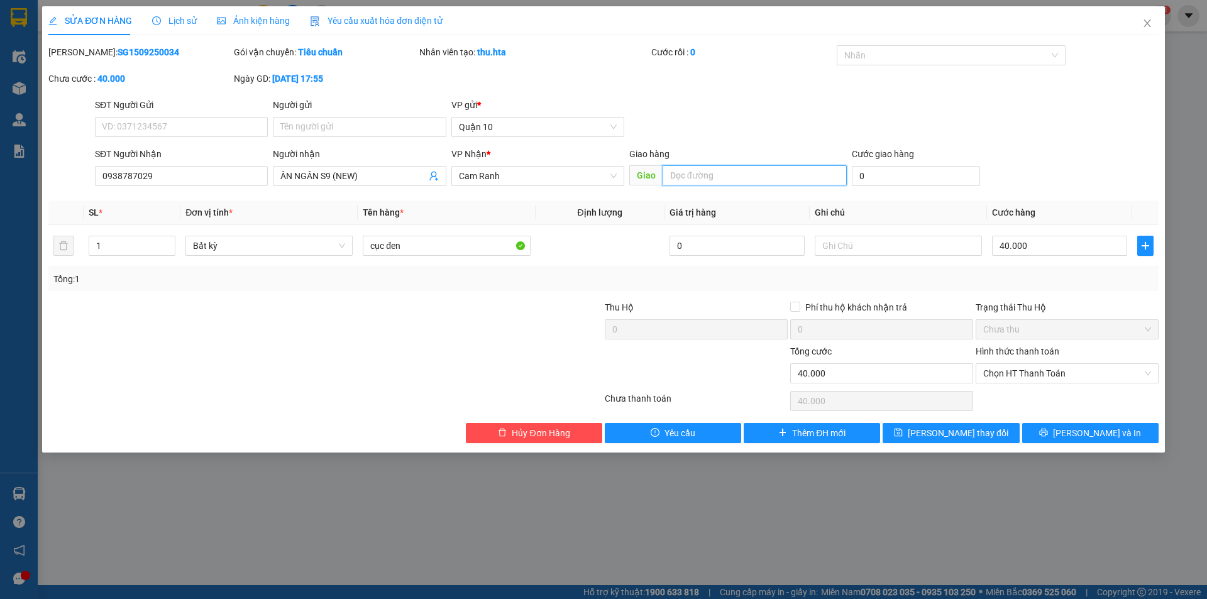
click at [676, 182] on input "text" at bounding box center [755, 175] width 184 height 20
click at [967, 434] on span "[PERSON_NAME] thay đổi" at bounding box center [958, 433] width 101 height 14
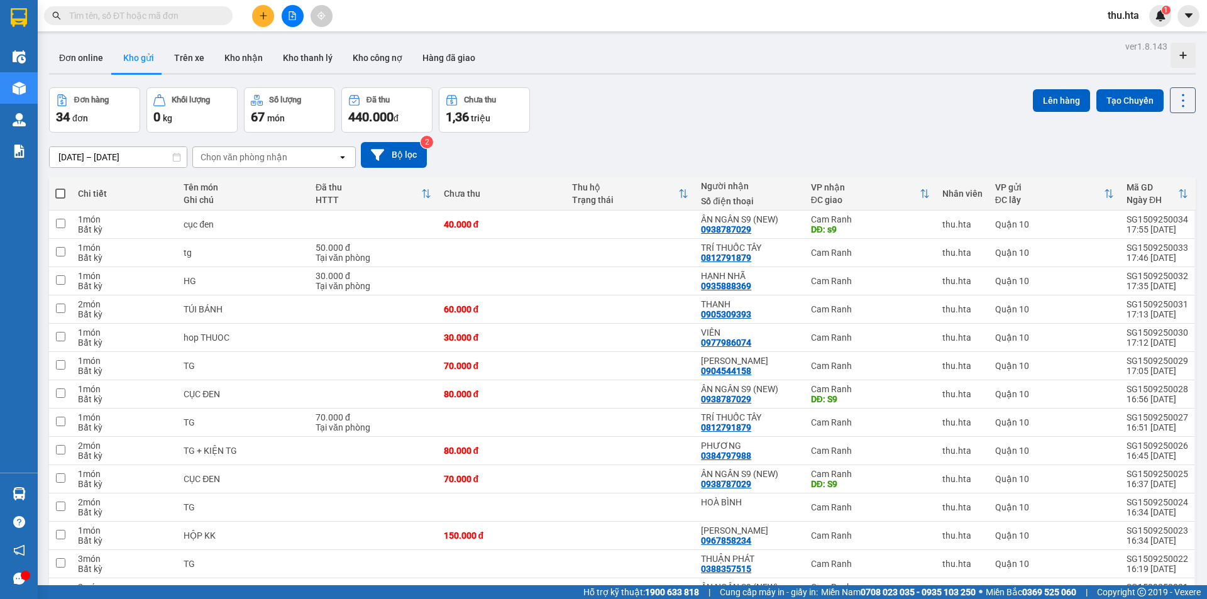
click at [265, 21] on button at bounding box center [263, 16] width 22 height 22
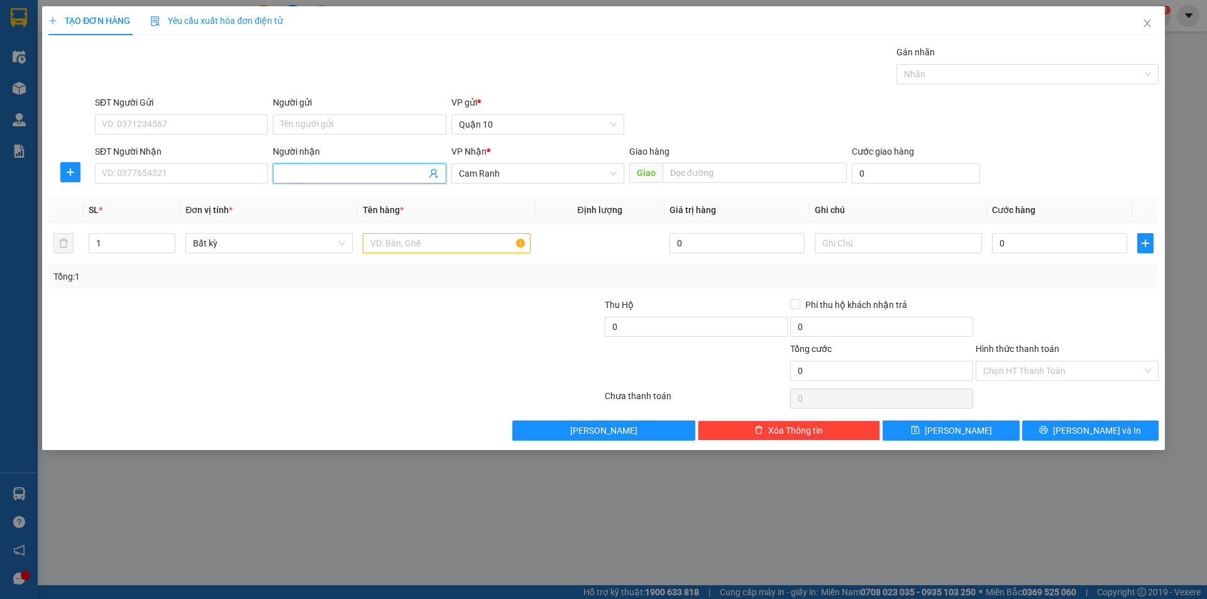
click at [323, 182] on span at bounding box center [359, 173] width 173 height 20
click at [321, 169] on input "Người nhận" at bounding box center [352, 174] width 145 height 14
drag, startPoint x: 333, startPoint y: 198, endPoint x: 336, endPoint y: 208, distance: 10.5
click at [336, 208] on div "nữ s9 - 0907571376" at bounding box center [359, 199] width 173 height 20
click at [400, 246] on input "text" at bounding box center [446, 243] width 167 height 20
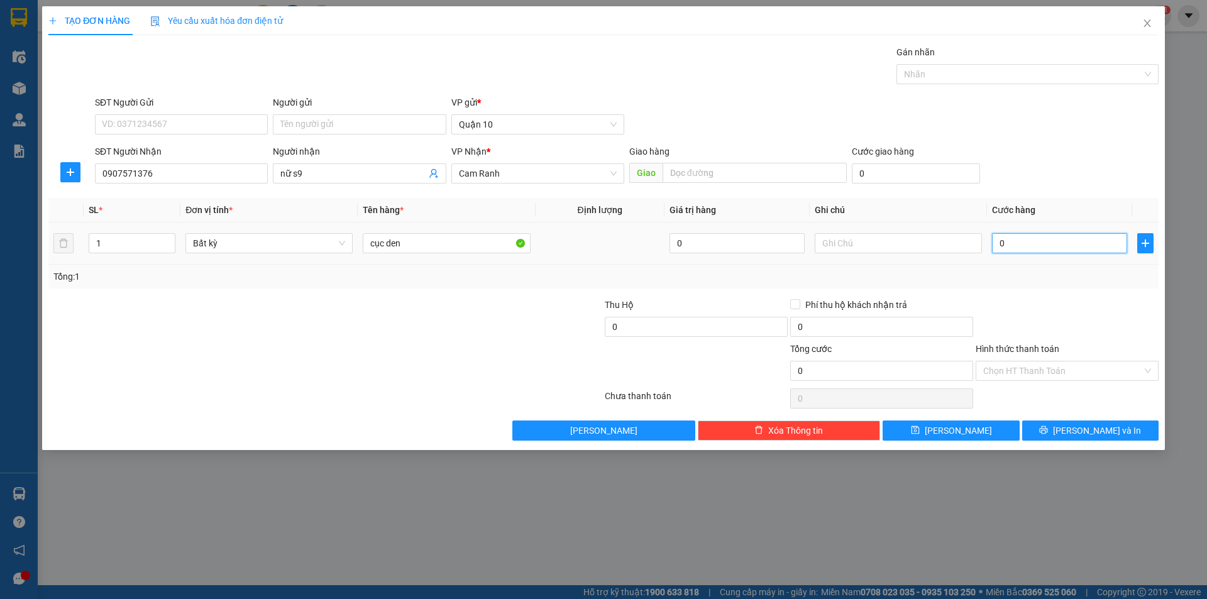
click at [1051, 250] on input "0" at bounding box center [1059, 243] width 135 height 20
drag, startPoint x: 1072, startPoint y: 317, endPoint x: 1064, endPoint y: 334, distance: 19.2
click at [1068, 328] on div at bounding box center [1066, 320] width 185 height 44
drag, startPoint x: 1096, startPoint y: 426, endPoint x: 1079, endPoint y: 438, distance: 19.9
click at [1095, 431] on span "[PERSON_NAME] và In" at bounding box center [1097, 431] width 88 height 14
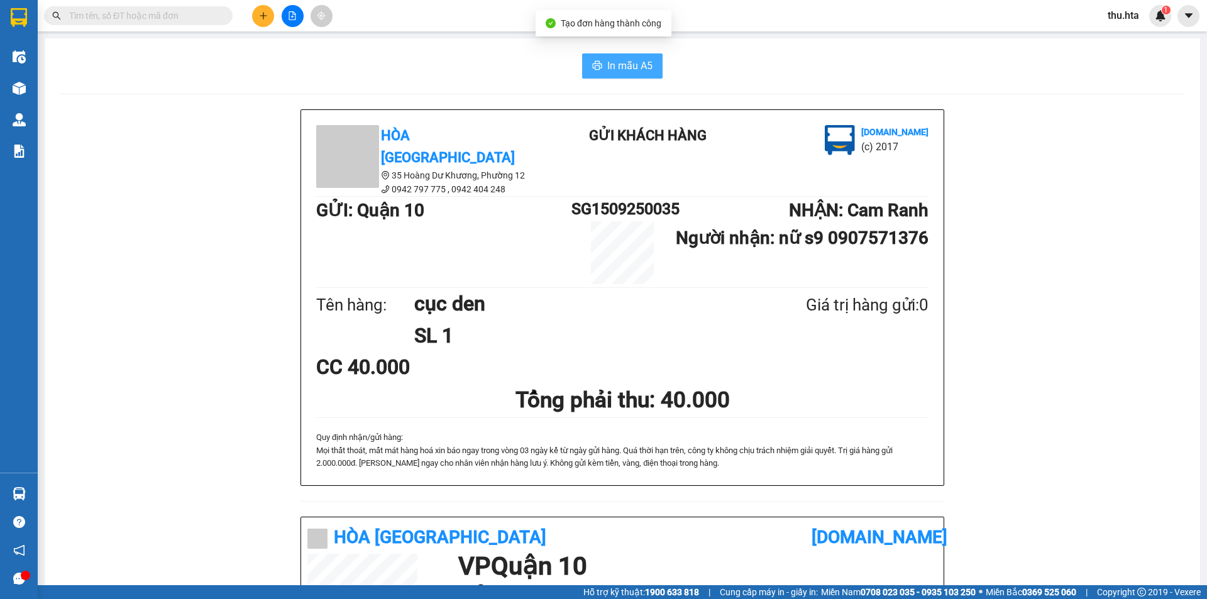
click at [607, 68] on span "In mẫu A5" at bounding box center [629, 66] width 45 height 16
click at [272, 14] on button at bounding box center [263, 16] width 22 height 22
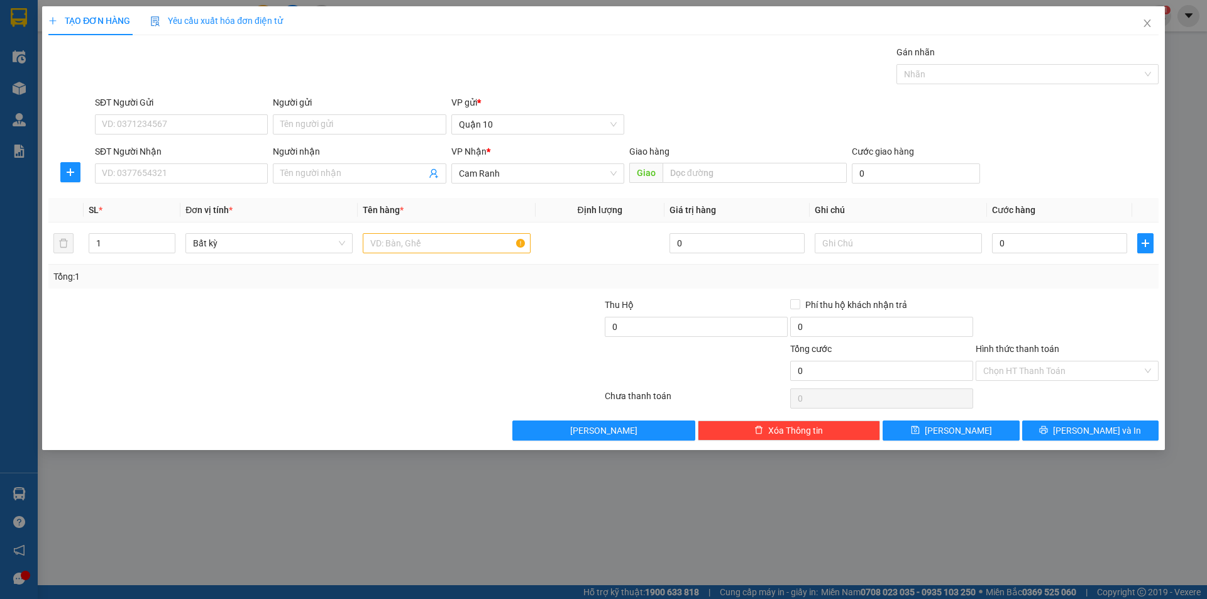
click at [217, 184] on div "SĐT Người Nhận VD: 0377654321" at bounding box center [181, 167] width 173 height 44
click at [222, 175] on input "SĐT Người Nhận" at bounding box center [181, 173] width 173 height 20
click at [218, 200] on div "0903829554 - [PERSON_NAME]" at bounding box center [181, 199] width 158 height 14
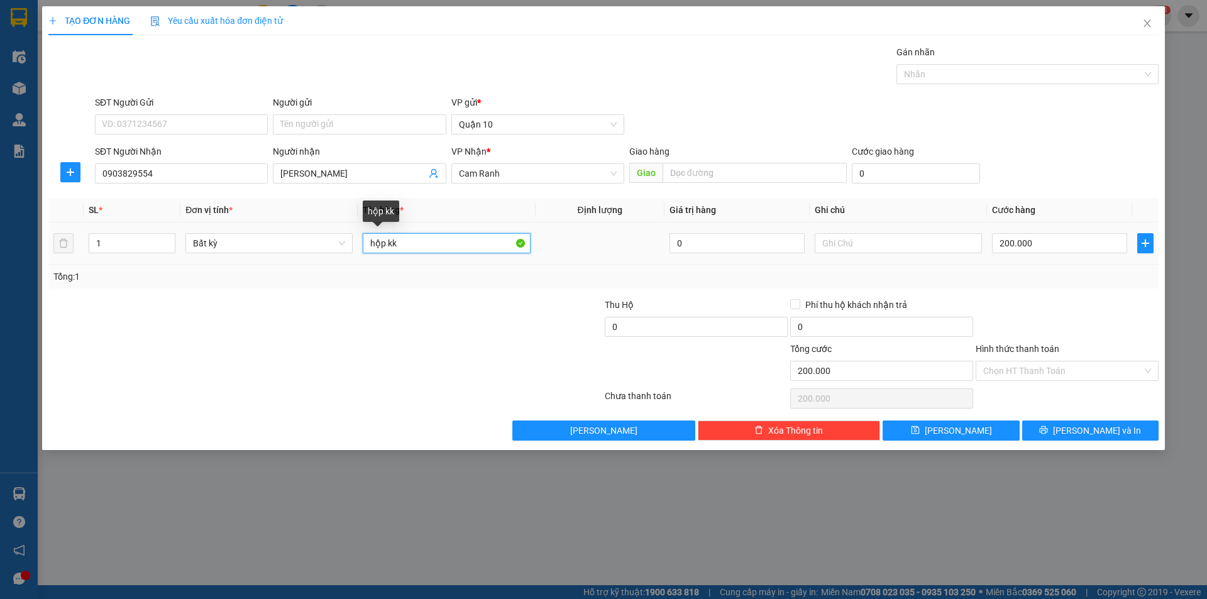
drag, startPoint x: 418, startPoint y: 238, endPoint x: 425, endPoint y: 277, distance: 39.0
click at [419, 240] on input "hộp kk" at bounding box center [446, 243] width 167 height 20
click at [871, 238] on input "text" at bounding box center [898, 243] width 167 height 20
click at [1061, 240] on input "200.000" at bounding box center [1059, 243] width 135 height 20
click at [1034, 255] on div "0" at bounding box center [1059, 243] width 135 height 25
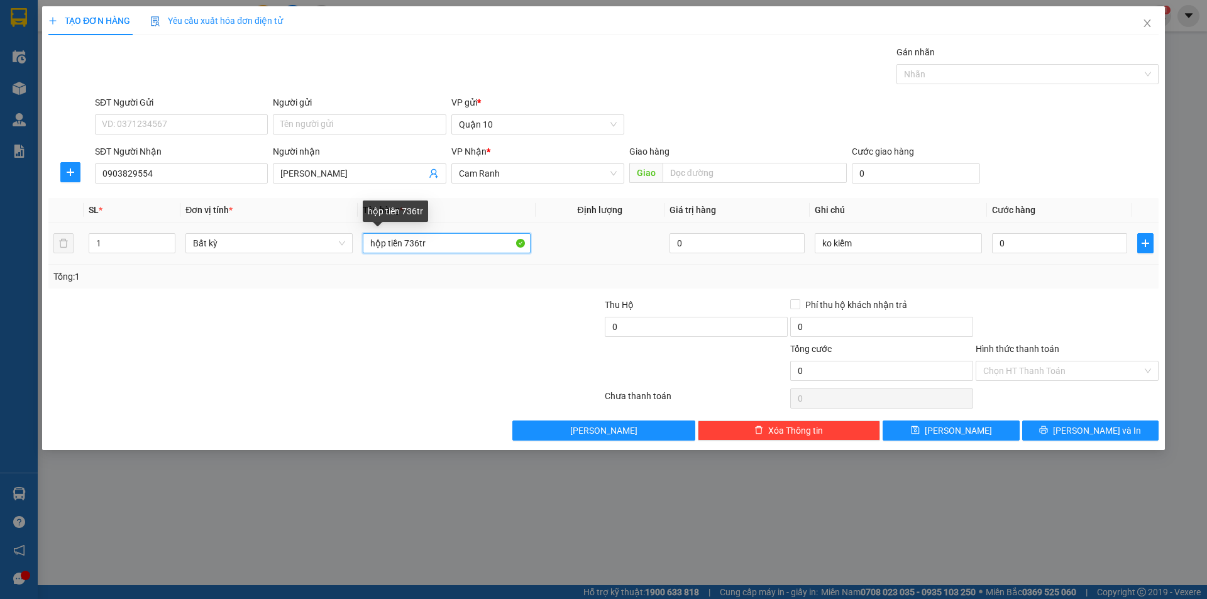
drag, startPoint x: 403, startPoint y: 243, endPoint x: 404, endPoint y: 251, distance: 8.2
click at [402, 244] on input "hộp tiền 736tr" at bounding box center [446, 243] width 167 height 20
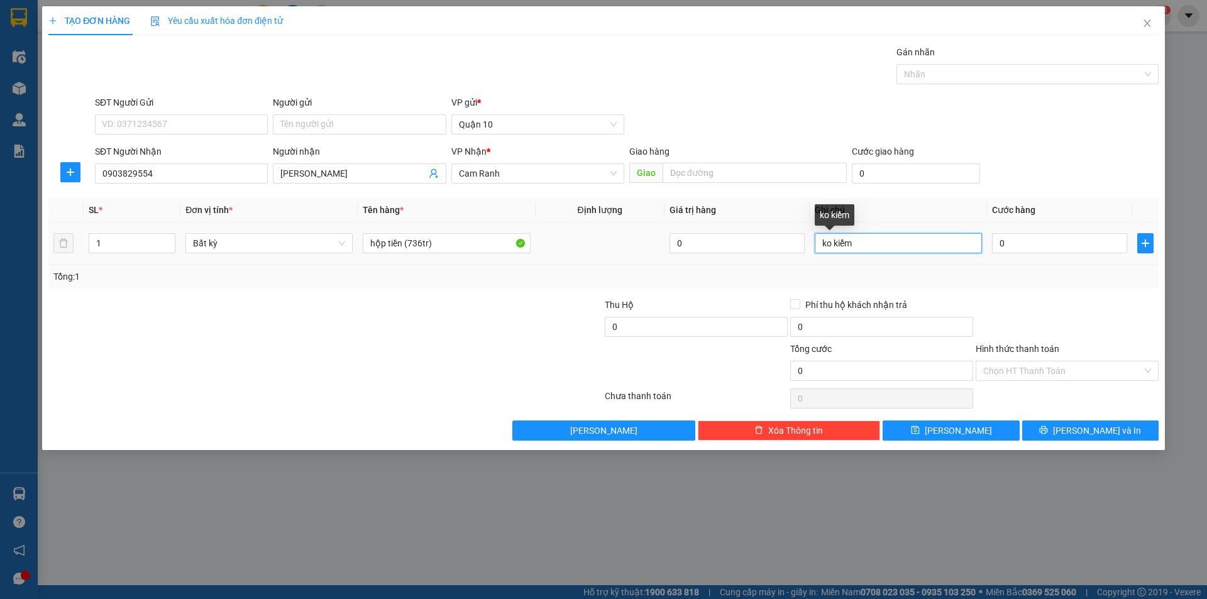
click at [868, 242] on input "ko kiểm" at bounding box center [898, 243] width 167 height 20
drag, startPoint x: 1089, startPoint y: 294, endPoint x: 1054, endPoint y: 370, distance: 83.2
click at [1083, 307] on div "Transit Pickup Surcharge Ids Transit Deliver Surcharge Ids Transit Deliver Surc…" at bounding box center [603, 242] width 1110 height 395
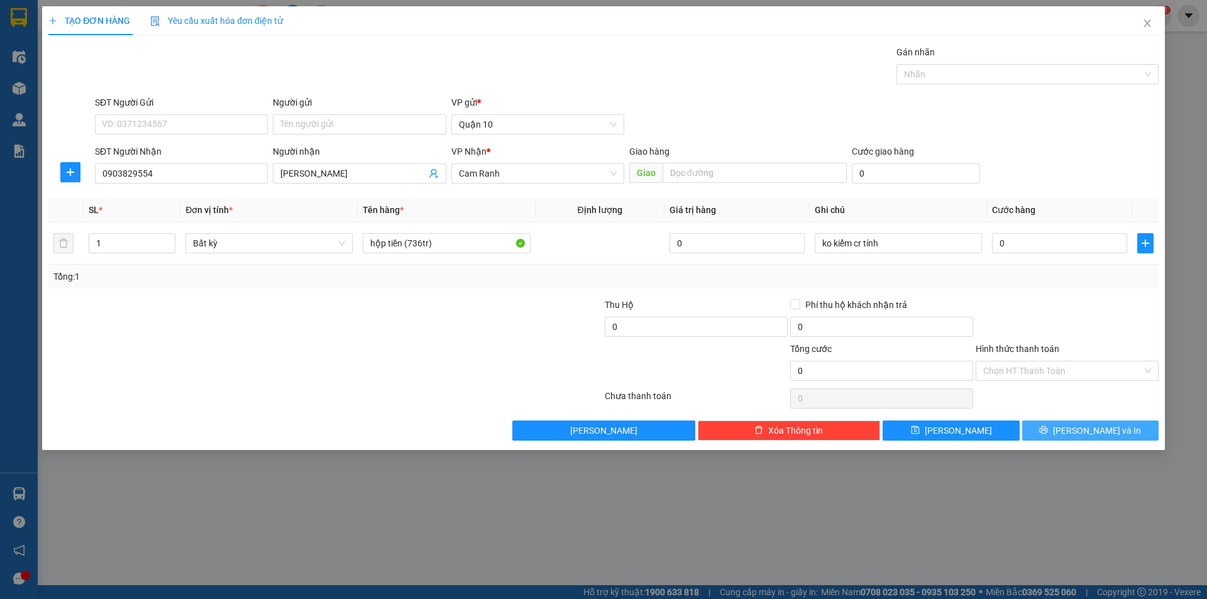
click at [1100, 431] on span "[PERSON_NAME] và In" at bounding box center [1097, 431] width 88 height 14
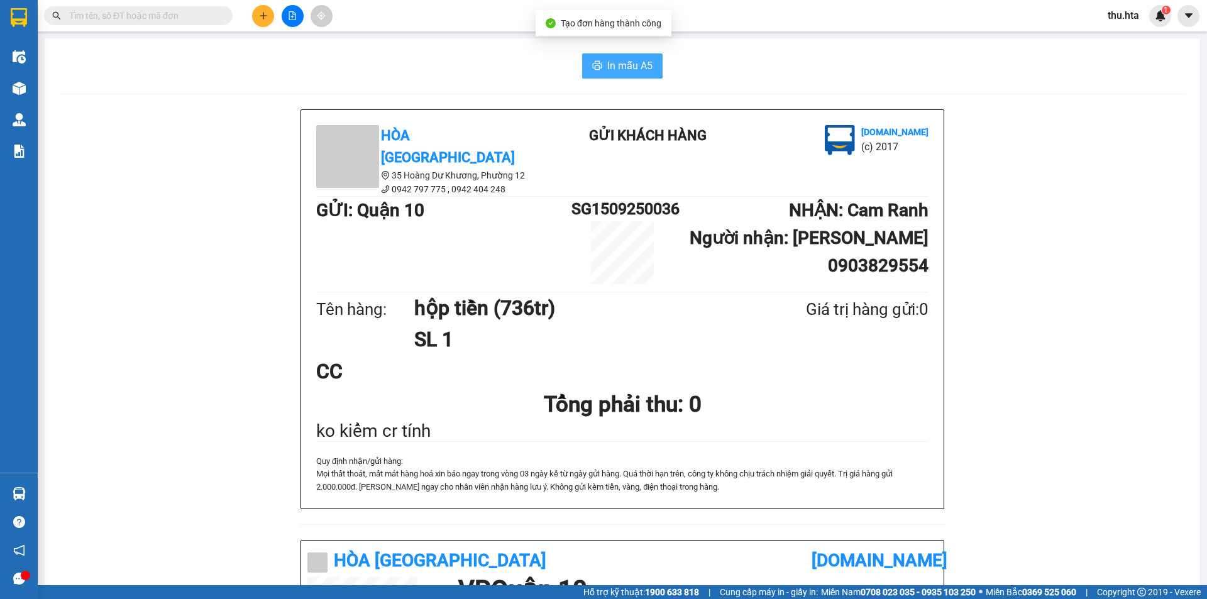
click at [639, 60] on span "In mẫu A5" at bounding box center [629, 66] width 45 height 16
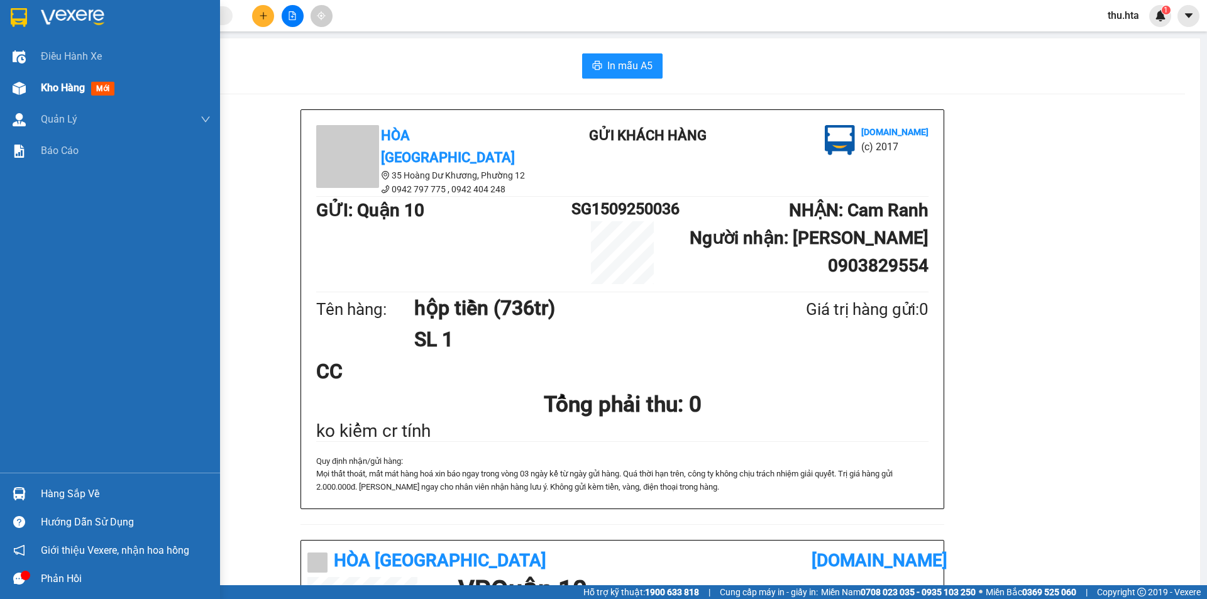
click at [52, 85] on span "Kho hàng" at bounding box center [63, 88] width 44 height 12
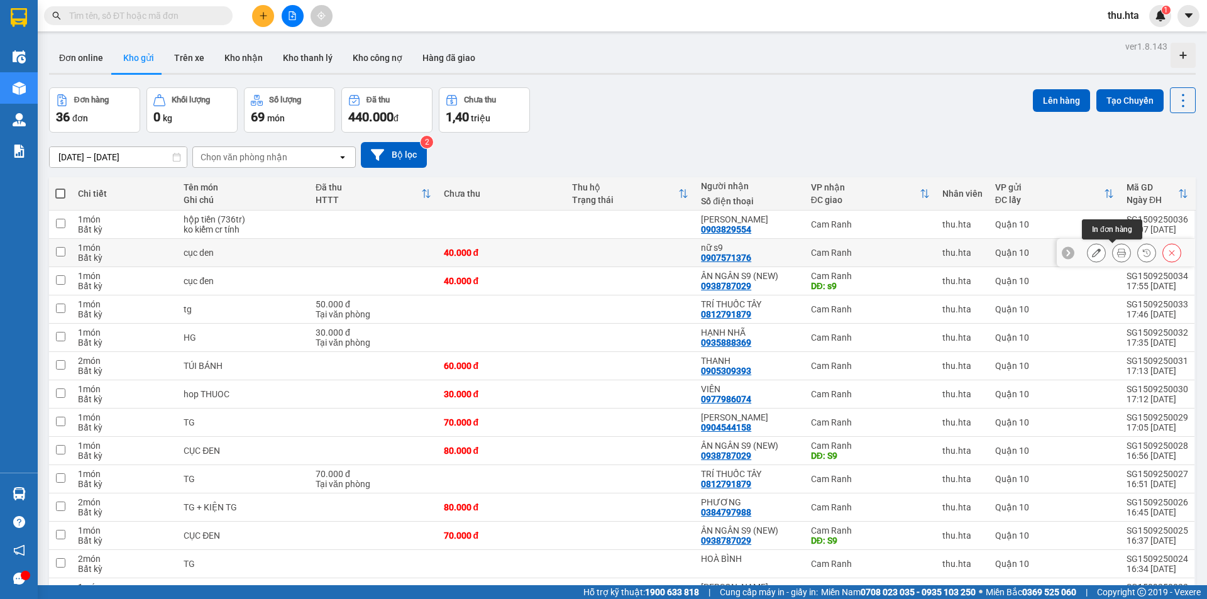
click at [1113, 252] on button at bounding box center [1122, 253] width 18 height 22
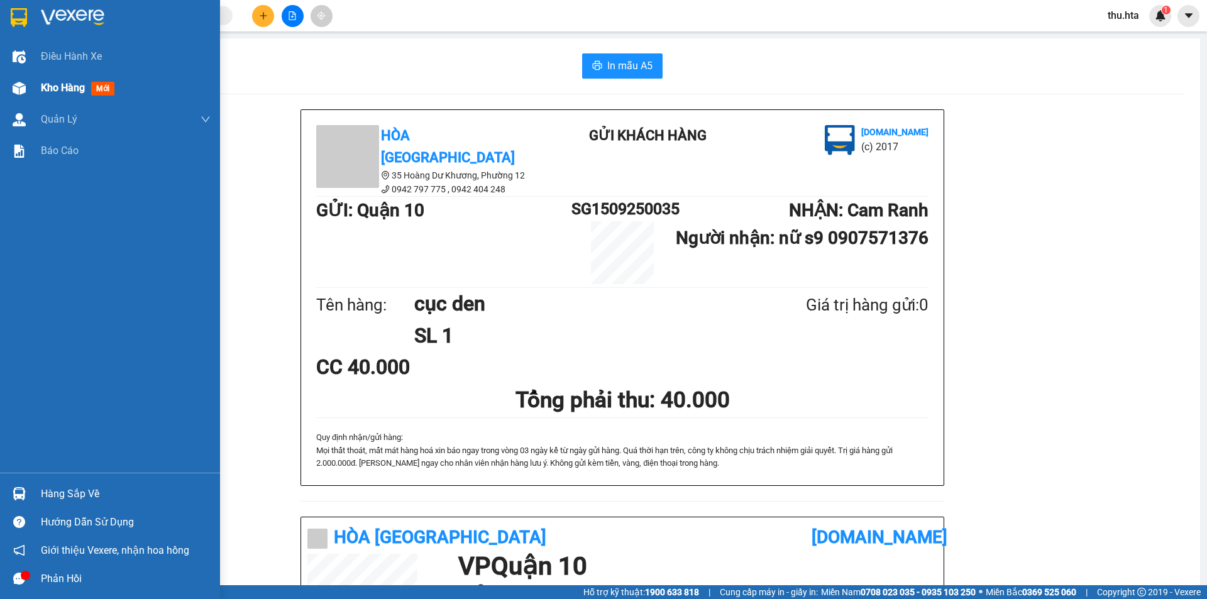
click at [63, 89] on span "Kho hàng" at bounding box center [63, 88] width 44 height 12
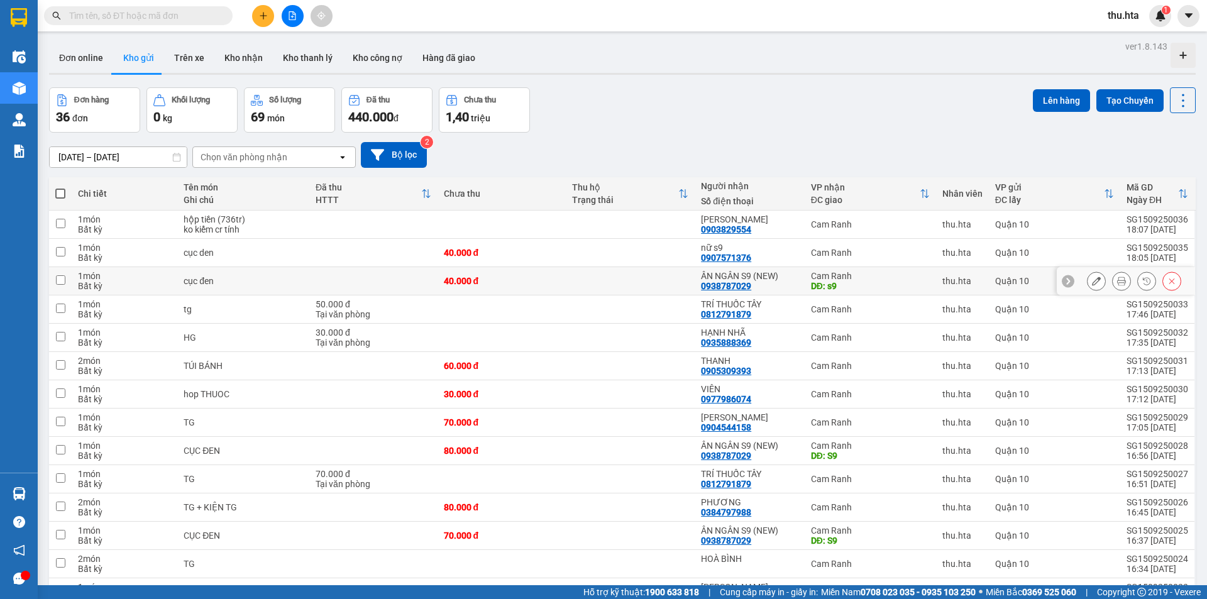
click at [1117, 284] on icon at bounding box center [1121, 281] width 9 height 9
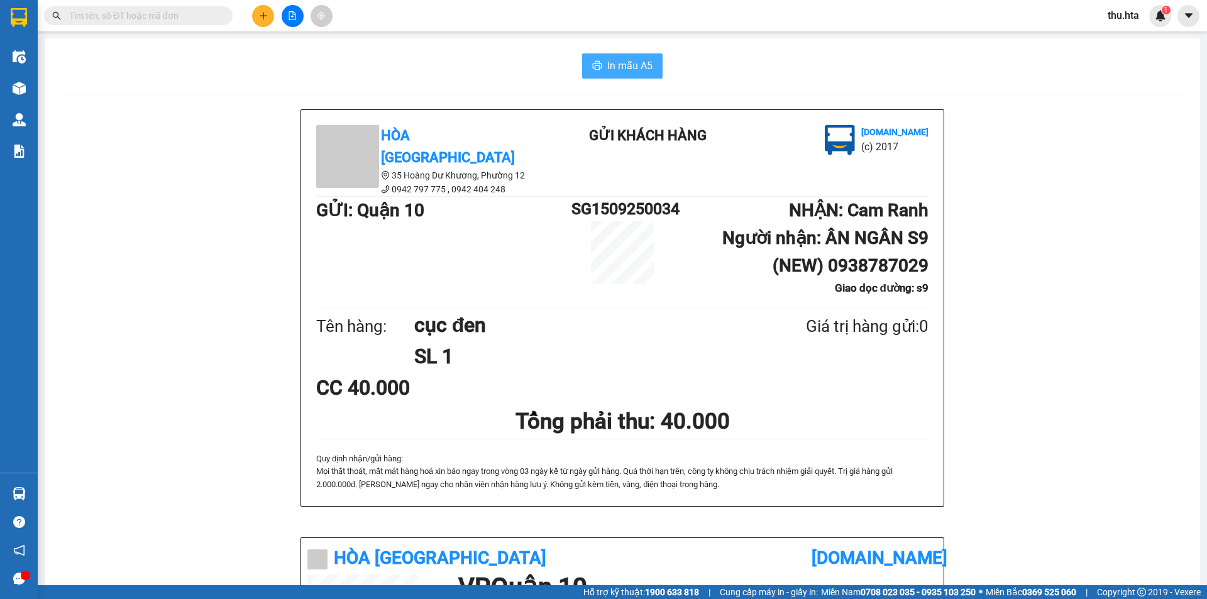
click at [628, 60] on span "In mẫu A5" at bounding box center [629, 66] width 45 height 16
click at [987, 235] on div "Hòa Thuận Anh 35 Hoàng Dư Khương, Phường 12 0942 797 775 , 0942 404 248 Gửi k…" at bounding box center [622, 559] width 1125 height 900
drag, startPoint x: 1003, startPoint y: 269, endPoint x: 1067, endPoint y: 303, distance: 72.6
click at [1009, 279] on div "Hòa Thuận Anh 35 Hoàng Dư Khương, Phường 12 0942 797 775 , 0942 404 248 Gửi k…" at bounding box center [622, 559] width 1125 height 900
click at [262, 10] on button at bounding box center [263, 16] width 22 height 22
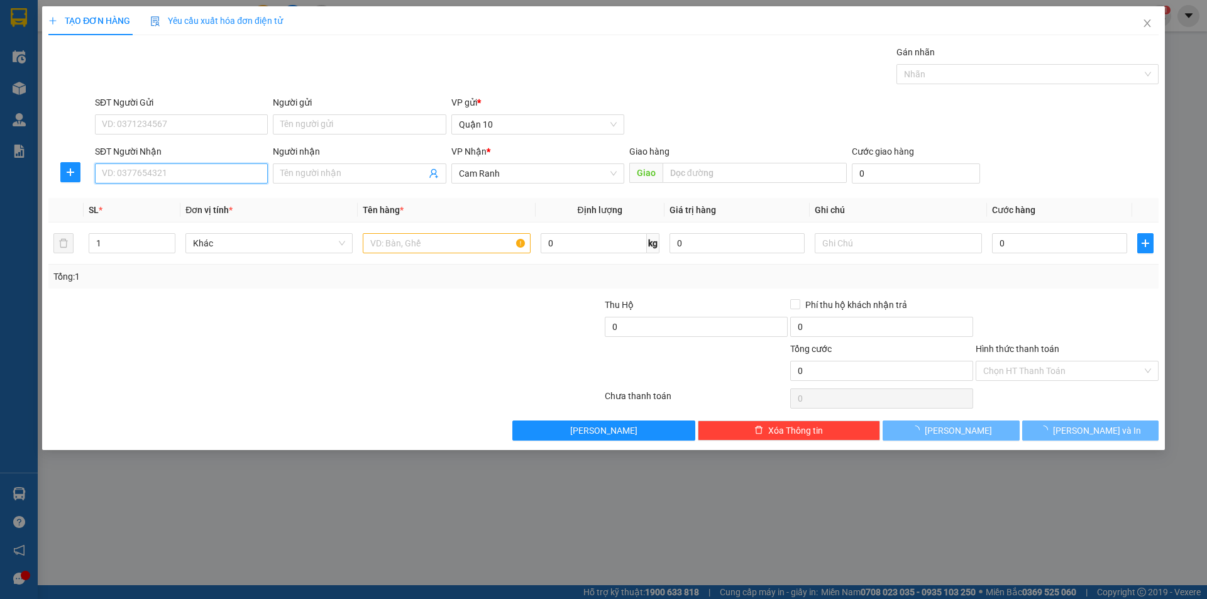
click at [204, 175] on input "SĐT Người Nhận" at bounding box center [181, 173] width 173 height 20
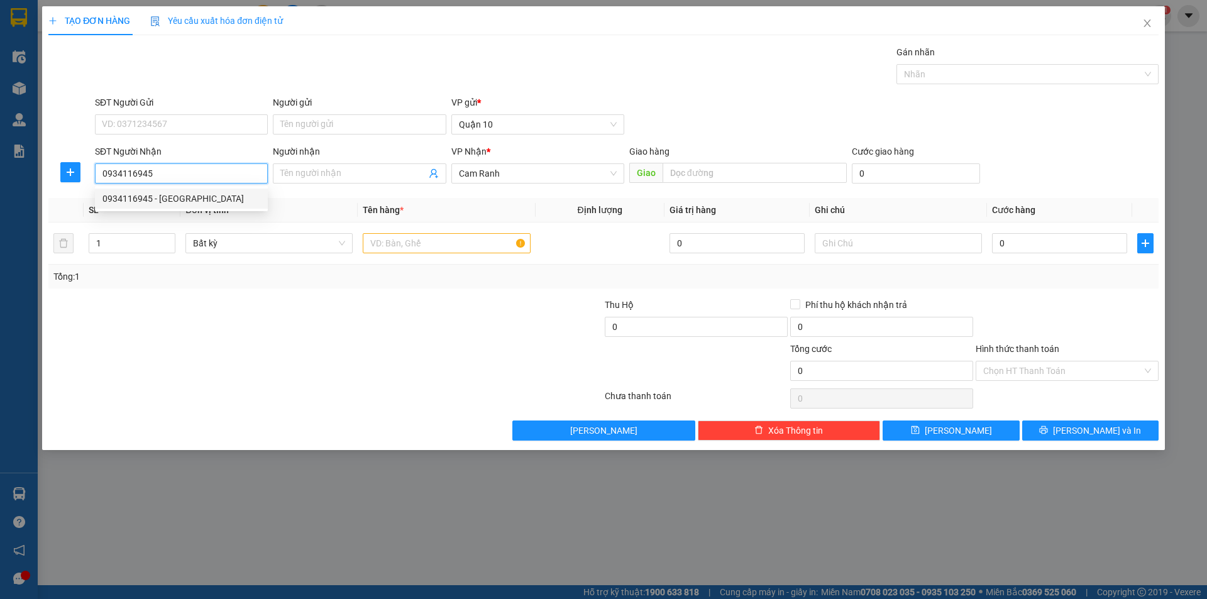
click at [197, 196] on div "0934116945 - [GEOGRAPHIC_DATA]" at bounding box center [181, 199] width 158 height 14
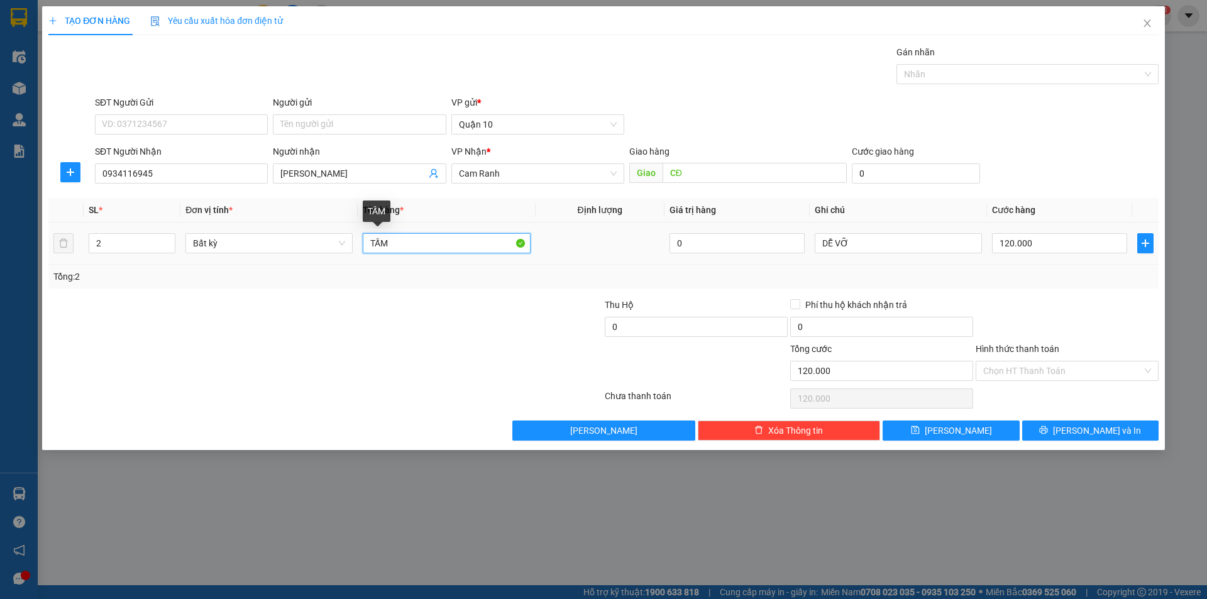
click at [455, 243] on input "TẤM" at bounding box center [446, 243] width 167 height 20
click at [170, 238] on icon "up" at bounding box center [169, 240] width 4 height 4
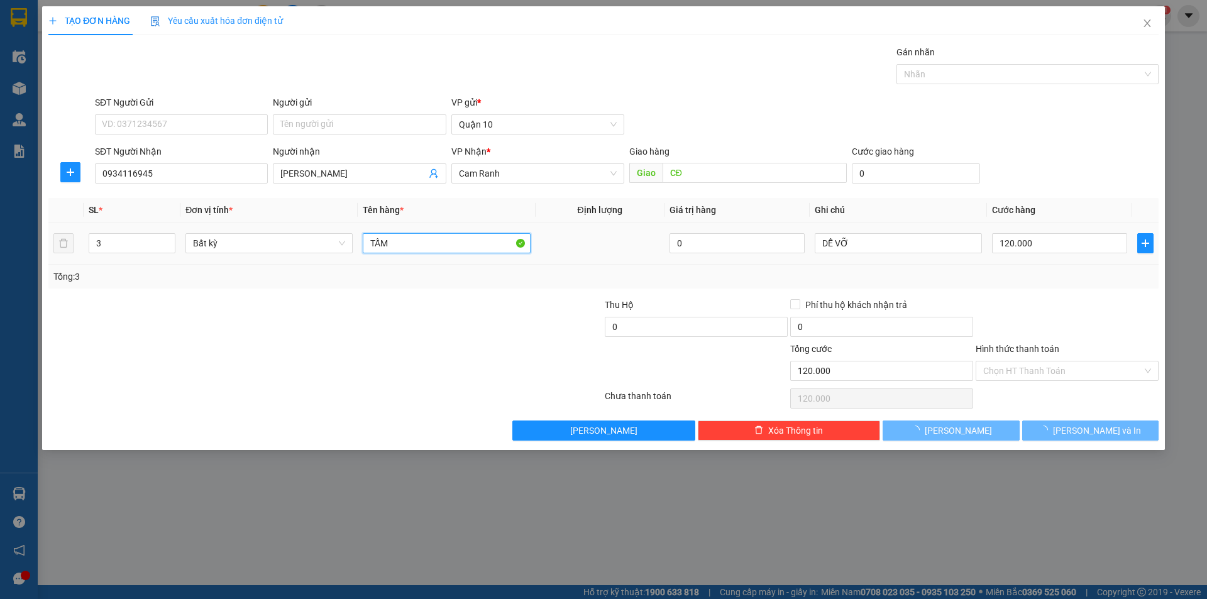
click at [443, 235] on input "TẤM" at bounding box center [446, 243] width 167 height 20
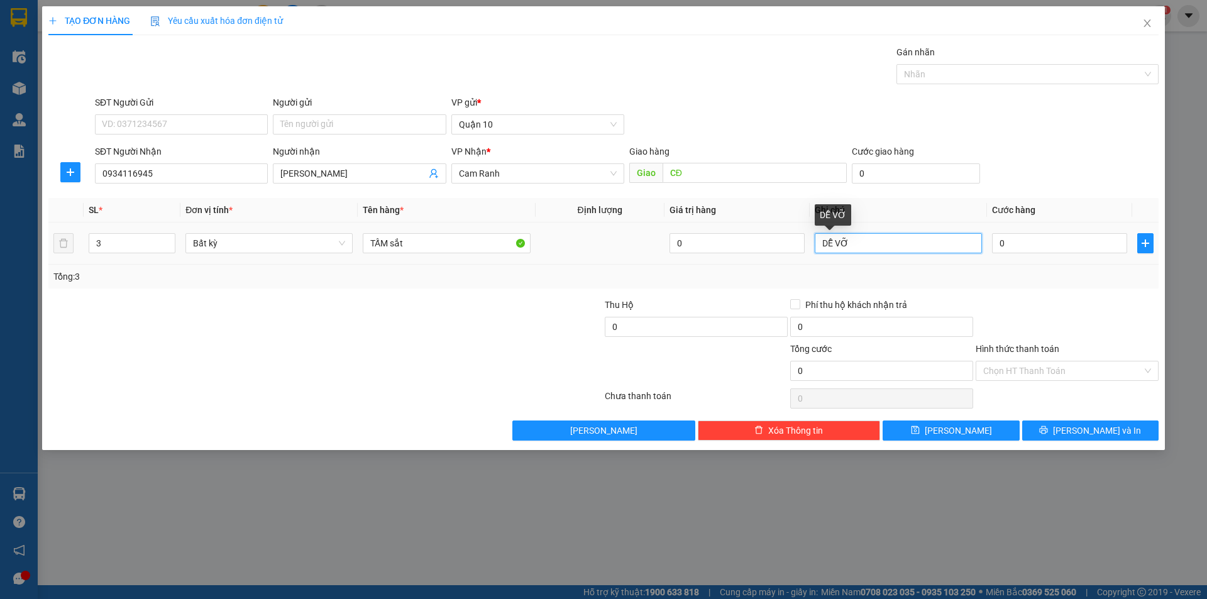
click at [903, 253] on input "DỄ VỠ" at bounding box center [898, 243] width 167 height 20
click at [1030, 243] on input "0" at bounding box center [1059, 243] width 135 height 20
click at [1022, 299] on div at bounding box center [1066, 320] width 185 height 44
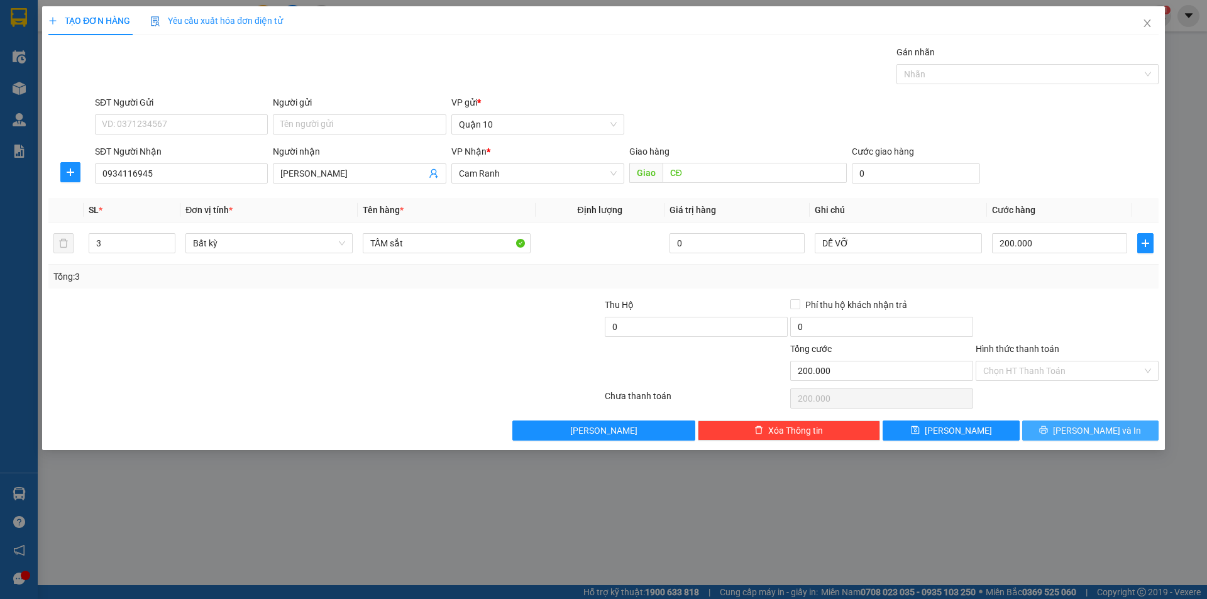
click at [1048, 426] on icon "printer" at bounding box center [1043, 430] width 9 height 9
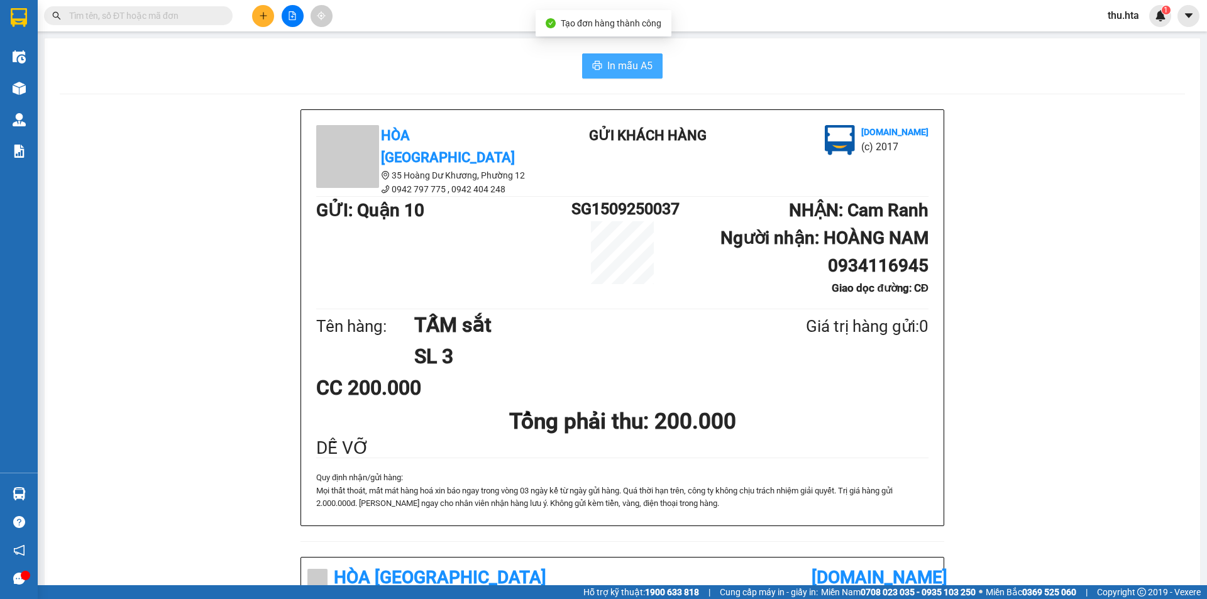
click at [621, 64] on span "In mẫu A5" at bounding box center [629, 66] width 45 height 16
click at [260, 9] on button at bounding box center [263, 16] width 22 height 22
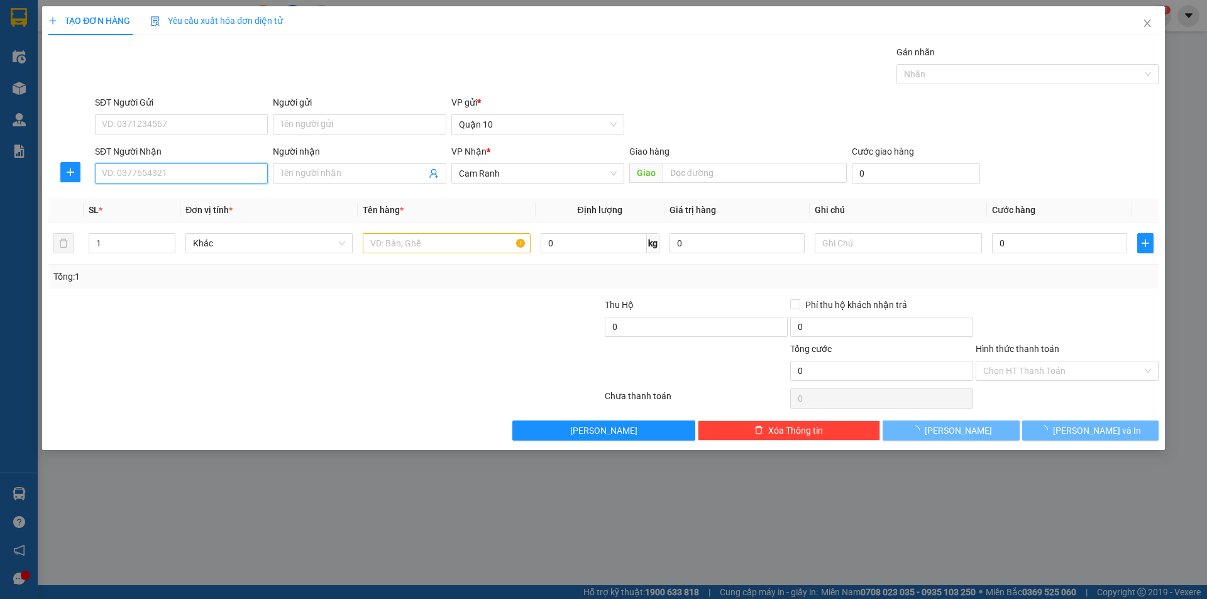
click at [229, 165] on input "SĐT Người Nhận" at bounding box center [181, 173] width 173 height 20
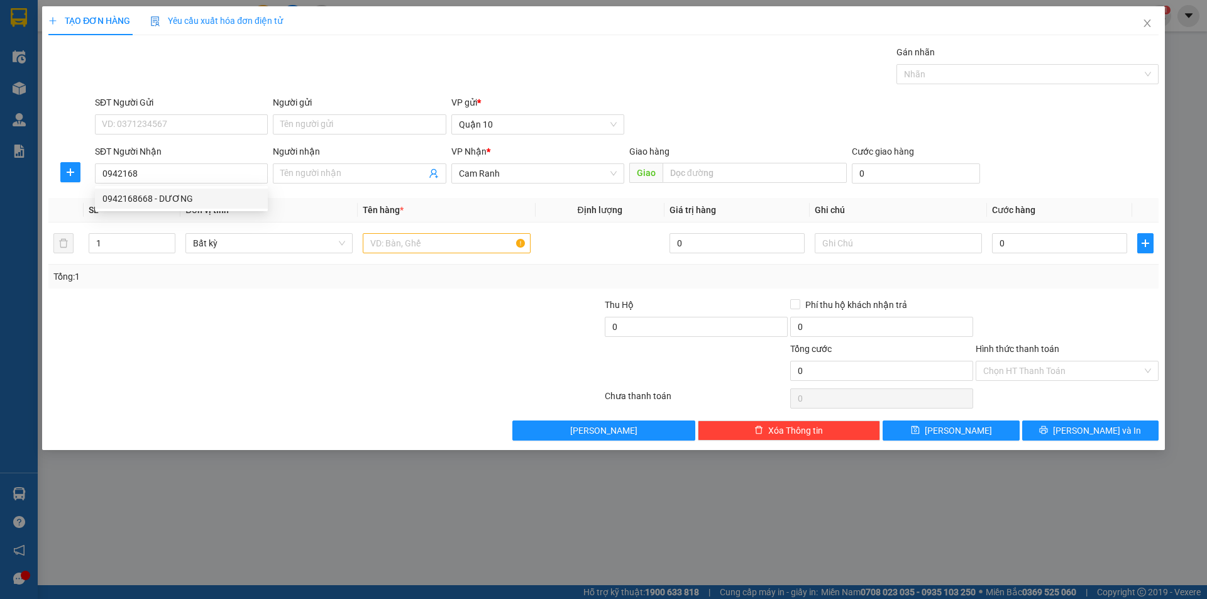
click at [237, 210] on div "0942168668 0942168668 - DƯƠNG" at bounding box center [181, 198] width 173 height 25
click at [229, 201] on th "Đơn vị tính *" at bounding box center [268, 210] width 177 height 25
click at [187, 171] on input "0942168" at bounding box center [181, 173] width 173 height 20
click at [202, 198] on div "0942168668 - DƯƠNG" at bounding box center [181, 199] width 158 height 14
click at [460, 232] on div "đèn năng lương" at bounding box center [446, 243] width 167 height 25
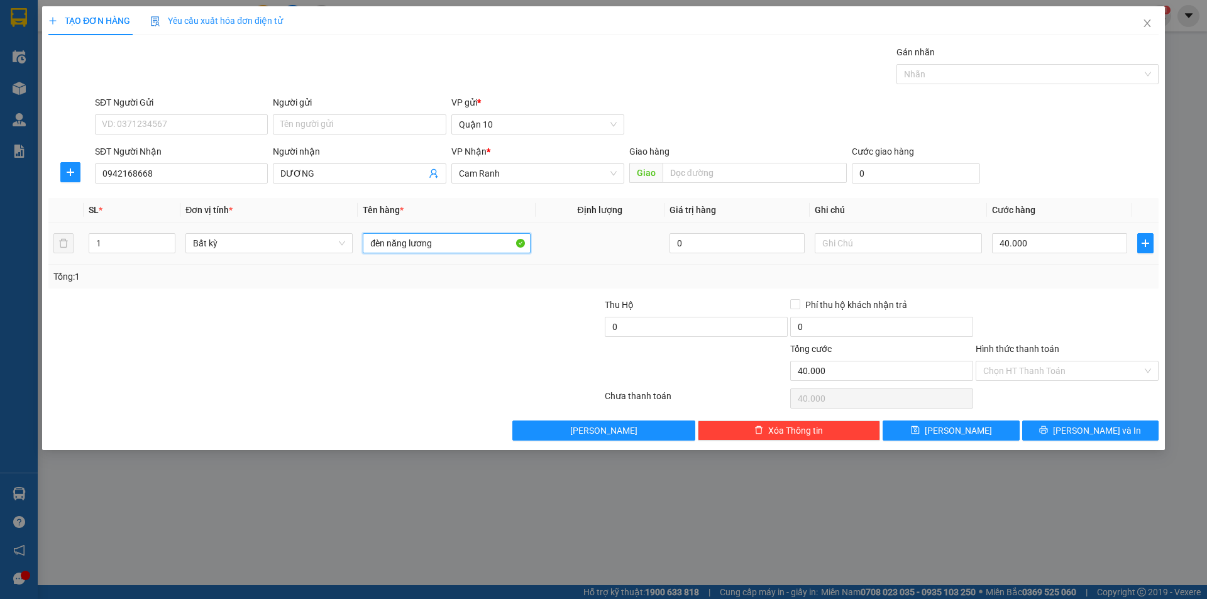
click at [448, 246] on input "đèn năng lương" at bounding box center [446, 243] width 167 height 20
click at [367, 241] on input "đèn năng lương" at bounding box center [446, 243] width 167 height 20
click at [1049, 246] on input "40.000" at bounding box center [1059, 243] width 135 height 20
drag, startPoint x: 1032, startPoint y: 271, endPoint x: 1032, endPoint y: 280, distance: 9.4
click at [1032, 275] on div "Tổng: 1" at bounding box center [603, 277] width 1100 height 14
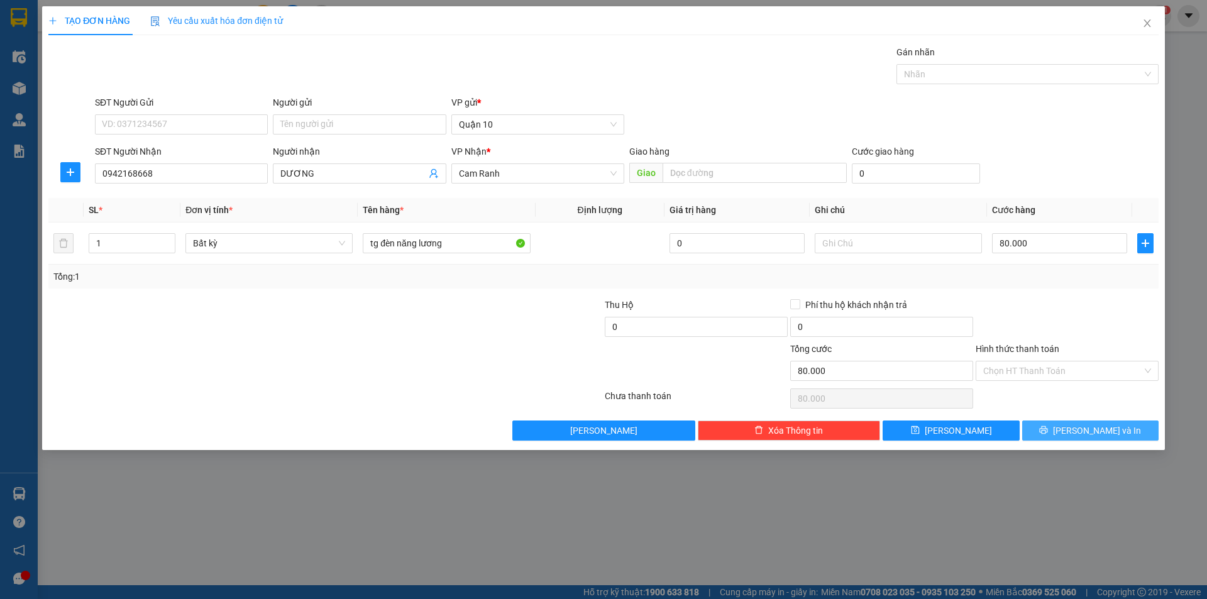
click at [1086, 429] on span "[PERSON_NAME] và In" at bounding box center [1097, 431] width 88 height 14
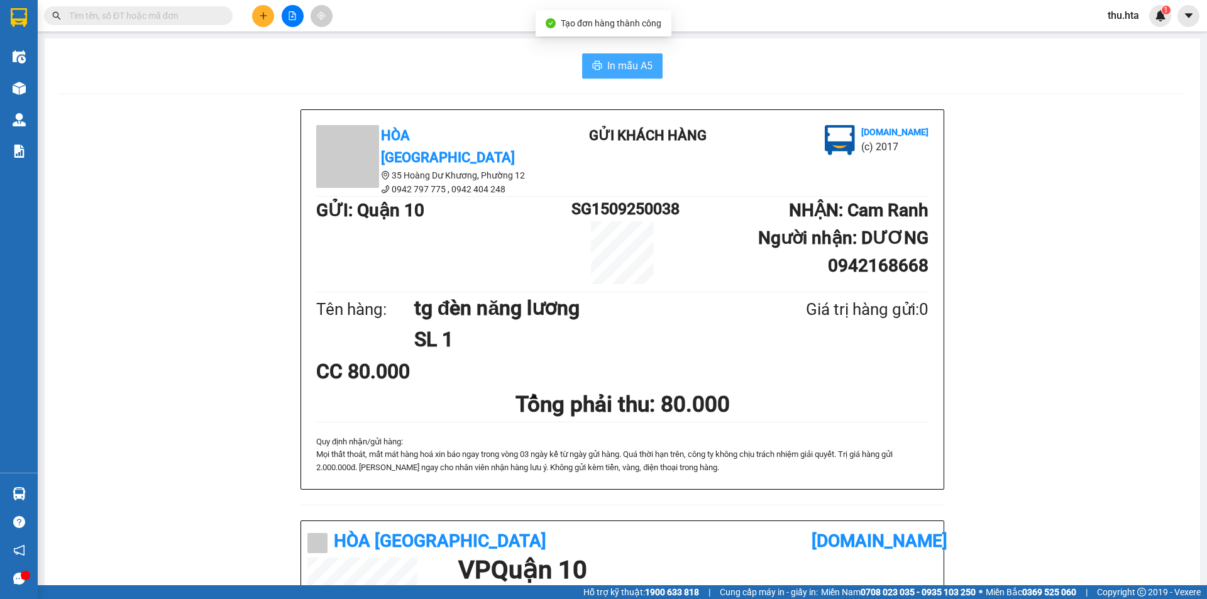
drag, startPoint x: 627, startPoint y: 62, endPoint x: 627, endPoint y: 69, distance: 6.9
click at [627, 63] on span "In mẫu A5" at bounding box center [629, 66] width 45 height 16
click at [259, 16] on icon "plus" at bounding box center [263, 15] width 9 height 9
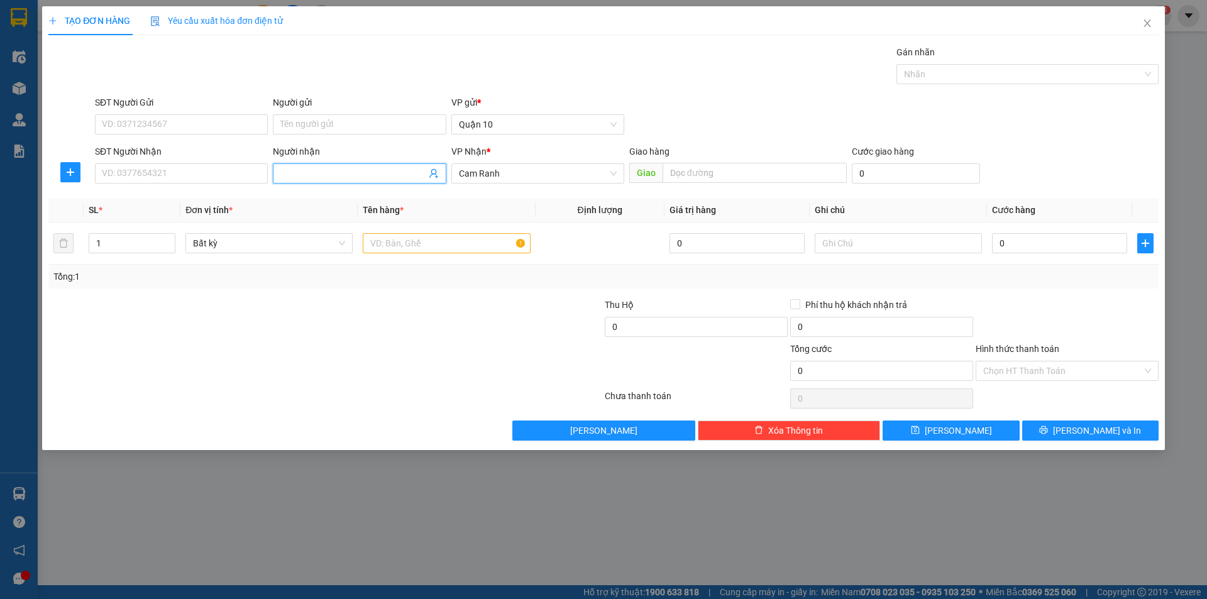
click at [321, 174] on input "Người nhận" at bounding box center [352, 174] width 145 height 14
click at [361, 218] on div "CHI ĐỀ - 0985992891" at bounding box center [359, 219] width 158 height 14
click at [429, 253] on input "text" at bounding box center [446, 243] width 167 height 20
click at [1072, 424] on button "[PERSON_NAME] và In" at bounding box center [1090, 431] width 136 height 20
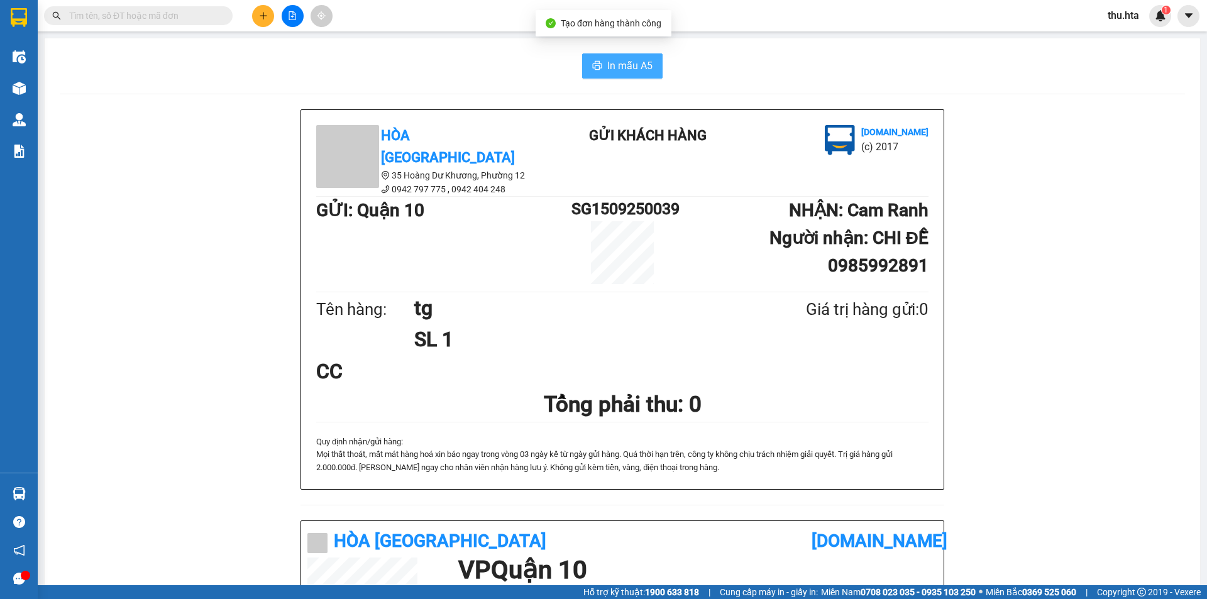
click at [615, 61] on span "In mẫu A5" at bounding box center [629, 66] width 45 height 16
click at [262, 16] on icon "plus" at bounding box center [263, 15] width 7 height 1
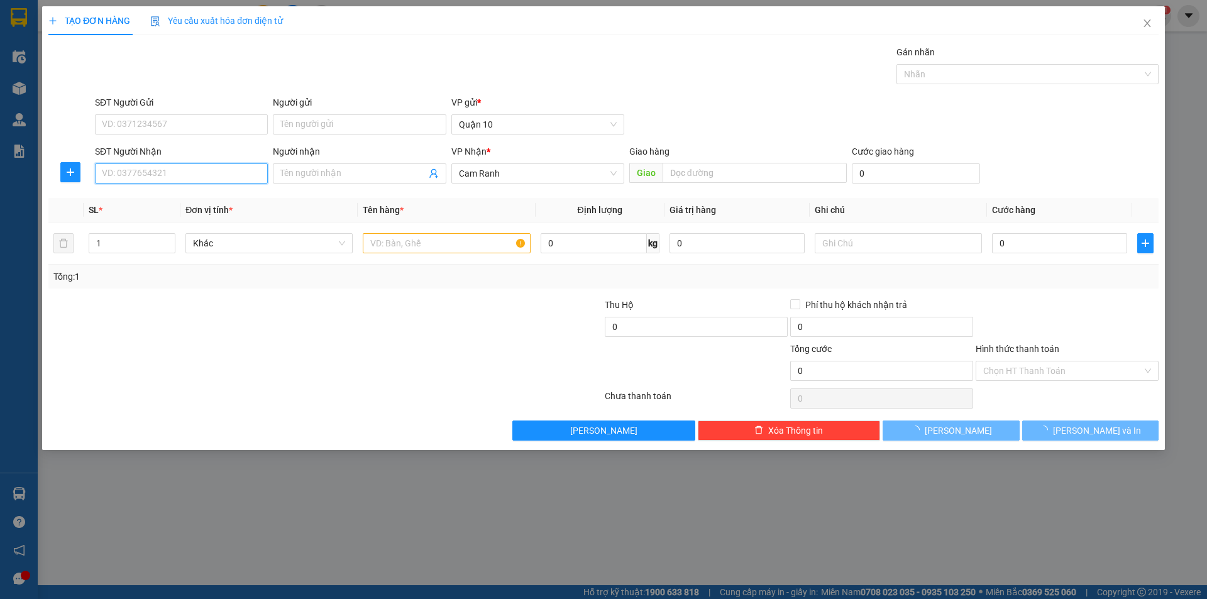
click at [219, 174] on input "SĐT Người Nhận" at bounding box center [181, 173] width 173 height 20
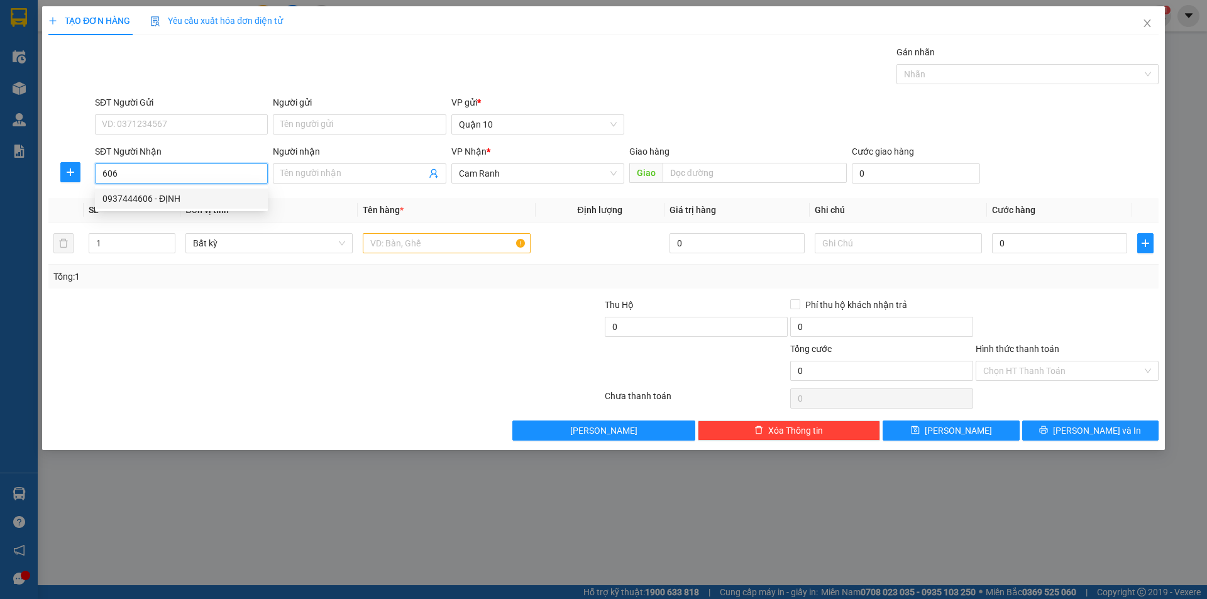
click at [179, 198] on div "0937444606 - ĐỊNH" at bounding box center [181, 199] width 158 height 14
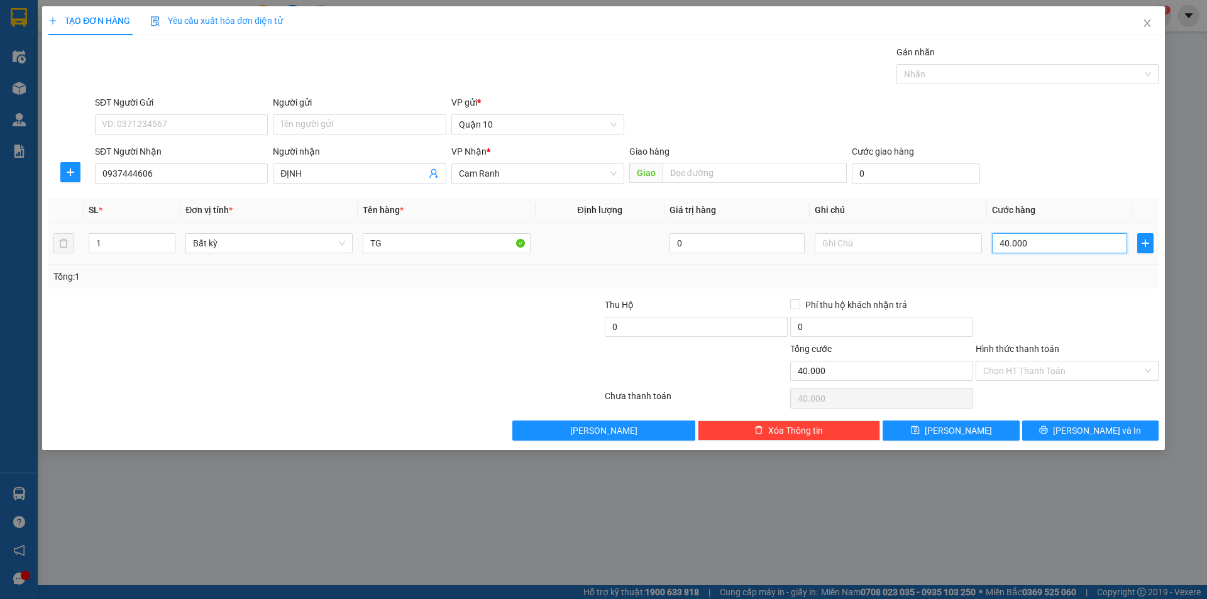
click at [1042, 251] on input "40.000" at bounding box center [1059, 243] width 135 height 20
click at [1076, 439] on button "[PERSON_NAME] và In" at bounding box center [1090, 431] width 136 height 20
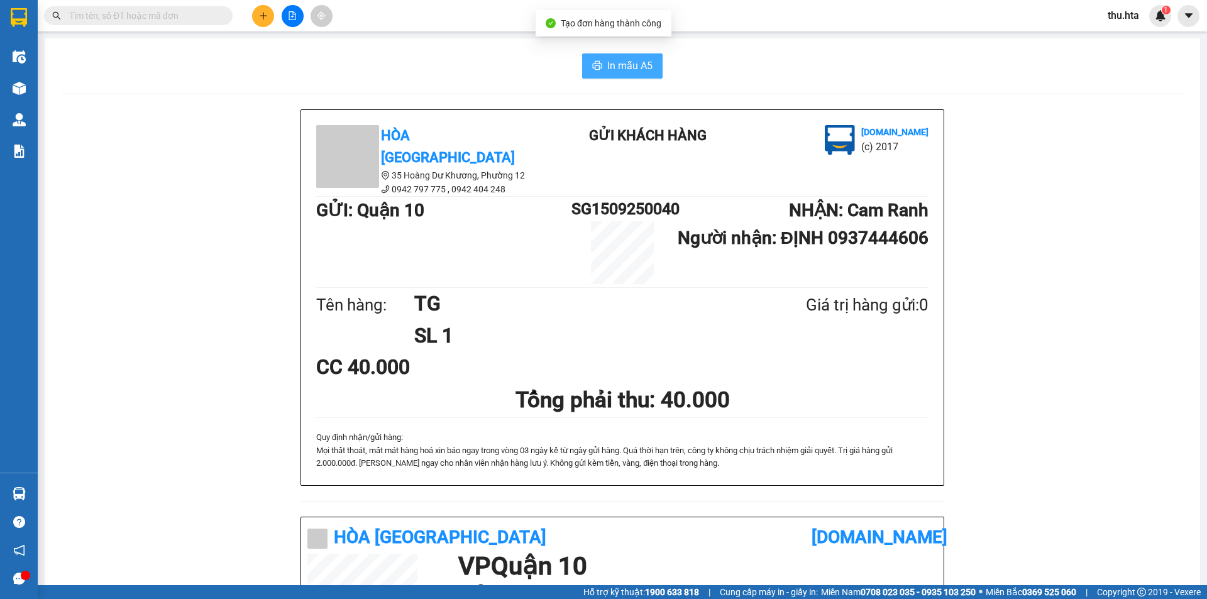
click at [646, 70] on span "In mẫu A5" at bounding box center [629, 66] width 45 height 16
drag, startPoint x: 646, startPoint y: 70, endPoint x: 649, endPoint y: 89, distance: 19.7
click at [649, 89] on div "In mẫu A5 Hòa Thuận Anh 35 Hoàng Dư Khương, [GEOGRAPHIC_DATA] 12 0942 797 775 …" at bounding box center [622, 503] width 1155 height 930
click at [257, 13] on button at bounding box center [263, 16] width 22 height 22
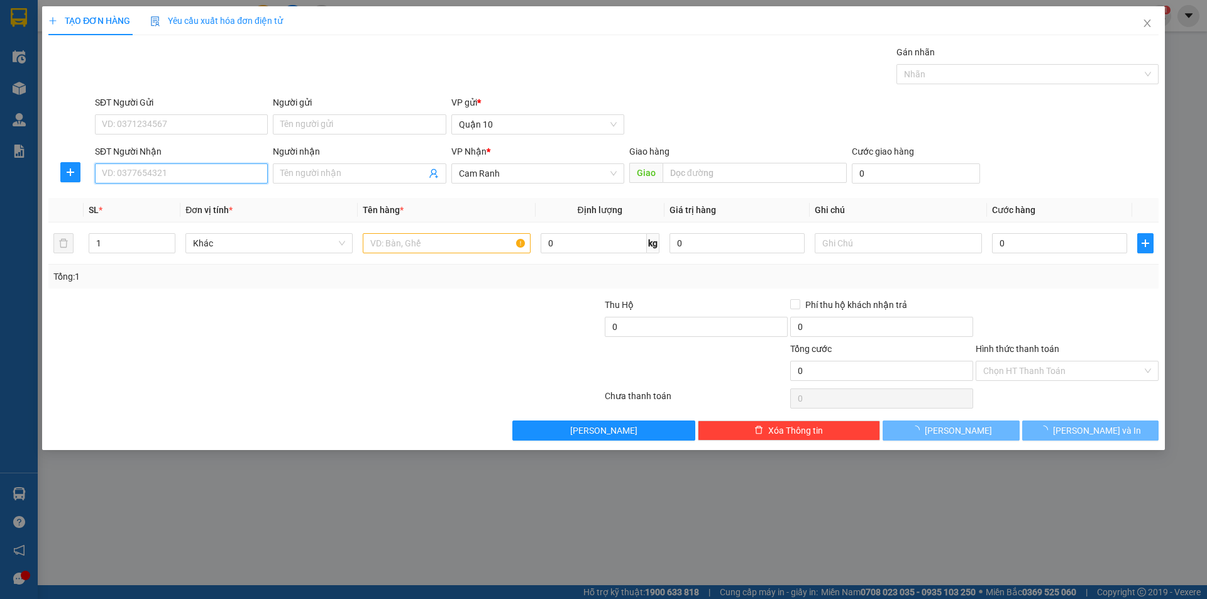
click at [245, 177] on input "SĐT Người Nhận" at bounding box center [181, 173] width 173 height 20
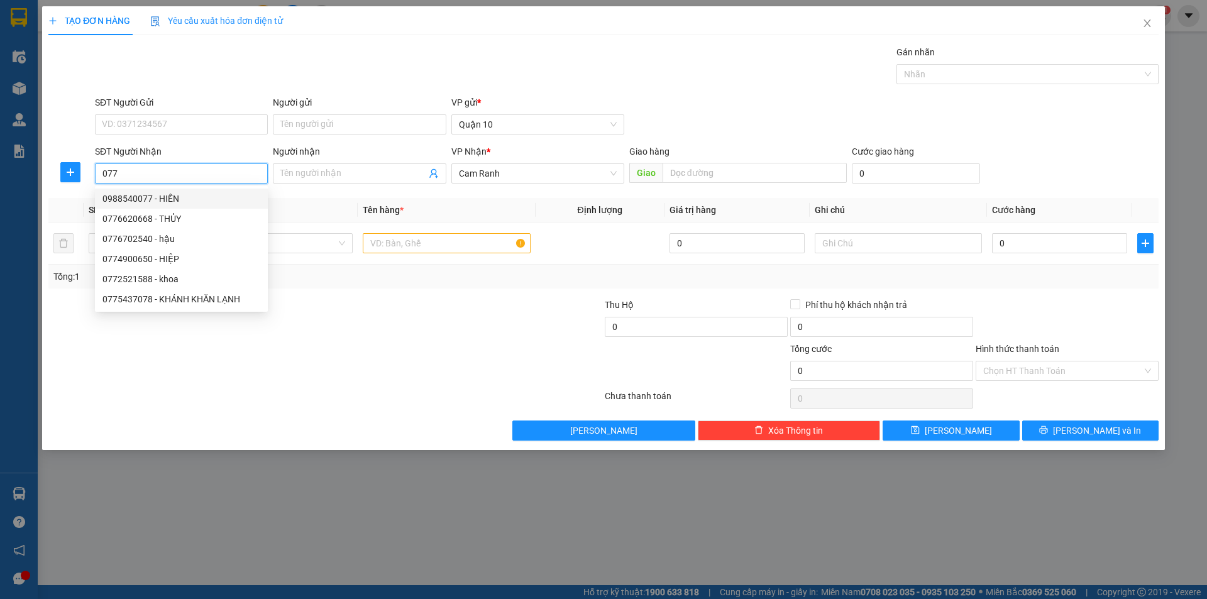
click at [199, 190] on div "0988540077 - HIỀN" at bounding box center [181, 199] width 173 height 20
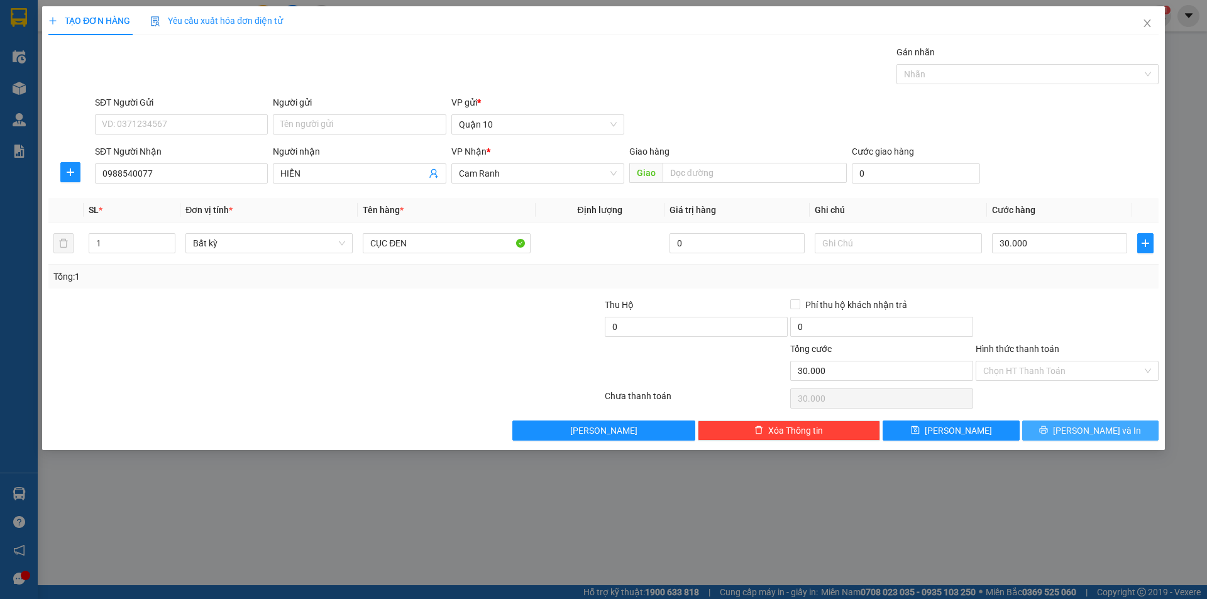
click at [1079, 425] on button "[PERSON_NAME] và In" at bounding box center [1090, 431] width 136 height 20
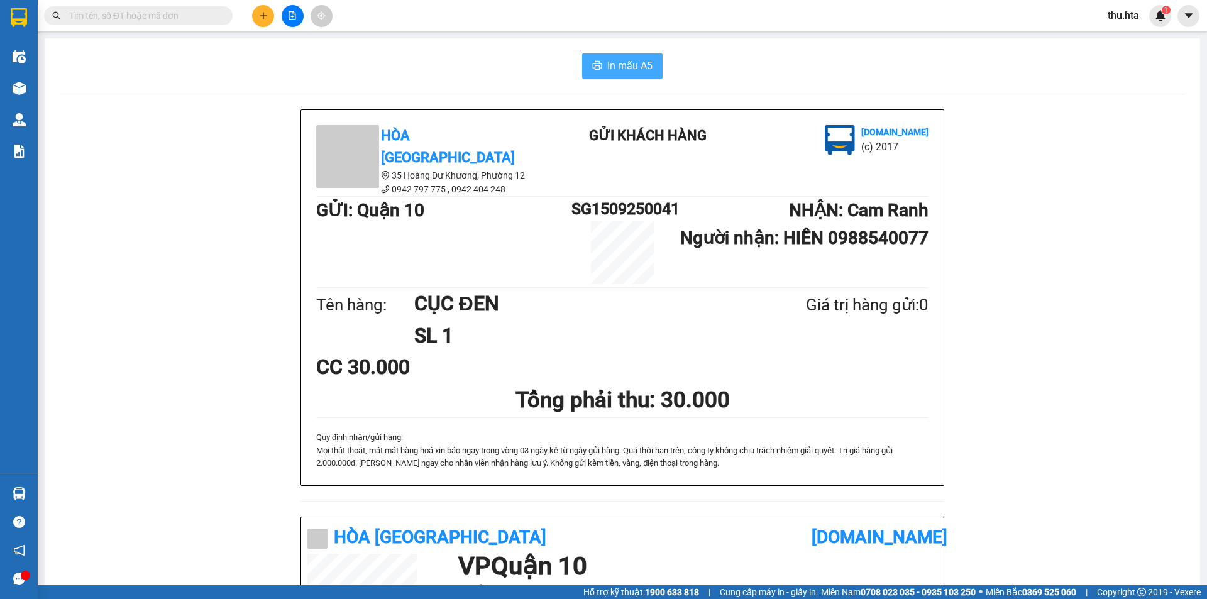
click at [641, 63] on span "In mẫu A5" at bounding box center [629, 66] width 45 height 16
click at [267, 21] on button at bounding box center [263, 16] width 22 height 22
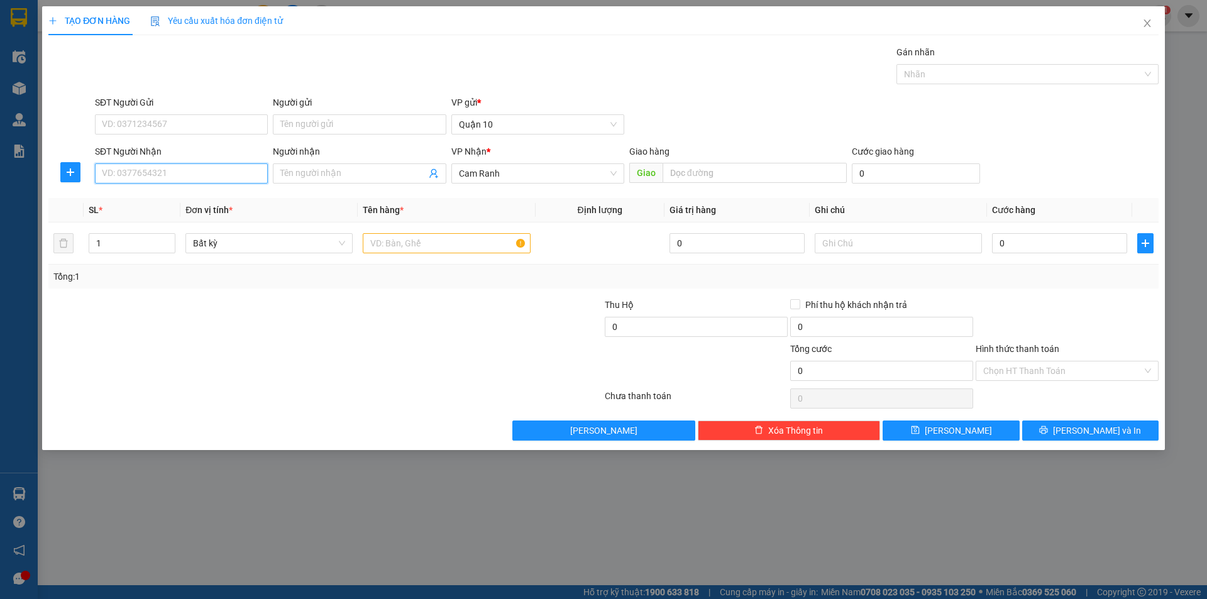
drag, startPoint x: 172, startPoint y: 170, endPoint x: 173, endPoint y: 162, distance: 7.6
click at [172, 165] on input "SĐT Người Nhận" at bounding box center [181, 173] width 173 height 20
click at [221, 167] on input "SĐT Người Nhận" at bounding box center [181, 173] width 173 height 20
click at [188, 194] on div "0983014131 - HỒNG" at bounding box center [181, 199] width 158 height 14
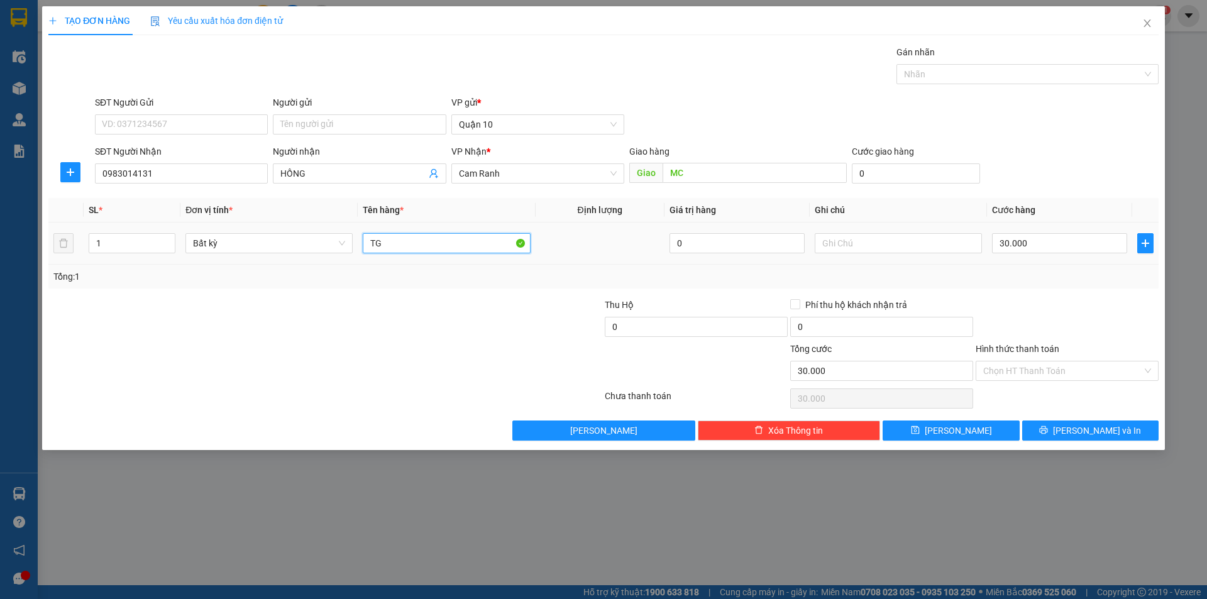
click at [429, 246] on input "TG" at bounding box center [446, 243] width 167 height 20
click at [430, 246] on input "text" at bounding box center [446, 243] width 167 height 20
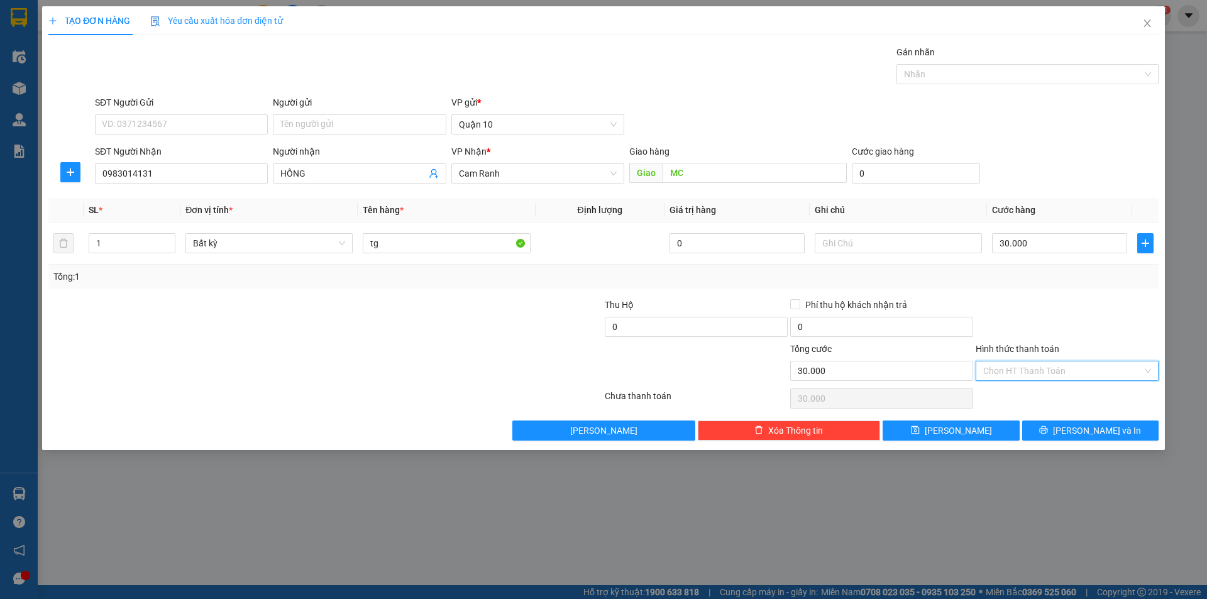
click at [1056, 368] on input "Hình thức thanh toán" at bounding box center [1062, 370] width 159 height 19
drag, startPoint x: 1052, startPoint y: 387, endPoint x: 1062, endPoint y: 411, distance: 25.7
click at [1052, 389] on div "Tại văn phòng" at bounding box center [1067, 396] width 183 height 20
click at [1076, 434] on button "[PERSON_NAME] và In" at bounding box center [1090, 431] width 136 height 20
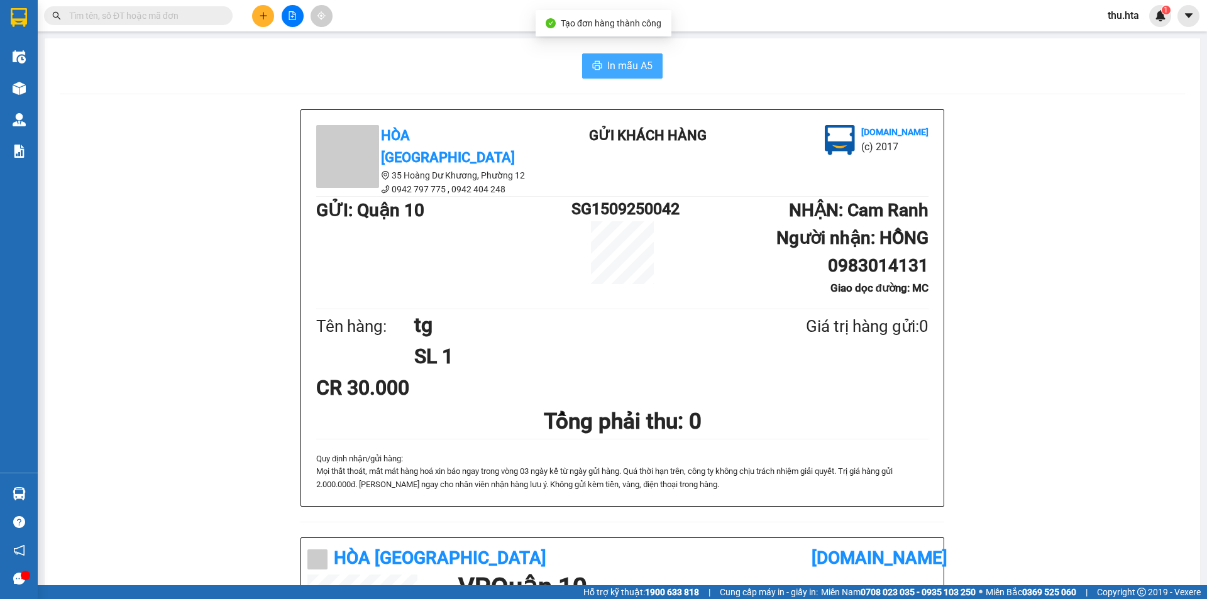
drag, startPoint x: 610, startPoint y: 73, endPoint x: 616, endPoint y: 63, distance: 11.0
click at [612, 70] on span "In mẫu A5" at bounding box center [629, 66] width 45 height 16
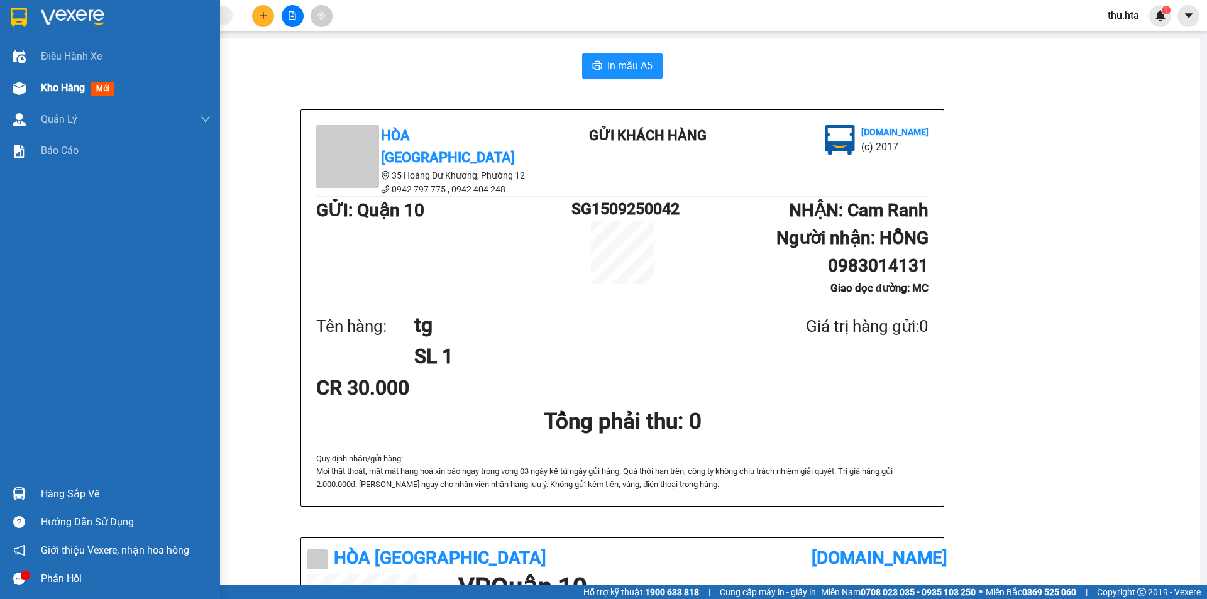
click at [70, 83] on span "Kho hàng" at bounding box center [63, 88] width 44 height 12
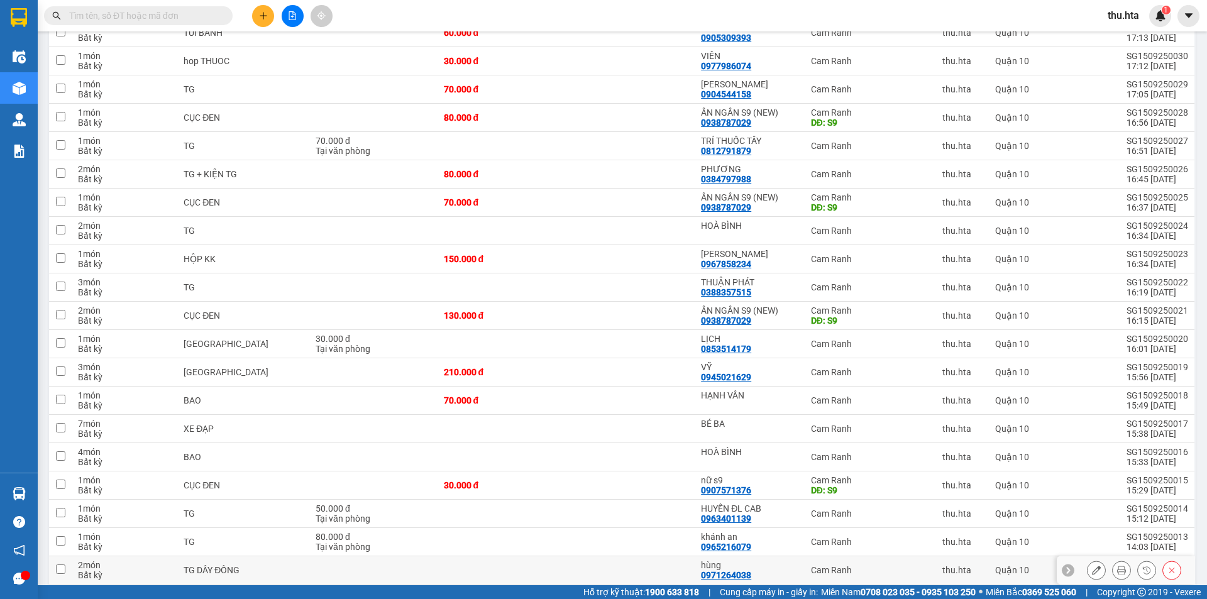
scroll to position [865, 0]
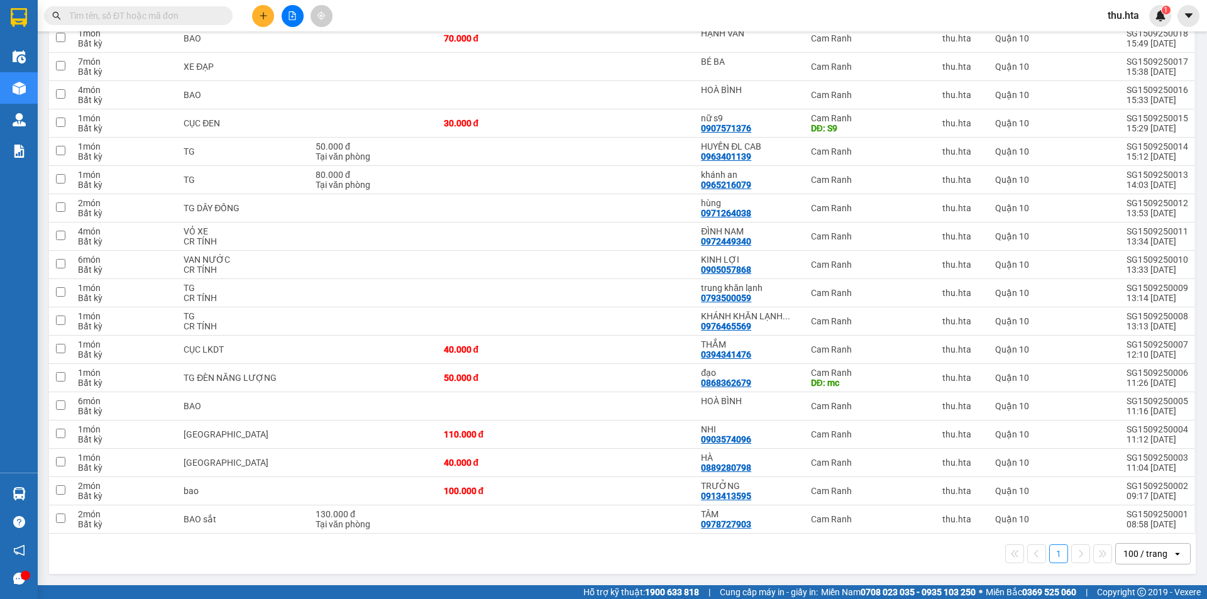
click at [264, 22] on button at bounding box center [263, 16] width 22 height 22
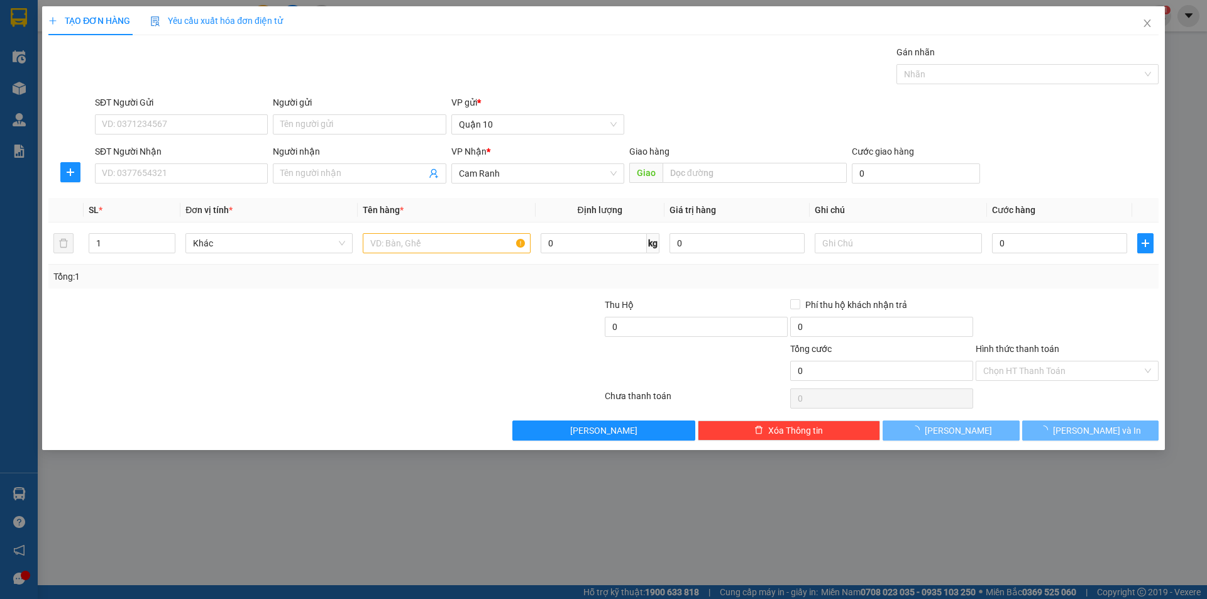
click at [225, 185] on div "SĐT Người Nhận VD: 0377654321" at bounding box center [181, 167] width 173 height 44
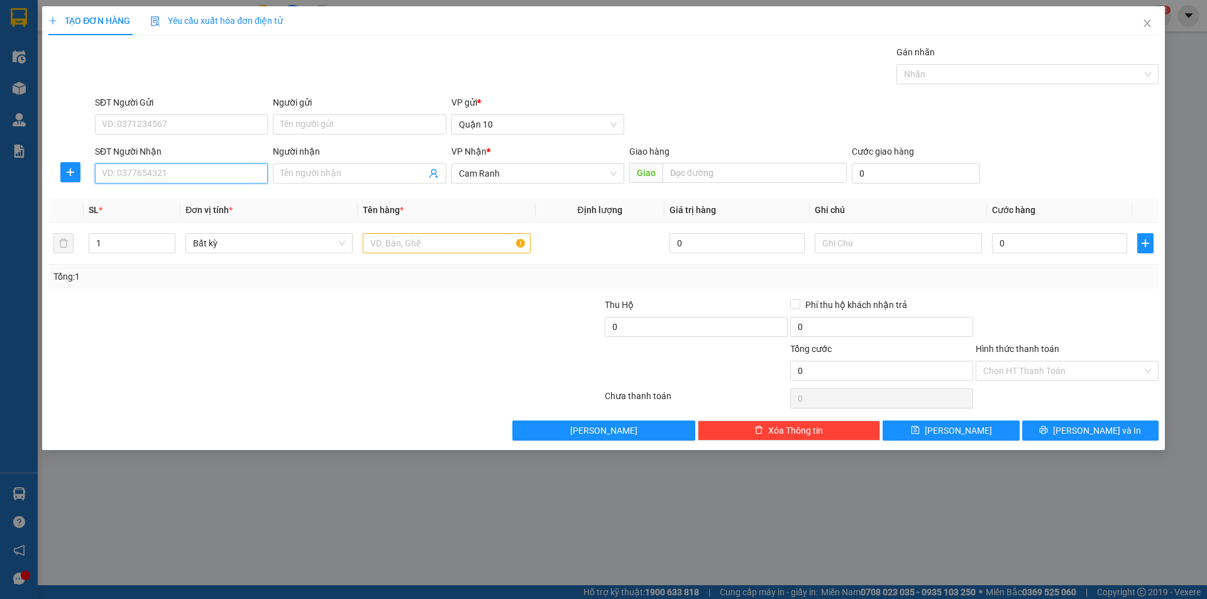
click at [225, 178] on input "SĐT Người Nhận" at bounding box center [181, 173] width 173 height 20
click at [214, 192] on div "0905309393 - THANH" at bounding box center [181, 199] width 158 height 14
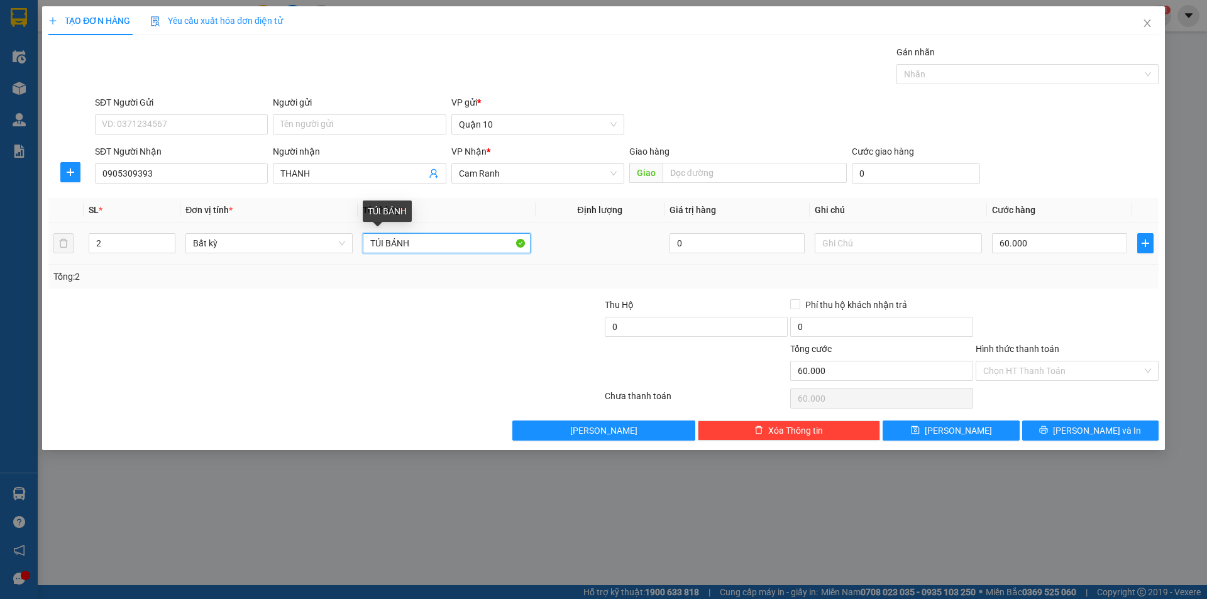
click at [427, 245] on input "TÚI BÁNH" at bounding box center [446, 243] width 167 height 20
click at [1045, 245] on input "60.000" at bounding box center [1059, 243] width 135 height 20
drag, startPoint x: 1122, startPoint y: 336, endPoint x: 1054, endPoint y: 372, distance: 76.5
click at [1113, 334] on div at bounding box center [1066, 320] width 185 height 44
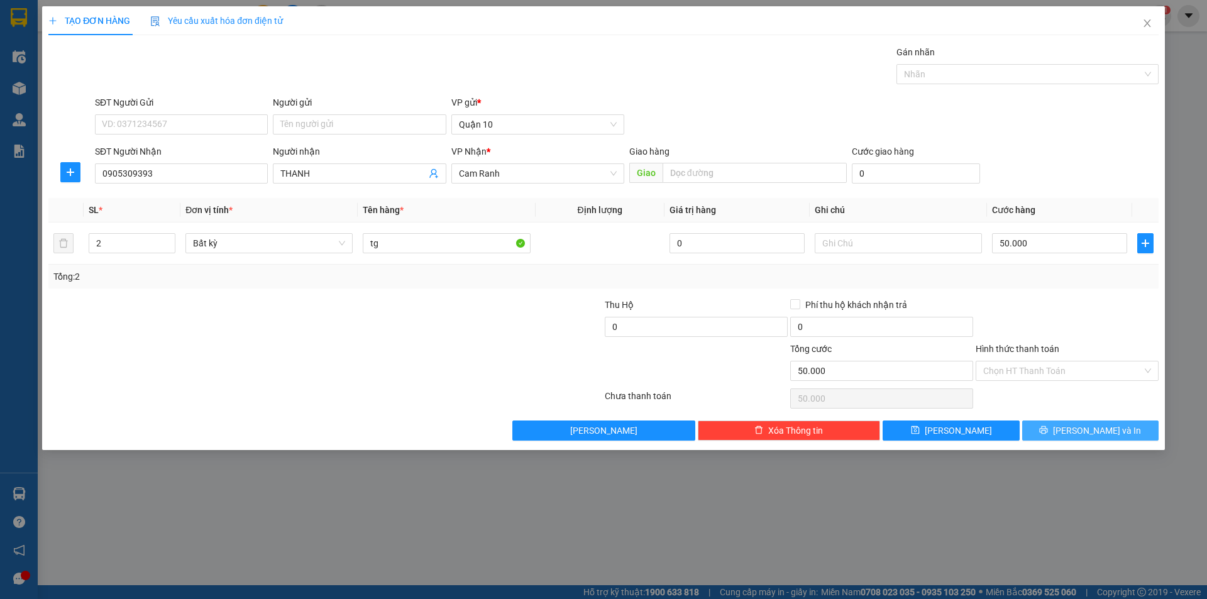
click at [1061, 427] on button "[PERSON_NAME] và In" at bounding box center [1090, 431] width 136 height 20
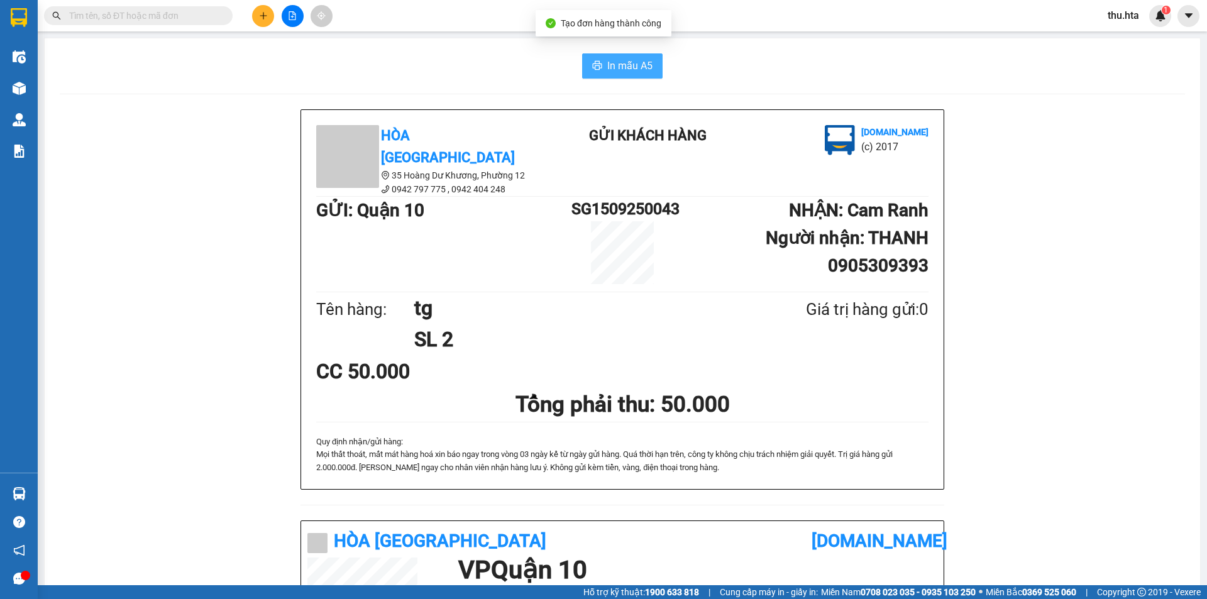
click at [618, 57] on button "In mẫu A5" at bounding box center [622, 65] width 80 height 25
click at [257, 9] on button at bounding box center [263, 16] width 22 height 22
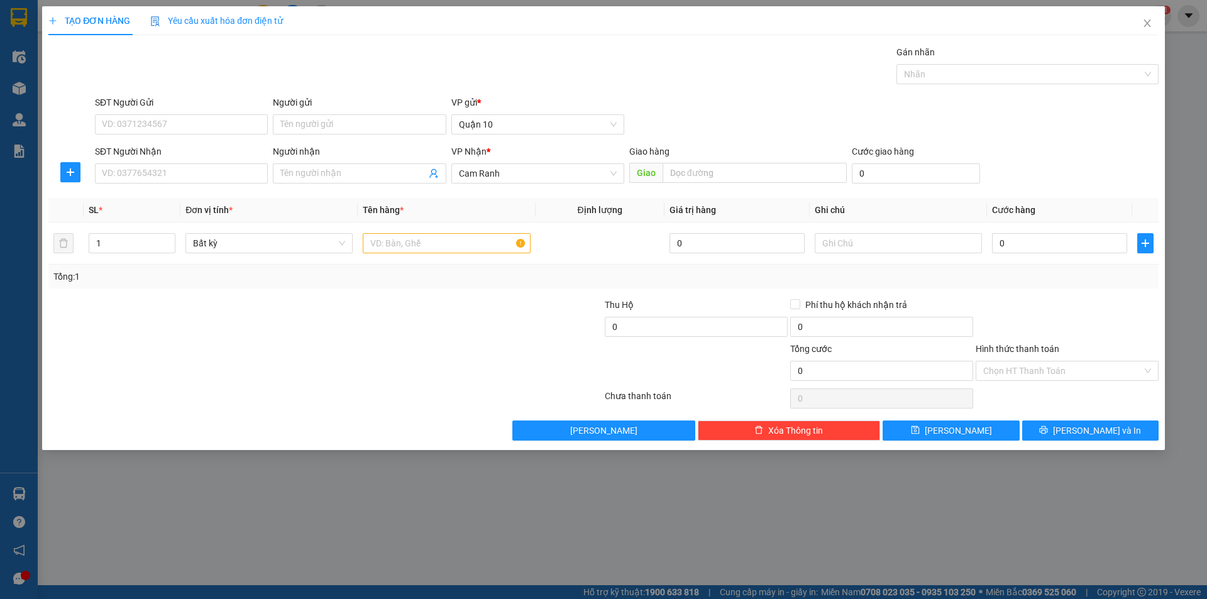
click at [192, 162] on div "SĐT Người Nhận" at bounding box center [181, 154] width 173 height 19
click at [193, 167] on input "SĐT Người Nhận" at bounding box center [181, 173] width 173 height 20
click at [212, 199] on div "0935625974 - CHÂU DL MQ" at bounding box center [181, 199] width 158 height 14
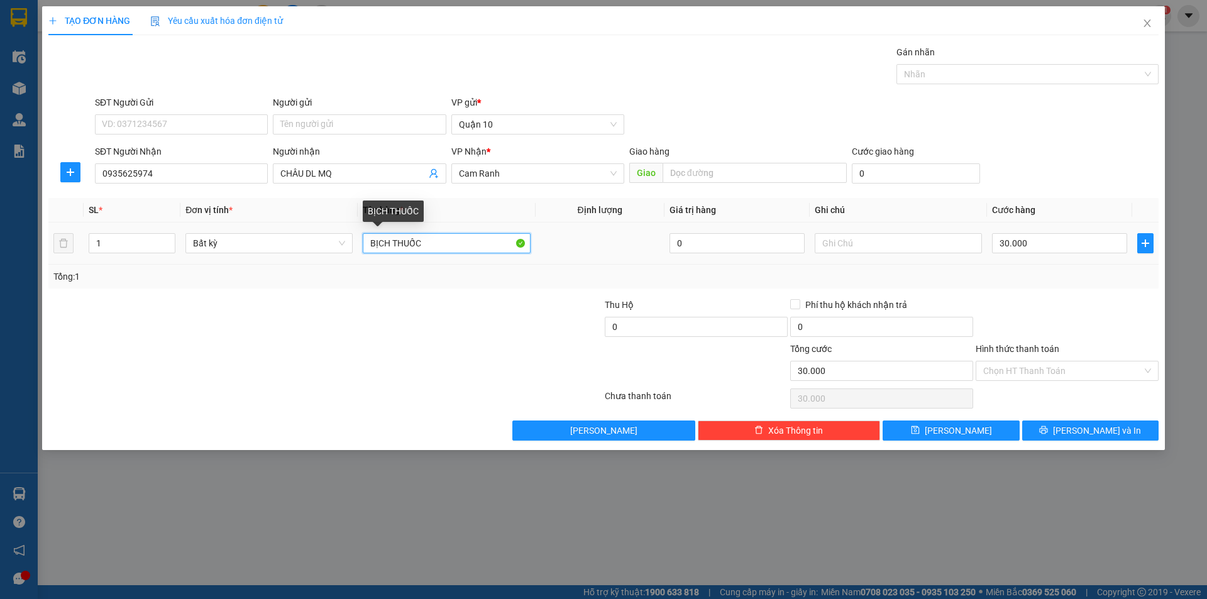
click at [427, 242] on input "BỊCH THUỐC" at bounding box center [446, 243] width 167 height 20
click at [1016, 377] on input "Hình thức thanh toán" at bounding box center [1062, 370] width 159 height 19
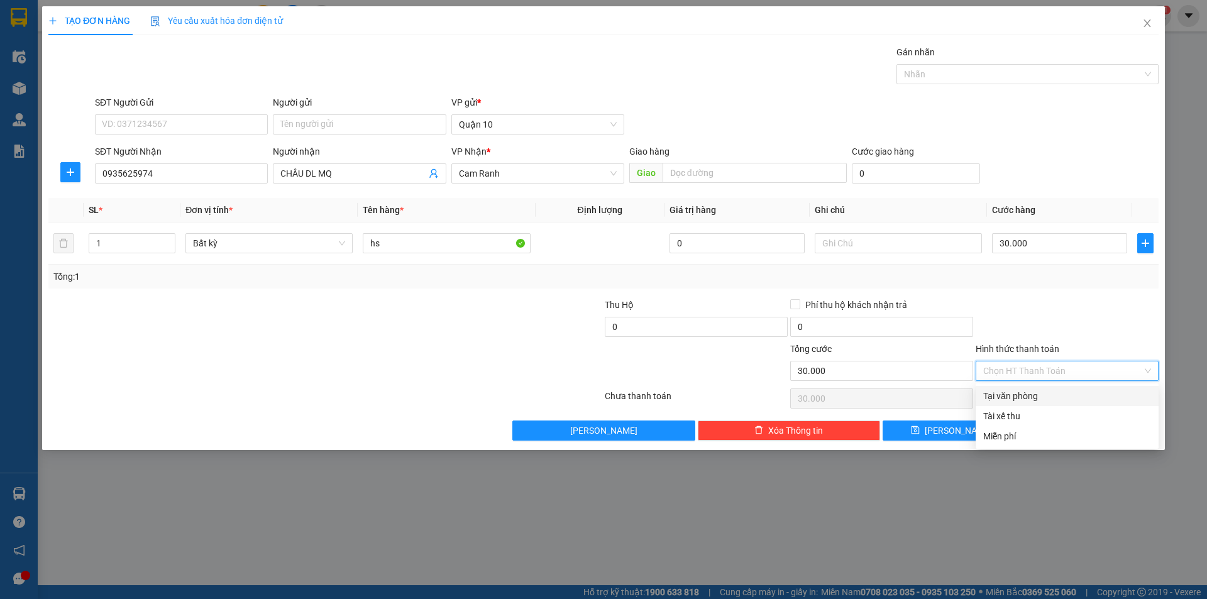
click at [1025, 395] on div "Tại văn phòng" at bounding box center [1067, 396] width 168 height 14
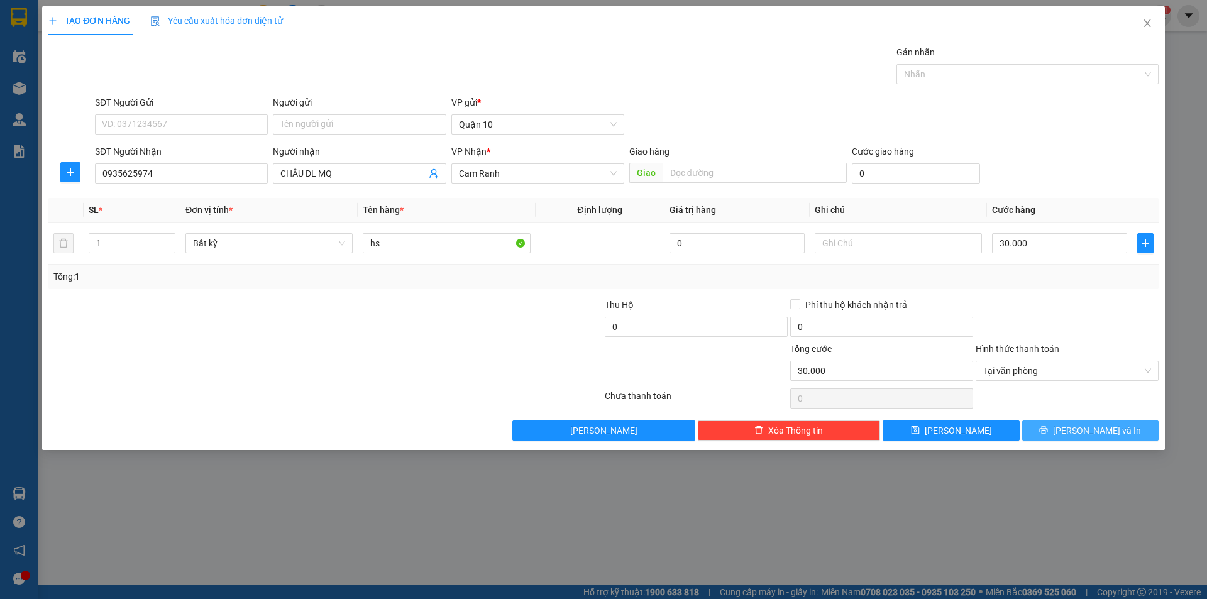
click at [1086, 427] on span "[PERSON_NAME] và In" at bounding box center [1097, 431] width 88 height 14
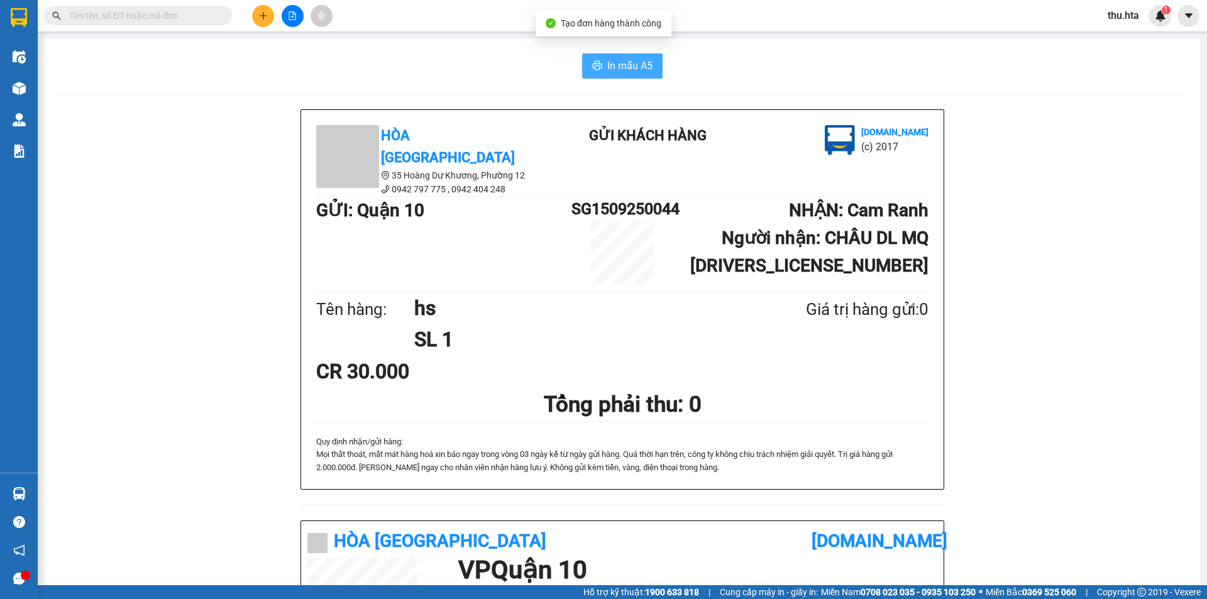
click at [650, 67] on button "In mẫu A5" at bounding box center [622, 65] width 80 height 25
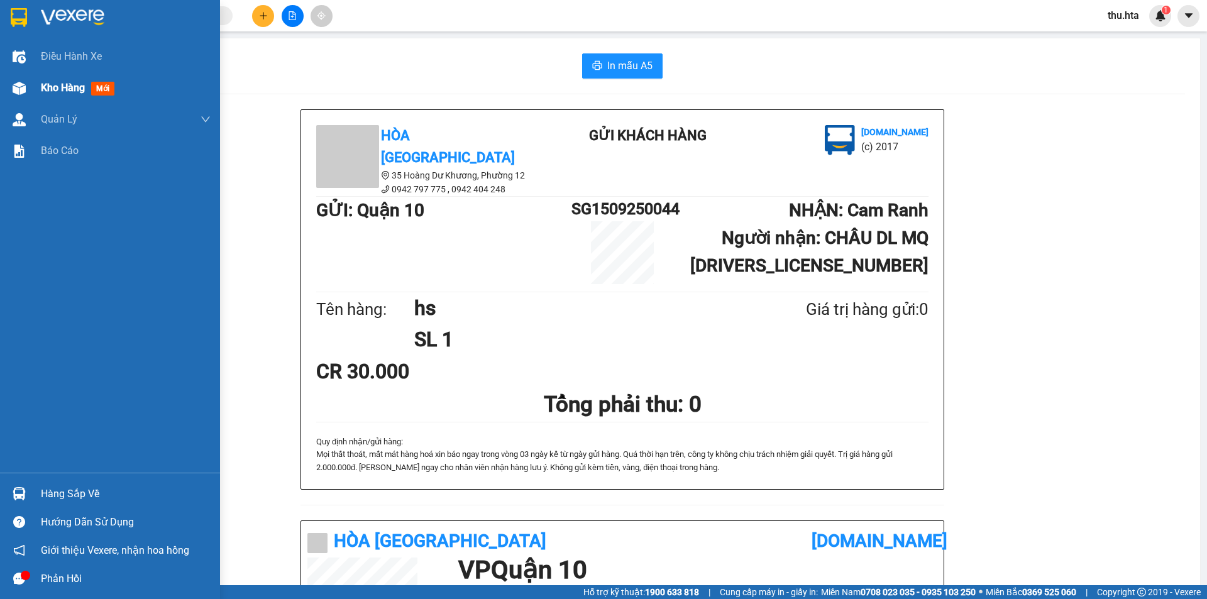
click at [56, 90] on div "Kho hàng mới" at bounding box center [80, 88] width 79 height 16
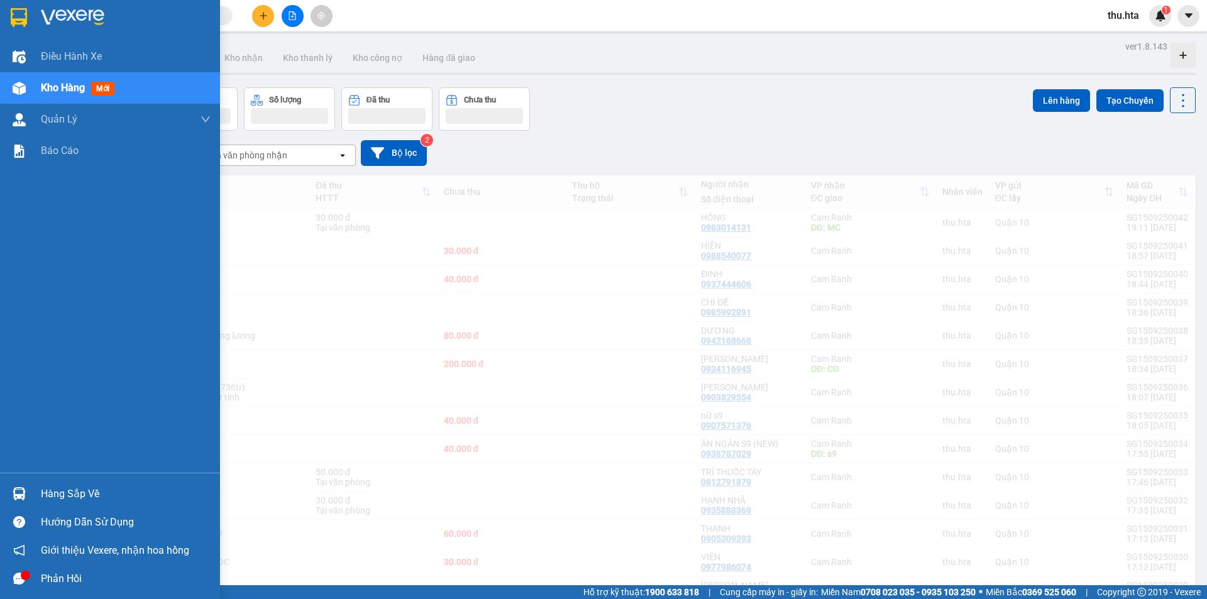
click at [60, 80] on div "Kho hàng mới" at bounding box center [80, 88] width 79 height 16
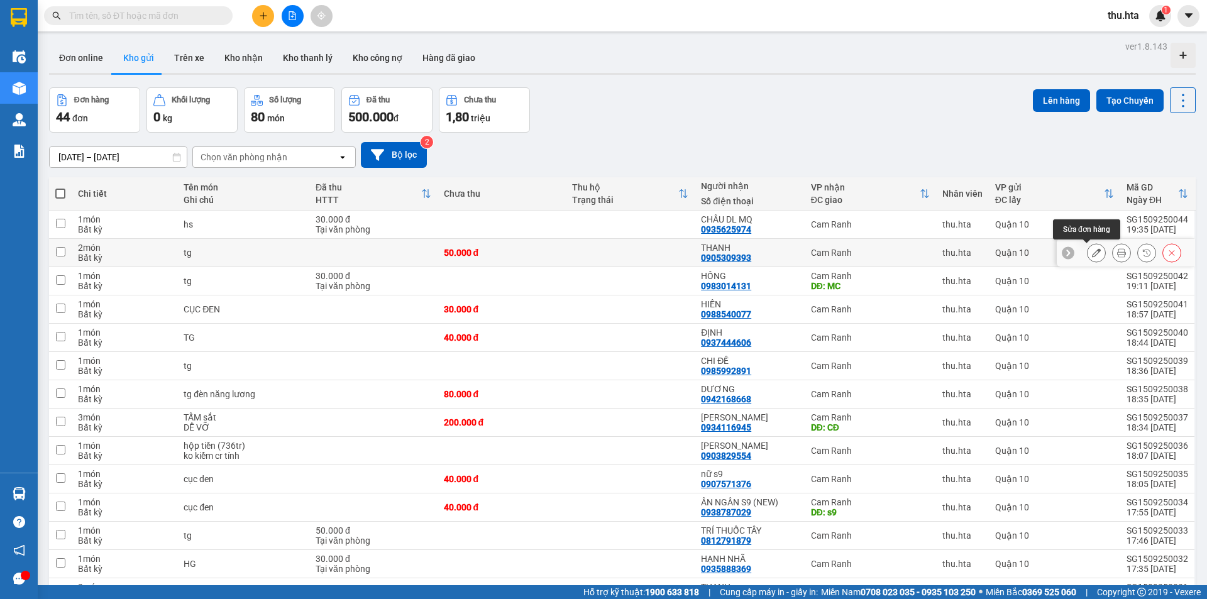
click at [1092, 256] on icon at bounding box center [1096, 252] width 9 height 9
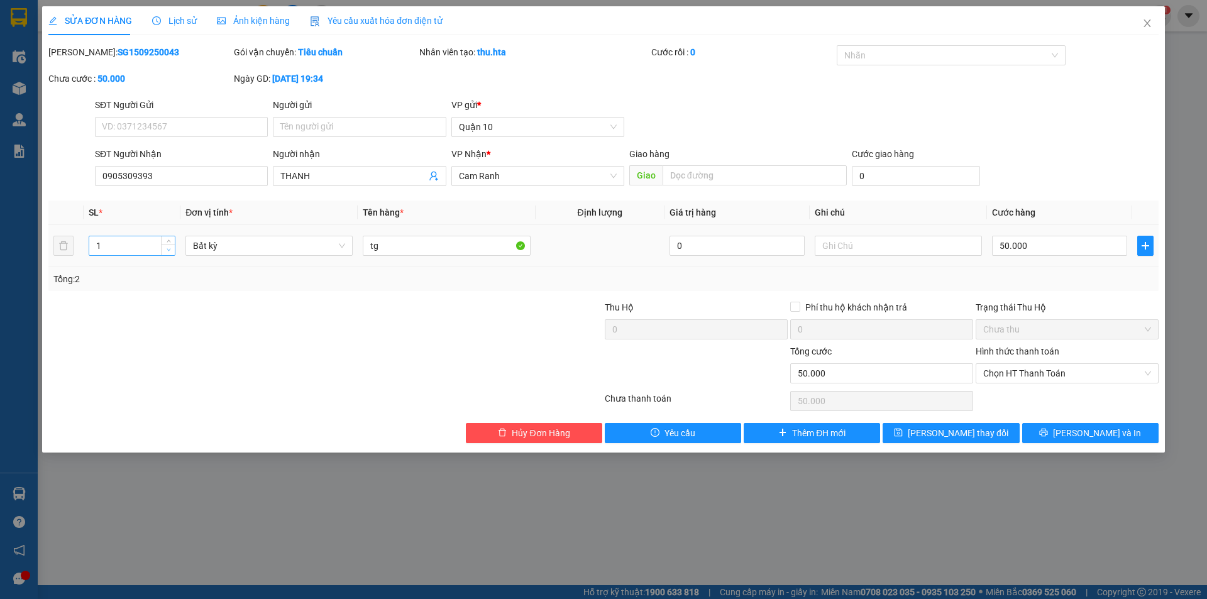
click at [172, 251] on span "down" at bounding box center [169, 250] width 8 height 8
click at [914, 429] on button "[PERSON_NAME] thay đổi" at bounding box center [951, 433] width 136 height 20
